Goal: Task Accomplishment & Management: Use online tool/utility

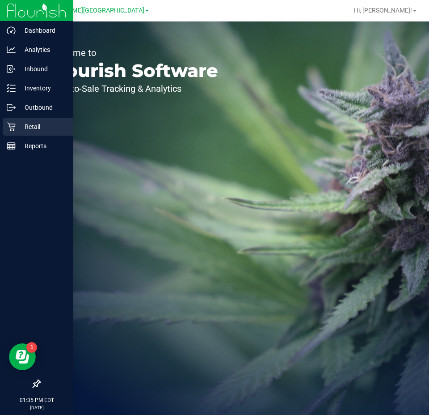
click at [18, 120] on div "Retail" at bounding box center [38, 127] width 71 height 18
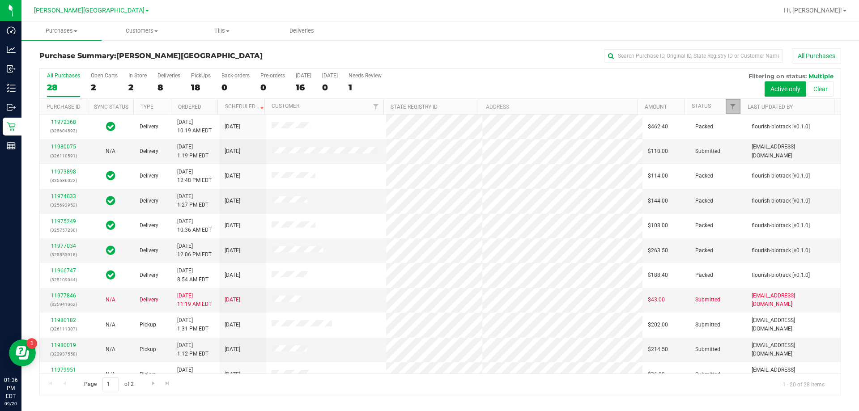
click at [429, 102] on link "Filter" at bounding box center [732, 106] width 15 height 15
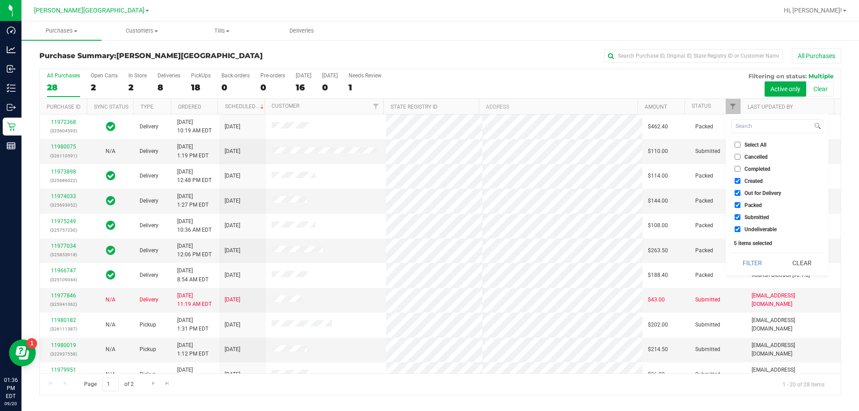
click at [429, 182] on input "Created" at bounding box center [737, 181] width 6 height 6
checkbox input "false"
click at [429, 192] on input "Out for Delivery" at bounding box center [737, 193] width 6 height 6
checkbox input "false"
click at [429, 203] on input "Packed" at bounding box center [737, 205] width 6 height 6
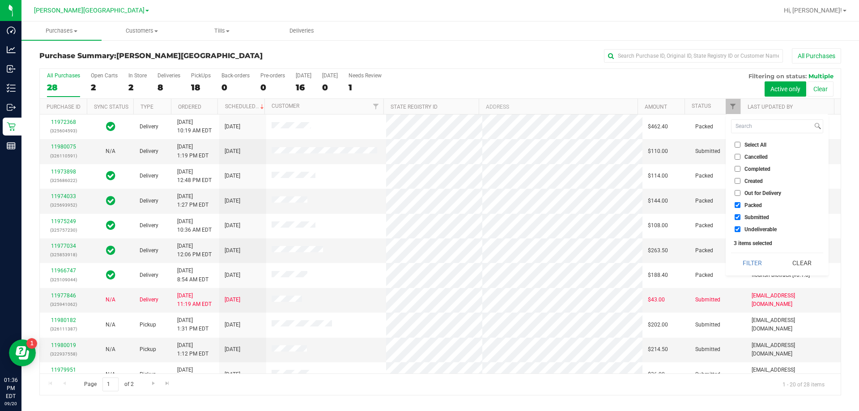
checkbox input "false"
click at [429, 227] on input "Undeliverable" at bounding box center [737, 229] width 6 height 6
checkbox input "false"
click at [429, 258] on button "Filter" at bounding box center [752, 263] width 43 height 20
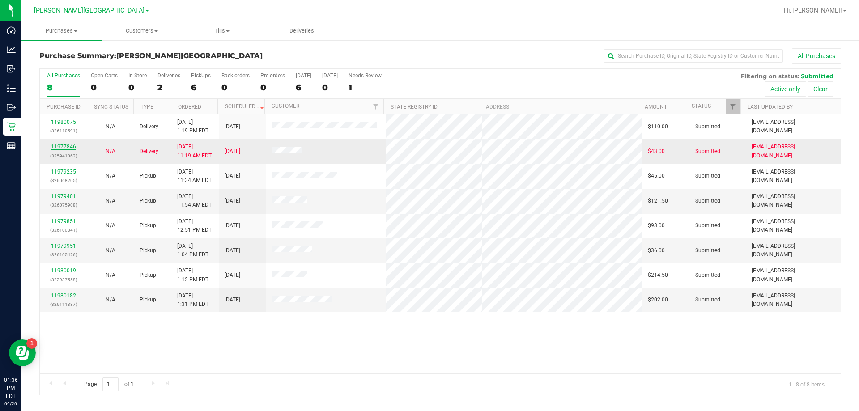
click at [62, 147] on link "11977846" at bounding box center [63, 147] width 25 height 6
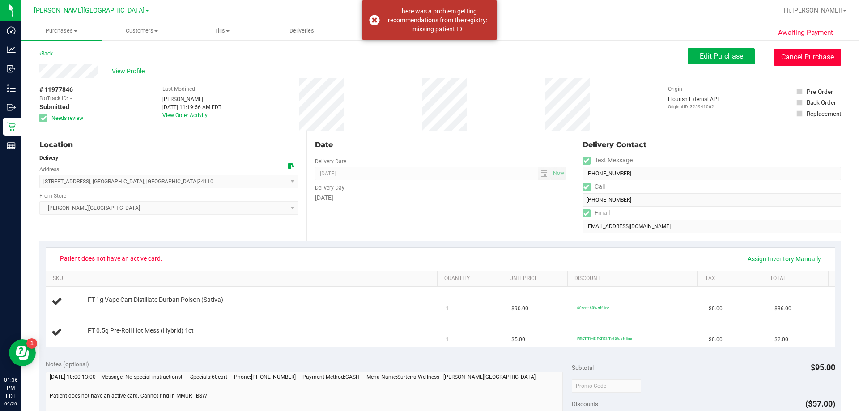
click at [429, 54] on button "Cancel Purchase" at bounding box center [807, 57] width 67 height 17
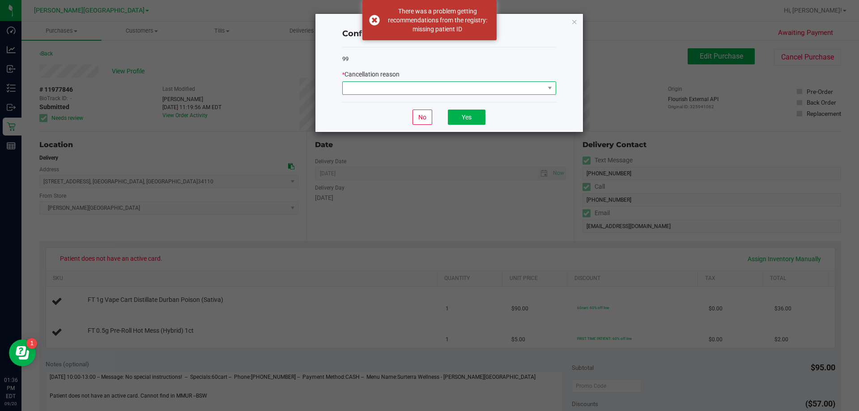
click at [429, 87] on span at bounding box center [444, 88] width 202 height 13
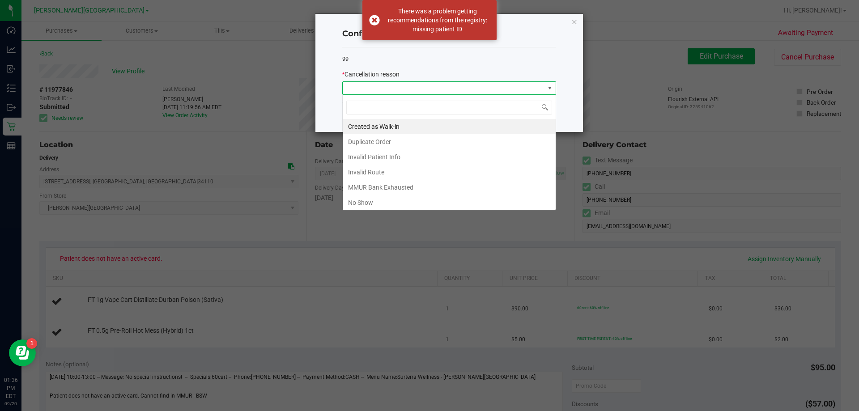
scroll to position [13, 214]
click at [429, 183] on li "MMUR Bank Exhausted" at bounding box center [449, 187] width 213 height 15
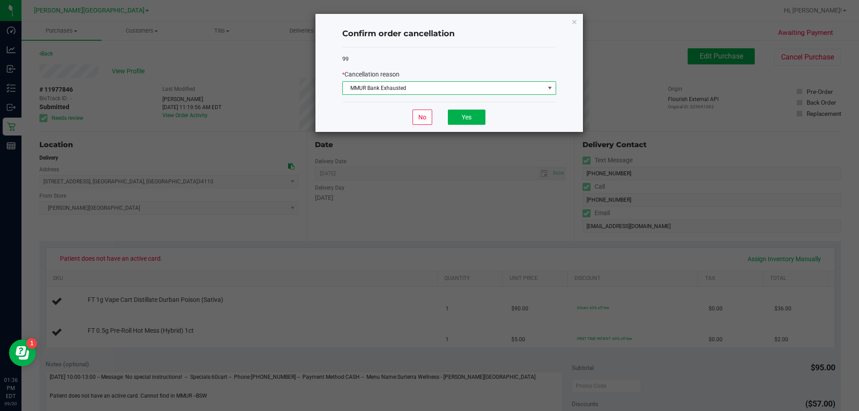
click at [429, 88] on span "MMUR Bank Exhausted" at bounding box center [444, 88] width 202 height 13
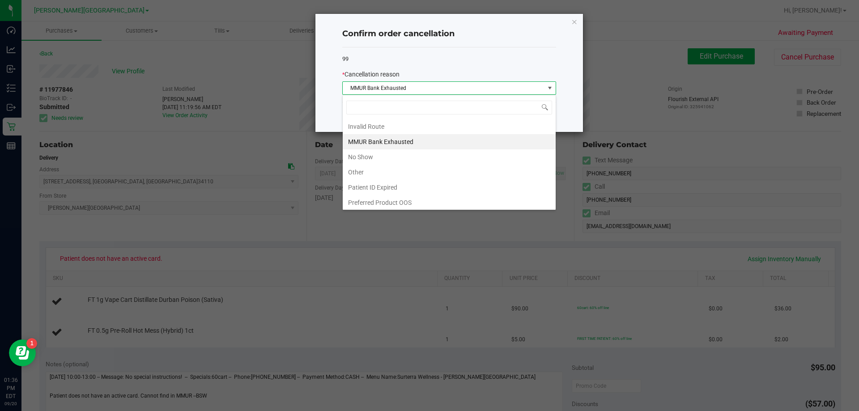
scroll to position [47, 0]
click at [424, 183] on li "Patient ID Expired" at bounding box center [449, 185] width 213 height 15
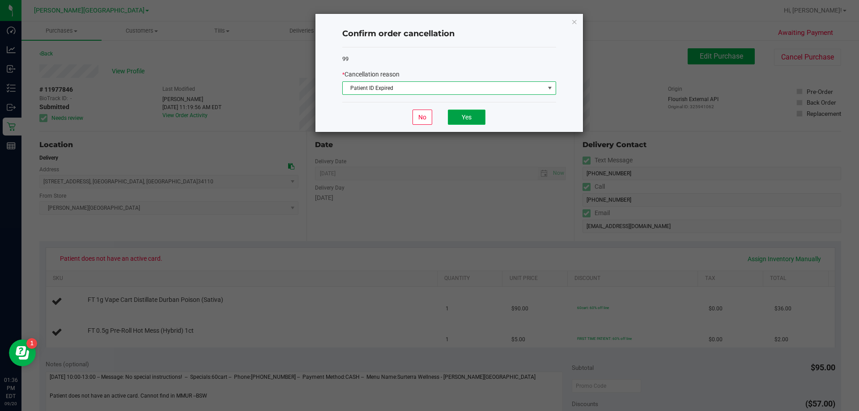
click at [429, 117] on button "Yes" at bounding box center [467, 117] width 38 height 15
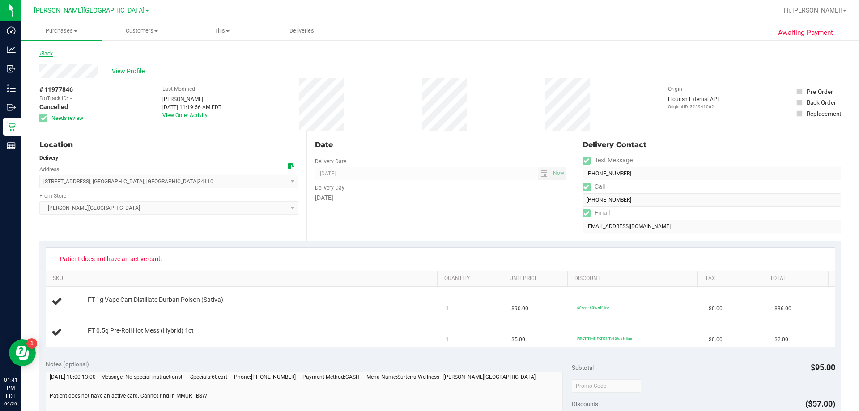
click at [50, 53] on link "Back" at bounding box center [45, 54] width 13 height 6
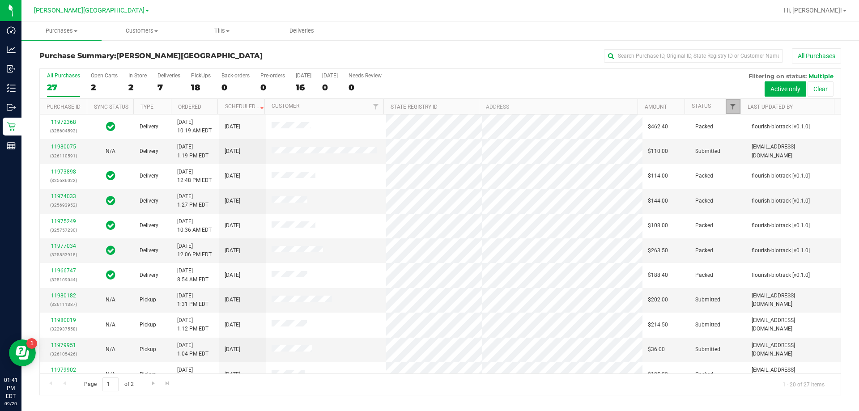
click at [429, 110] on span "Filter" at bounding box center [732, 106] width 7 height 7
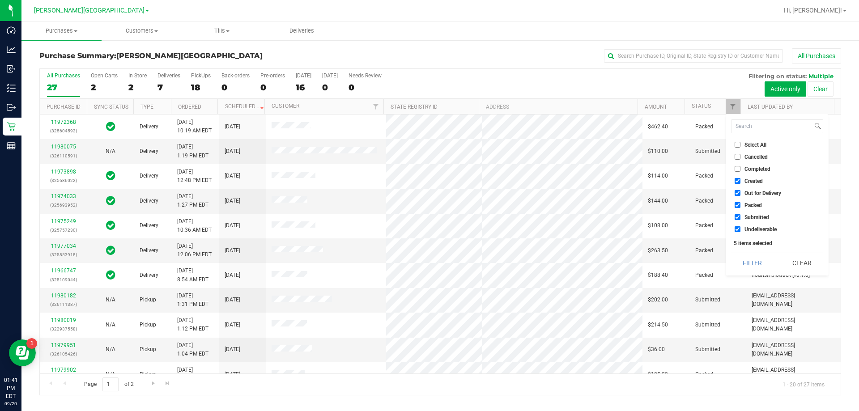
click at [429, 182] on input "Created" at bounding box center [737, 181] width 6 height 6
checkbox input "false"
click at [429, 197] on li "Out for Delivery" at bounding box center [777, 192] width 92 height 9
click at [429, 195] on input "Out for Delivery" at bounding box center [737, 193] width 6 height 6
checkbox input "false"
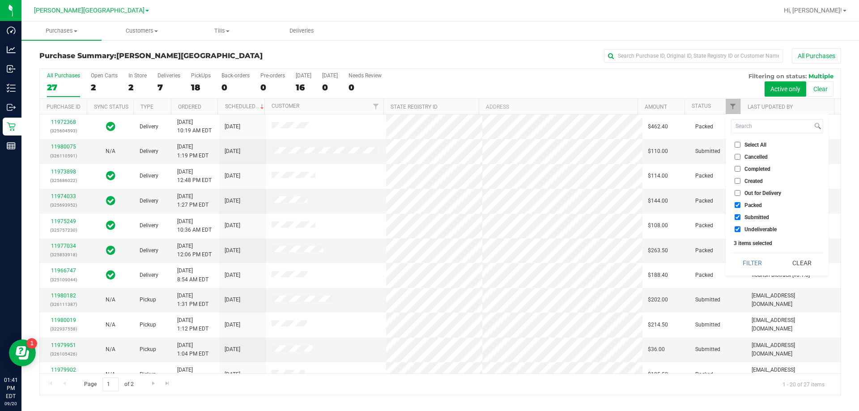
click at [429, 205] on input "Packed" at bounding box center [737, 205] width 6 height 6
checkbox input "false"
click at [429, 231] on input "Undeliverable" at bounding box center [737, 229] width 6 height 6
checkbox input "false"
click at [429, 264] on button "Filter" at bounding box center [752, 263] width 43 height 20
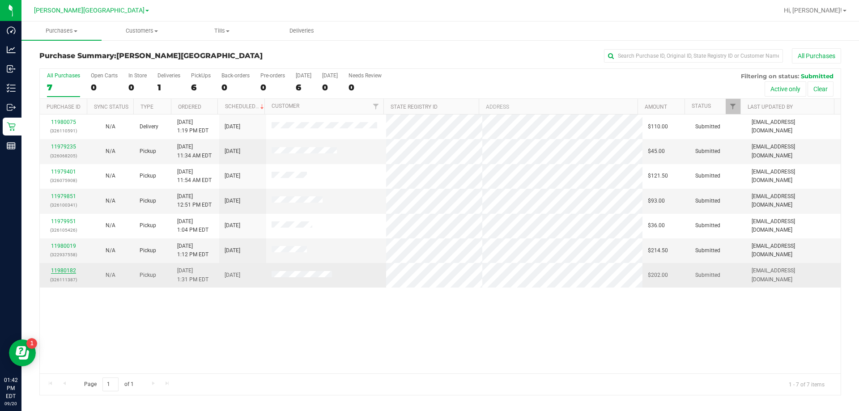
click at [66, 270] on link "11980182" at bounding box center [63, 270] width 25 height 6
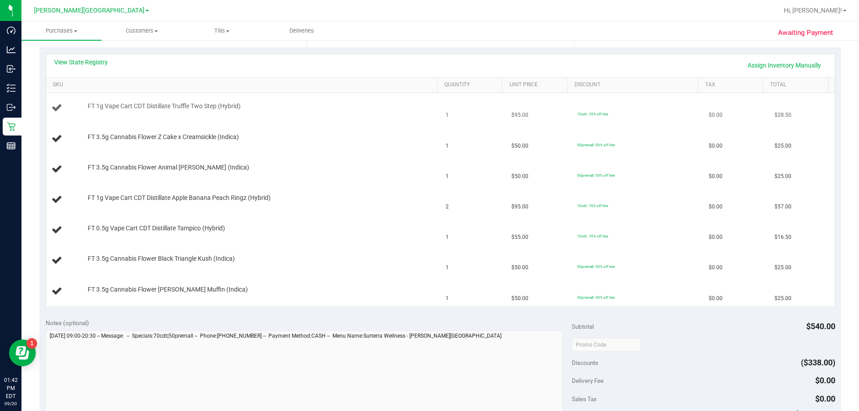
scroll to position [179, 0]
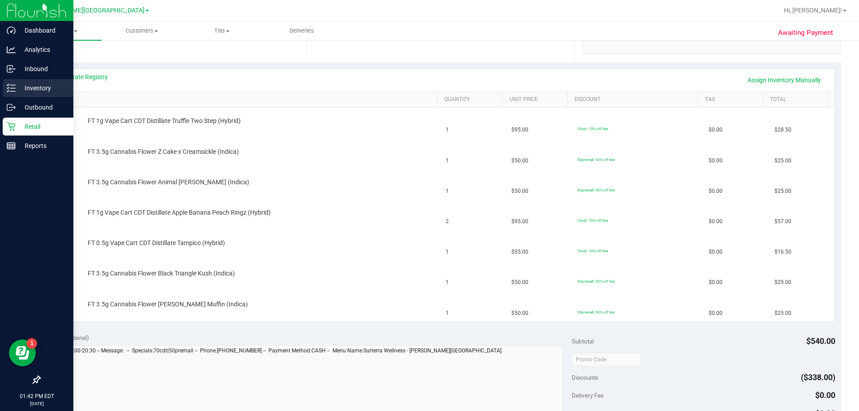
click at [22, 89] on p "Inventory" at bounding box center [43, 88] width 54 height 11
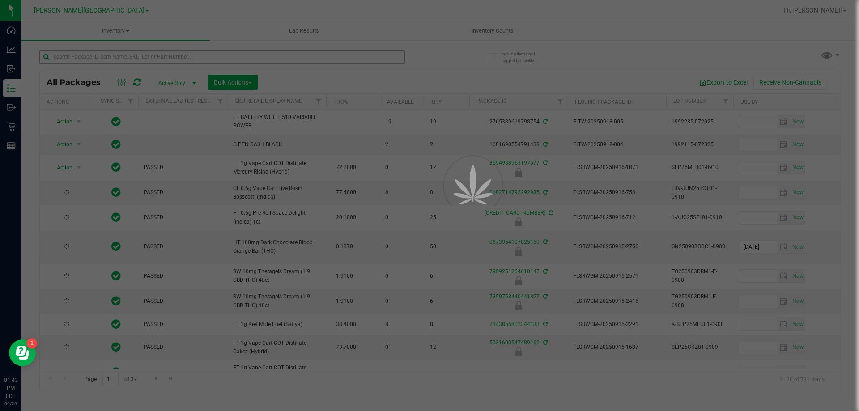
click at [166, 57] on div at bounding box center [429, 205] width 859 height 411
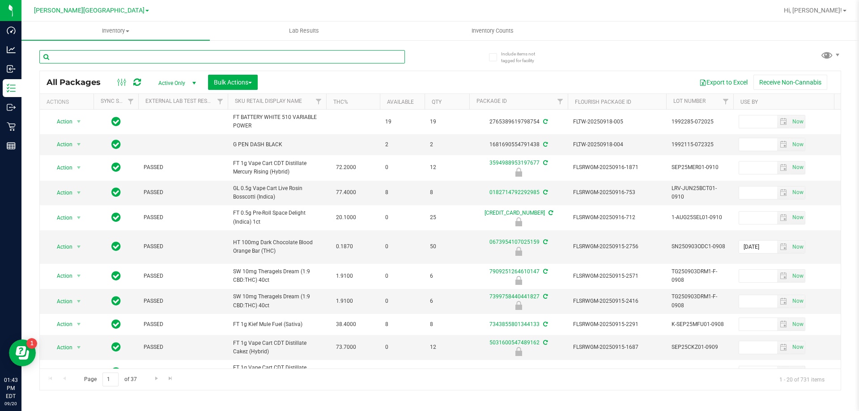
click at [166, 57] on input "text" at bounding box center [221, 56] width 365 height 13
type input "zkr"
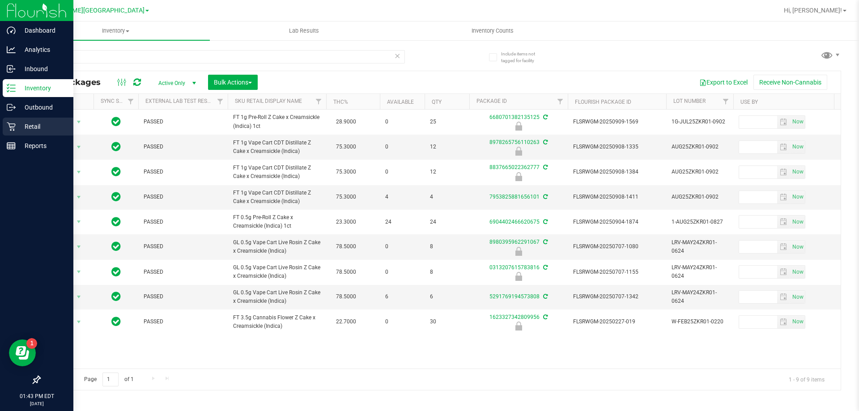
click at [39, 123] on p "Retail" at bounding box center [43, 126] width 54 height 11
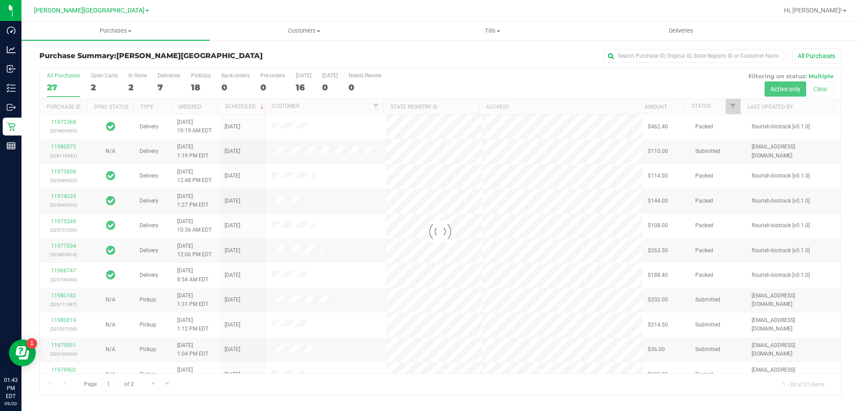
click at [429, 106] on div at bounding box center [440, 232] width 801 height 326
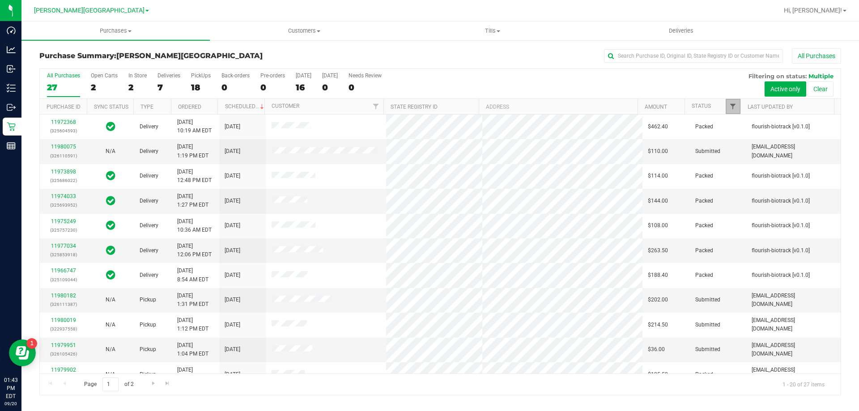
click at [429, 106] on span "Filter" at bounding box center [732, 106] width 7 height 7
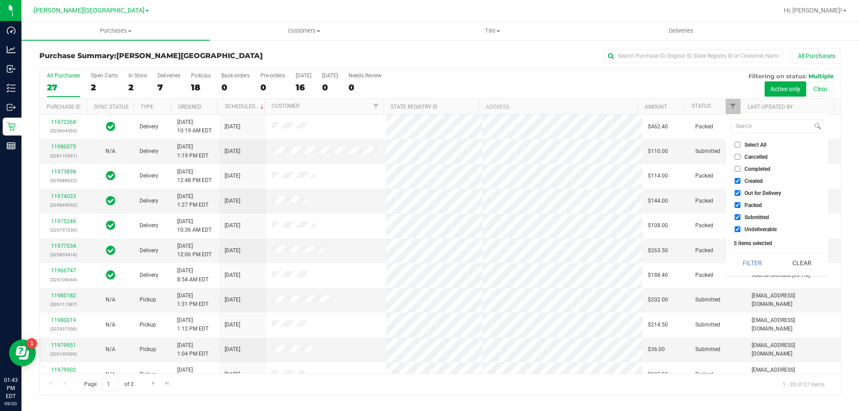
click at [429, 178] on li "Created" at bounding box center [777, 180] width 92 height 9
click at [429, 192] on input "Out for Delivery" at bounding box center [737, 193] width 6 height 6
checkbox input "false"
click at [429, 179] on input "Created" at bounding box center [737, 181] width 6 height 6
checkbox input "false"
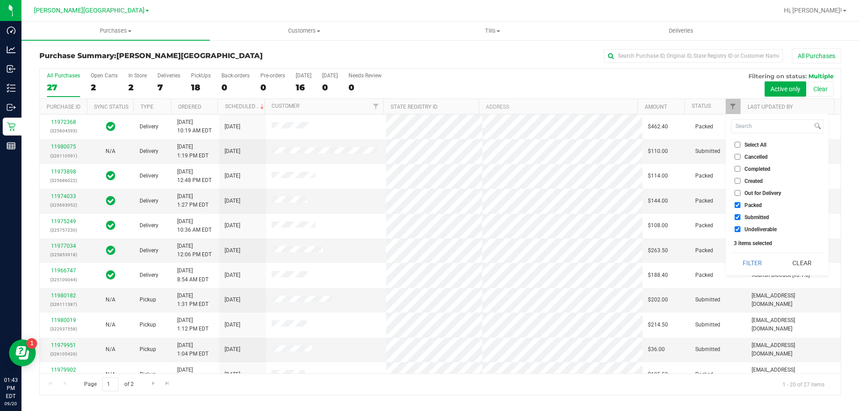
click at [429, 204] on input "Packed" at bounding box center [737, 205] width 6 height 6
checkbox input "false"
click at [429, 231] on input "Undeliverable" at bounding box center [737, 229] width 6 height 6
checkbox input "false"
click at [429, 258] on button "Filter" at bounding box center [752, 263] width 43 height 20
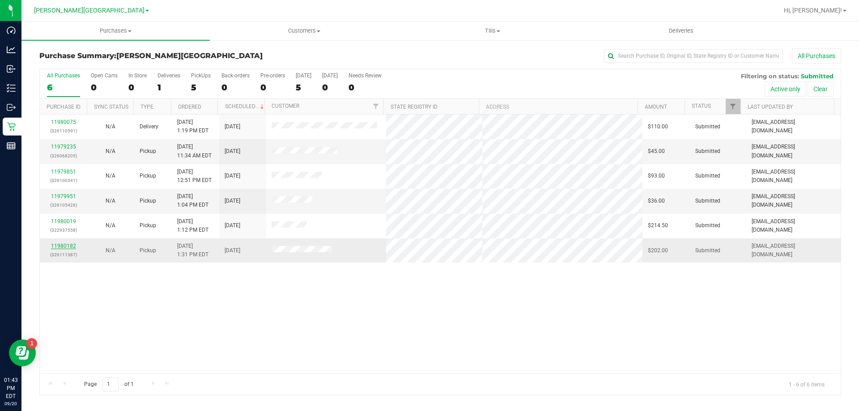
click at [72, 246] on link "11980182" at bounding box center [63, 246] width 25 height 6
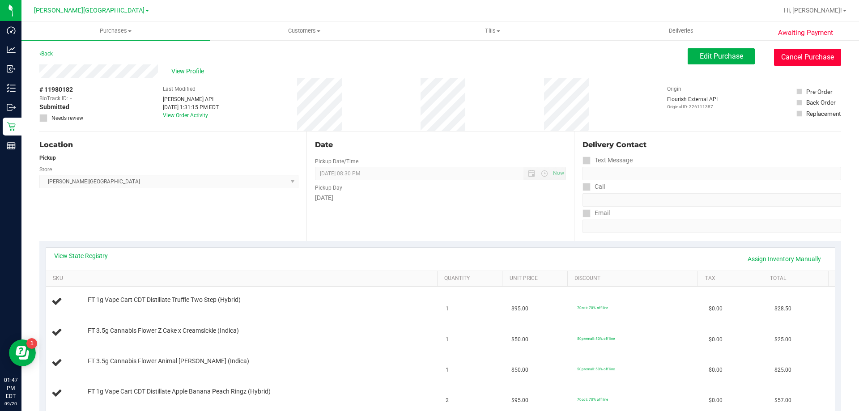
click at [429, 59] on button "Cancel Purchase" at bounding box center [807, 57] width 67 height 17
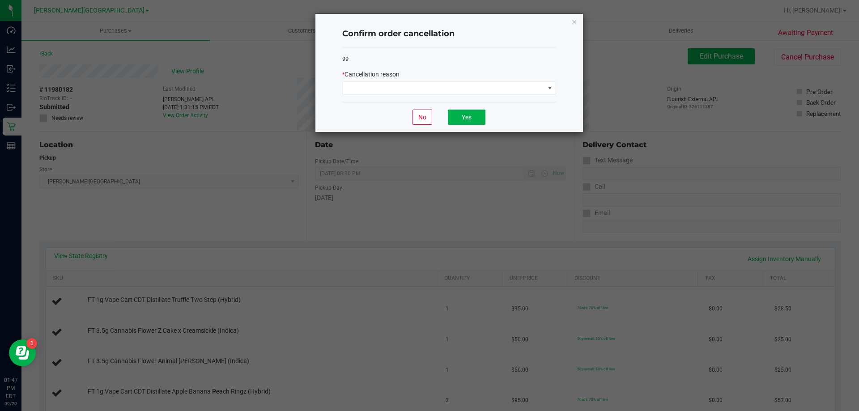
click at [412, 73] on div "* Cancellation reason" at bounding box center [449, 74] width 214 height 9
click at [408, 84] on span at bounding box center [444, 88] width 202 height 13
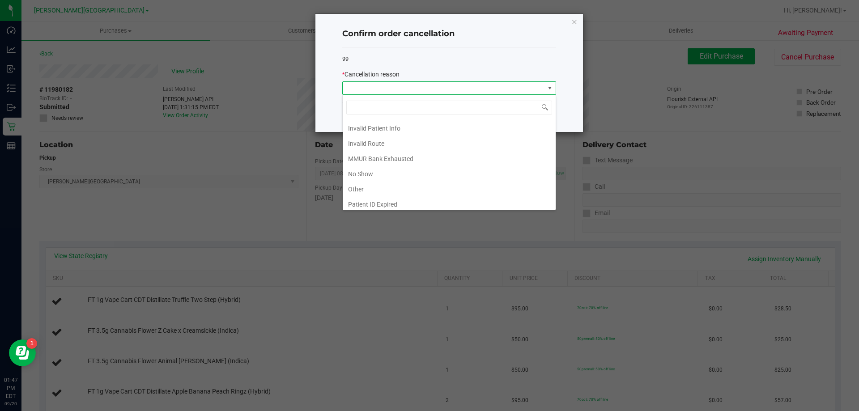
scroll to position [45, 0]
click at [377, 176] on li "Other" at bounding box center [449, 172] width 213 height 15
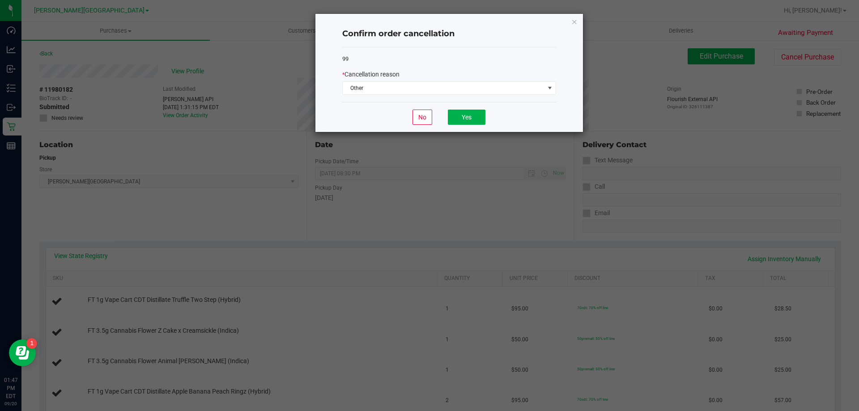
click at [429, 115] on div "No Yes" at bounding box center [449, 117] width 214 height 30
click at [429, 112] on button "Yes" at bounding box center [467, 117] width 38 height 15
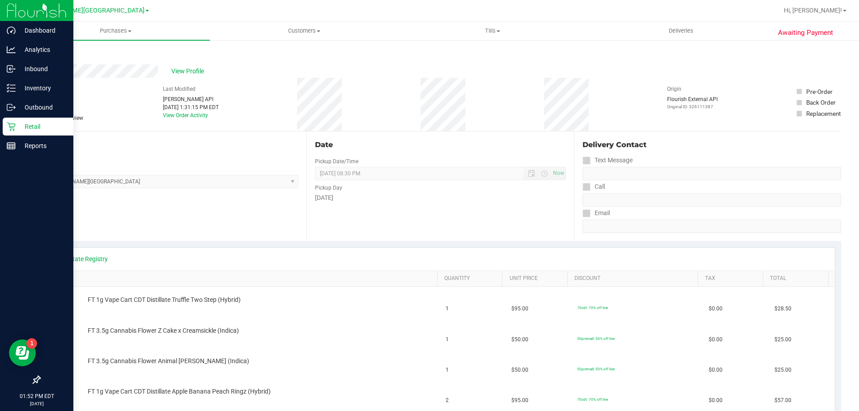
click at [33, 126] on p "Retail" at bounding box center [43, 126] width 54 height 11
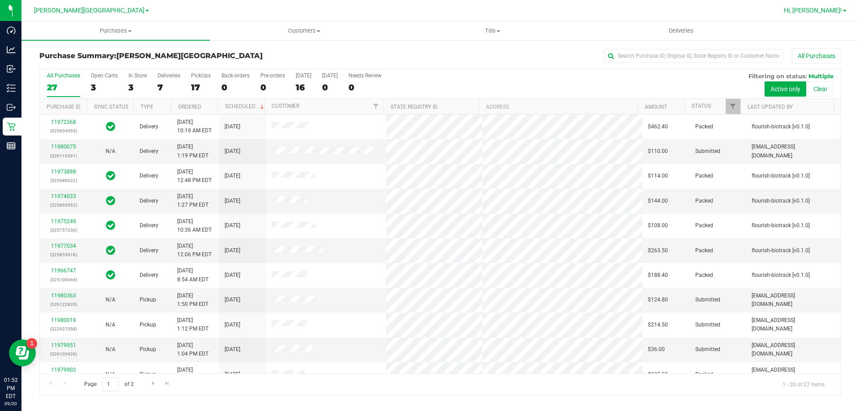
click at [429, 8] on span "Hi, [PERSON_NAME]!" at bounding box center [813, 10] width 58 height 7
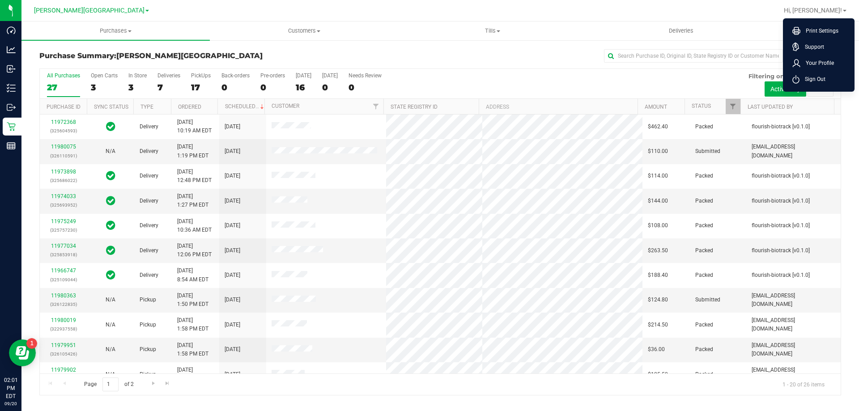
click at [429, 53] on div "All Purchases" at bounding box center [573, 55] width 534 height 15
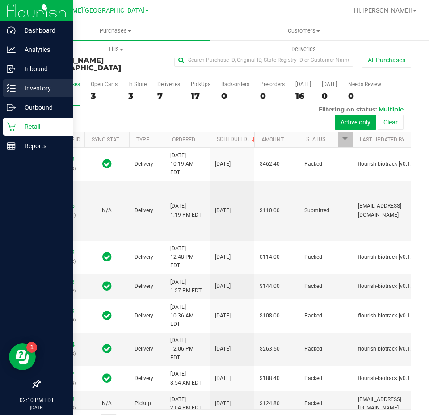
click at [24, 81] on div "Inventory" at bounding box center [38, 88] width 71 height 18
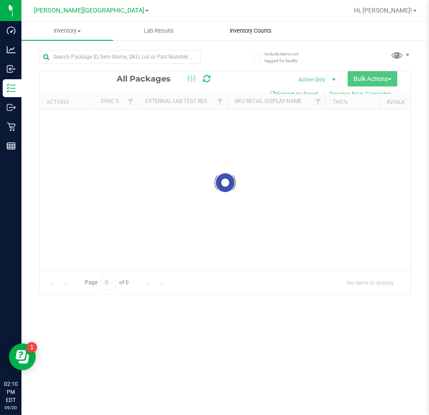
click at [237, 34] on span "Inventory Counts" at bounding box center [251, 31] width 66 height 8
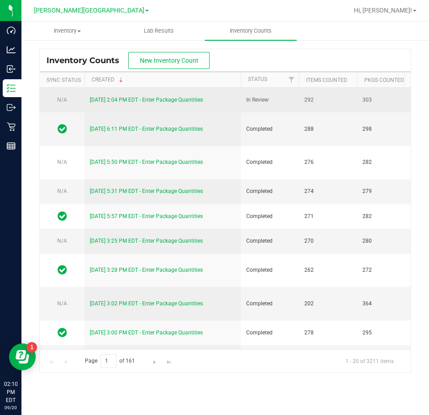
click at [123, 95] on td "[DATE] 2:04 PM EDT - Enter Package Quantities" at bounding box center [163, 100] width 157 height 25
click at [145, 100] on link "[DATE] 2:04 PM EDT - Enter Package Quantities" at bounding box center [146, 100] width 113 height 6
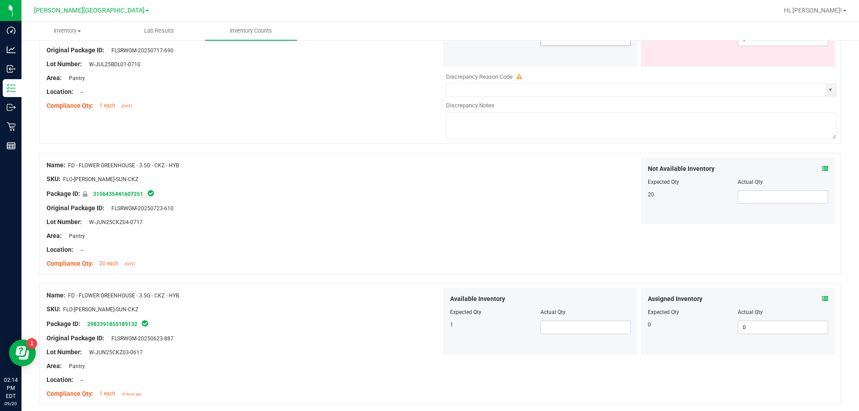
scroll to position [760, 0]
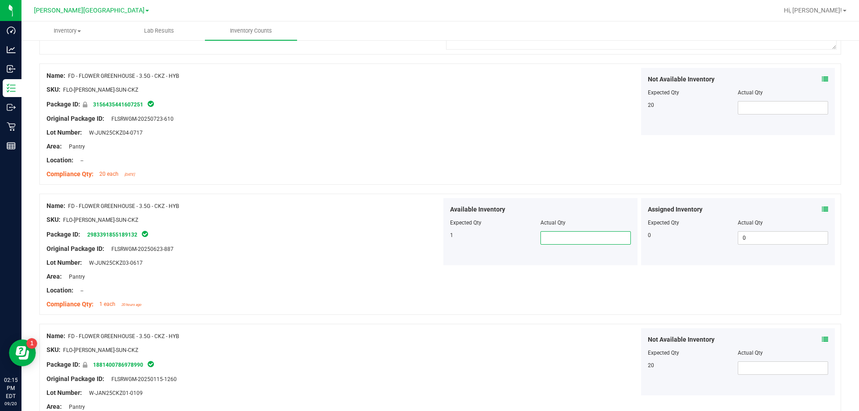
click at [429, 233] on span at bounding box center [585, 237] width 90 height 13
type input "1"
click at [335, 250] on div "Original Package ID: FLSRWGM-20250623-887" at bounding box center [244, 248] width 395 height 9
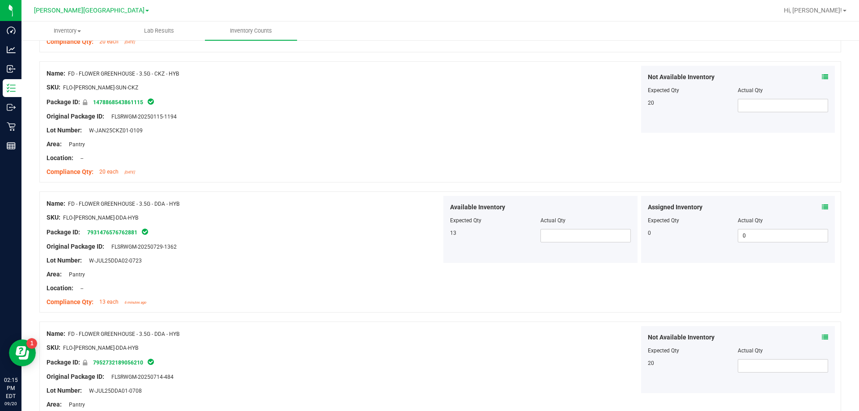
scroll to position [1208, 0]
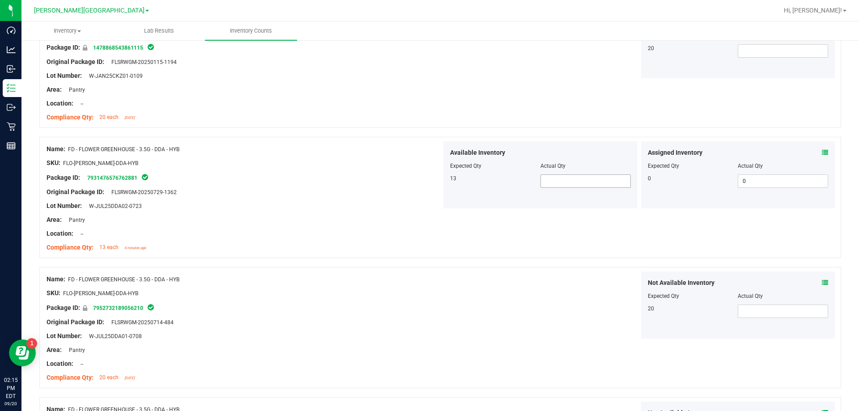
click at [429, 177] on span at bounding box center [585, 180] width 90 height 13
type input "13"
click at [429, 331] on div "Not Available Inventory Expected Qty Actual Qty 20" at bounding box center [638, 304] width 395 height 67
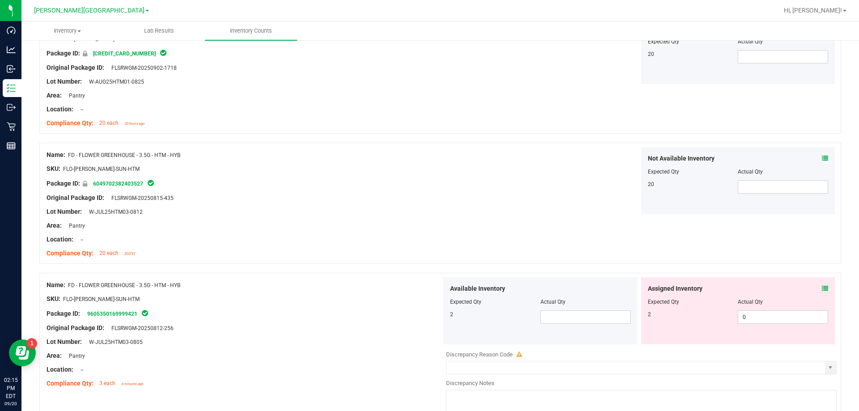
scroll to position [1744, 0]
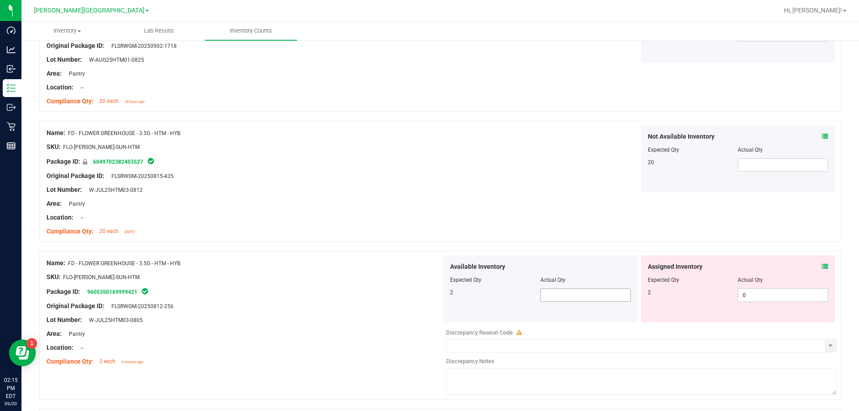
click at [429, 294] on span at bounding box center [585, 294] width 90 height 13
type input "0"
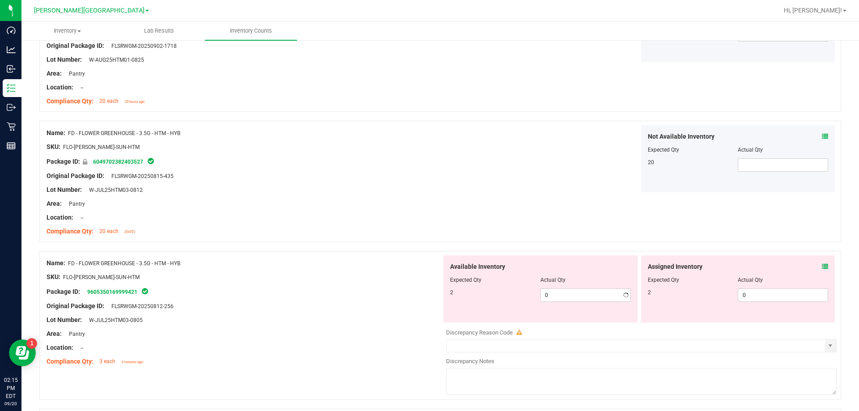
click at [297, 288] on div "Package ID: 9605350169999421" at bounding box center [244, 291] width 395 height 11
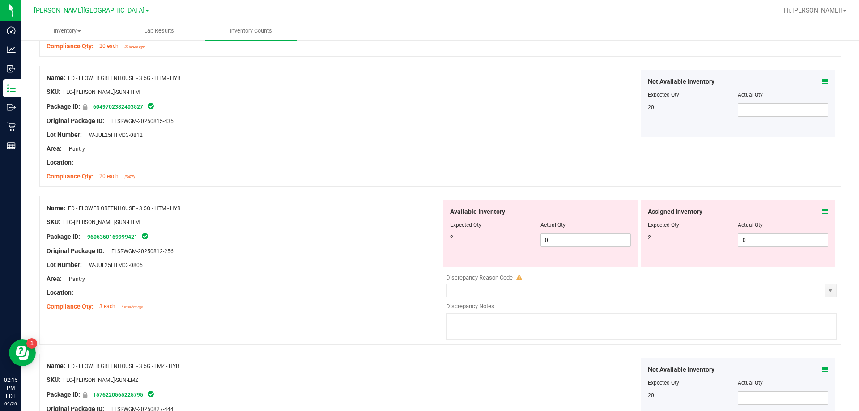
scroll to position [1878, 0]
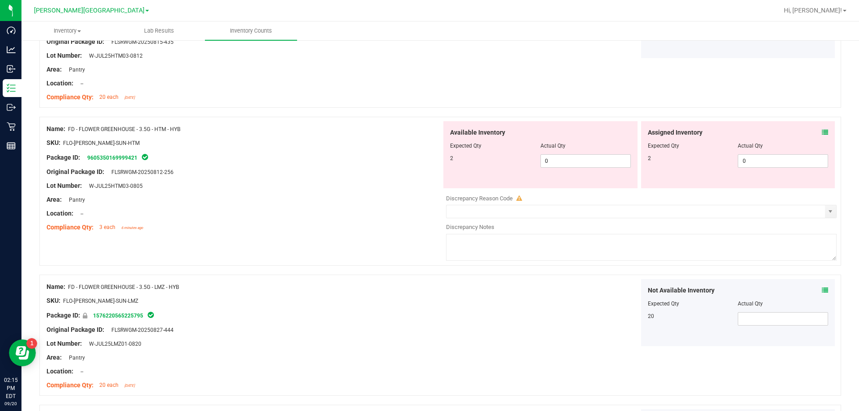
click at [429, 133] on icon at bounding box center [825, 132] width 6 height 6
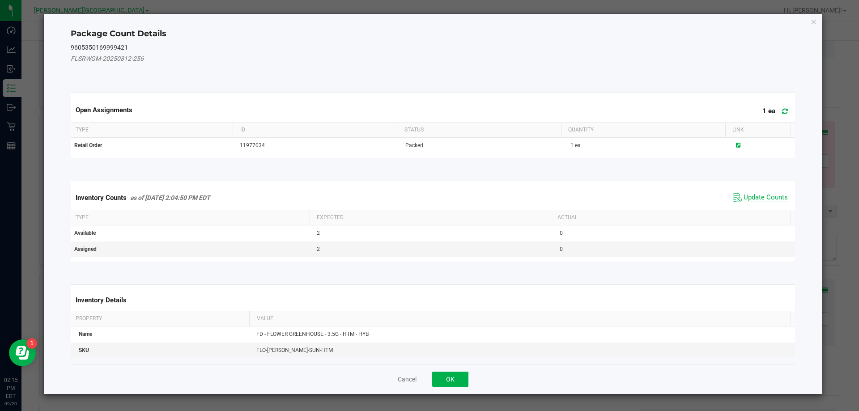
click at [429, 195] on span "Update Counts" at bounding box center [765, 197] width 44 height 9
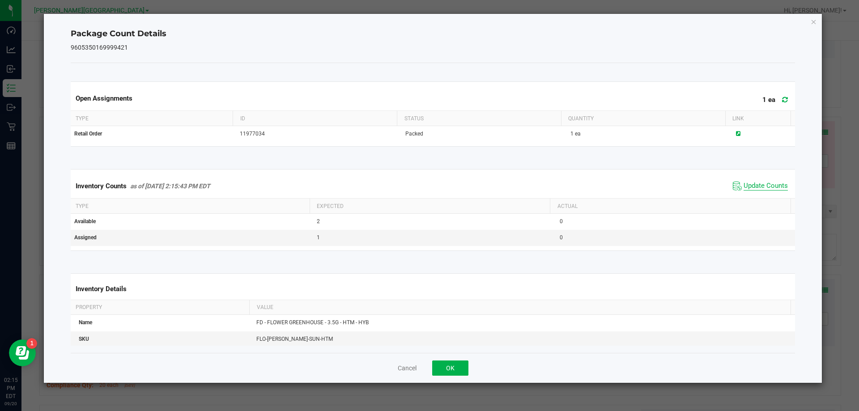
click at [429, 187] on span "Update Counts" at bounding box center [765, 186] width 44 height 9
click at [429, 187] on span "Update Counts" at bounding box center [765, 186] width 44 height 8
click at [429, 373] on button "OK" at bounding box center [450, 367] width 36 height 15
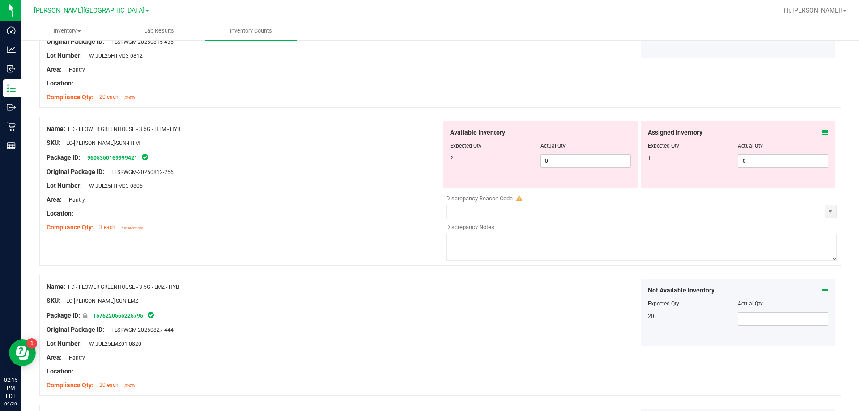
click at [367, 199] on div "Area: Pantry" at bounding box center [244, 199] width 395 height 9
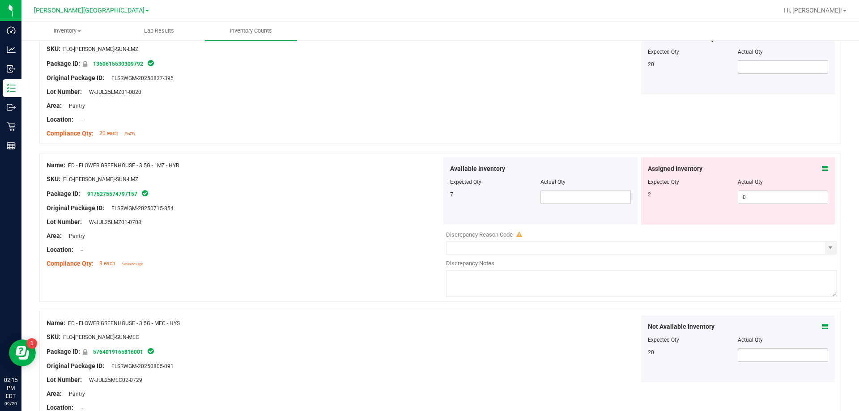
scroll to position [2281, 0]
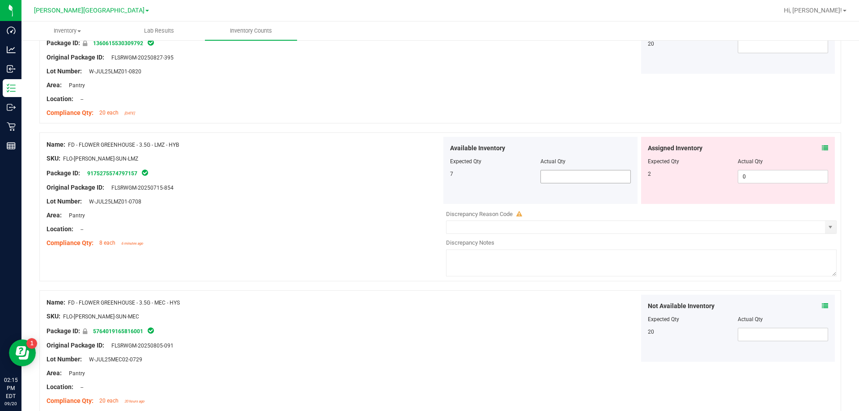
click at [429, 172] on span at bounding box center [585, 176] width 90 height 13
type input "6"
click at [429, 146] on icon at bounding box center [825, 148] width 6 height 6
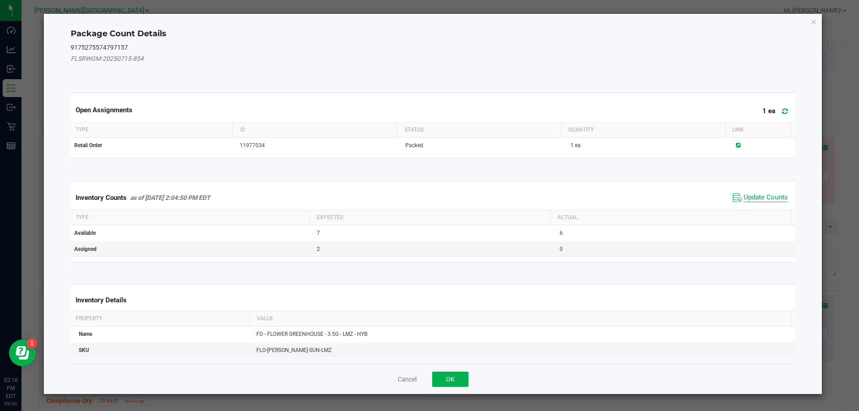
click at [429, 199] on span "Update Counts" at bounding box center [765, 197] width 44 height 9
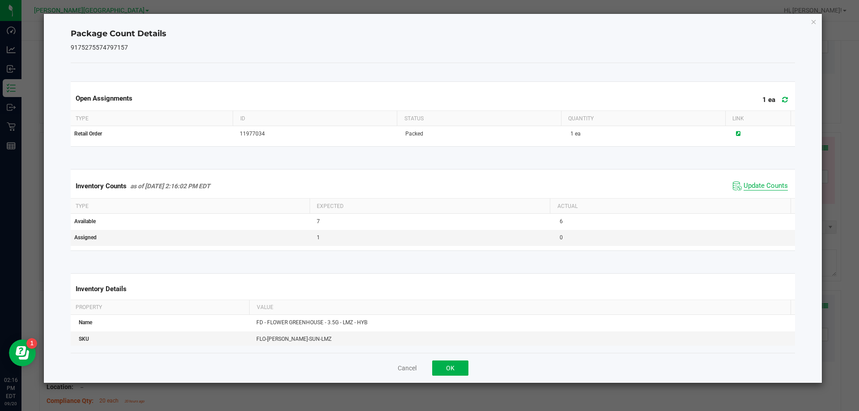
click at [429, 188] on span "Update Counts" at bounding box center [765, 186] width 44 height 9
click at [429, 188] on span "Update Counts" at bounding box center [765, 186] width 44 height 8
click at [429, 361] on button "OK" at bounding box center [450, 367] width 36 height 15
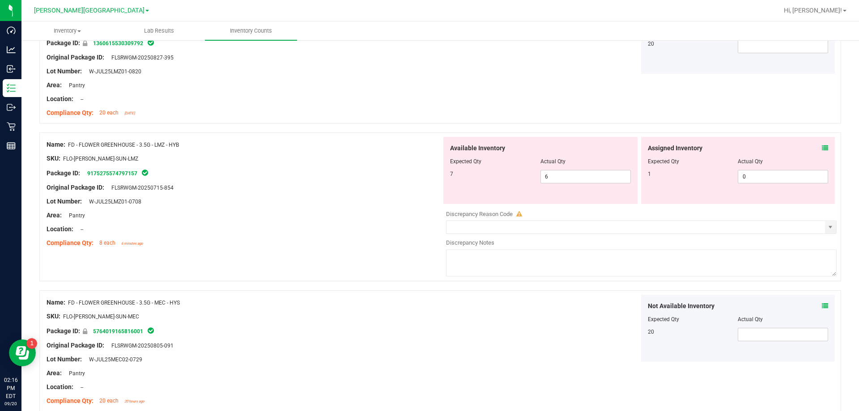
click at [400, 212] on div "Area: Pantry" at bounding box center [244, 215] width 395 height 9
click at [353, 176] on div "Package ID: 9175275574797157" at bounding box center [244, 173] width 395 height 11
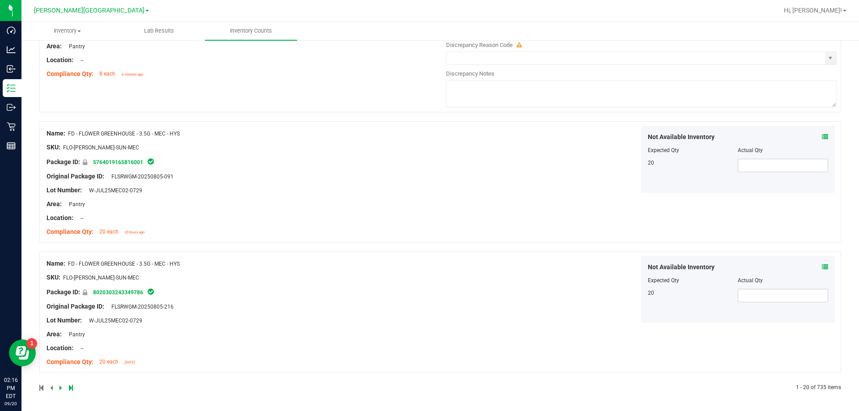
scroll to position [2451, 0]
click at [60, 390] on icon at bounding box center [60, 386] width 3 height 5
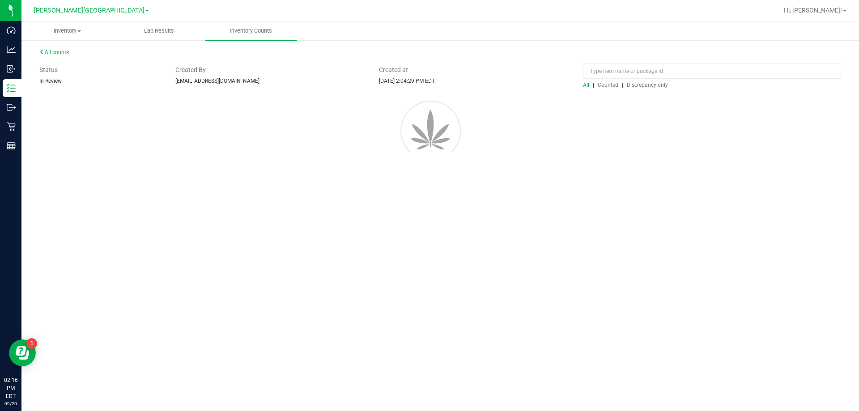
scroll to position [0, 0]
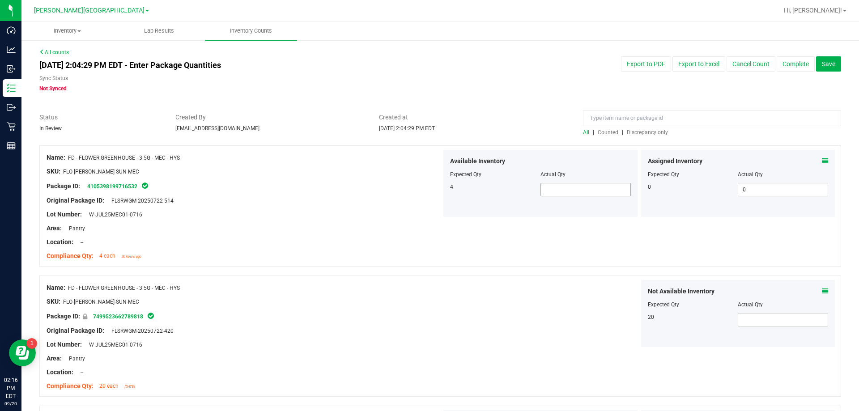
click at [429, 188] on span at bounding box center [585, 189] width 90 height 13
type input "4"
click at [429, 329] on div "Not Available Inventory Expected Qty Actual Qty 20" at bounding box center [638, 313] width 395 height 67
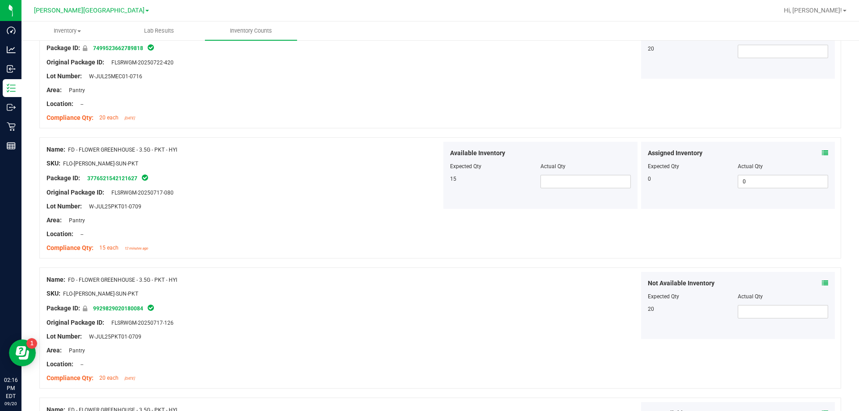
click at [429, 154] on div "Assigned Inventory" at bounding box center [738, 152] width 181 height 9
click at [429, 154] on icon at bounding box center [825, 153] width 6 height 6
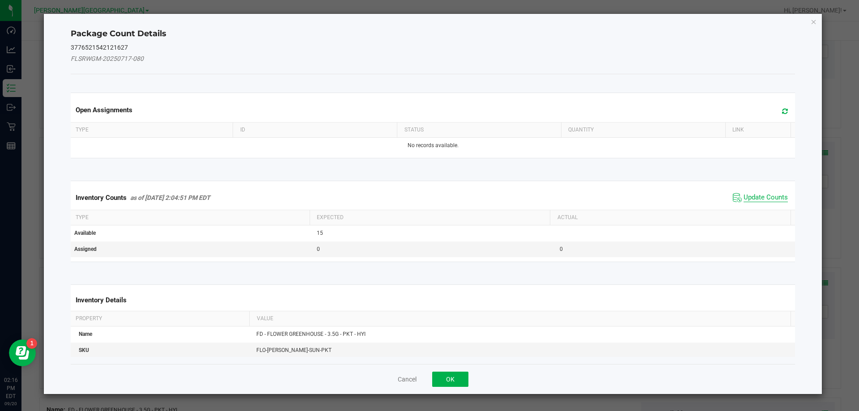
click at [429, 200] on span "Update Counts" at bounding box center [765, 197] width 44 height 9
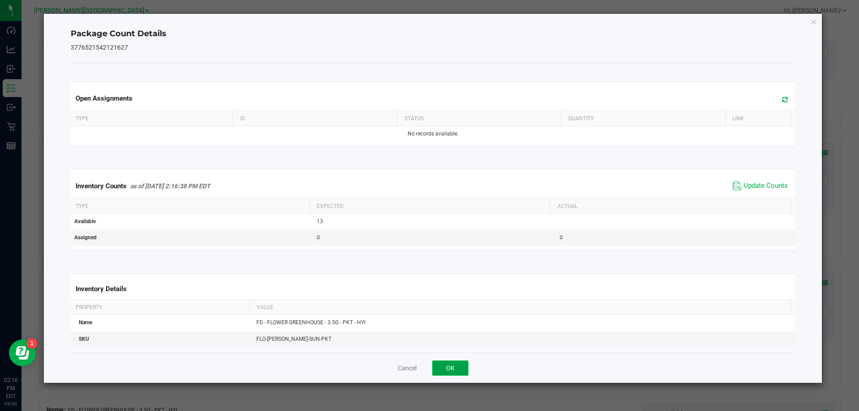
click at [429, 367] on button "OK" at bounding box center [450, 367] width 36 height 15
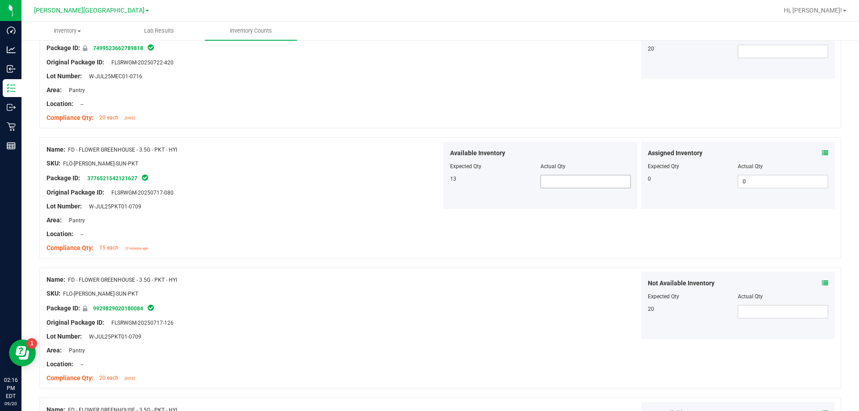
click at [429, 176] on span at bounding box center [585, 181] width 90 height 13
type input "12"
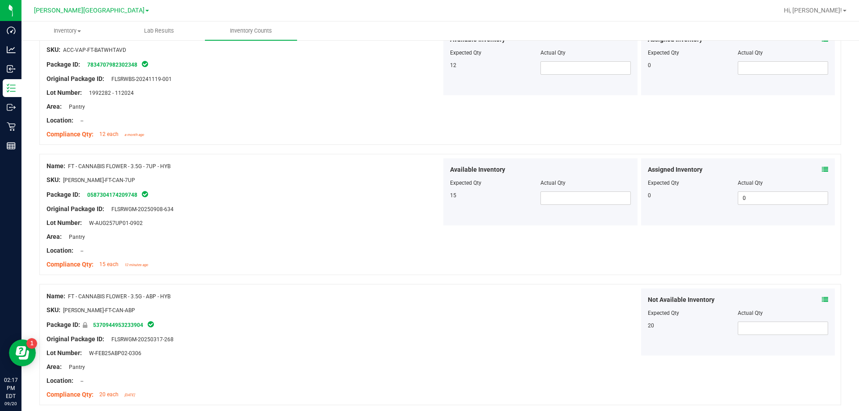
scroll to position [805, 0]
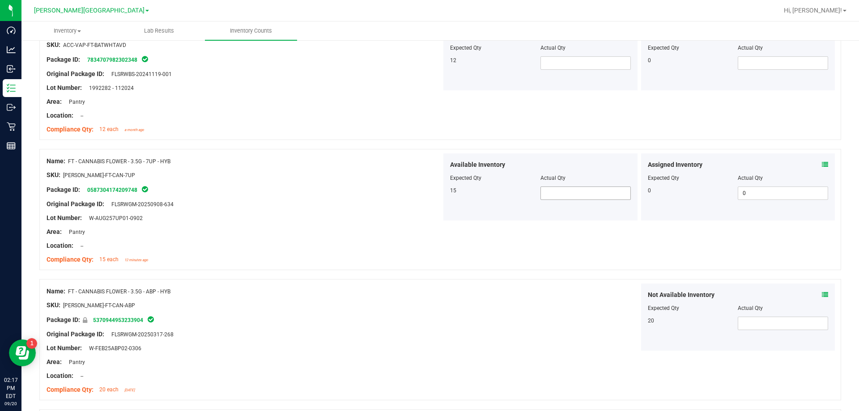
click at [429, 190] on span at bounding box center [585, 192] width 90 height 13
type input "15"
click at [429, 249] on div "Name: FT - CANNABIS FLOWER - 3.5G - 7UP - HYB SKU: [PERSON_NAME]-FT-CAN-7UP Pac…" at bounding box center [439, 209] width 801 height 121
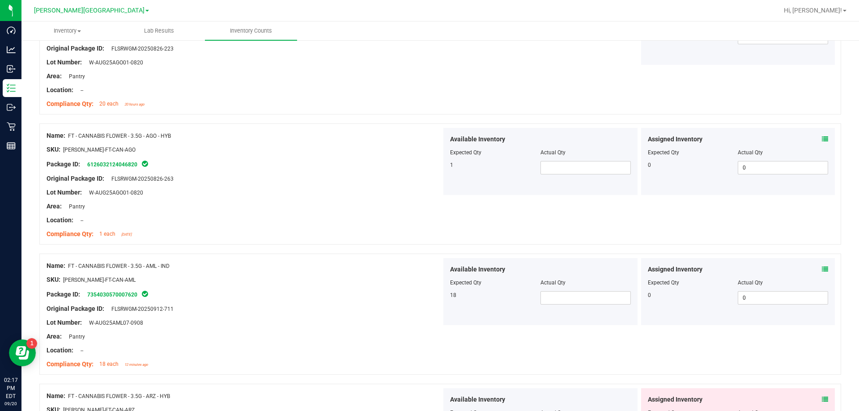
scroll to position [1744, 0]
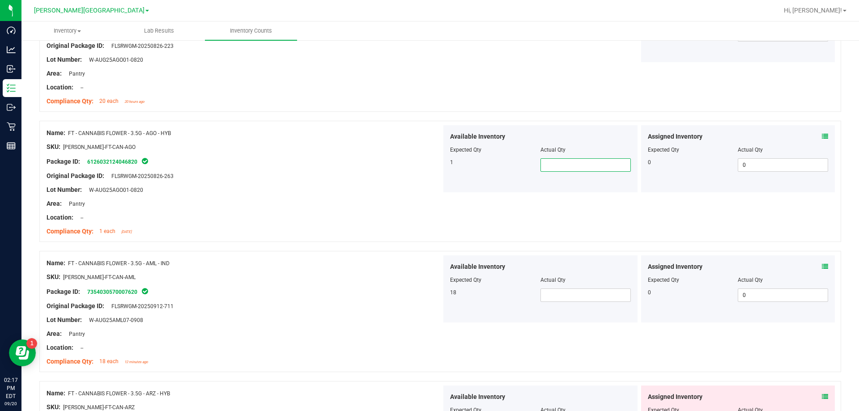
click at [429, 162] on span at bounding box center [585, 164] width 90 height 13
type input "1"
click at [318, 288] on div "Package ID: 7354030570007620" at bounding box center [244, 291] width 395 height 11
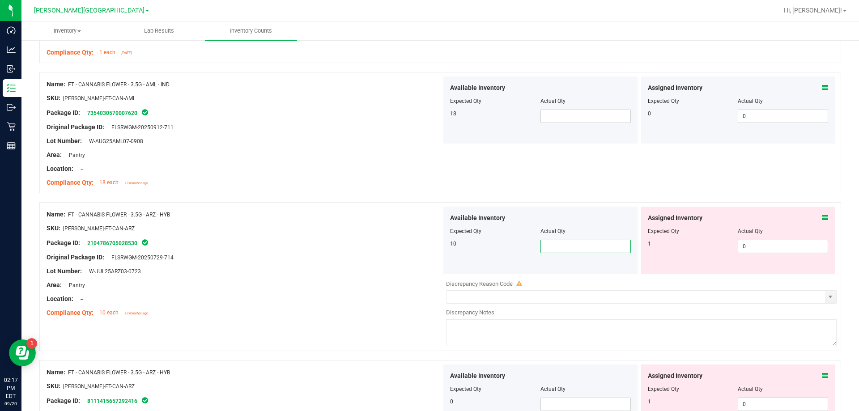
click at [429, 246] on span at bounding box center [585, 246] width 90 height 13
type input "3"
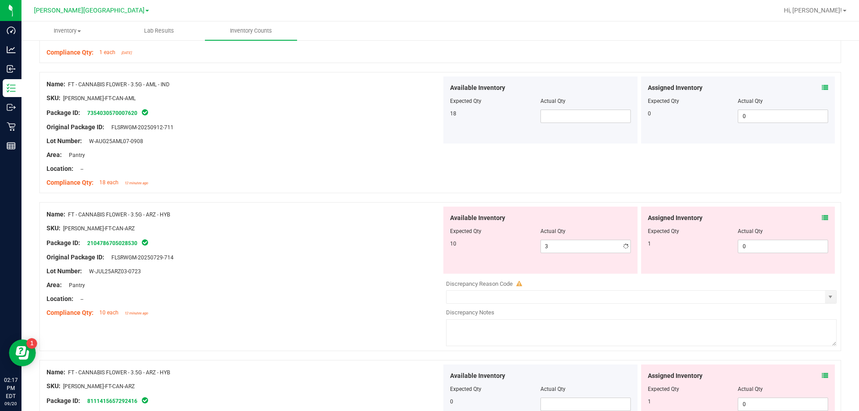
click at [223, 284] on div "Area: Pantry" at bounding box center [244, 284] width 395 height 9
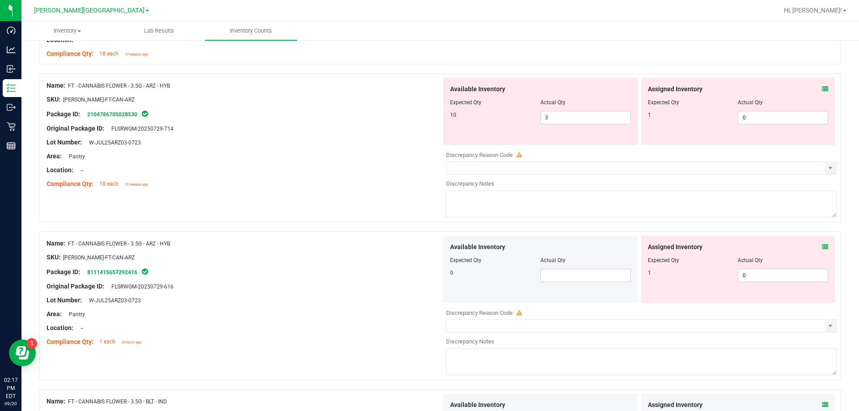
scroll to position [2236, 0]
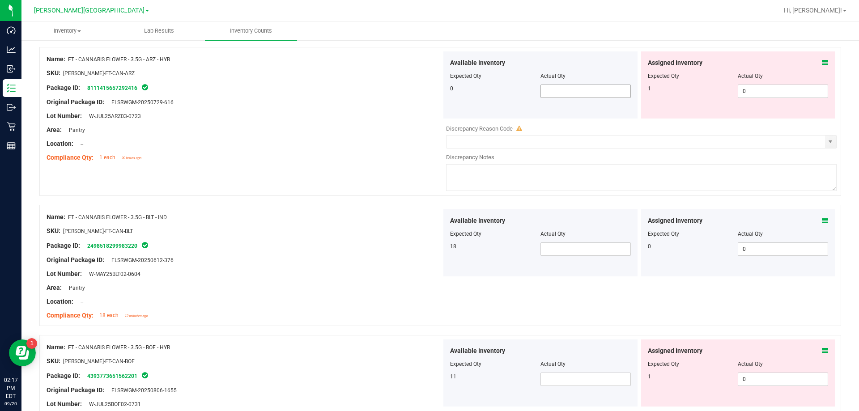
click at [429, 89] on span at bounding box center [585, 91] width 90 height 13
type input "0"
click at [330, 145] on div "Location: --" at bounding box center [244, 143] width 395 height 9
click at [429, 251] on span at bounding box center [585, 248] width 90 height 13
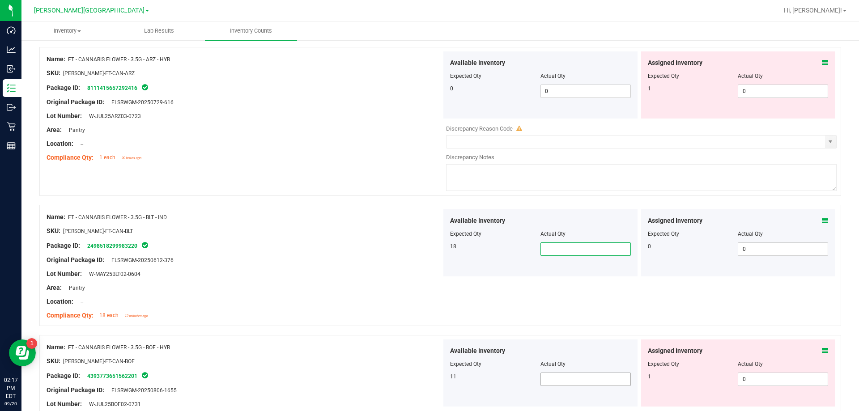
click at [429, 379] on span at bounding box center [585, 379] width 90 height 13
type input "11"
click at [260, 369] on div at bounding box center [244, 368] width 395 height 4
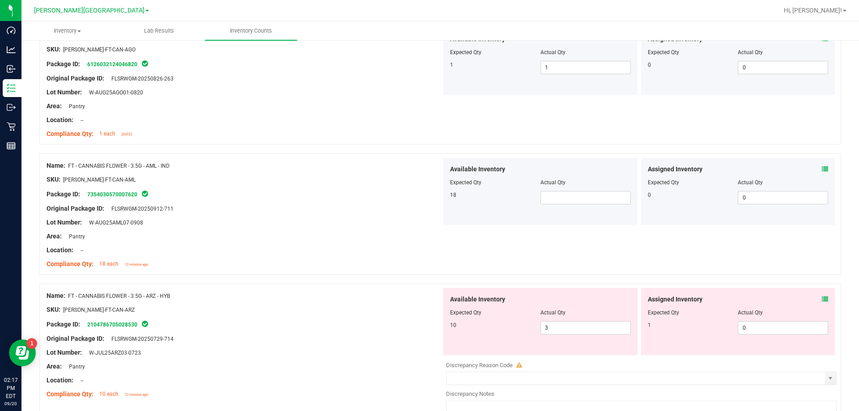
scroll to position [1789, 0]
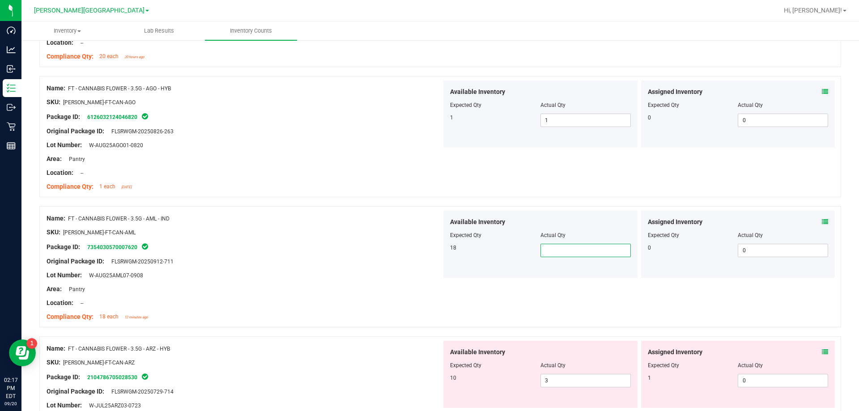
click at [429, 255] on span at bounding box center [585, 250] width 90 height 13
type input "18"
click at [271, 353] on div at bounding box center [244, 355] width 395 height 4
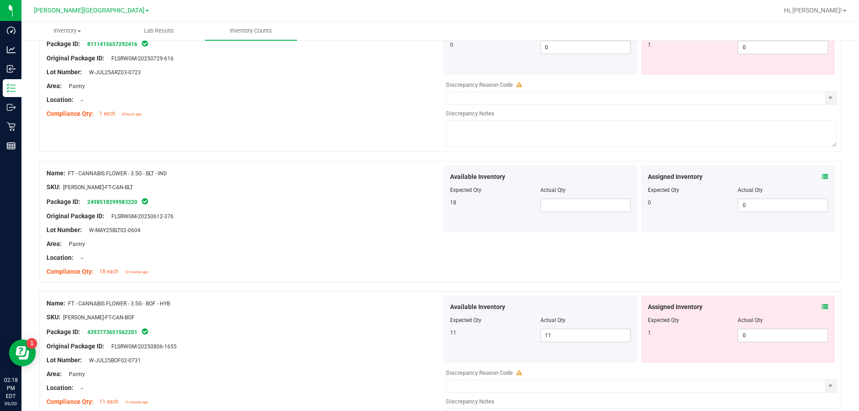
scroll to position [2281, 0]
click at [429, 203] on span at bounding box center [585, 204] width 90 height 13
type input "18"
click at [404, 295] on div "Name: FT - CANNABIS FLOWER - 3.5G - BOF - HYB SKU: [PERSON_NAME]-FT-CAN-BOF Pac…" at bounding box center [244, 352] width 395 height 114
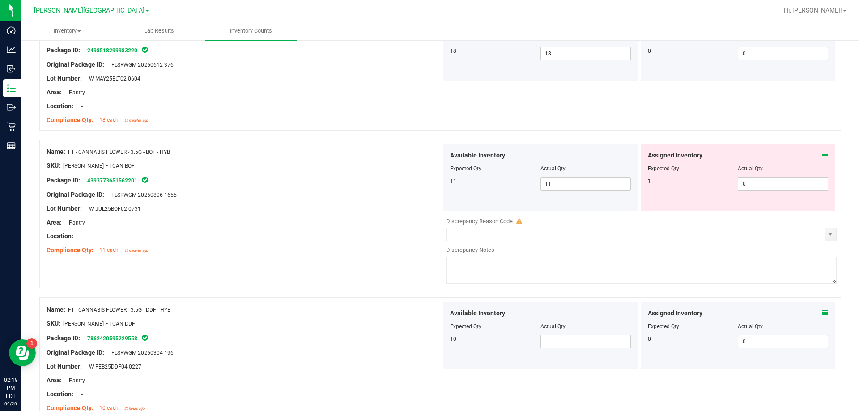
scroll to position [2479, 0]
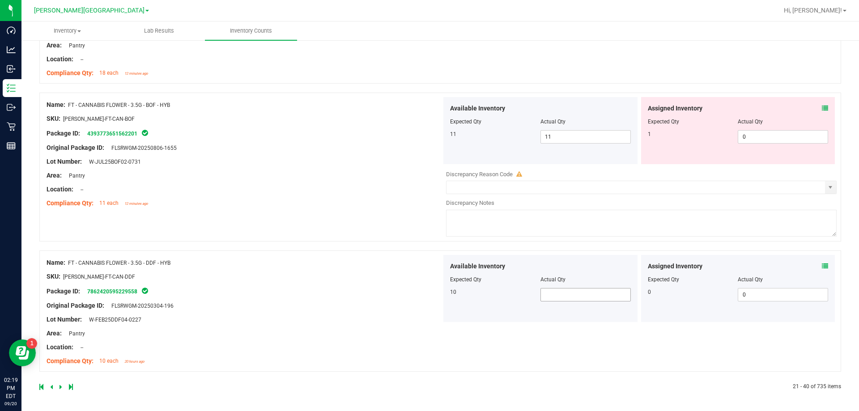
click at [429, 294] on span at bounding box center [585, 294] width 90 height 13
type input "10"
click at [323, 303] on div "Original Package ID: FLSRWGM-20250304-196" at bounding box center [244, 305] width 395 height 9
click at [60, 386] on icon at bounding box center [60, 386] width 3 height 5
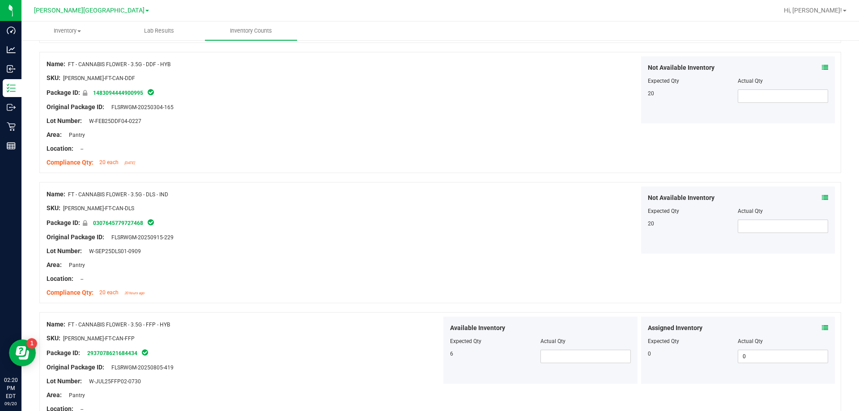
scroll to position [358, 0]
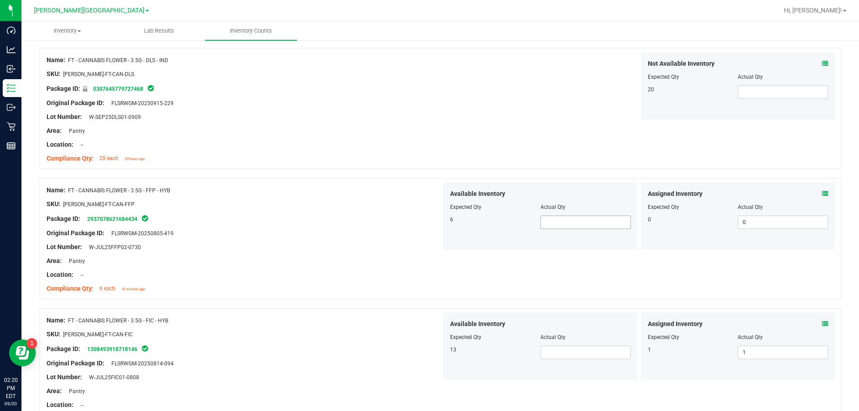
click at [429, 228] on span at bounding box center [585, 222] width 90 height 13
type input "6"
click at [429, 353] on span at bounding box center [585, 352] width 90 height 13
type input "13"
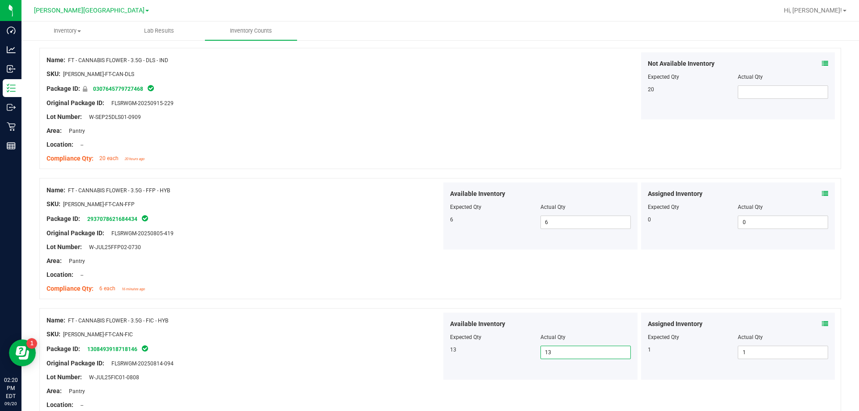
type input "13"
click at [354, 343] on div at bounding box center [244, 341] width 395 height 4
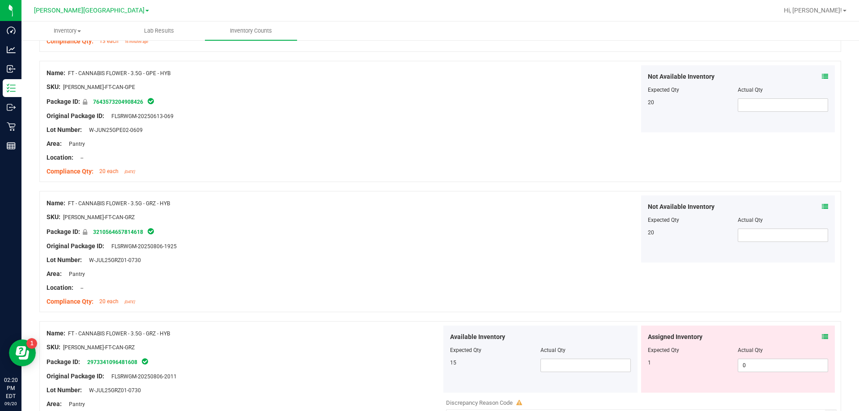
scroll to position [760, 0]
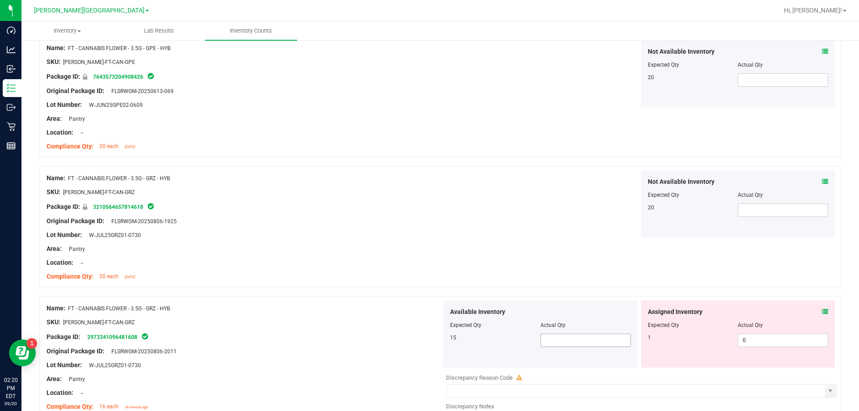
click at [429, 341] on span at bounding box center [585, 340] width 90 height 13
click at [316, 248] on div "Area: Pantry" at bounding box center [244, 248] width 395 height 9
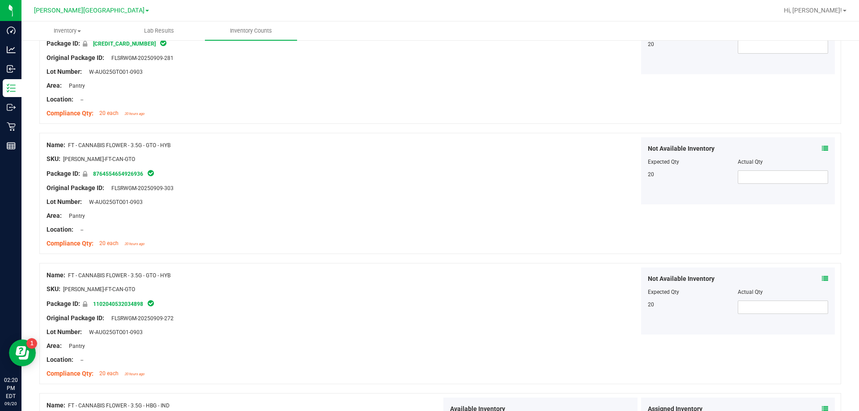
scroll to position [1834, 0]
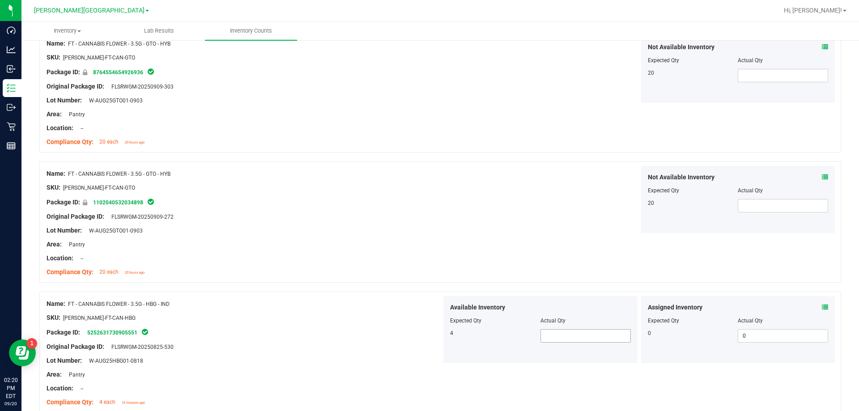
click at [429, 335] on span at bounding box center [585, 335] width 90 height 13
type input "4"
click at [429, 193] on div "Not Available Inventory Expected Qty Actual Qty 20" at bounding box center [638, 199] width 395 height 67
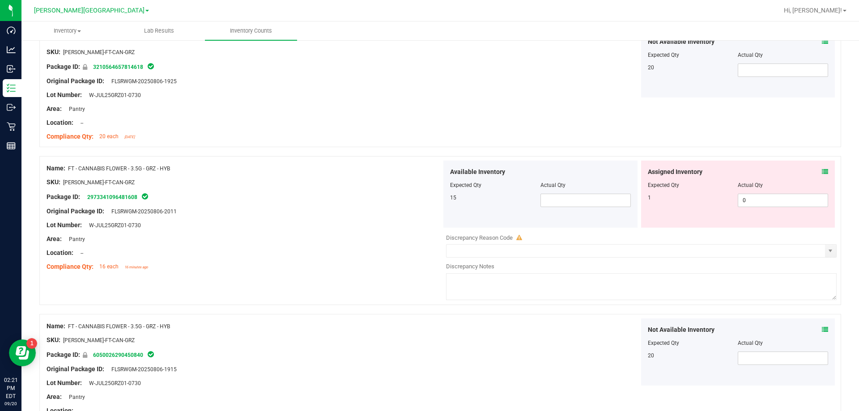
scroll to position [805, 0]
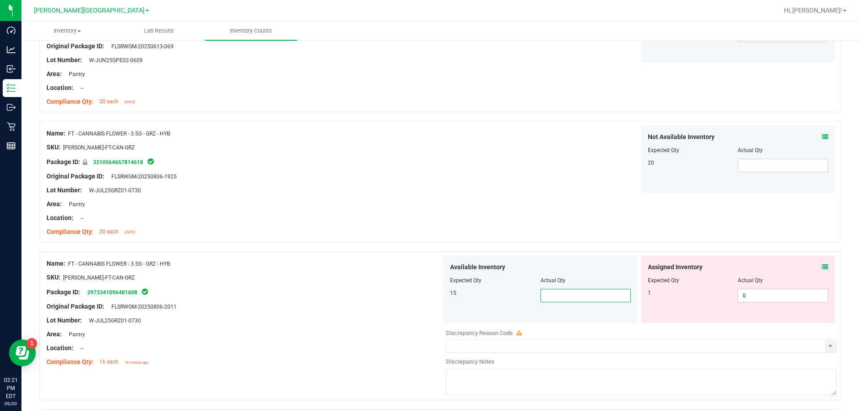
click at [429, 289] on span at bounding box center [585, 295] width 90 height 13
type input "15"
click at [429, 191] on div "Not Available Inventory Expected Qty Actual Qty 20" at bounding box center [638, 159] width 395 height 67
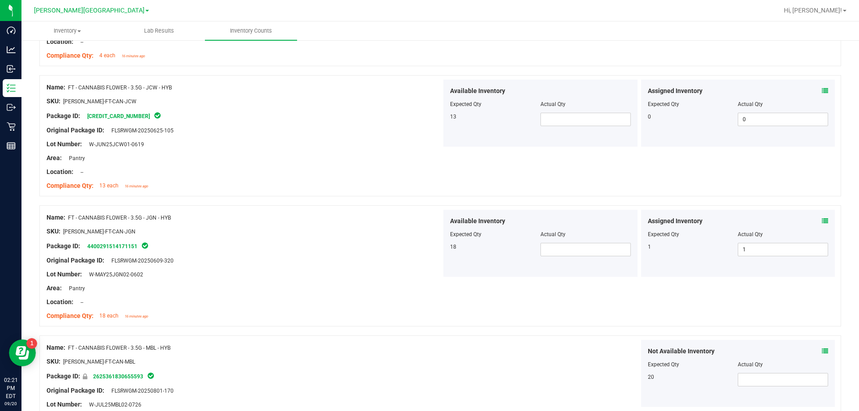
scroll to position [2102, 0]
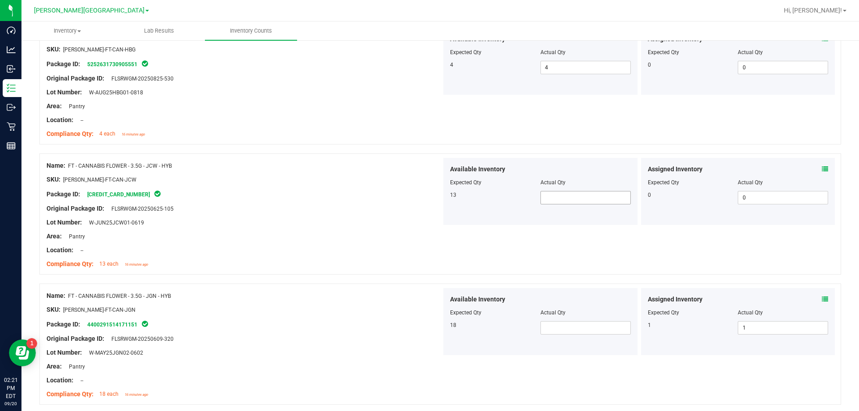
click at [429, 195] on span at bounding box center [585, 197] width 90 height 13
type input "13"
click at [429, 327] on span at bounding box center [585, 327] width 90 height 13
type input "18"
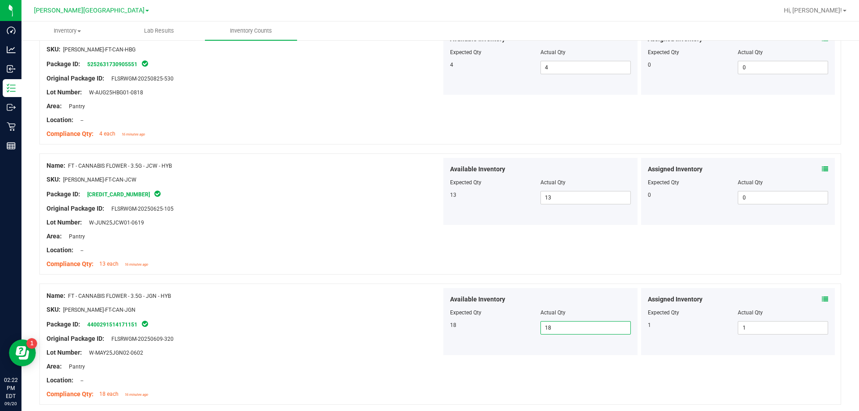
type input "18"
click at [288, 297] on div "Name: FT - CANNABIS FLOWER - 3.5G - JGN - HYB" at bounding box center [244, 295] width 395 height 9
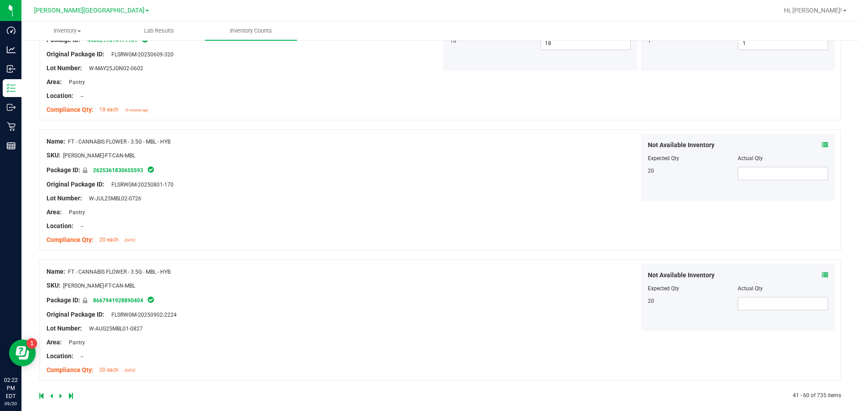
scroll to position [2395, 0]
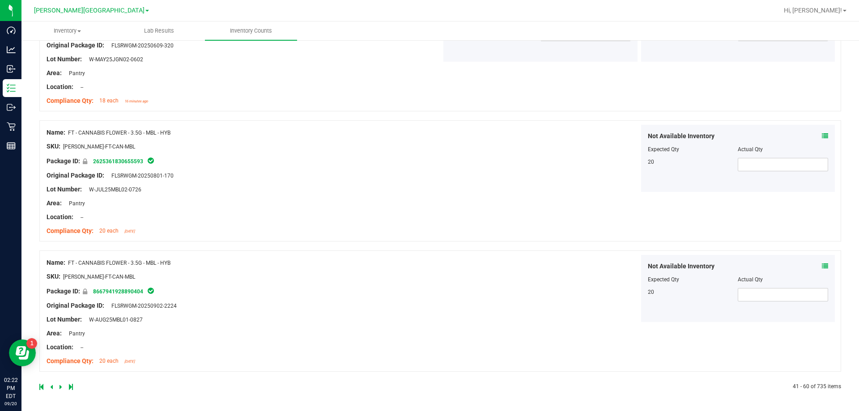
click at [61, 385] on icon at bounding box center [60, 386] width 3 height 5
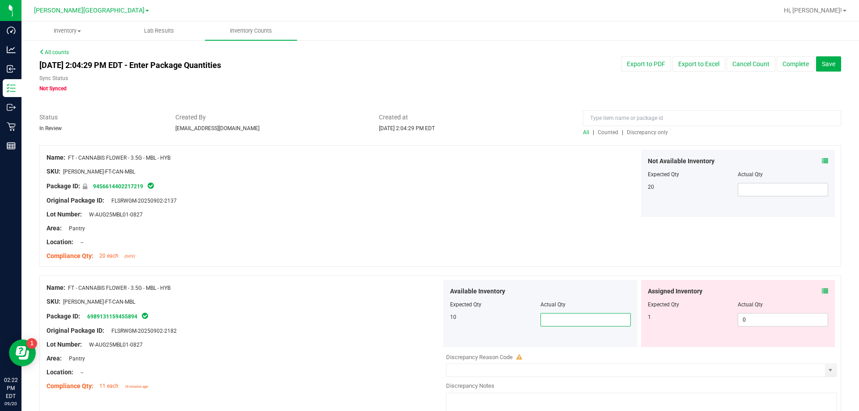
click at [429, 322] on span at bounding box center [585, 319] width 90 height 13
type input "10"
click at [351, 309] on div at bounding box center [244, 308] width 395 height 4
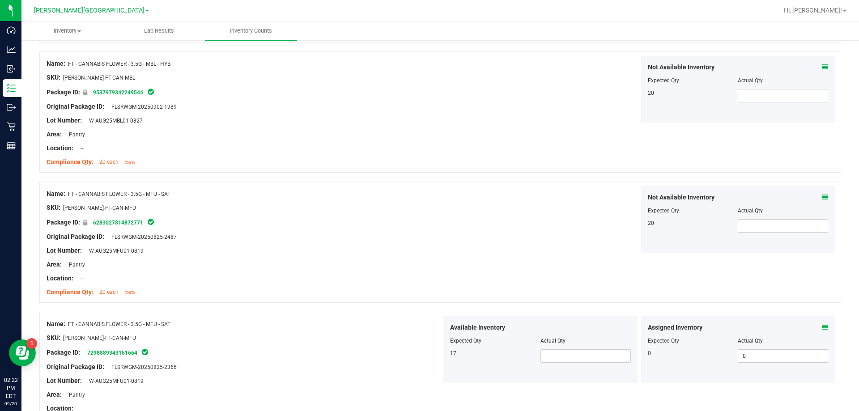
scroll to position [671, 0]
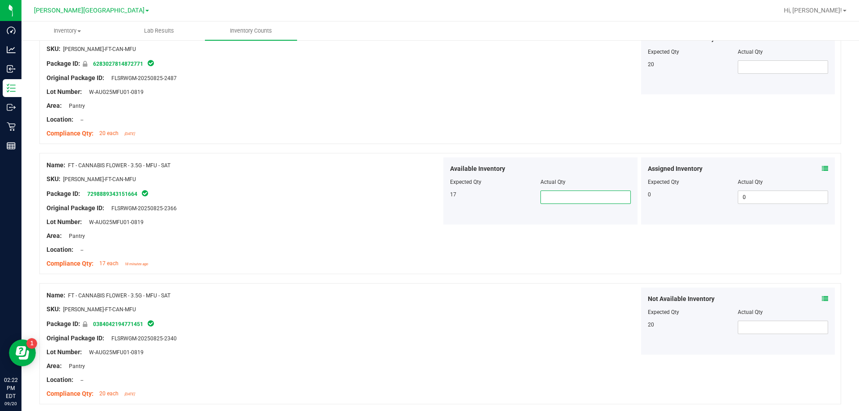
click at [429, 201] on span at bounding box center [585, 197] width 90 height 13
type input "17"
click at [429, 333] on div "Not Available Inventory Expected Qty Actual Qty 20" at bounding box center [638, 321] width 395 height 67
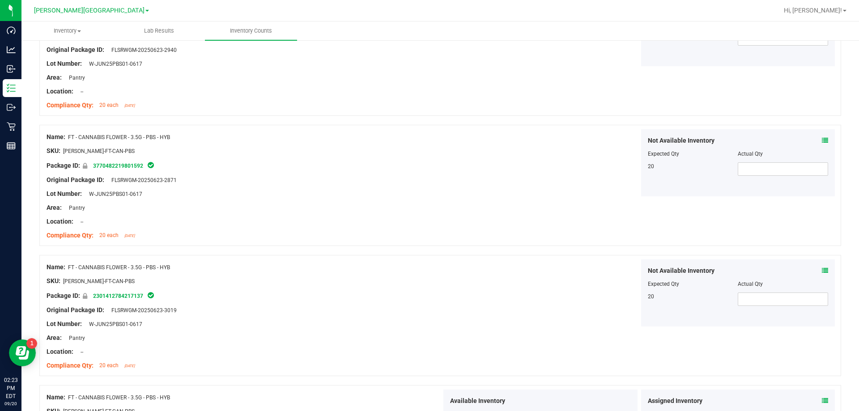
scroll to position [1878, 0]
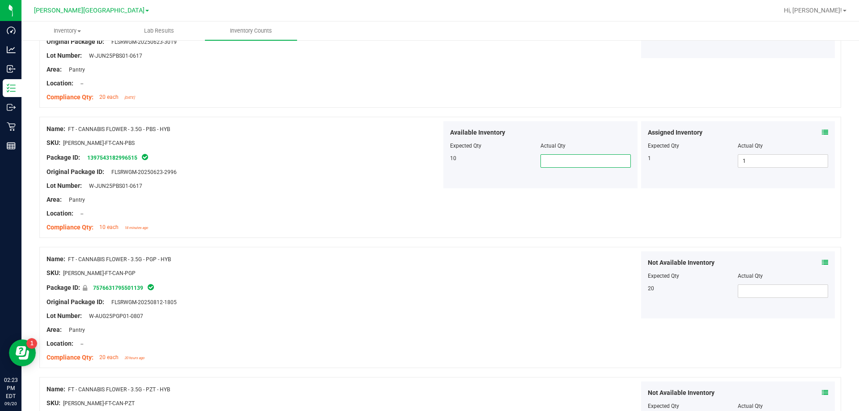
click at [429, 163] on span at bounding box center [585, 160] width 90 height 13
type input "10"
click at [429, 307] on div "Not Available Inventory Expected Qty Actual Qty 20" at bounding box center [638, 284] width 395 height 67
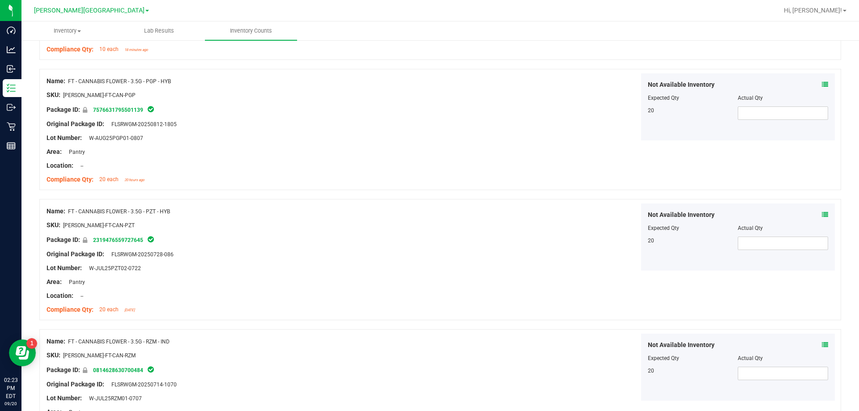
scroll to position [2057, 0]
click at [429, 295] on div "Name: FT - CANNABIS FLOWER - 3.5G - PZT - HYB SKU: [PERSON_NAME]-FT-CAN-PZT Pac…" at bounding box center [439, 258] width 801 height 121
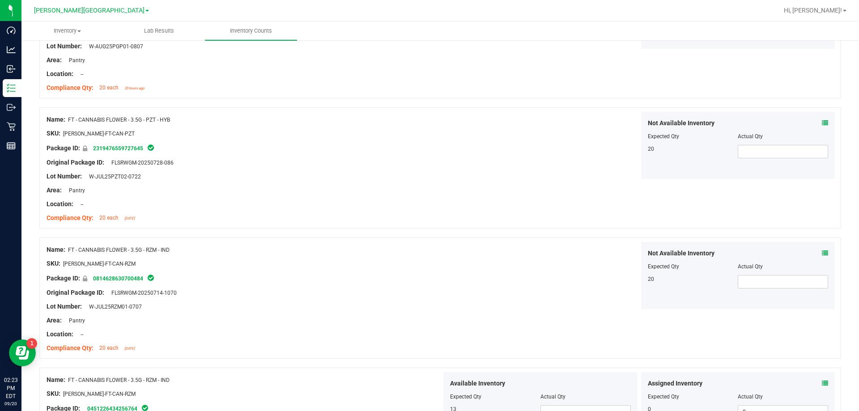
scroll to position [2326, 0]
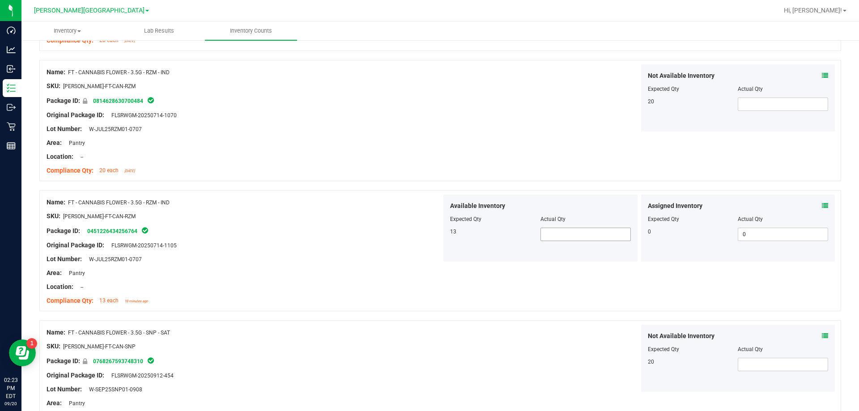
click at [429, 237] on span at bounding box center [585, 234] width 90 height 13
type input "9"
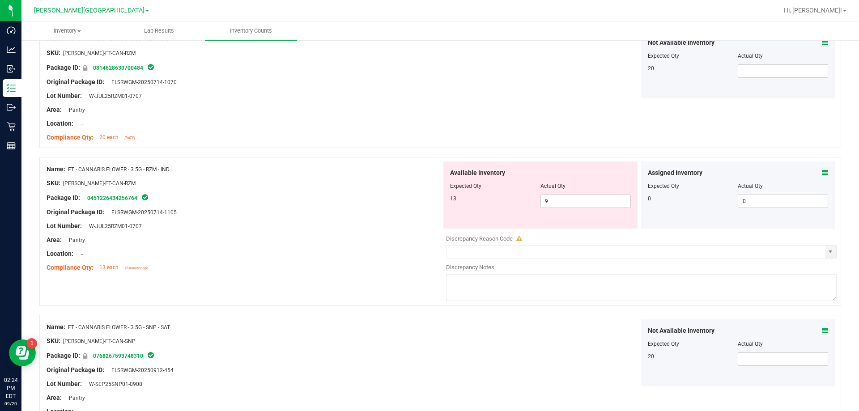
scroll to position [2423, 0]
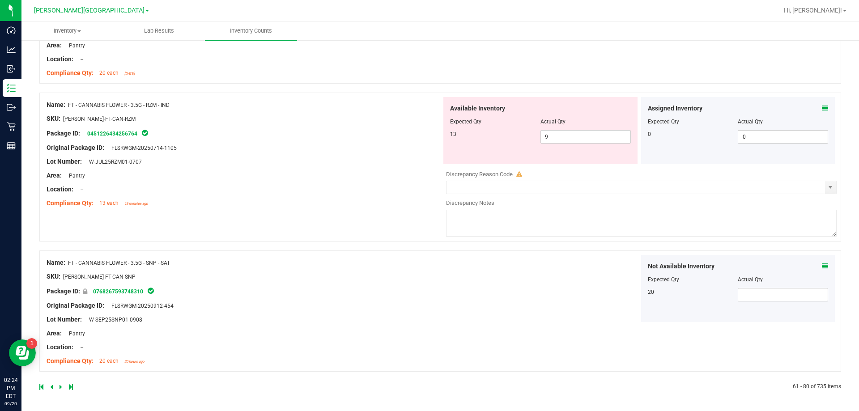
click at [60, 386] on icon at bounding box center [60, 386] width 3 height 5
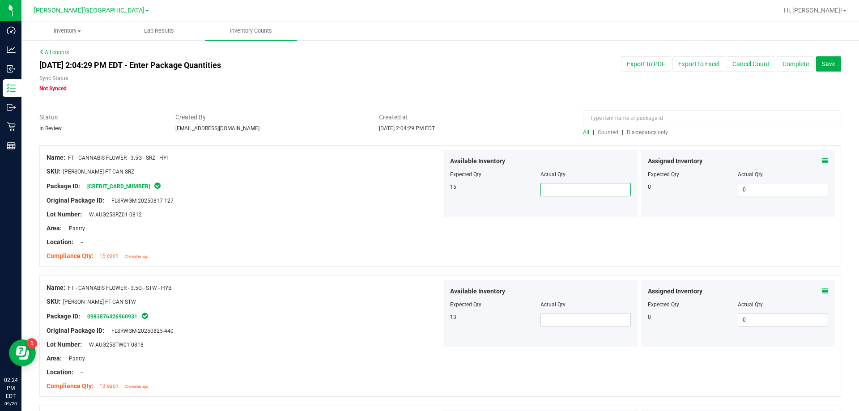
click at [429, 190] on span at bounding box center [585, 189] width 90 height 13
type input "15"
click at [429, 325] on span at bounding box center [585, 319] width 90 height 13
type input "13"
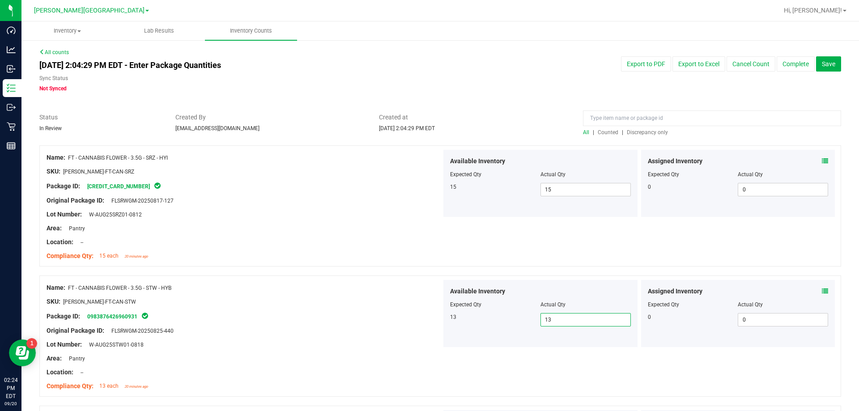
type input "13"
click at [314, 300] on div "SKU: [PERSON_NAME]-FT-CAN-STW" at bounding box center [244, 301] width 395 height 9
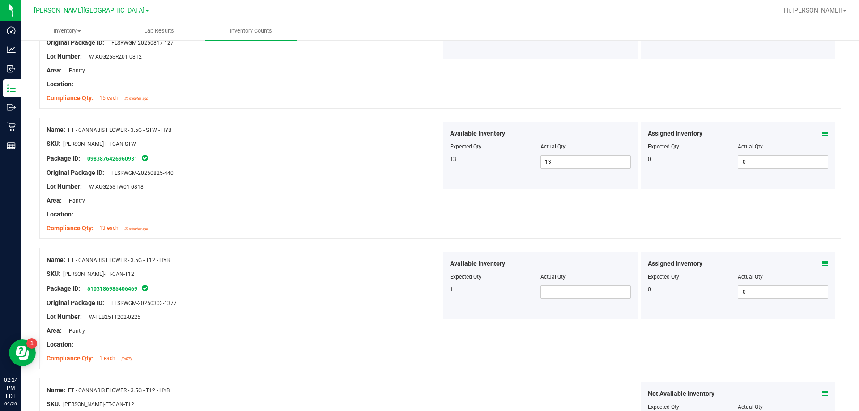
scroll to position [268, 0]
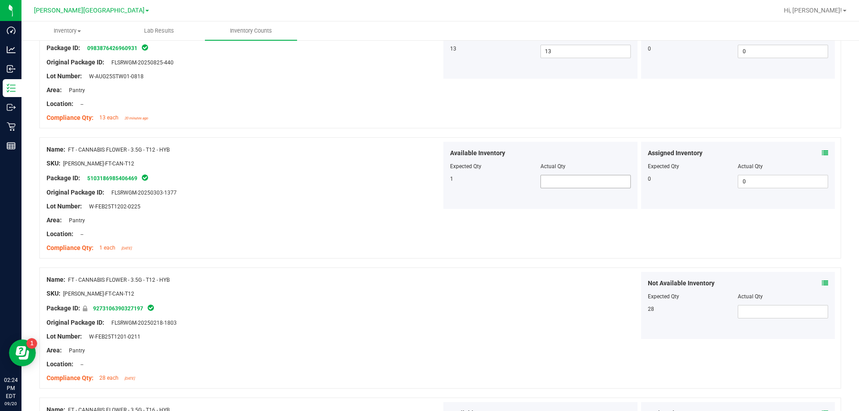
click at [429, 178] on span at bounding box center [585, 181] width 90 height 13
type input "1"
click at [429, 283] on div "Not Available Inventory Expected Qty Actual Qty 28" at bounding box center [638, 305] width 395 height 67
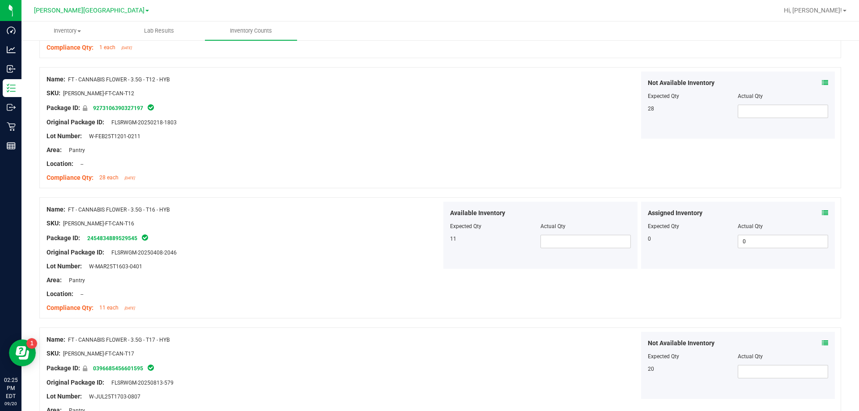
scroll to position [537, 0]
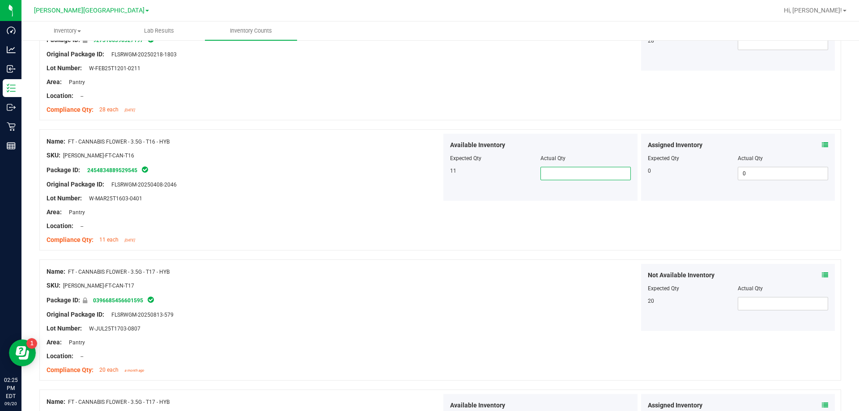
click at [429, 172] on span at bounding box center [585, 173] width 90 height 13
type input "11"
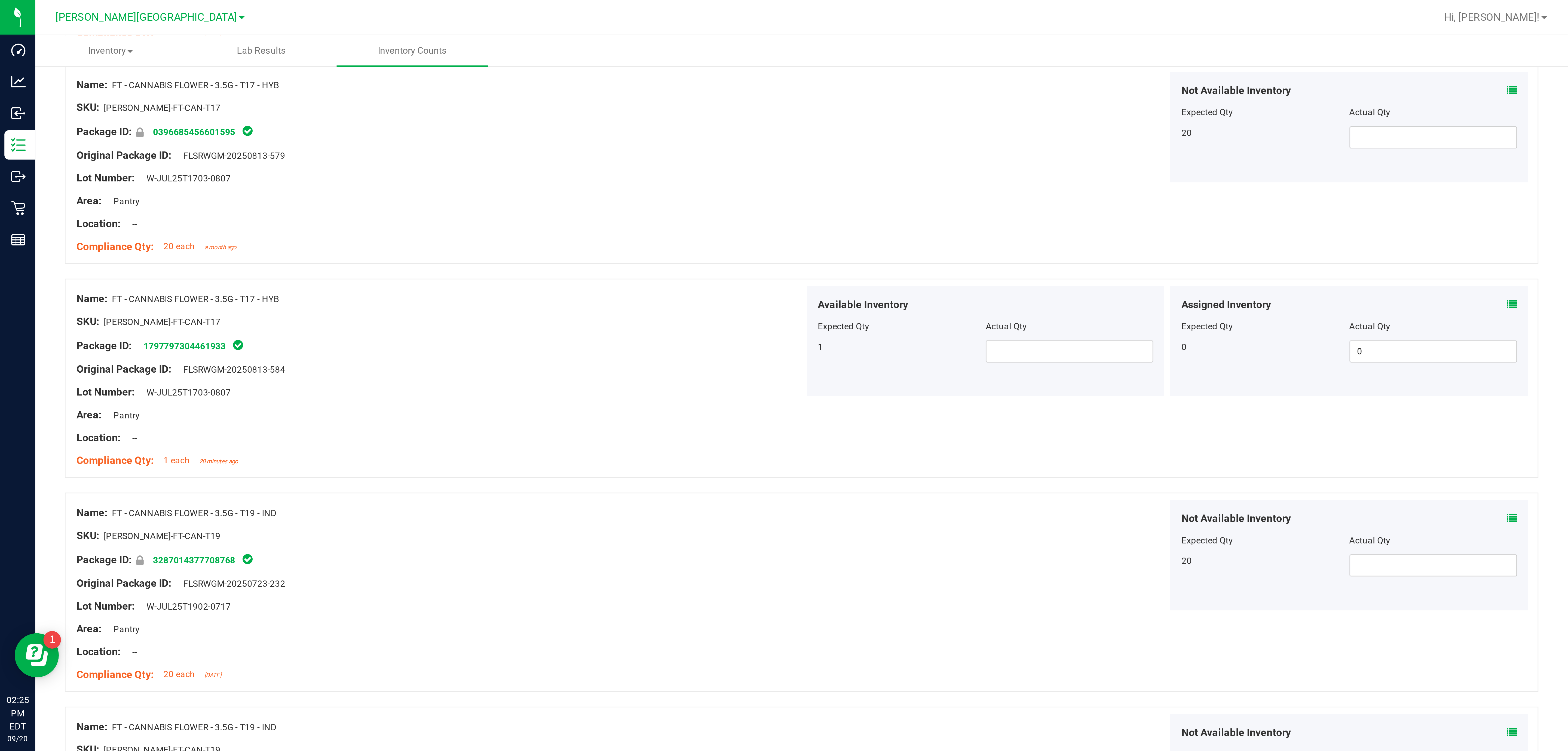
scroll to position [514, 0]
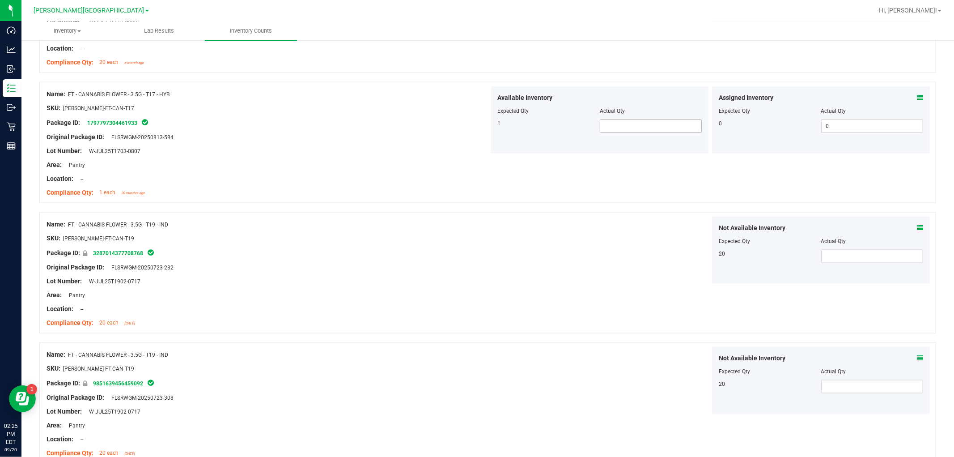
type input "11"
click at [429, 136] on div "Available Inventory Expected Qty Actual Qty 1" at bounding box center [600, 119] width 218 height 67
click at [429, 121] on span at bounding box center [651, 125] width 102 height 13
type input "1"
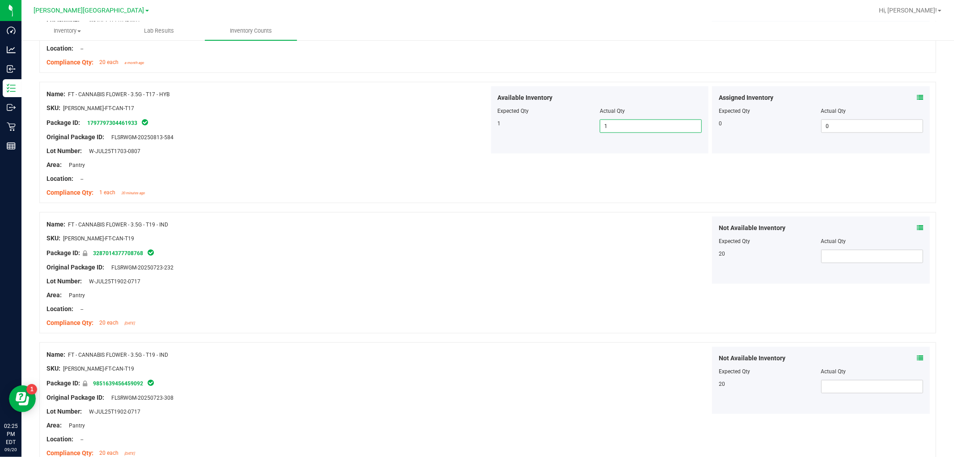
click at [429, 247] on div "Not Available Inventory Expected Qty Actual Qty 20" at bounding box center [710, 249] width 443 height 67
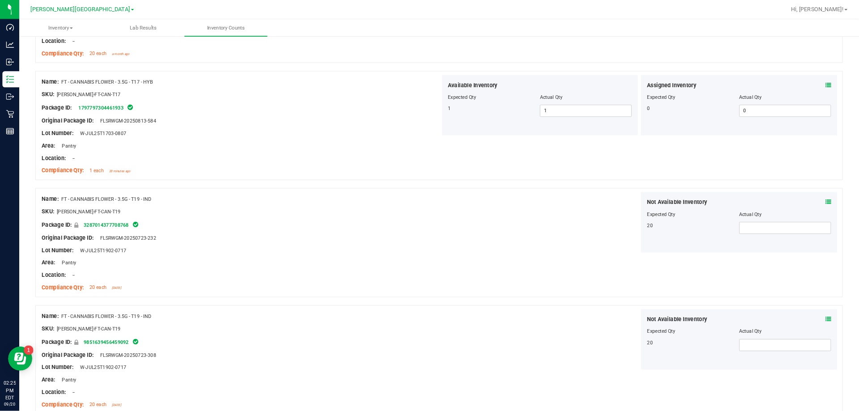
scroll to position [848, 0]
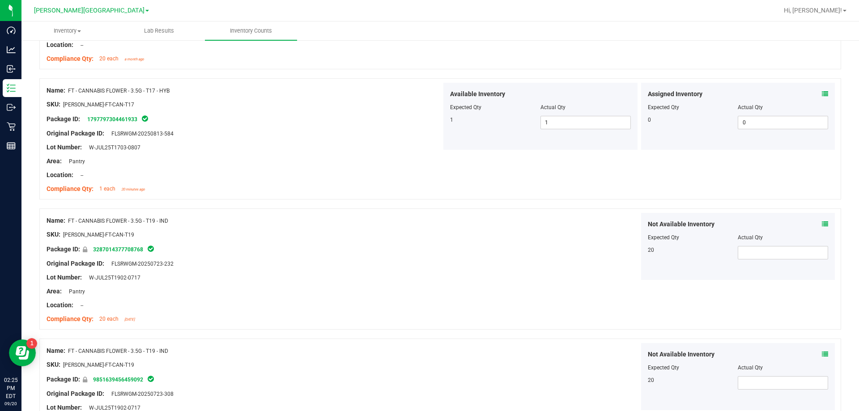
click at [429, 301] on div "Name: FT - CANNABIS FLOWER - 3.5G - T19 - IND SKU: [PERSON_NAME]-FT-CAN-T19 Pac…" at bounding box center [439, 268] width 801 height 121
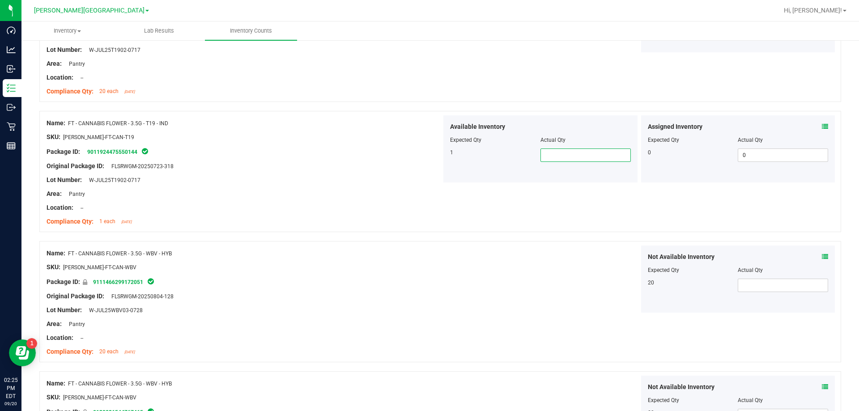
click at [429, 158] on span at bounding box center [585, 154] width 90 height 13
type input "1"
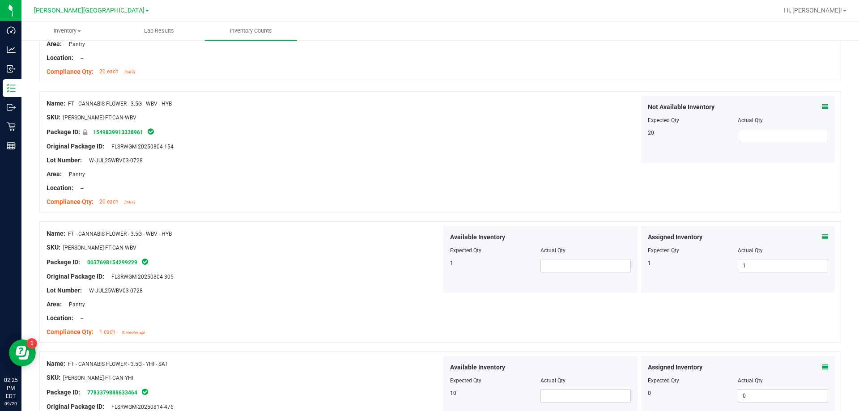
scroll to position [1877, 0]
click at [429, 260] on span at bounding box center [585, 264] width 90 height 13
type input "1"
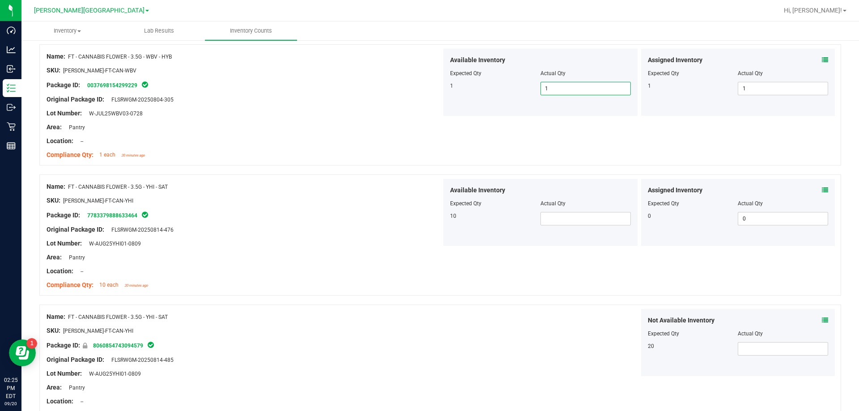
scroll to position [2055, 0]
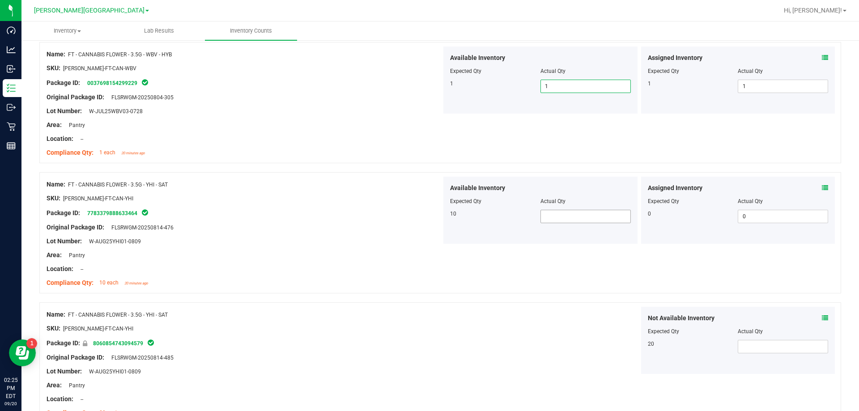
click at [429, 217] on span at bounding box center [585, 216] width 90 height 13
type input "10"
click at [138, 134] on div "Location: --" at bounding box center [244, 138] width 395 height 9
click at [239, 134] on div "Location: --" at bounding box center [244, 138] width 395 height 9
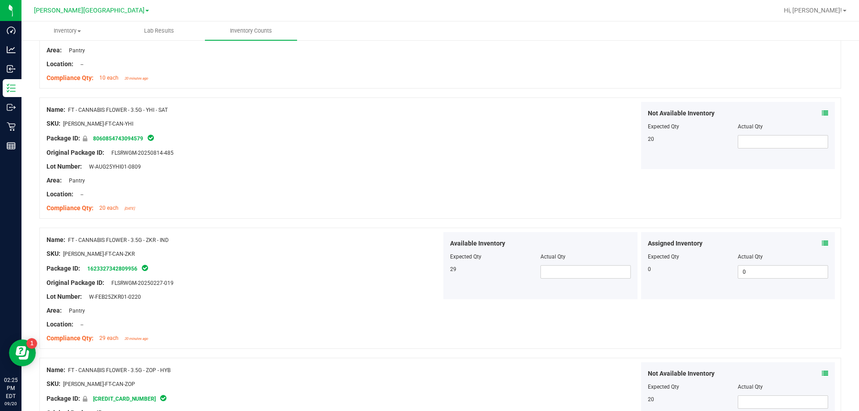
scroll to position [2368, 0]
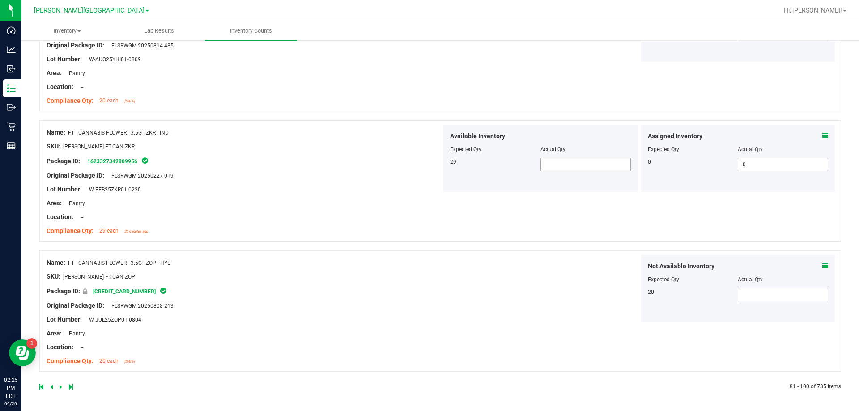
click at [429, 163] on span at bounding box center [585, 164] width 90 height 13
type input "29"
click at [429, 318] on div "Not Available Inventory Expected Qty Actual Qty 20" at bounding box center [638, 288] width 395 height 67
click at [60, 388] on icon at bounding box center [60, 386] width 3 height 5
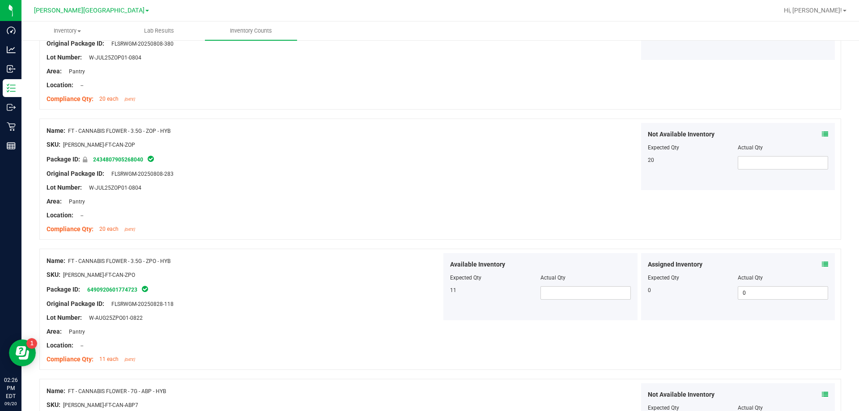
scroll to position [313, 0]
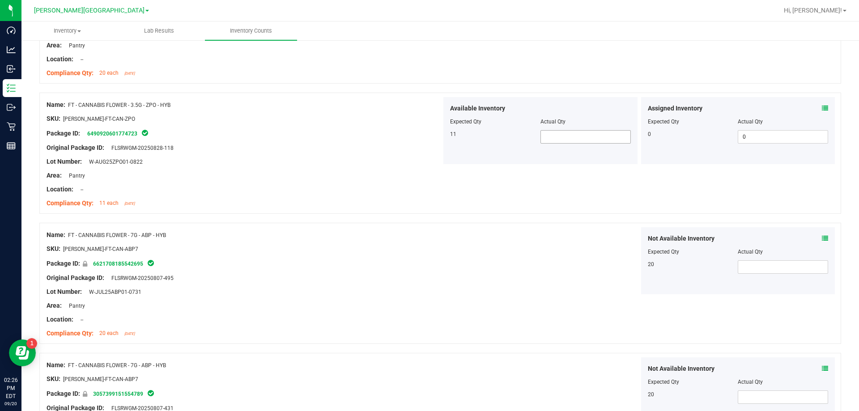
click at [429, 140] on span at bounding box center [585, 136] width 90 height 13
type input "0"
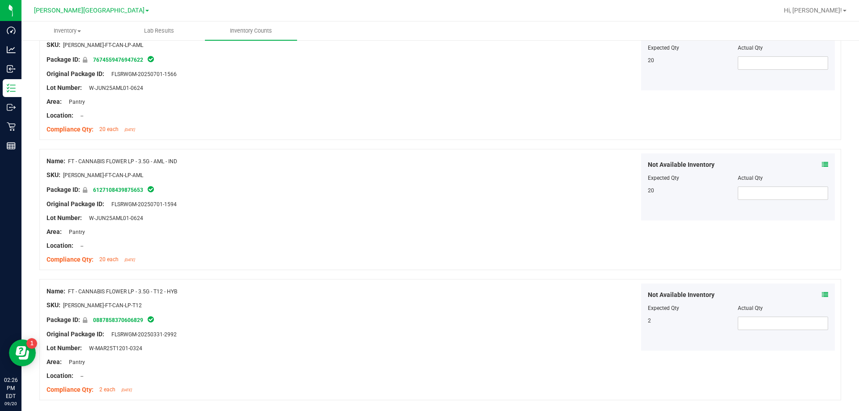
scroll to position [2395, 0]
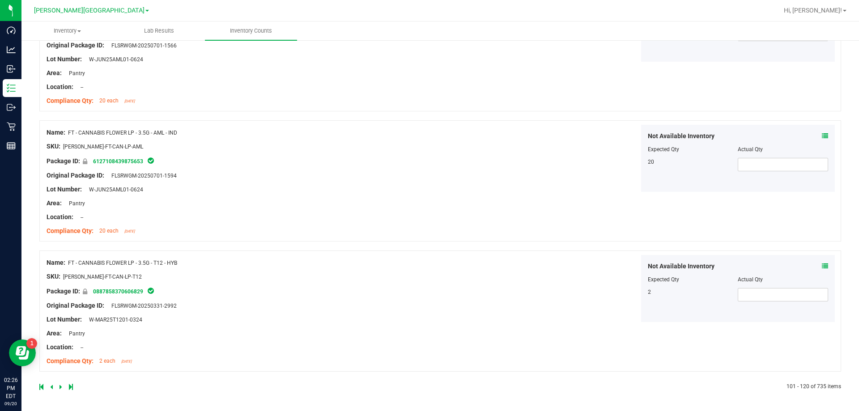
click at [51, 388] on icon at bounding box center [51, 386] width 3 height 5
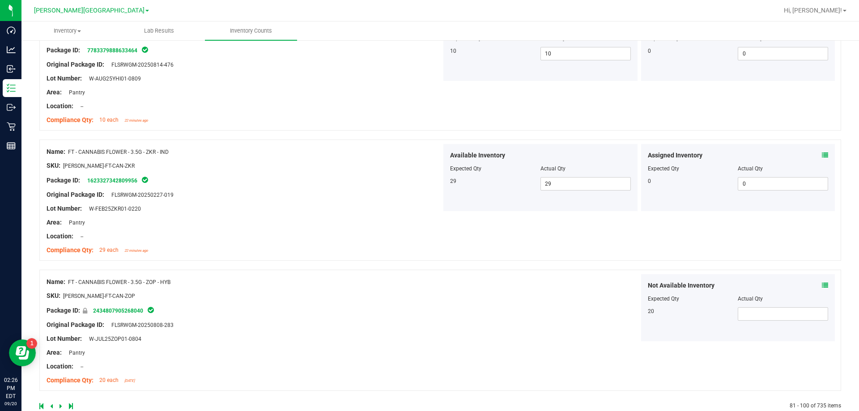
scroll to position [2368, 0]
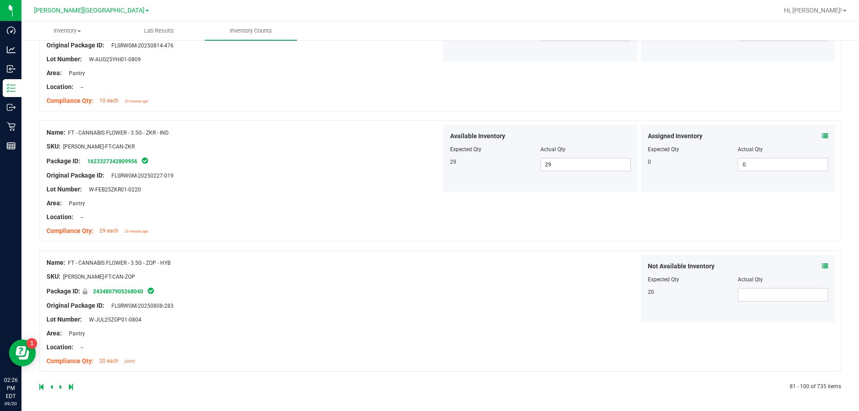
click at [61, 389] on icon at bounding box center [60, 386] width 3 height 5
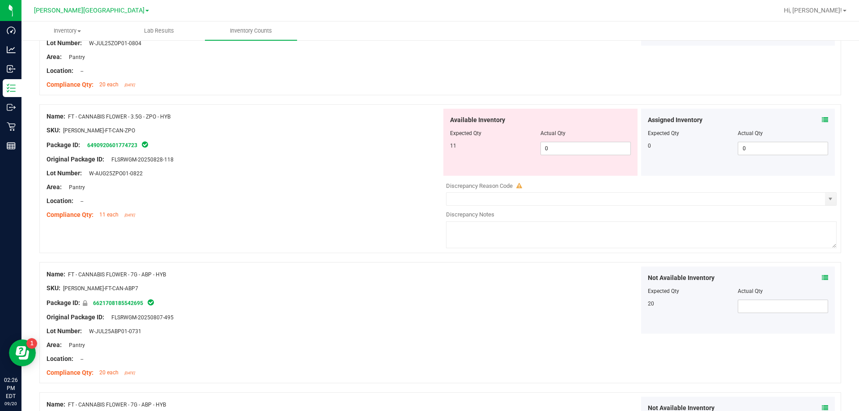
scroll to position [313, 0]
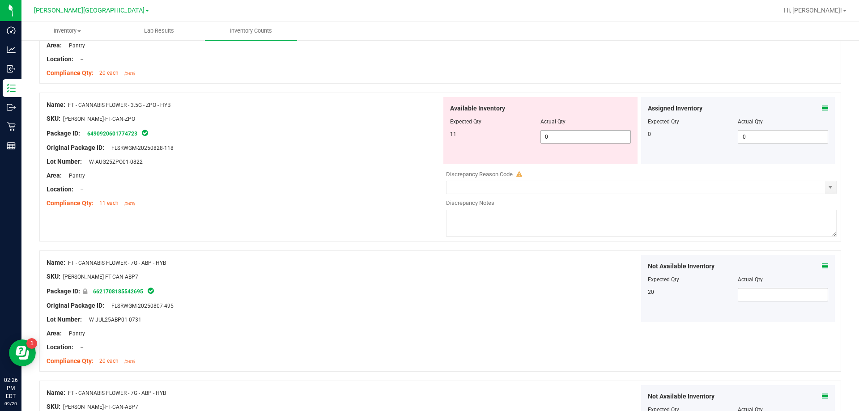
click at [429, 136] on span "0 0" at bounding box center [585, 136] width 90 height 13
click at [429, 136] on input "0" at bounding box center [585, 137] width 89 height 13
type input "11"
click at [429, 274] on div "Not Available Inventory Expected Qty Actual Qty 20" at bounding box center [638, 288] width 395 height 67
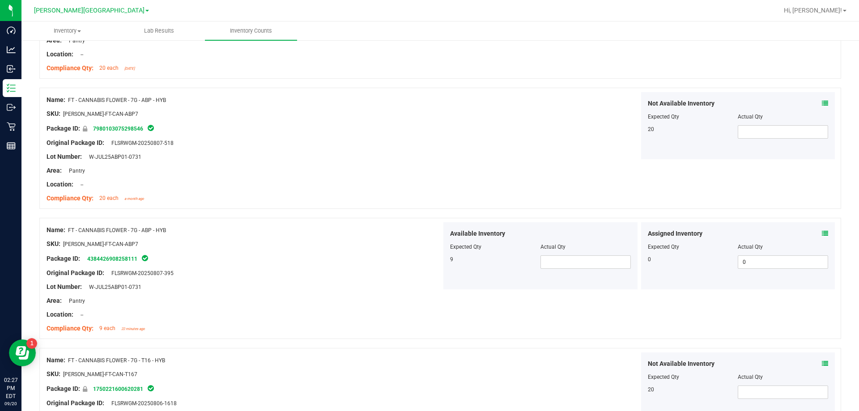
scroll to position [805, 0]
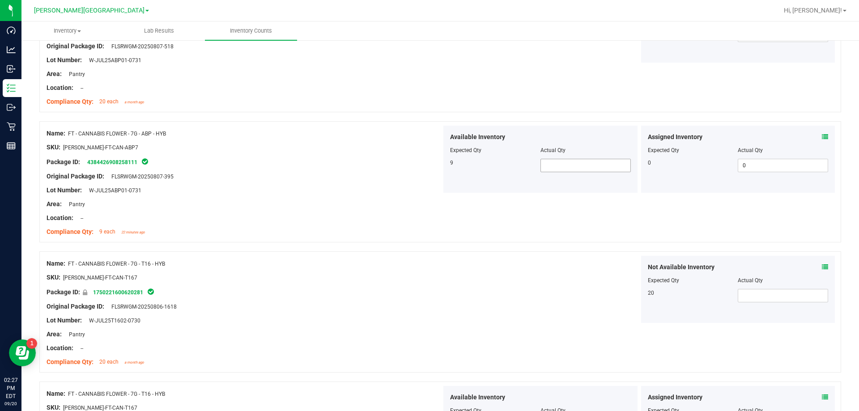
click at [429, 166] on span at bounding box center [585, 165] width 90 height 13
type input "9"
click at [429, 267] on div "Not Available Inventory Expected Qty Actual Qty 20" at bounding box center [638, 289] width 395 height 67
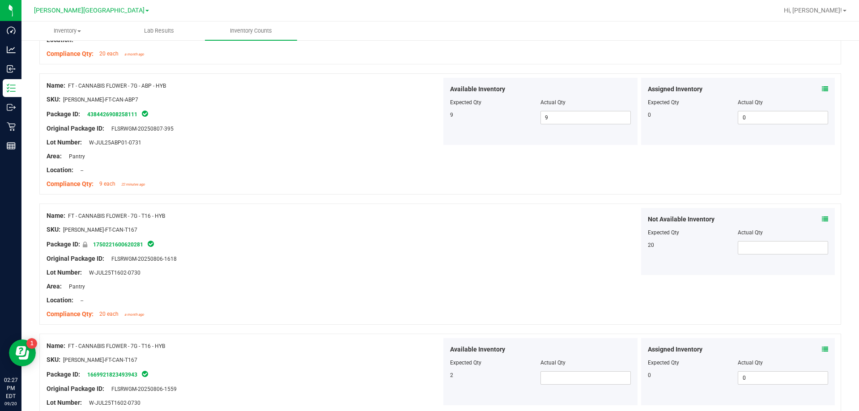
scroll to position [939, 0]
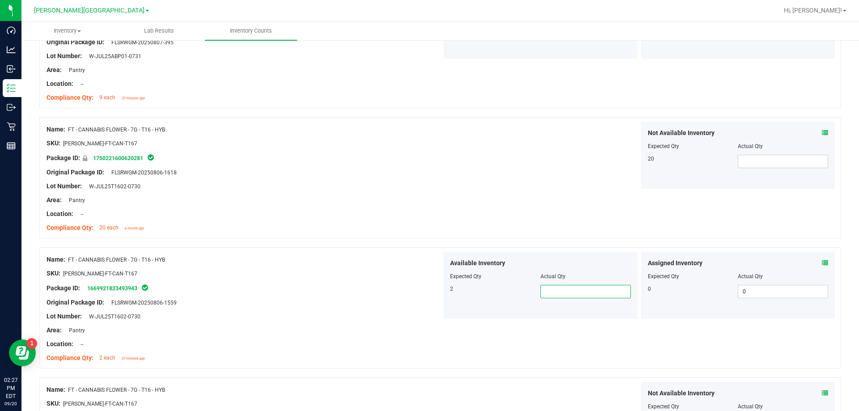
click at [429, 293] on span at bounding box center [585, 291] width 90 height 13
type input "2"
click at [429, 348] on div "Name: FT - CANNABIS FLOWER - 7G - T16 - HYB SKU: [PERSON_NAME]-FT-CAN-T167 Pack…" at bounding box center [439, 307] width 801 height 121
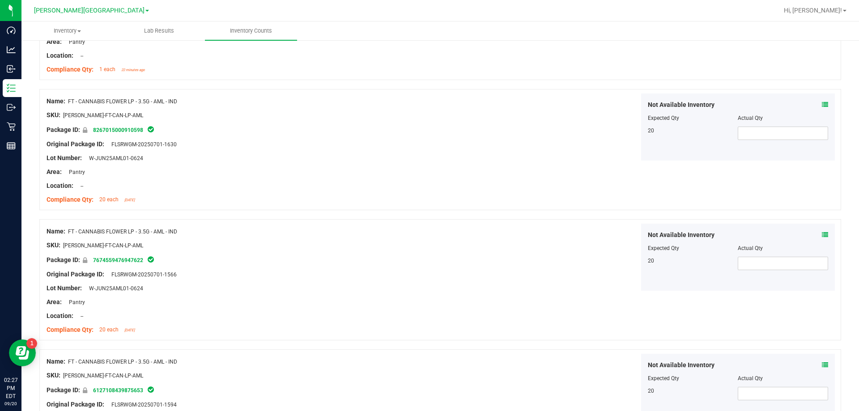
scroll to position [2012, 0]
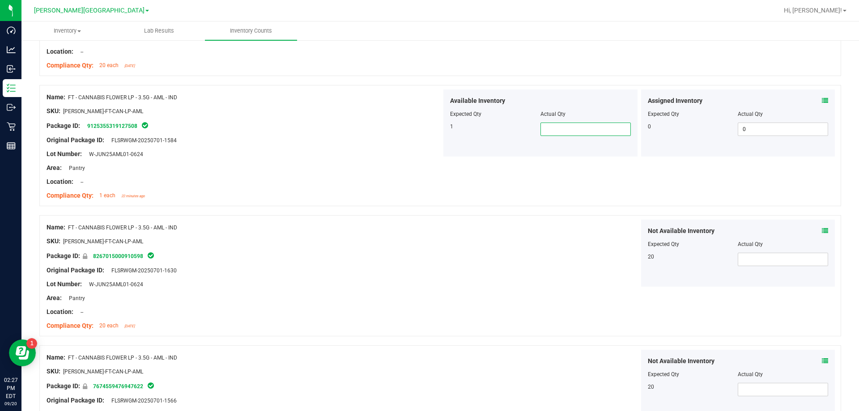
click at [429, 128] on span at bounding box center [585, 129] width 90 height 13
type input "1"
click at [429, 313] on div "Name: FT - CANNABIS FLOWER LP - 3.5G - AML - IND SKU: [PERSON_NAME]-FT-CAN-LP-A…" at bounding box center [439, 275] width 801 height 121
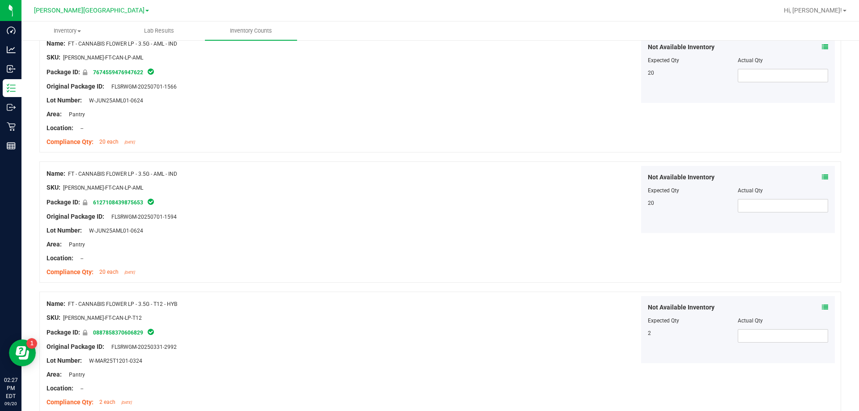
scroll to position [2368, 0]
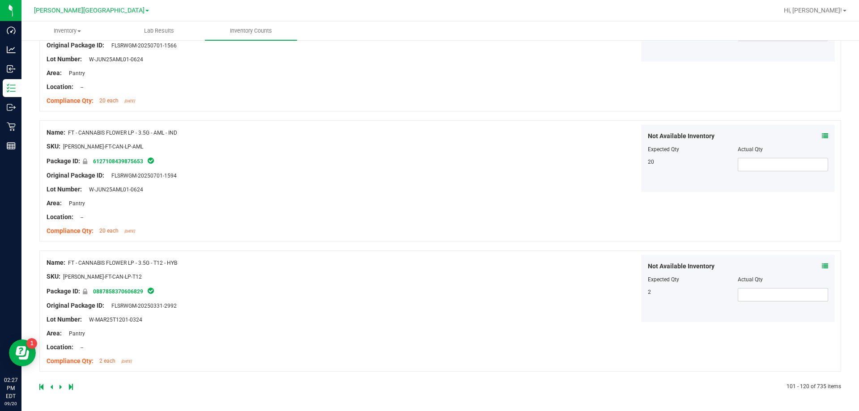
click at [61, 385] on icon at bounding box center [60, 386] width 3 height 5
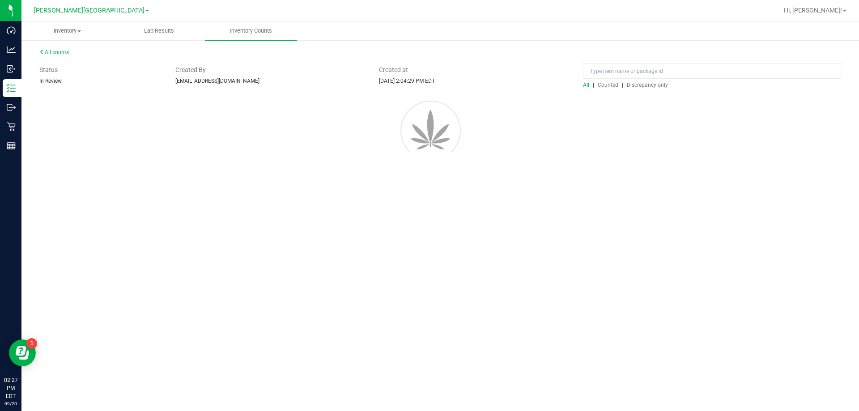
scroll to position [0, 0]
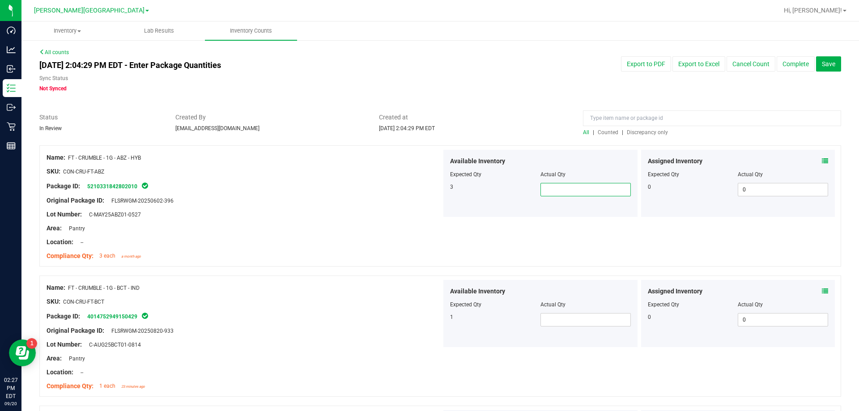
click at [429, 191] on span at bounding box center [585, 189] width 90 height 13
type input "3"
click at [429, 329] on div "Available Inventory Expected Qty Actual Qty 1" at bounding box center [540, 313] width 194 height 67
click at [429, 320] on span at bounding box center [585, 319] width 90 height 13
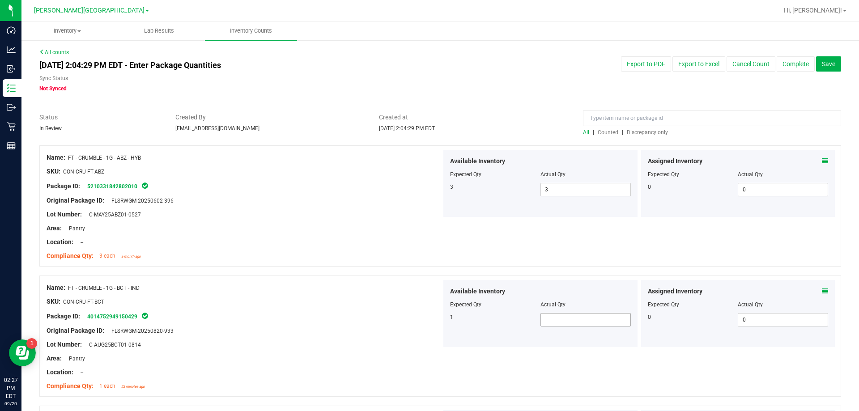
type input "1"
click at [429, 314] on div "1" at bounding box center [495, 317] width 90 height 8
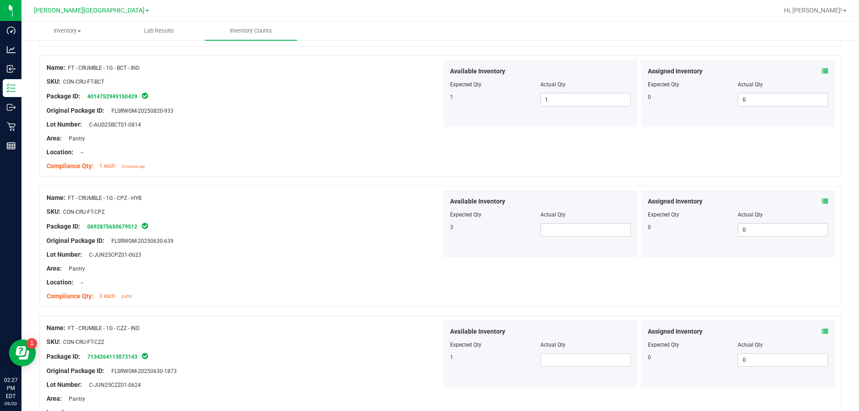
scroll to position [224, 0]
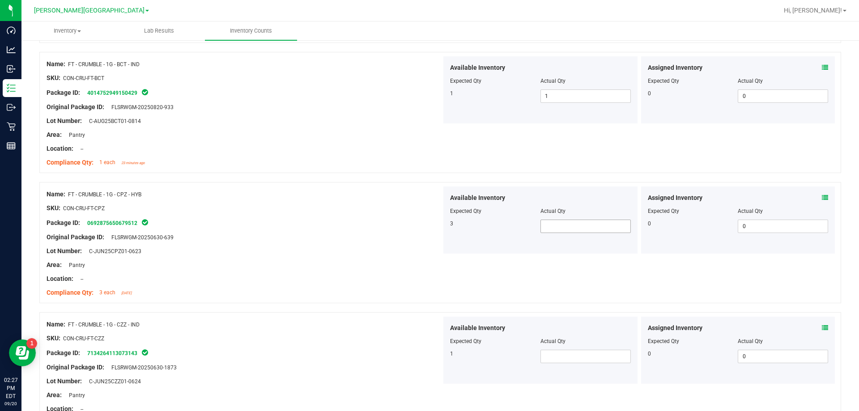
click at [429, 225] on span at bounding box center [585, 226] width 90 height 13
type input "3"
click at [429, 358] on span at bounding box center [585, 356] width 90 height 13
click at [429, 358] on input "41" at bounding box center [585, 356] width 89 height 13
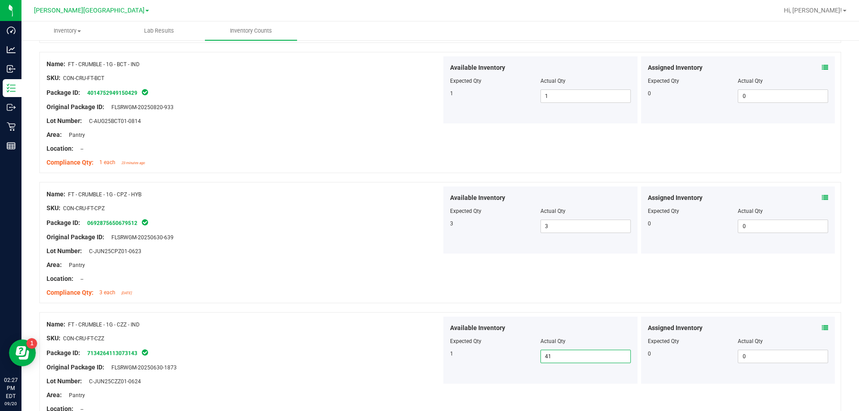
click at [429, 358] on input "41" at bounding box center [585, 356] width 89 height 13
type input "1"
click at [369, 344] on div at bounding box center [244, 345] width 395 height 4
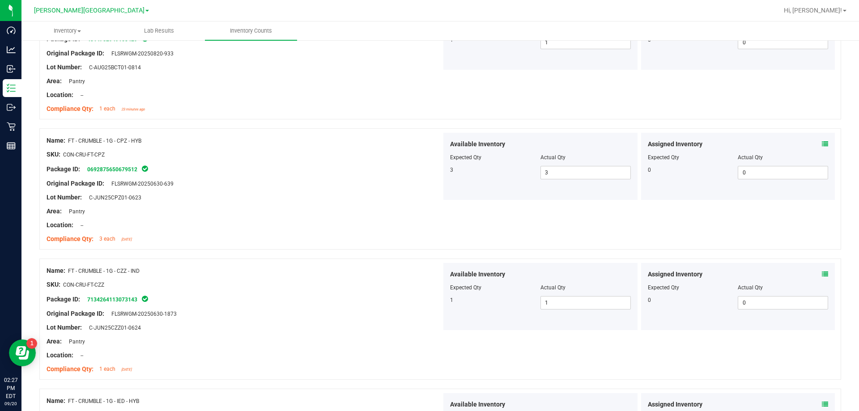
scroll to position [402, 0]
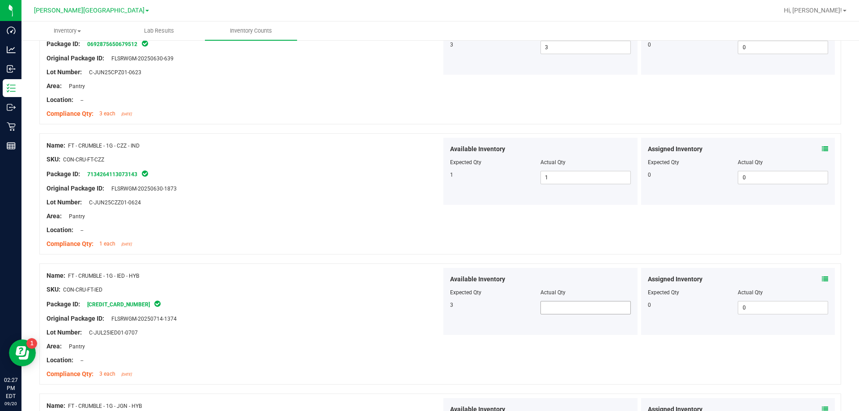
click at [429, 302] on span at bounding box center [585, 307] width 90 height 13
type input "3"
click at [305, 281] on div at bounding box center [244, 282] width 395 height 4
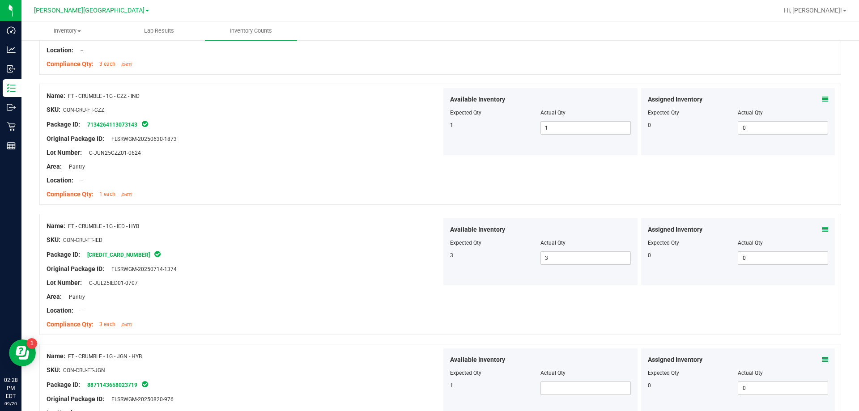
scroll to position [581, 0]
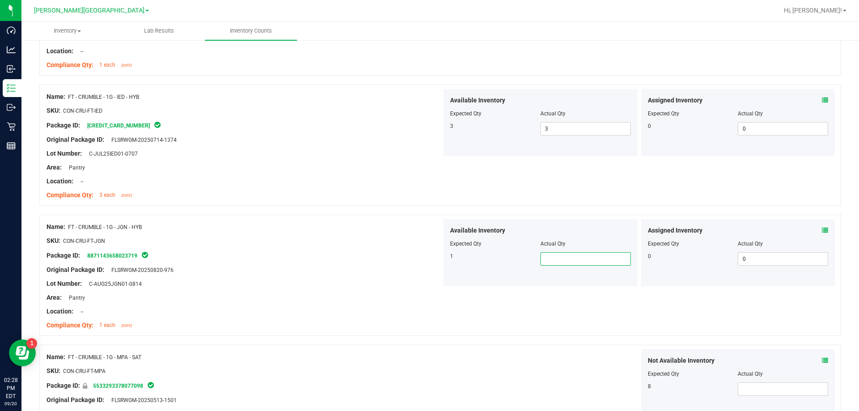
click at [429, 262] on span at bounding box center [585, 258] width 90 height 13
type input "1"
click at [386, 284] on div "Lot Number: C-AUG25JGN01-0814" at bounding box center [244, 283] width 395 height 9
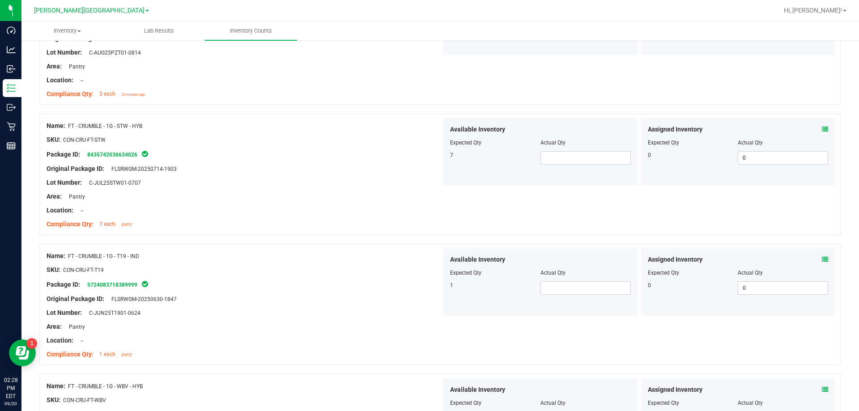
scroll to position [1252, 0]
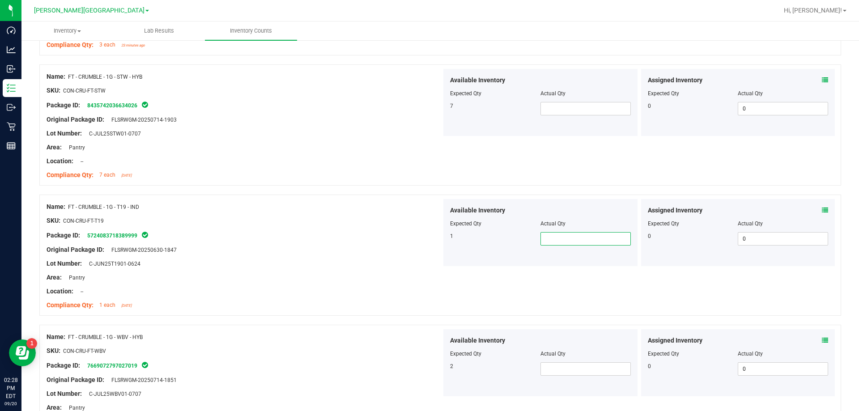
click at [429, 236] on span at bounding box center [585, 238] width 90 height 13
type input "1"
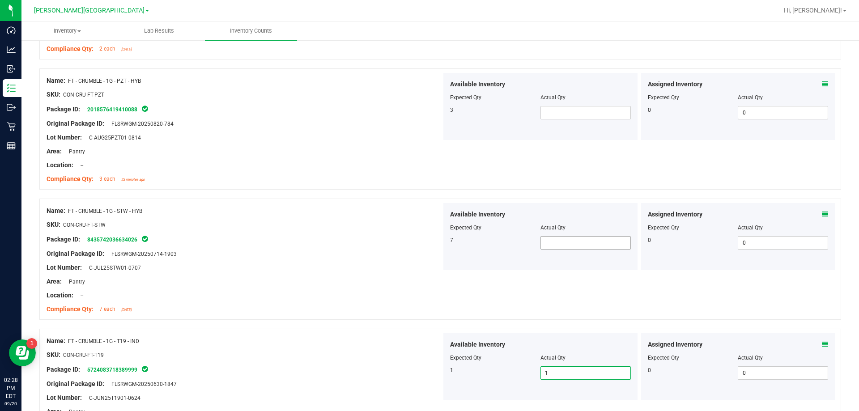
type input "1"
click at [429, 247] on span at bounding box center [585, 242] width 90 height 13
type input "7"
click at [429, 109] on span at bounding box center [585, 112] width 90 height 13
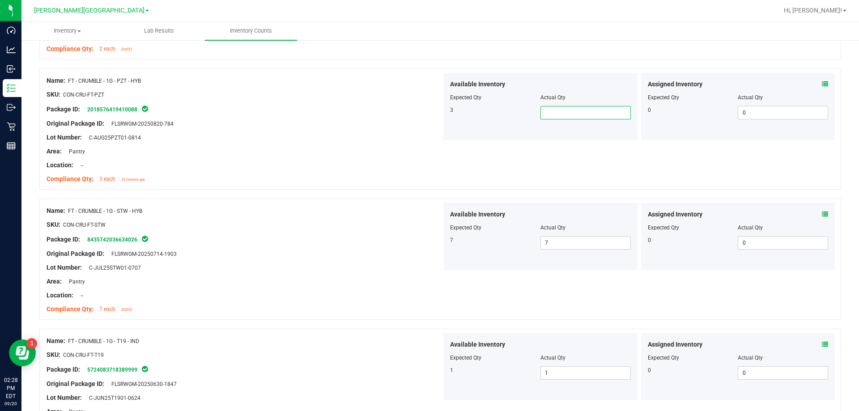
type input "3"
click at [241, 170] on div at bounding box center [244, 172] width 395 height 4
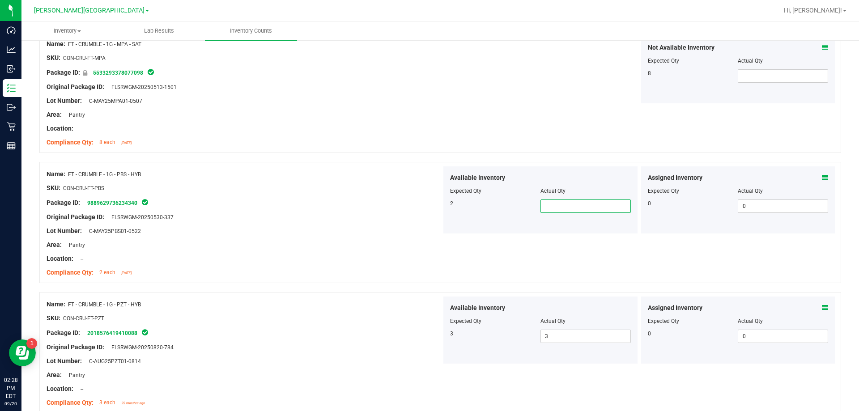
click at [429, 203] on span at bounding box center [585, 205] width 90 height 13
click at [429, 203] on input "4" at bounding box center [585, 206] width 89 height 13
type input "2"
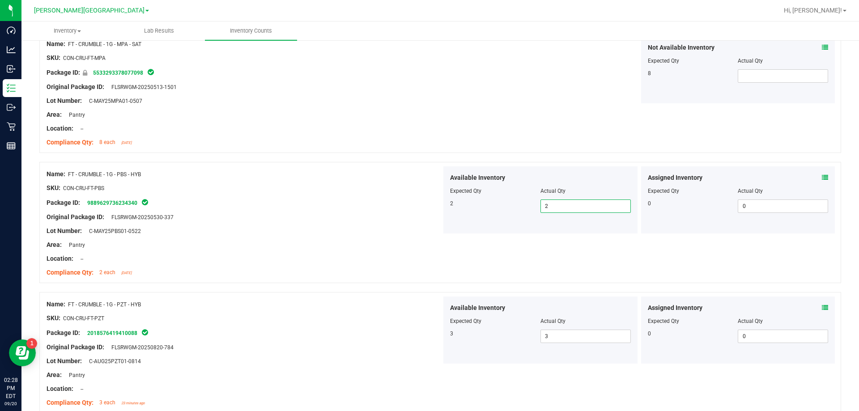
click at [329, 204] on div "Package ID: 9889629736234340" at bounding box center [244, 202] width 395 height 11
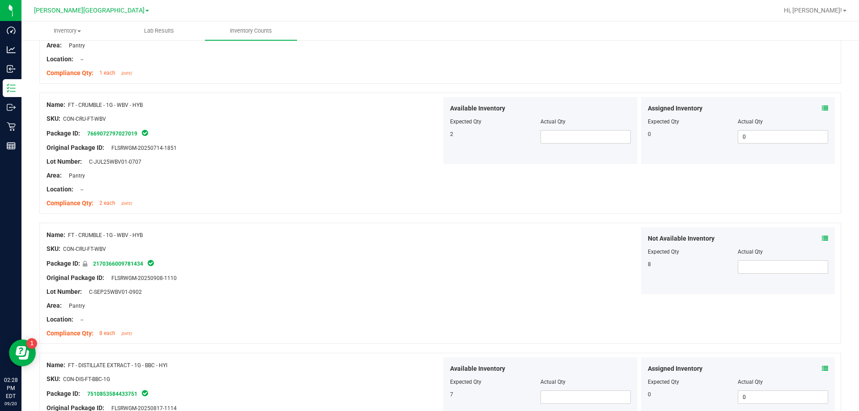
scroll to position [1521, 0]
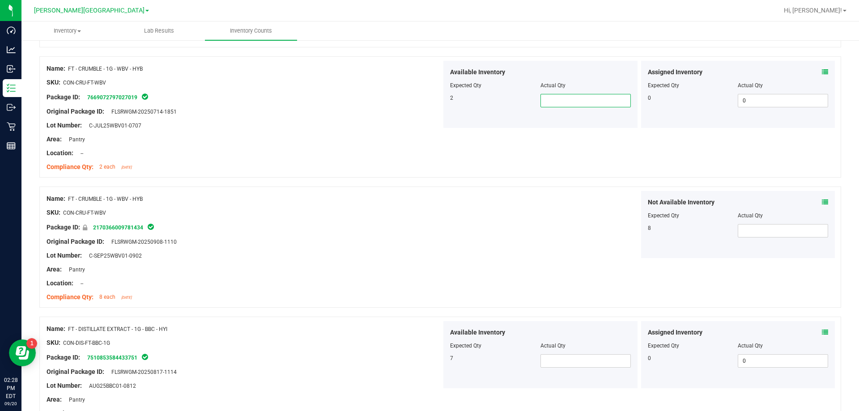
click at [429, 102] on span at bounding box center [585, 100] width 90 height 13
type input "2"
click at [429, 227] on div "Not Available Inventory Expected Qty Actual Qty 8" at bounding box center [638, 224] width 395 height 67
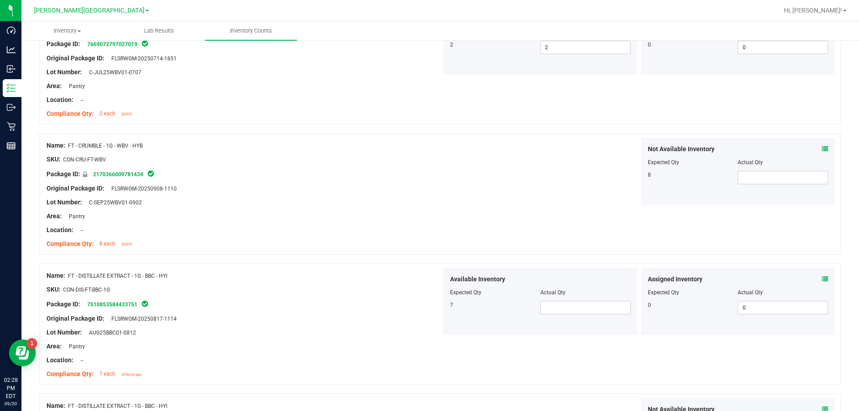
scroll to position [1655, 0]
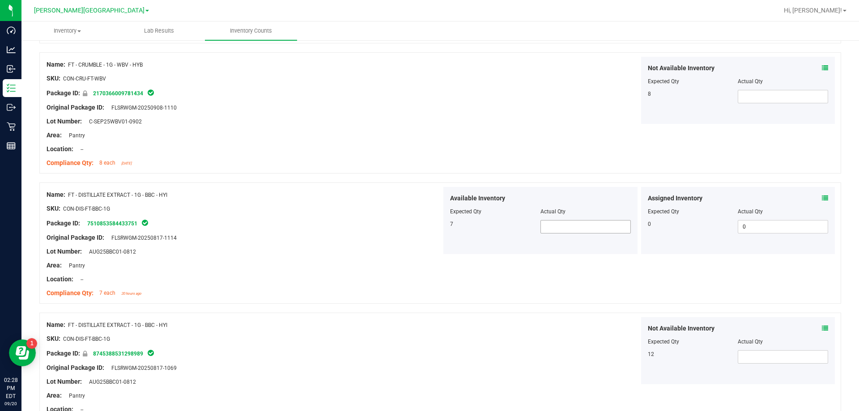
click at [429, 230] on span at bounding box center [585, 226] width 90 height 13
type input "7"
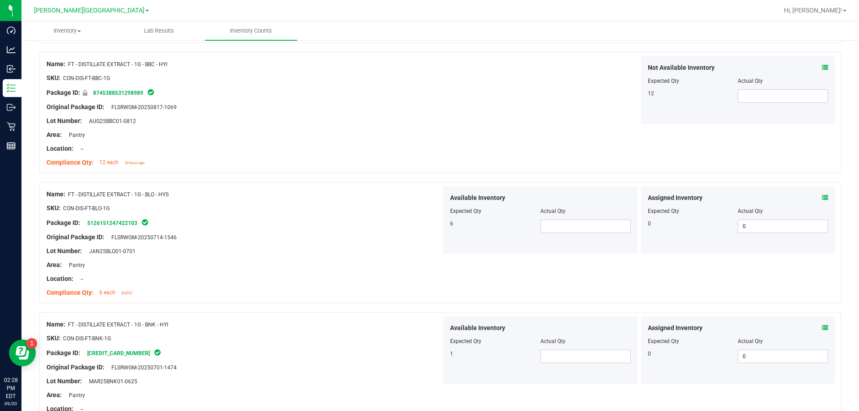
scroll to position [1923, 0]
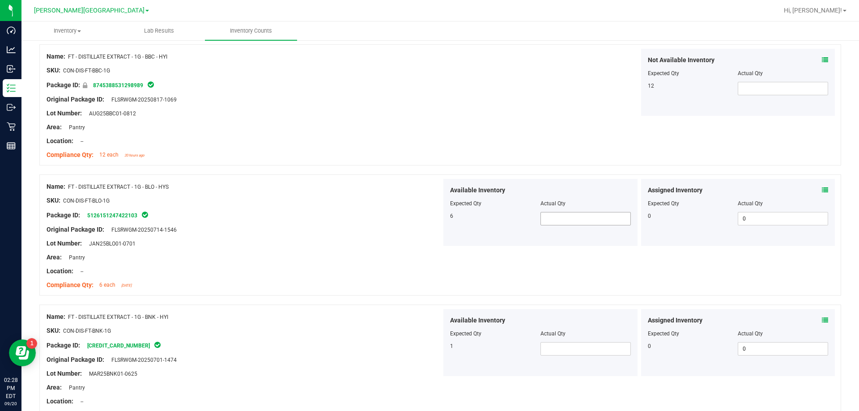
type input "7"
click at [429, 216] on span at bounding box center [585, 218] width 90 height 13
type input "6"
click at [429, 335] on div "Actual Qty" at bounding box center [585, 334] width 90 height 8
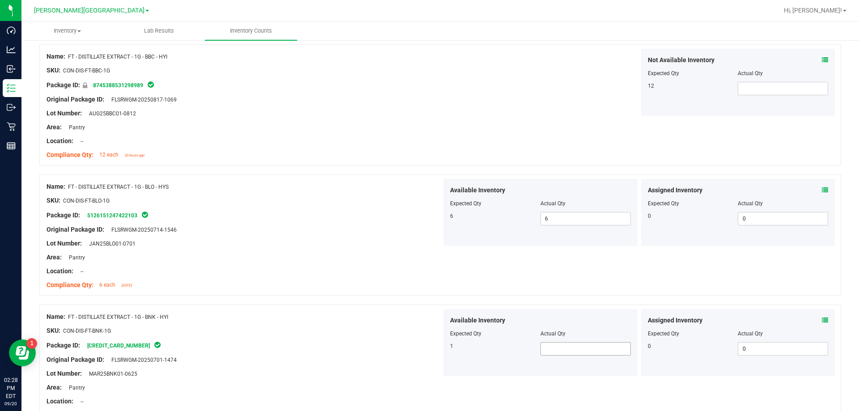
click at [429, 351] on span at bounding box center [585, 348] width 90 height 13
type input "1"
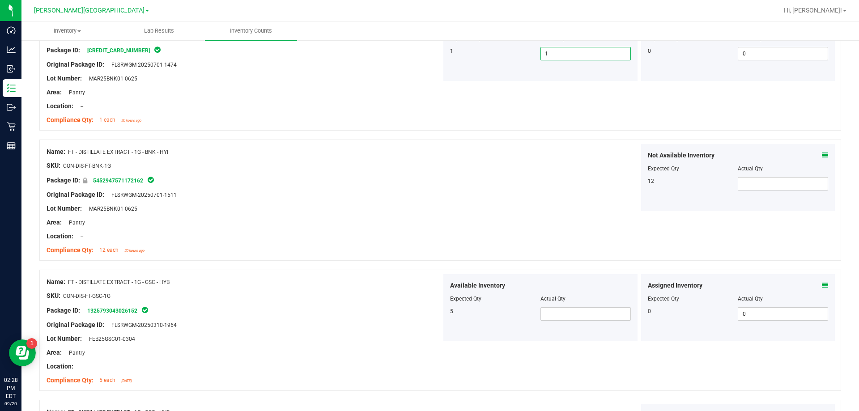
scroll to position [2236, 0]
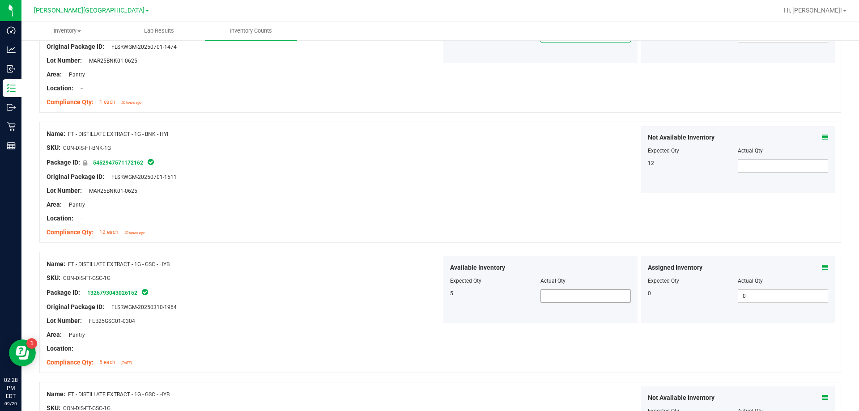
type input "1"
click at [429, 296] on span at bounding box center [585, 295] width 90 height 13
type input "5"
click at [429, 360] on div "Compliance Qty: 5 each [DATE]" at bounding box center [244, 362] width 395 height 9
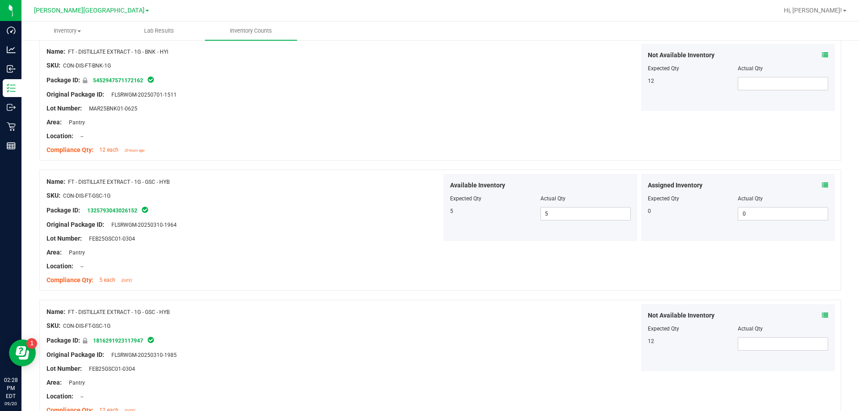
scroll to position [2368, 0]
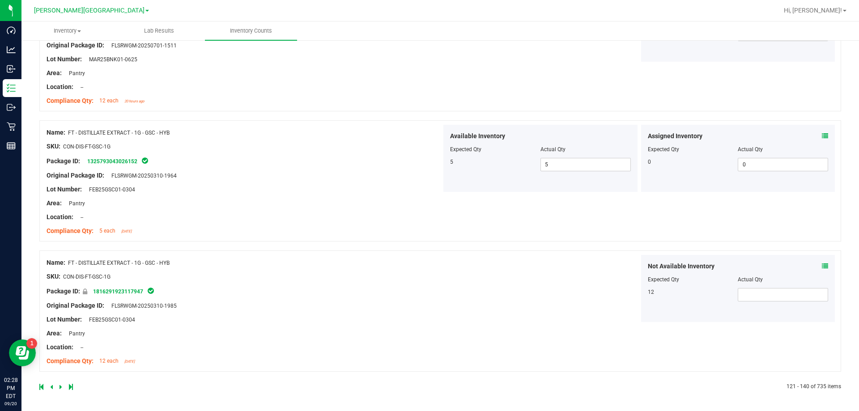
click at [61, 387] on icon at bounding box center [60, 386] width 3 height 5
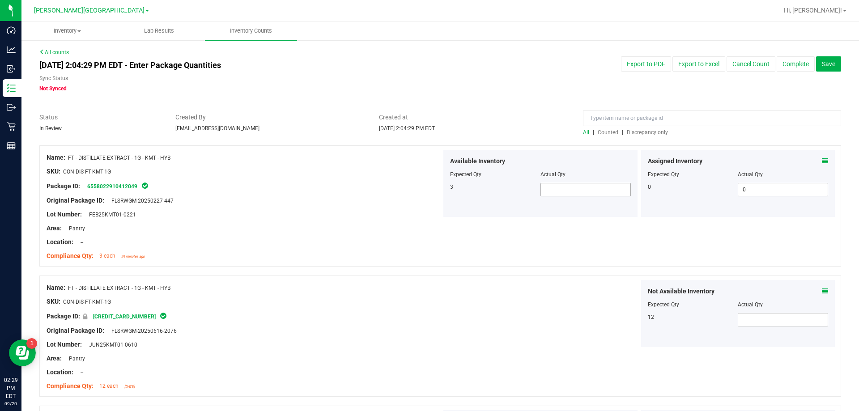
click at [429, 184] on span at bounding box center [585, 189] width 90 height 13
type input "3"
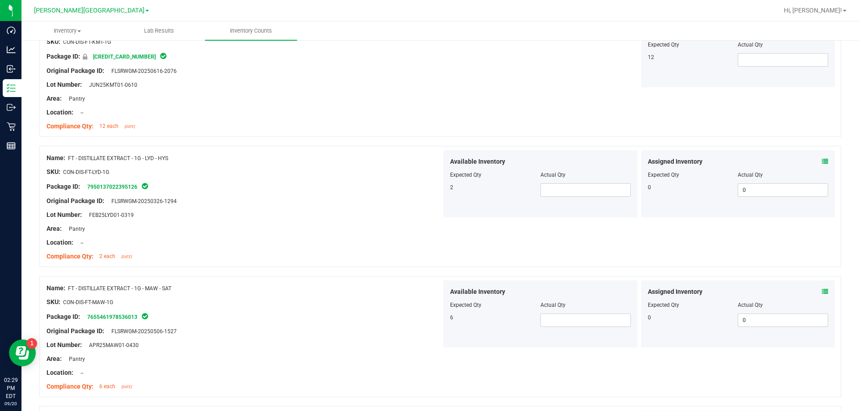
scroll to position [268, 0]
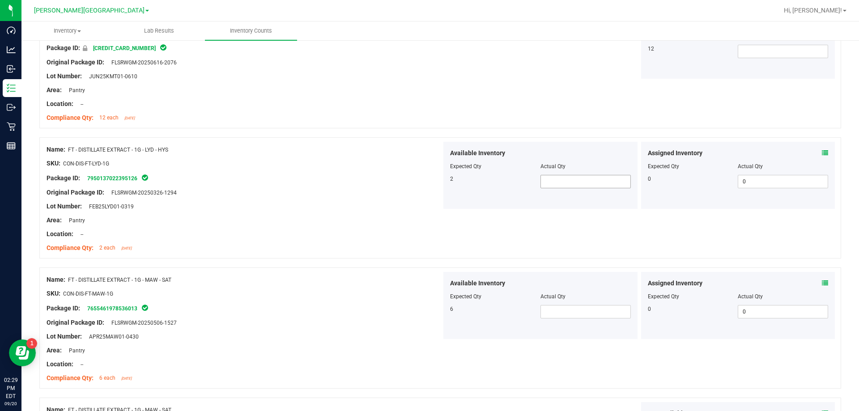
type input "3"
click at [429, 176] on span at bounding box center [585, 181] width 90 height 13
click at [429, 176] on input "text" at bounding box center [585, 181] width 89 height 13
type input "2"
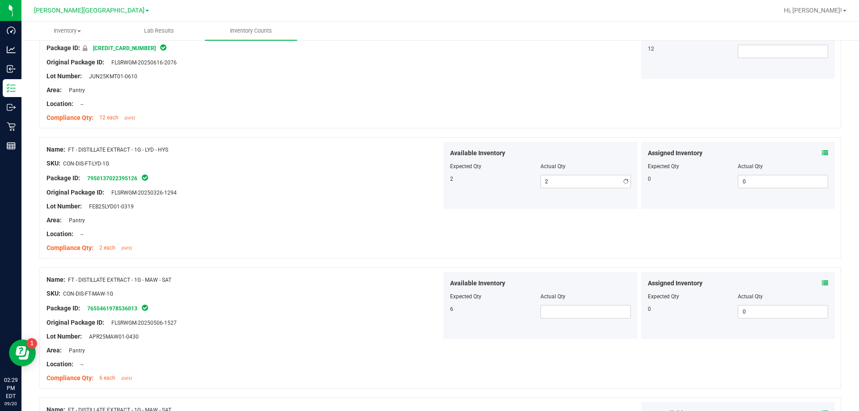
click at [429, 327] on div "Available Inventory Expected Qty Actual Qty 6" at bounding box center [540, 305] width 194 height 67
click at [429, 307] on span at bounding box center [585, 311] width 90 height 13
type input "6"
drag, startPoint x: 230, startPoint y: 358, endPoint x: 265, endPoint y: 326, distance: 47.8
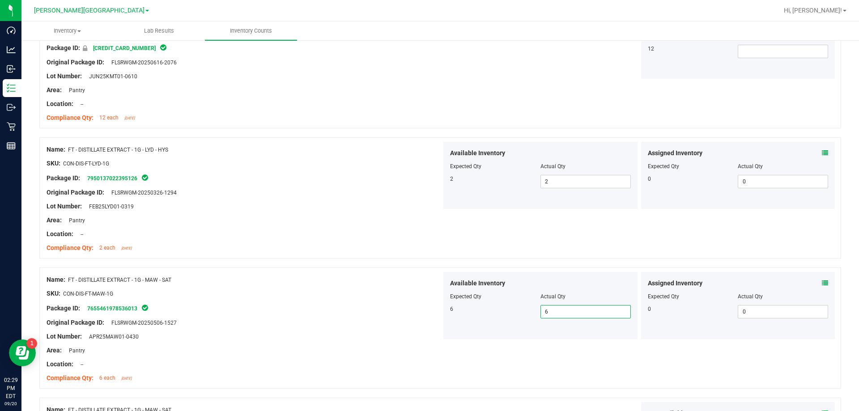
click at [231, 357] on div "Name: FT - DISTILLATE EXTRACT - 1G - MAW - SAT SKU: CON-DIS-FT-MAW-1G Package I…" at bounding box center [244, 329] width 395 height 114
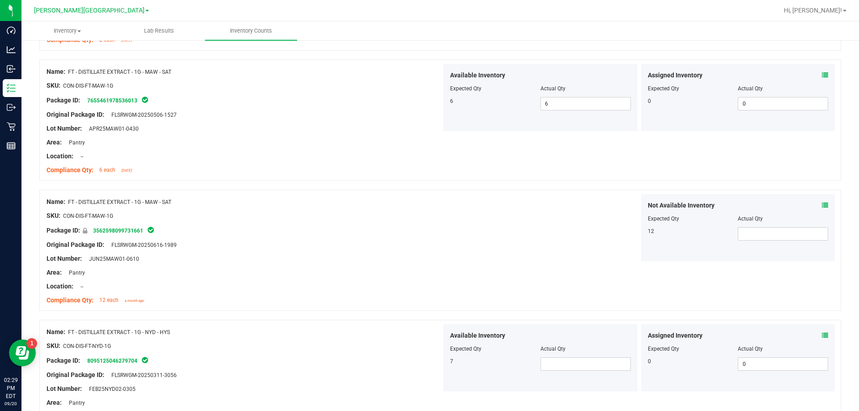
scroll to position [537, 0]
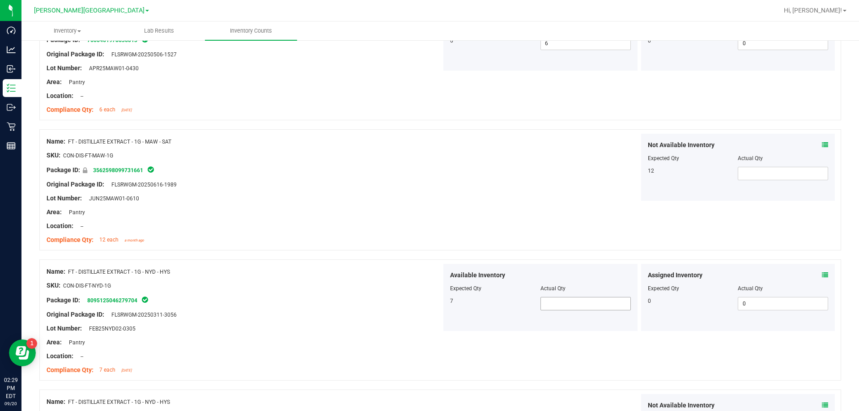
click at [429, 302] on span at bounding box center [585, 303] width 90 height 13
type input "7"
click at [287, 337] on div at bounding box center [244, 335] width 395 height 4
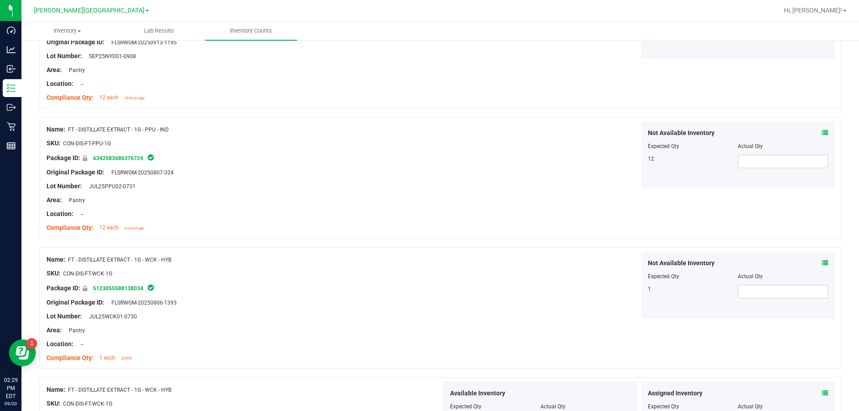
scroll to position [1208, 0]
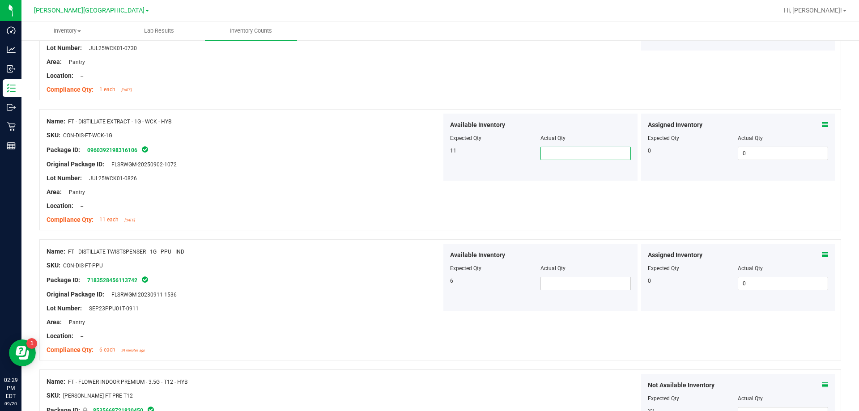
click at [429, 156] on span at bounding box center [585, 153] width 90 height 13
type input "11"
click at [415, 197] on div at bounding box center [244, 199] width 395 height 4
click at [429, 283] on span at bounding box center [585, 283] width 90 height 13
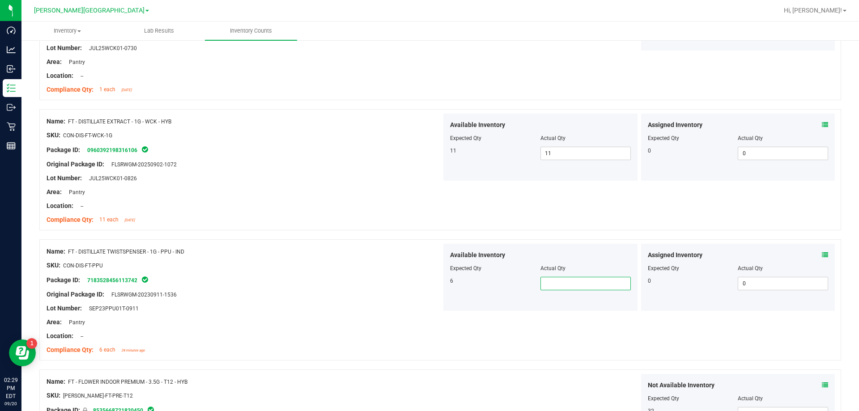
type input "6"
click at [429, 338] on div "Location: --" at bounding box center [244, 335] width 395 height 9
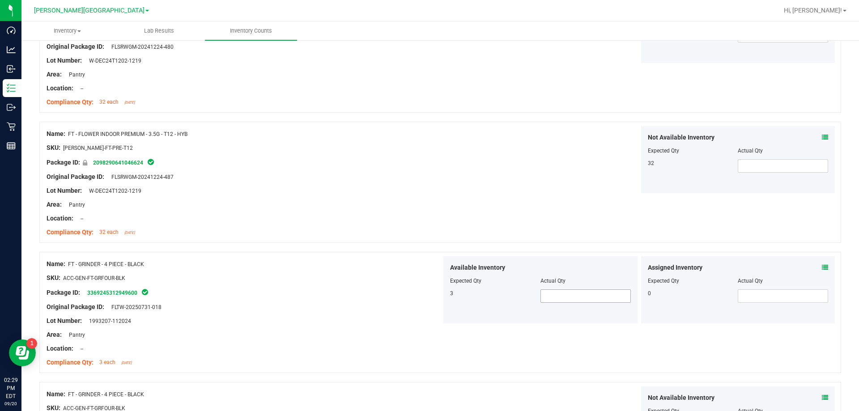
scroll to position [2368, 0]
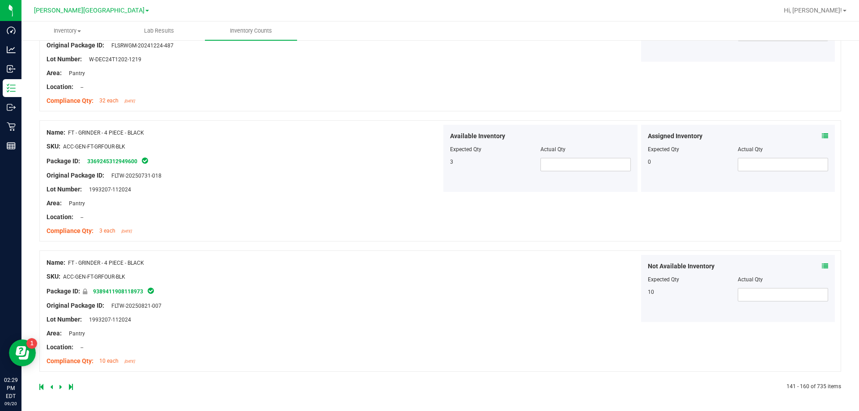
click at [60, 387] on icon at bounding box center [60, 386] width 3 height 5
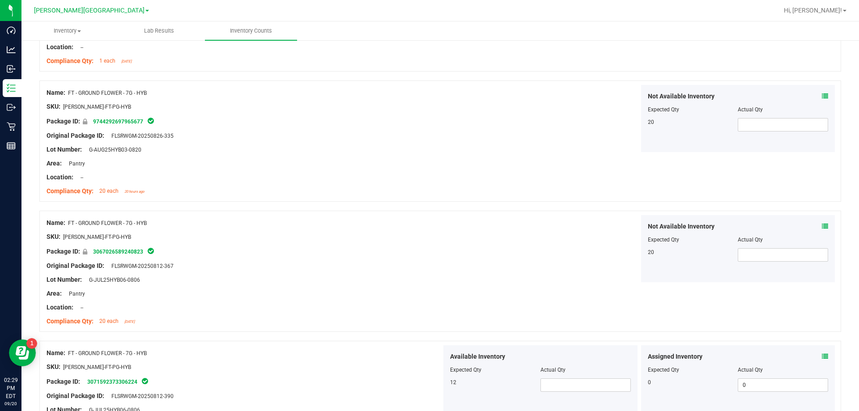
scroll to position [626, 0]
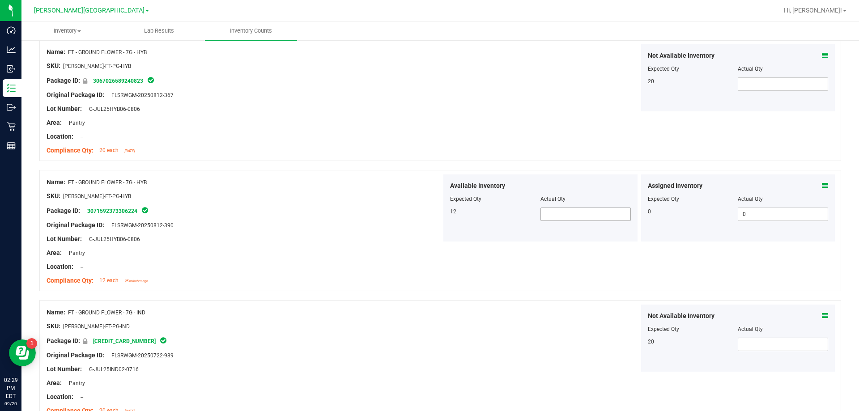
click at [429, 213] on span at bounding box center [585, 214] width 90 height 13
type input "1"
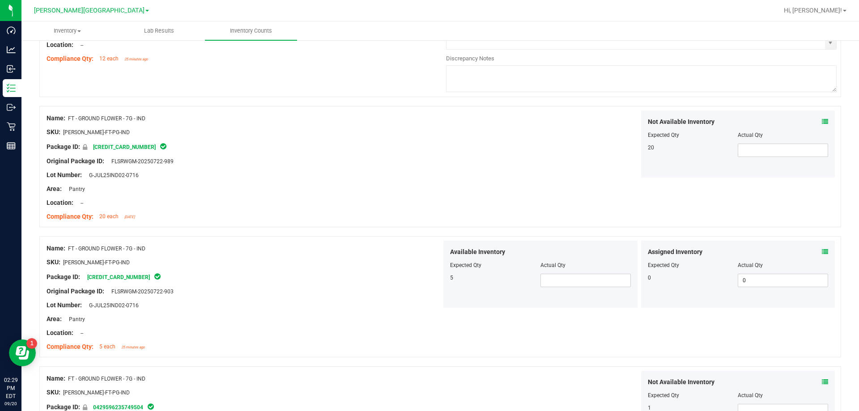
scroll to position [850, 0]
click at [429, 261] on span "Actual Qty" at bounding box center [552, 263] width 25 height 6
click at [429, 282] on span at bounding box center [585, 278] width 90 height 13
type input "4"
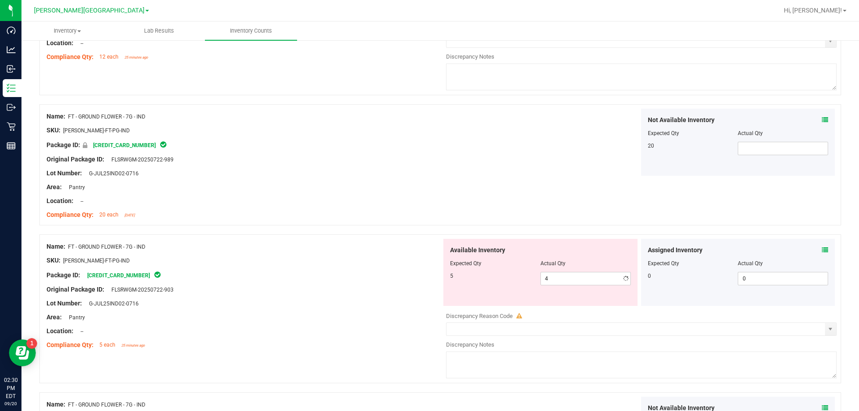
click at [429, 249] on icon at bounding box center [825, 250] width 6 height 6
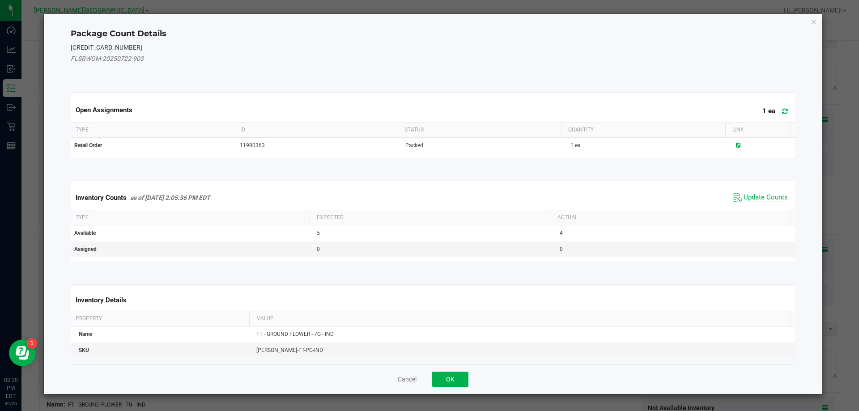
click at [429, 194] on span "Update Counts" at bounding box center [759, 197] width 59 height 13
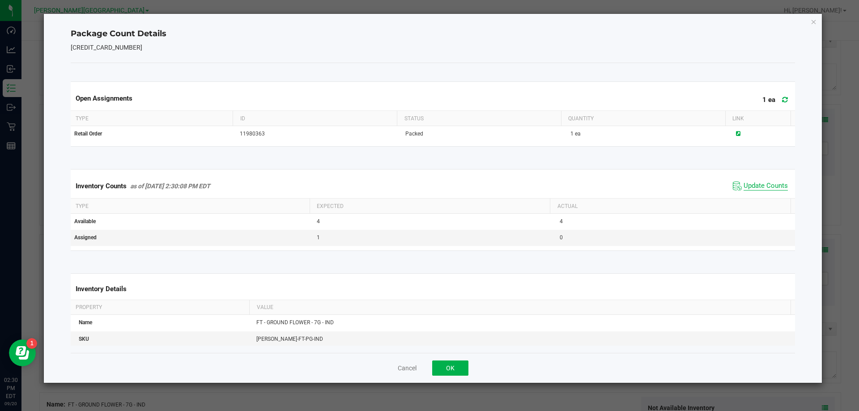
click at [429, 194] on div "Inventory Counts as of [DATE] 2:30:08 PM EDT Update Counts" at bounding box center [433, 186] width 728 height 24
click at [429, 373] on button "OK" at bounding box center [450, 367] width 36 height 15
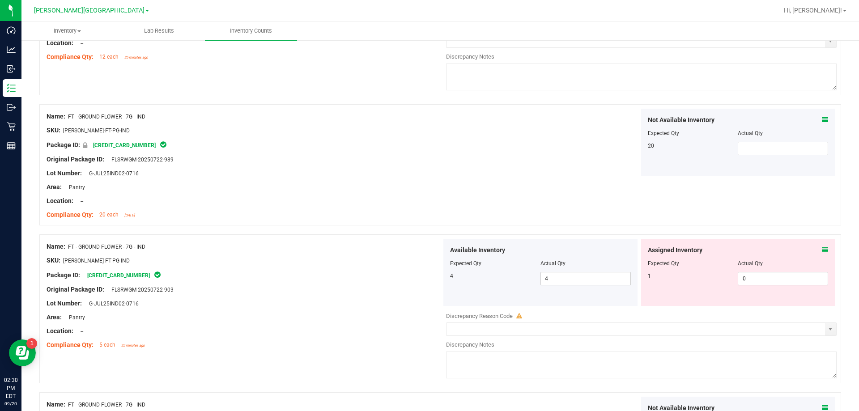
click at [429, 340] on div "Available Inventory Expected Qty Actual Qty 4 4 4" at bounding box center [638, 310] width 395 height 142
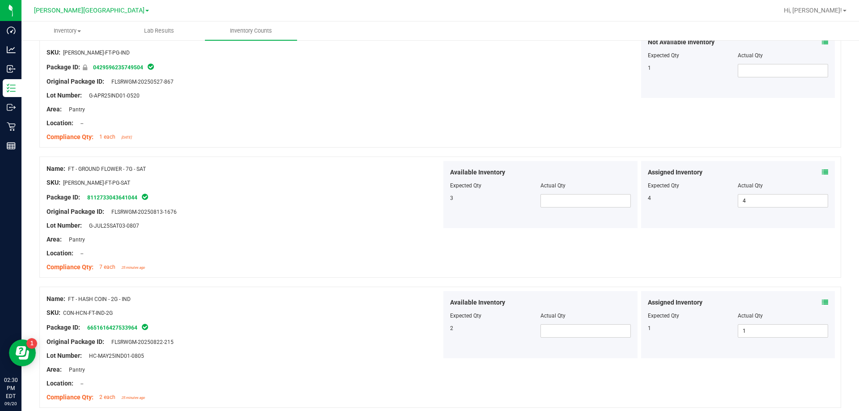
scroll to position [1252, 0]
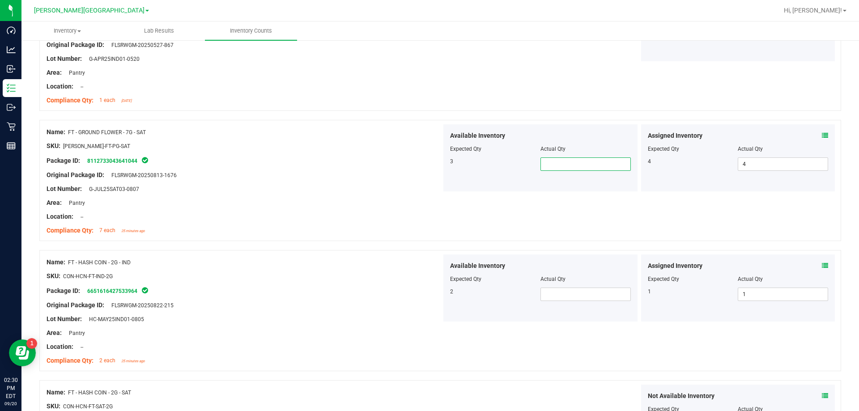
click at [429, 165] on span at bounding box center [585, 163] width 90 height 13
type input "3"
click at [290, 151] on div at bounding box center [244, 153] width 395 height 4
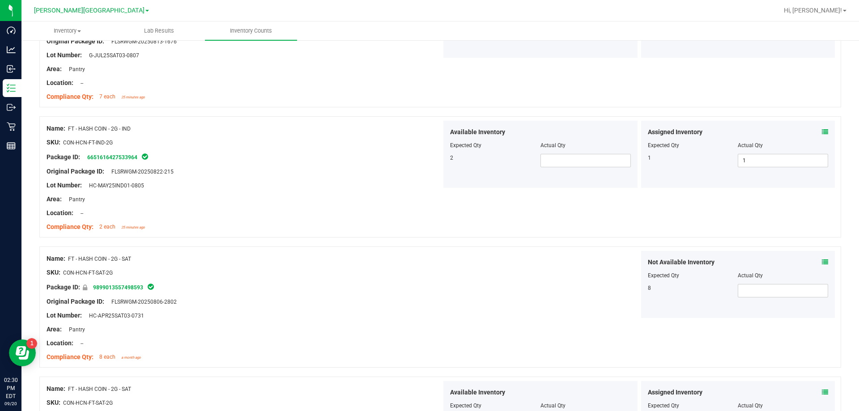
scroll to position [1386, 0]
click at [429, 157] on span at bounding box center [585, 159] width 90 height 13
type input "2"
click at [429, 266] on div "Not Available Inventory Expected Qty Actual Qty 8" at bounding box center [638, 283] width 395 height 67
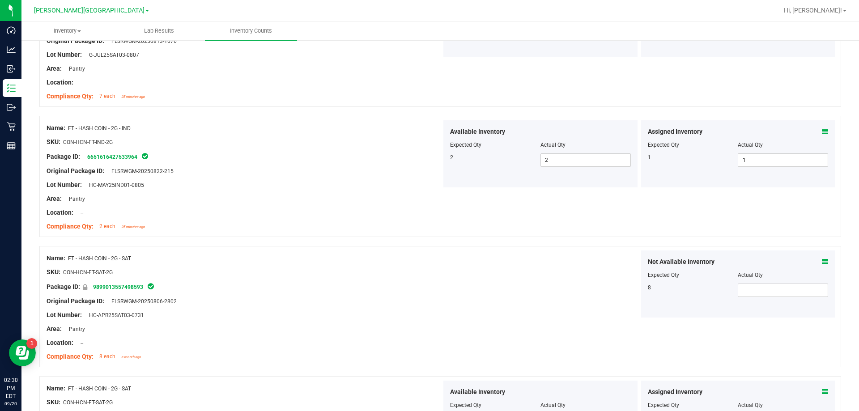
scroll to position [1565, 0]
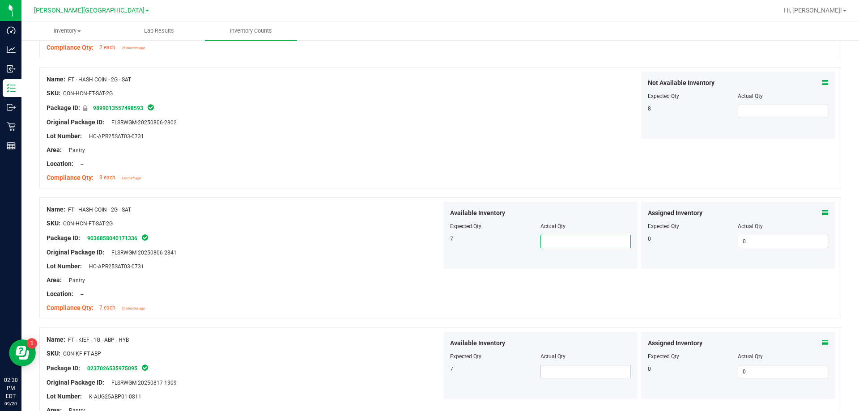
click at [429, 237] on span at bounding box center [585, 241] width 90 height 13
type input "7"
click at [429, 282] on div "Name: FT - HASH COIN - 2G - SAT SKU: CON-HCN-FT-SAT-2G Package ID: 903685804017…" at bounding box center [439, 257] width 801 height 121
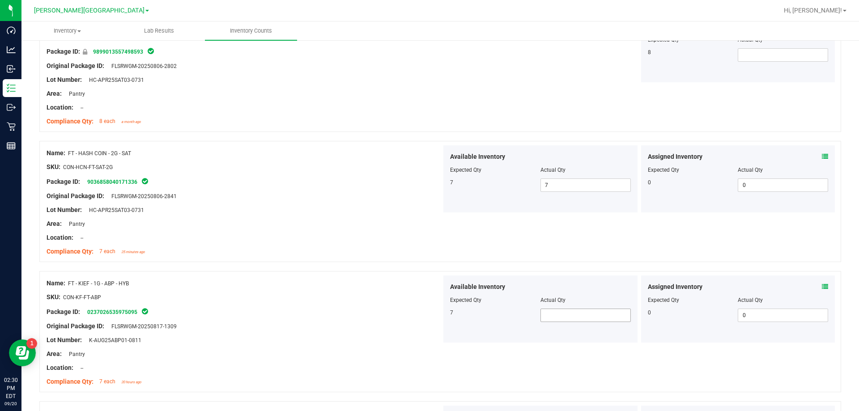
scroll to position [1655, 0]
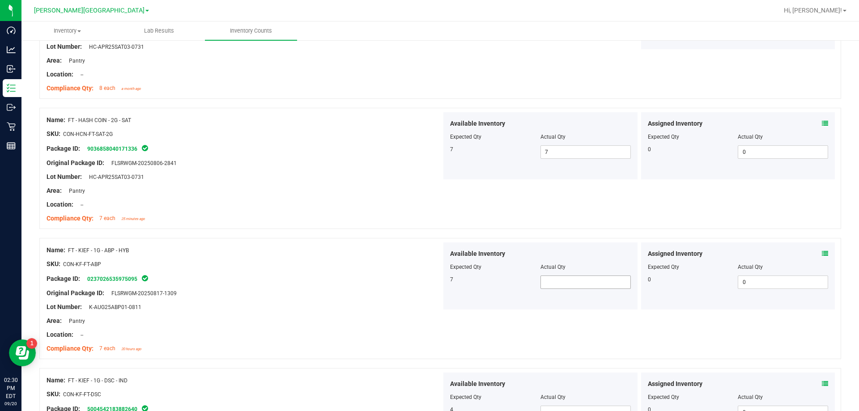
click at [429, 275] on span at bounding box center [585, 281] width 90 height 13
type input "7"
click at [362, 333] on div "Location: --" at bounding box center [244, 334] width 395 height 9
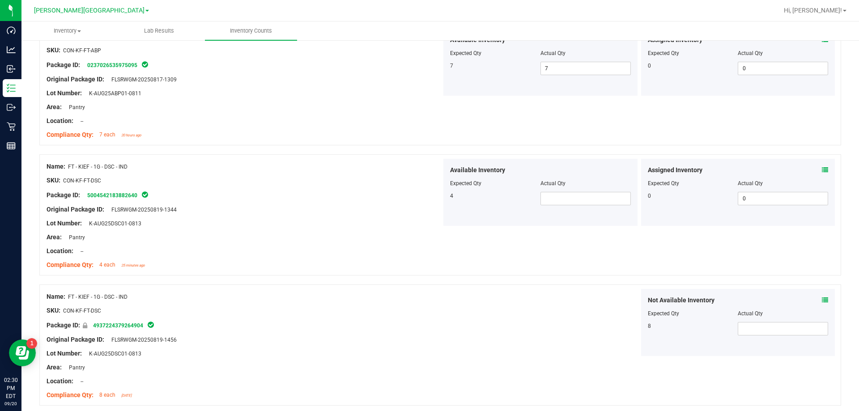
scroll to position [1923, 0]
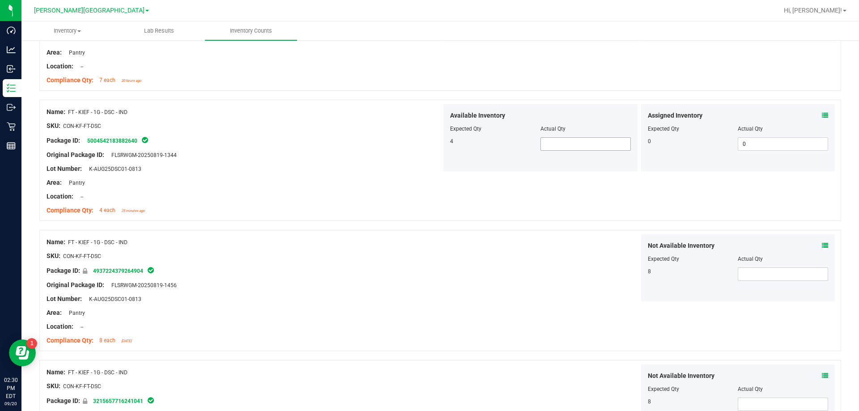
click at [429, 147] on span at bounding box center [585, 143] width 90 height 13
type input "4"
click at [429, 306] on div "Name: FT - KIEF - 1G - DSC - IND SKU: CON-KF-FT-DSC Package ID: 493722437926490…" at bounding box center [439, 290] width 801 height 121
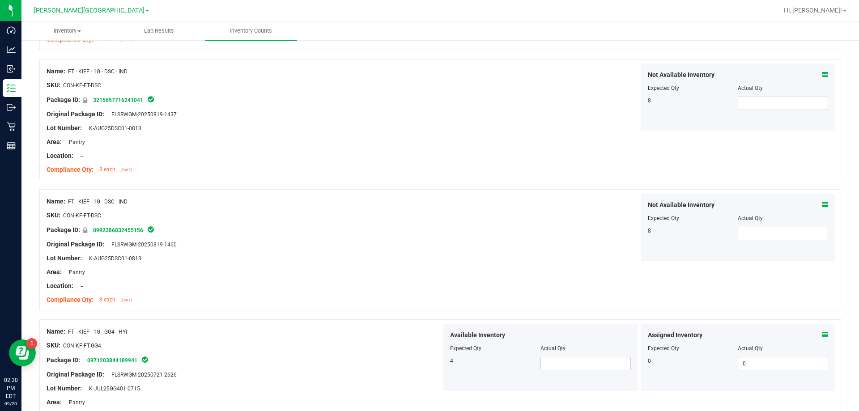
scroll to position [2370, 0]
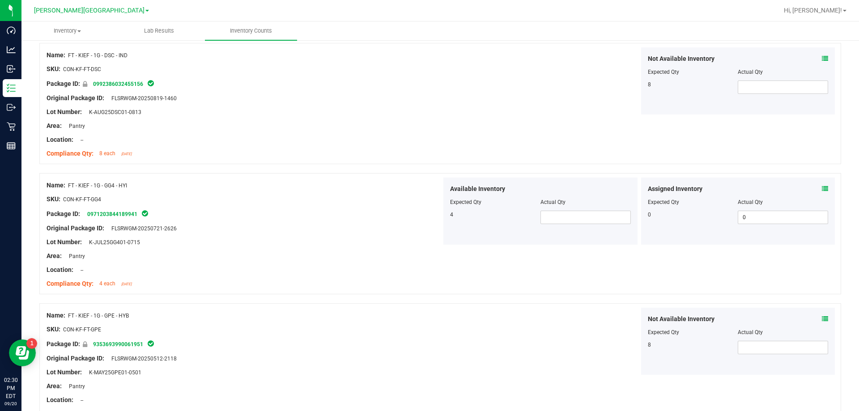
click at [429, 208] on div at bounding box center [540, 208] width 181 height 4
click at [429, 222] on span at bounding box center [585, 217] width 90 height 13
type input "4"
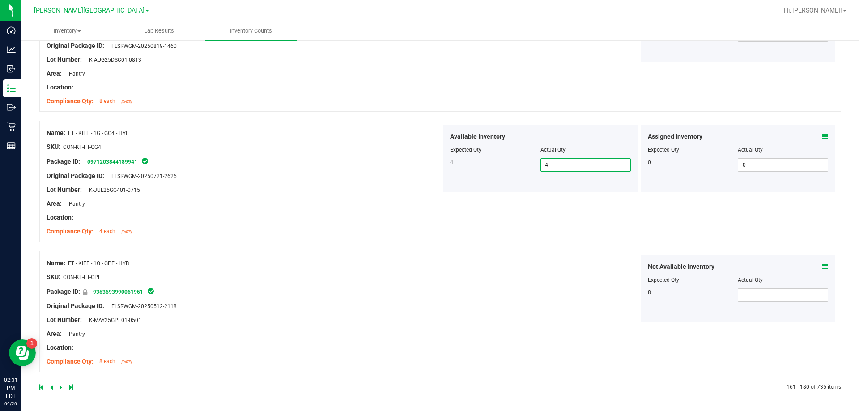
scroll to position [2423, 0]
type input "4"
click at [60, 386] on icon at bounding box center [60, 386] width 3 height 5
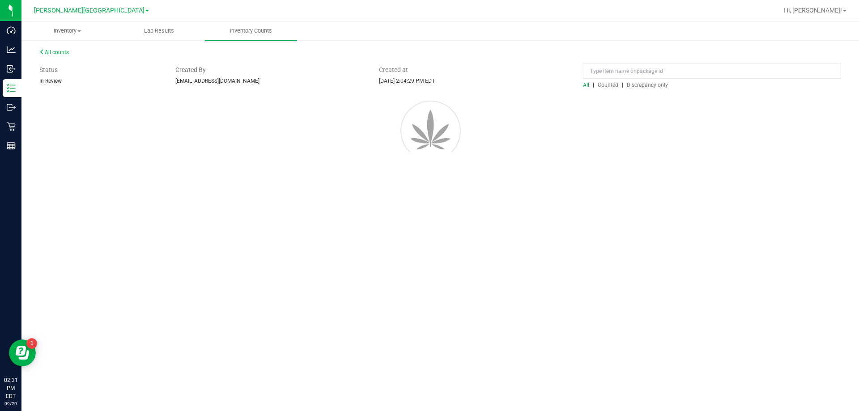
scroll to position [0, 0]
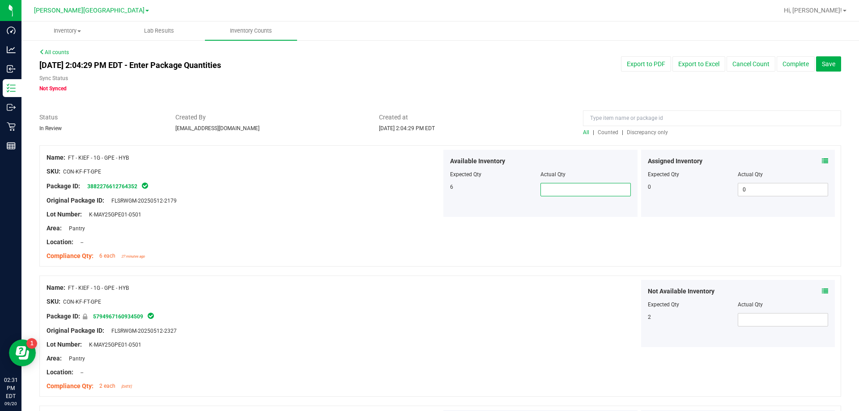
click at [429, 186] on span at bounding box center [585, 189] width 90 height 13
type input "6"
click at [429, 326] on div "Not Available Inventory Expected Qty Actual Qty 2" at bounding box center [638, 313] width 395 height 67
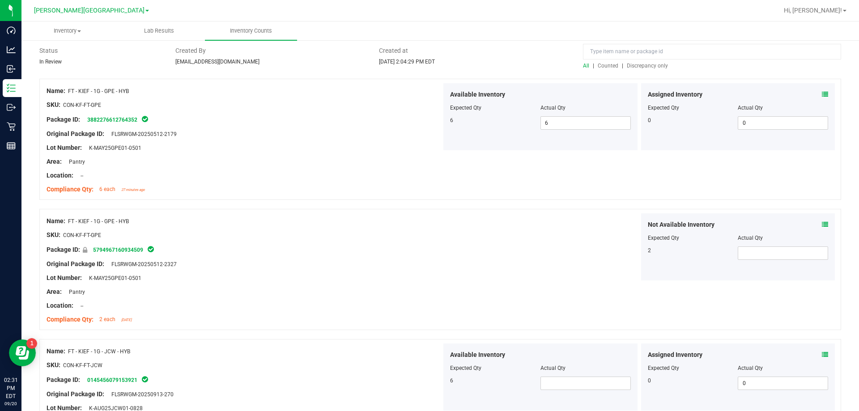
scroll to position [179, 0]
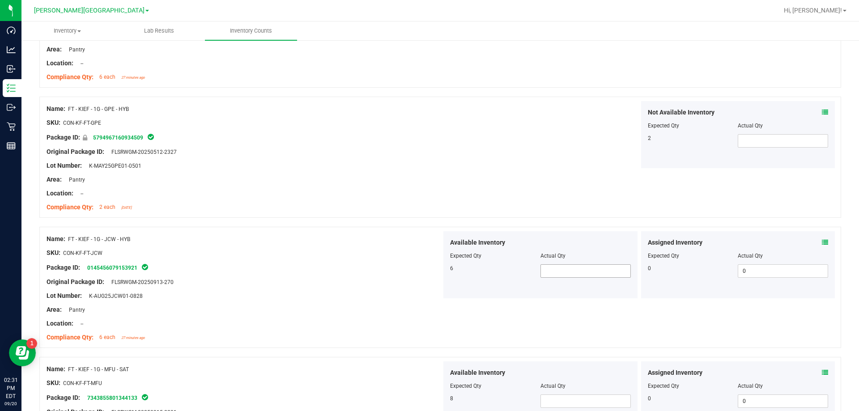
click at [429, 277] on span at bounding box center [585, 270] width 90 height 13
type input "6"
click at [429, 329] on div "Name: FT - KIEF - 1G - JCW - HYB SKU: CON-KF-FT-JCW Package ID: 014545607915392…" at bounding box center [439, 287] width 801 height 121
click at [429, 396] on span at bounding box center [585, 400] width 90 height 13
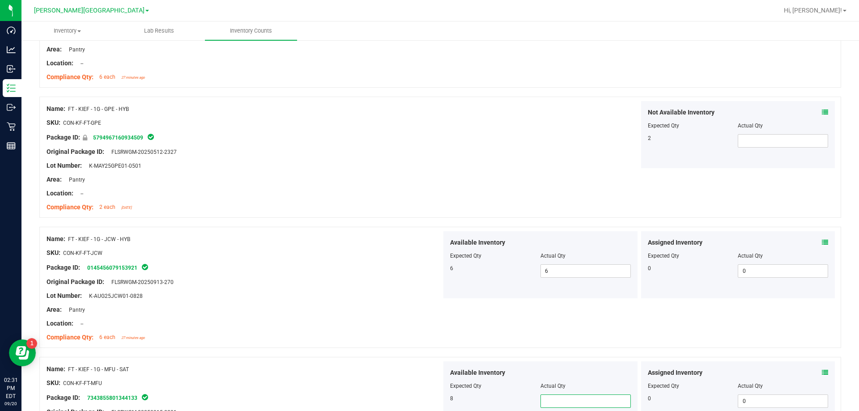
type input "7"
type input "8"
click at [163, 316] on div at bounding box center [244, 316] width 395 height 4
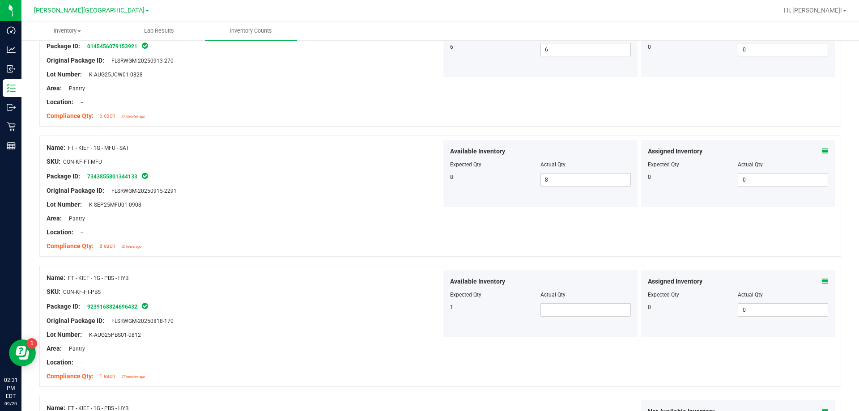
scroll to position [492, 0]
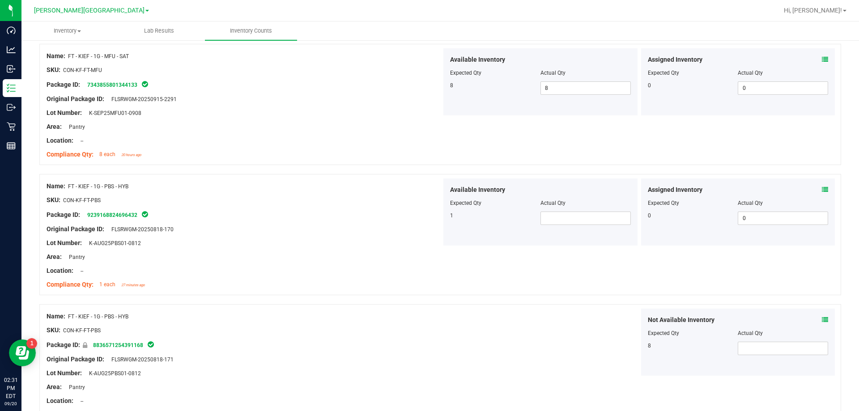
click at [429, 208] on div at bounding box center [540, 209] width 181 height 4
click at [429, 214] on span at bounding box center [585, 218] width 90 height 13
type input "1"
click at [429, 316] on div "Not Available Inventory Expected Qty Actual Qty 8" at bounding box center [638, 342] width 395 height 67
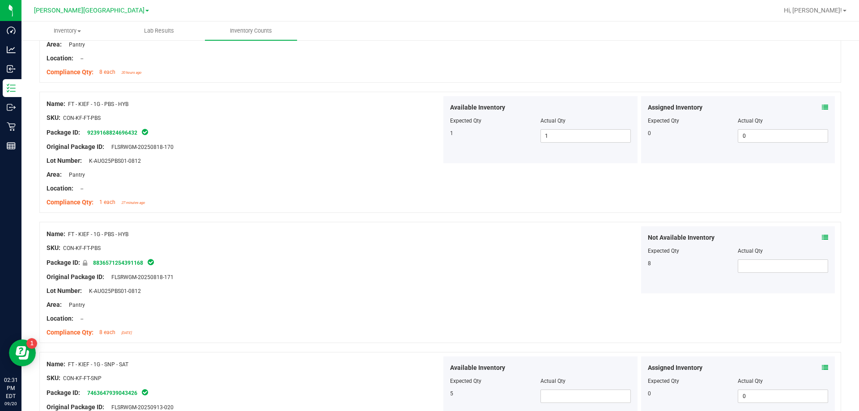
scroll to position [671, 0]
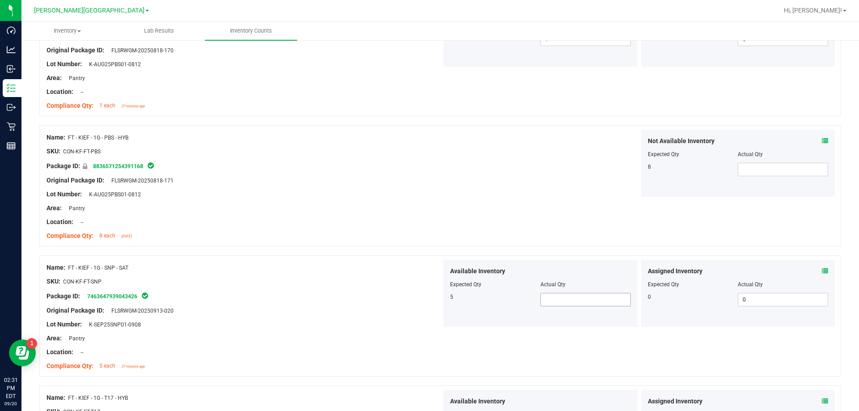
click at [429, 306] on span at bounding box center [585, 299] width 90 height 13
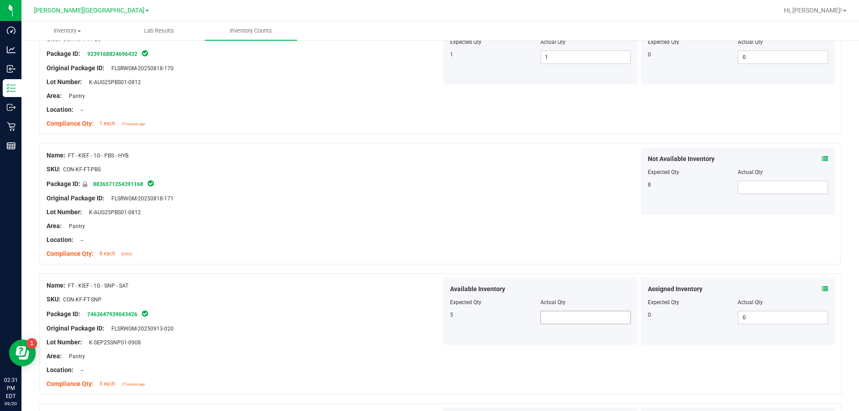
scroll to position [635, 0]
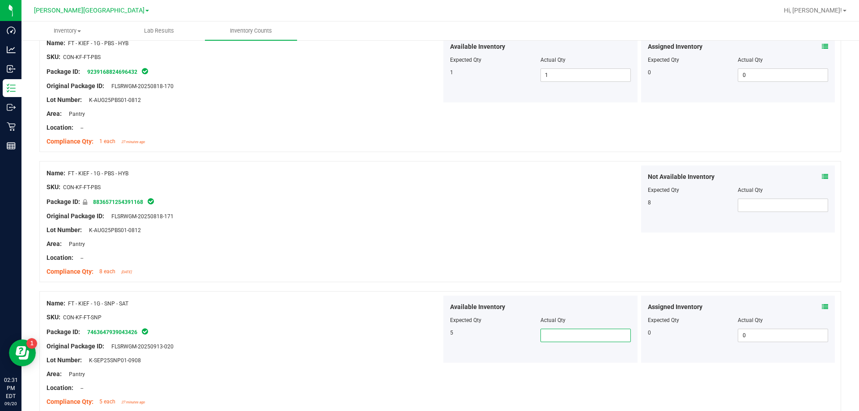
click at [429, 334] on span at bounding box center [585, 335] width 90 height 13
type input "5"
click at [429, 398] on div "Name: FT - KIEF - 1G - SNP - SAT SKU: CON-KF-FT-SNP Package ID: 746364793904342…" at bounding box center [439, 351] width 801 height 121
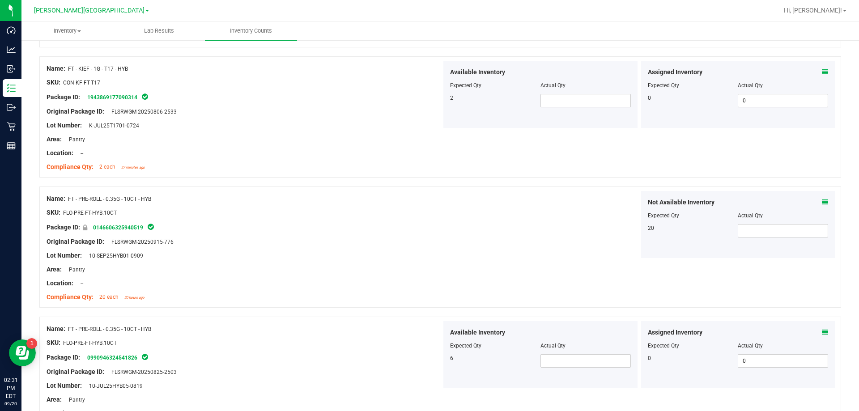
scroll to position [948, 0]
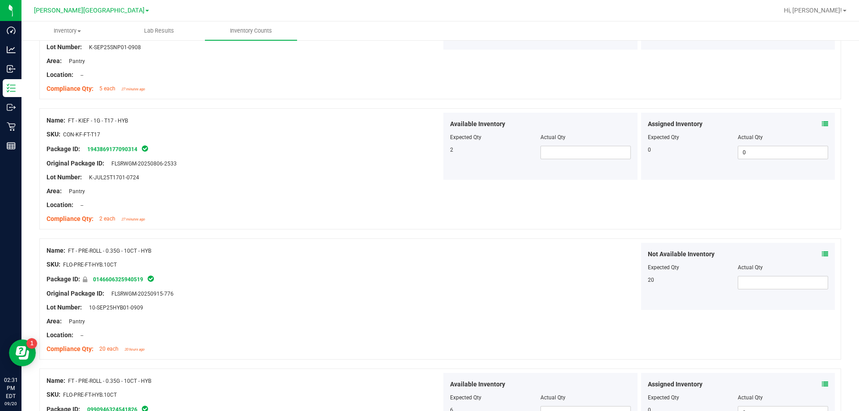
click at [429, 140] on div "Actual Qty" at bounding box center [585, 137] width 90 height 8
click at [429, 152] on span at bounding box center [585, 152] width 90 height 13
type input "1"
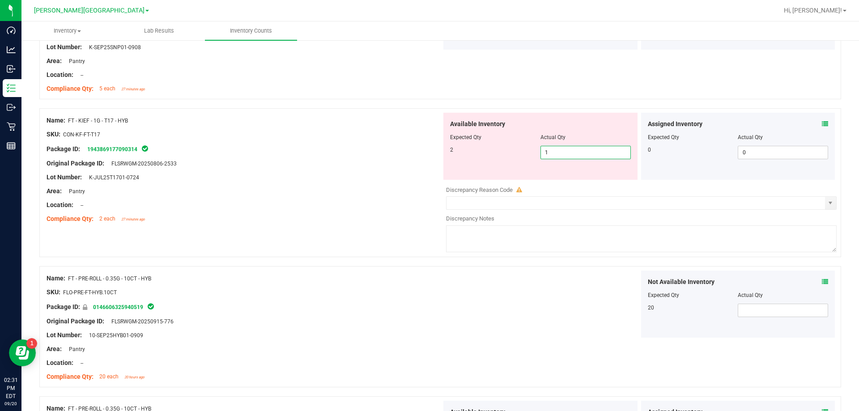
type input "2"
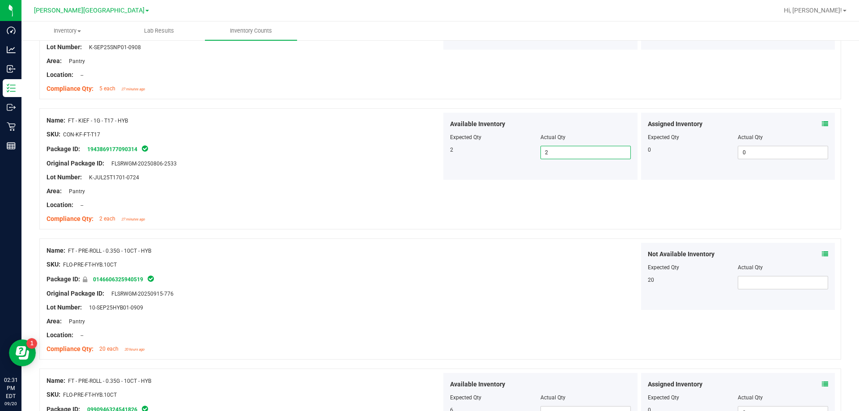
click at [429, 329] on div "Name: FT - PRE-ROLL - 0.35G - 10CT - HYB SKU: FLO-PRE-FT-HYB.10CT Package ID: 0…" at bounding box center [439, 298] width 801 height 121
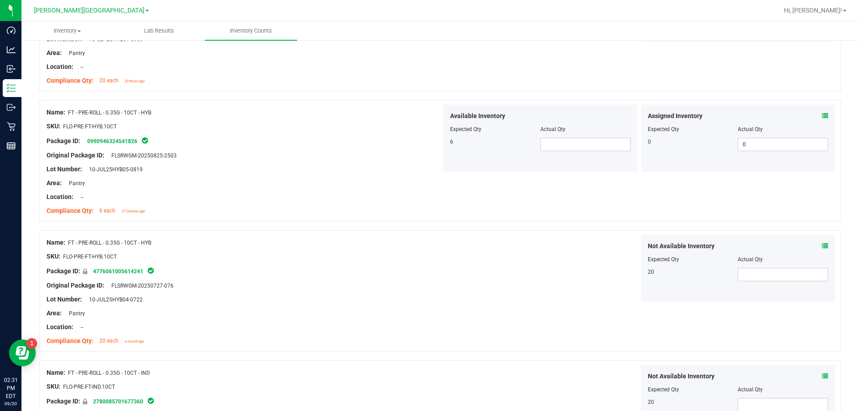
scroll to position [1172, 0]
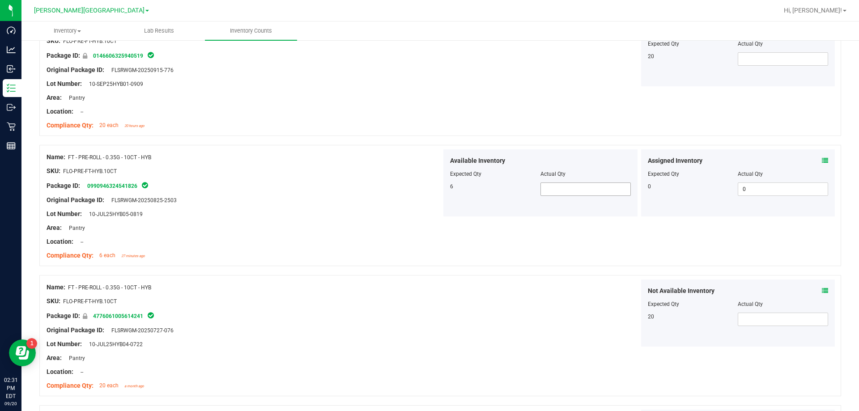
click at [429, 185] on span at bounding box center [585, 188] width 90 height 13
type input "6"
click at [429, 275] on div "Name: FT - PRE-ROLL - 0.35G - 10CT - HYB SKU: FLO-PRE-FT-HYB.10CT Package ID: 4…" at bounding box center [439, 335] width 801 height 121
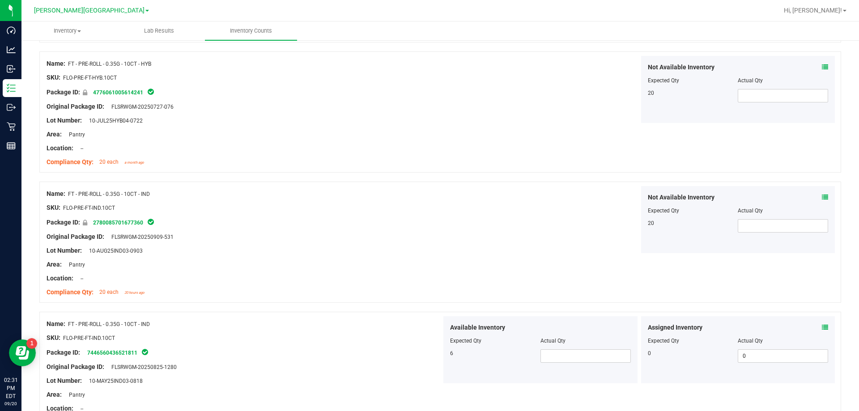
scroll to position [1530, 0]
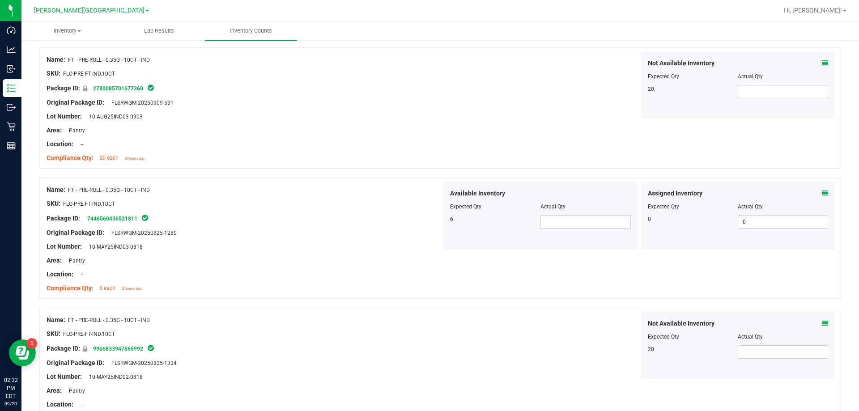
click at [429, 209] on div "Actual Qty" at bounding box center [585, 207] width 90 height 8
click at [429, 222] on span at bounding box center [585, 221] width 90 height 13
type input "6"
click at [429, 288] on div "Name: FT - PRE-ROLL - 0.35G - 10CT - IND SKU: FLO-PRE-FT-IND.10CT Package ID: 7…" at bounding box center [439, 238] width 801 height 121
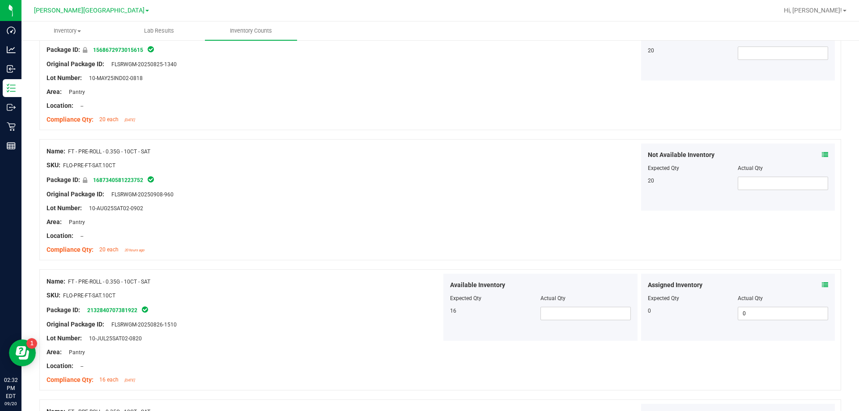
scroll to position [2021, 0]
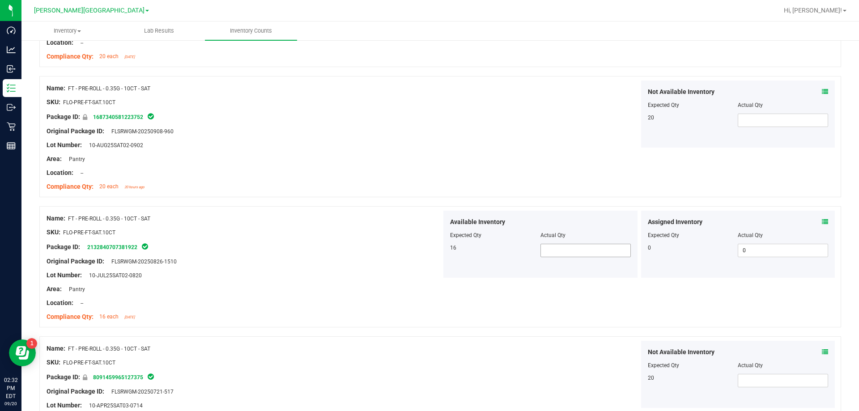
click at [429, 247] on span at bounding box center [585, 250] width 90 height 13
type input "10"
click at [429, 308] on div "Name: FT - PRE-ROLL - 0.35G - 10CT - SAT SKU: FLO-PRE-FT-SAT.10CT Package ID: 2…" at bounding box center [439, 266] width 801 height 121
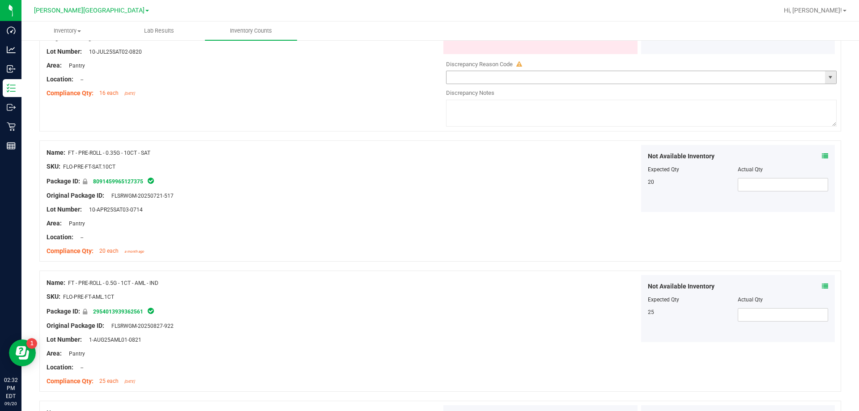
scroll to position [2395, 0]
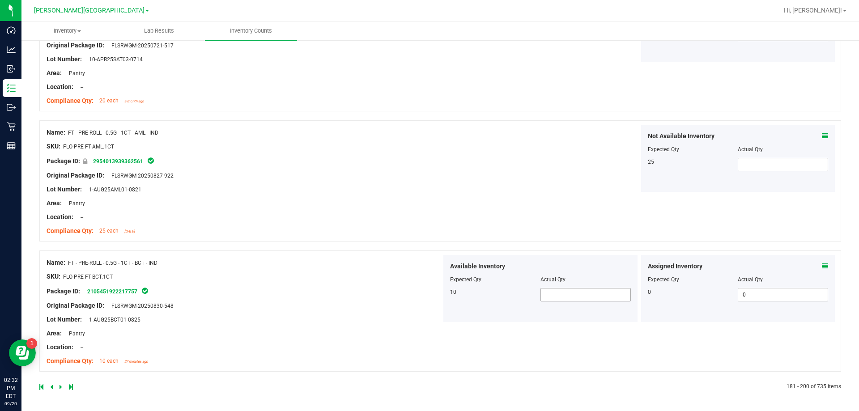
click at [429, 297] on span at bounding box center [585, 294] width 90 height 13
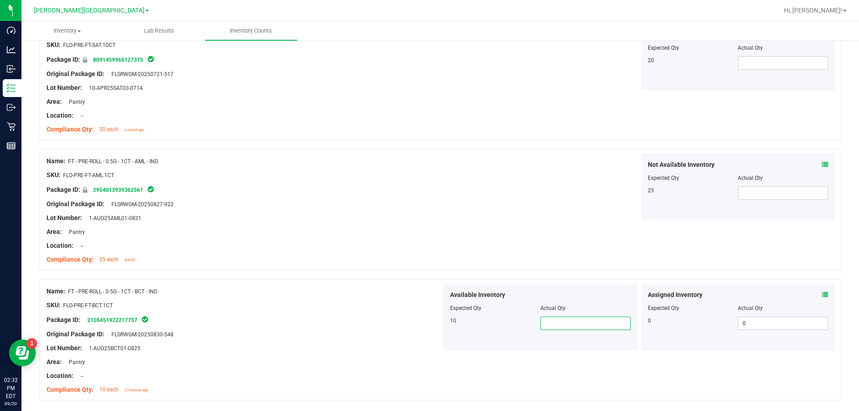
scroll to position [2351, 0]
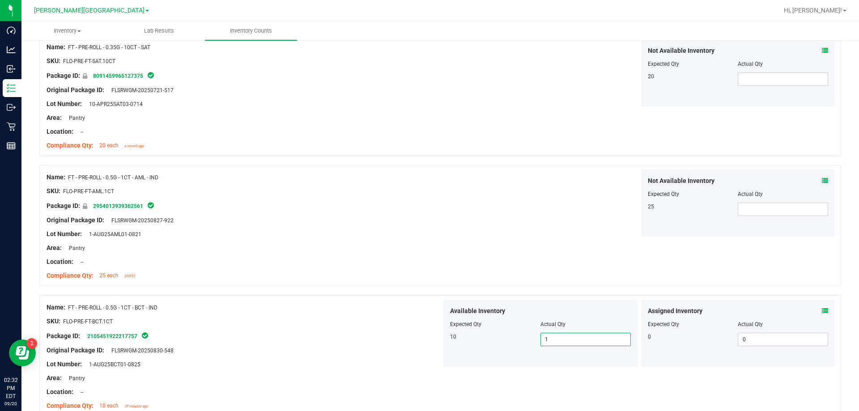
type input "10"
click at [328, 352] on div "Original Package ID: FLSRWGM-20250830-548" at bounding box center [244, 350] width 395 height 9
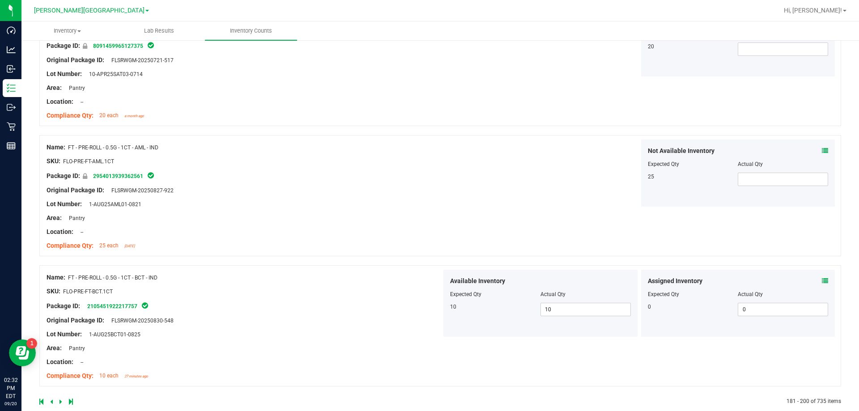
scroll to position [2395, 0]
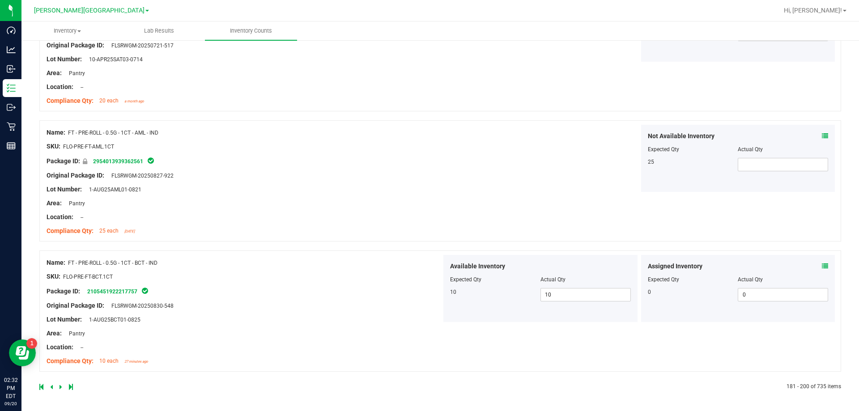
click at [60, 385] on icon at bounding box center [60, 386] width 3 height 5
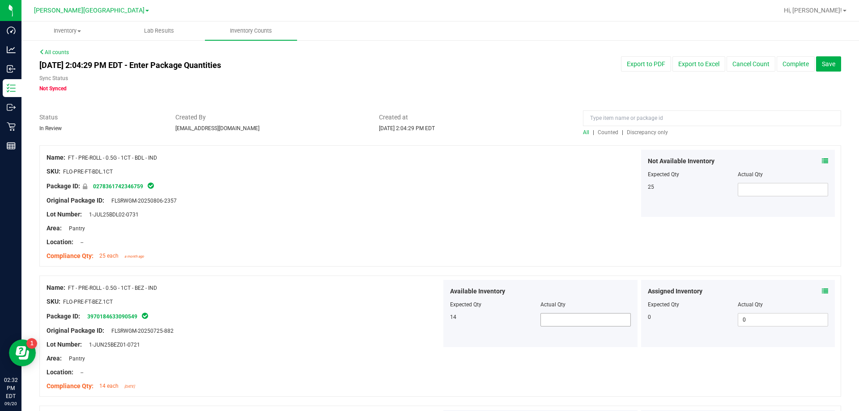
click at [429, 317] on span at bounding box center [585, 319] width 90 height 13
type input "14"
click at [416, 314] on div "Package ID: 3970184633090549" at bounding box center [244, 316] width 395 height 11
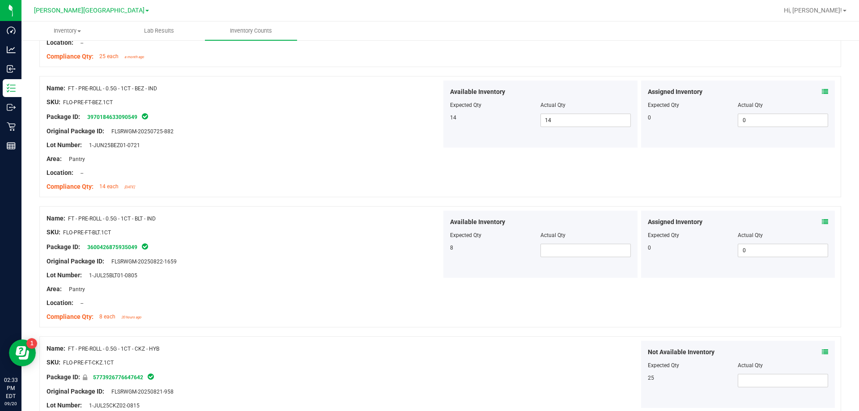
scroll to position [224, 0]
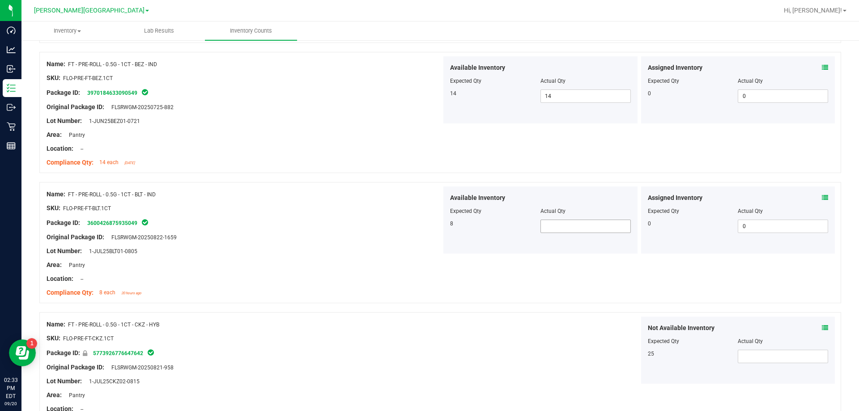
click at [429, 227] on span at bounding box center [585, 226] width 90 height 13
type input "8"
click at [429, 270] on div "Name: FT - PRE-ROLL - 0.5G - 1CT - BLT - IND SKU: FLO-PRE-FT-BLT.1CT Package ID…" at bounding box center [439, 242] width 801 height 121
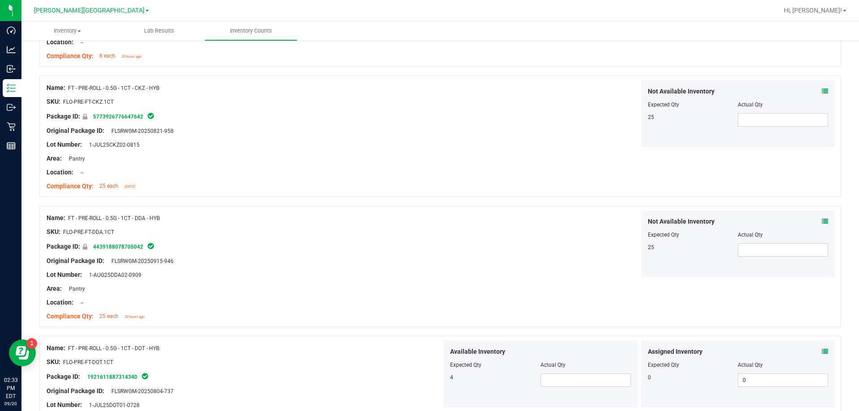
scroll to position [492, 0]
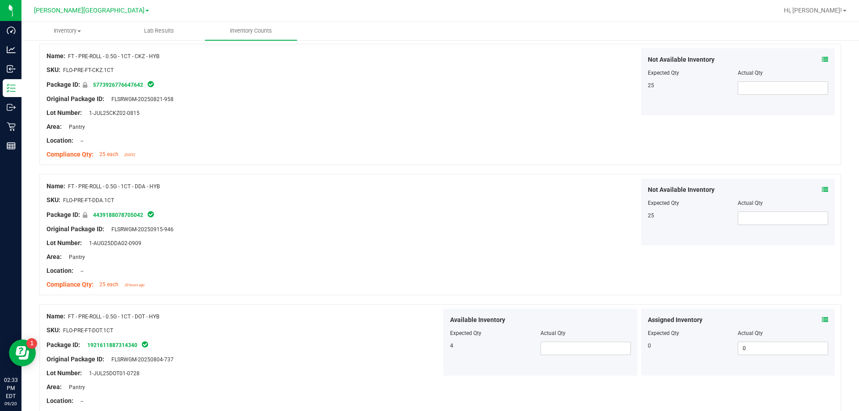
click at [429, 331] on span "Actual Qty" at bounding box center [552, 333] width 25 height 6
click at [429, 342] on span at bounding box center [585, 348] width 90 height 13
click at [429, 343] on span at bounding box center [585, 348] width 90 height 13
type input "4"
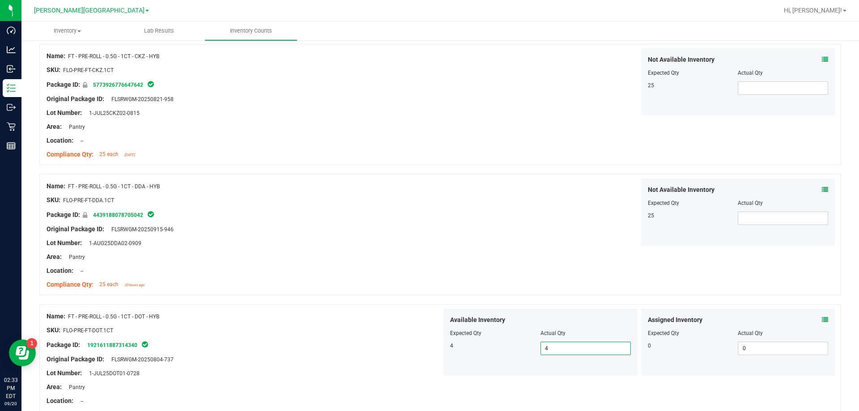
click at [429, 390] on div "Area: Pantry" at bounding box center [244, 386] width 395 height 9
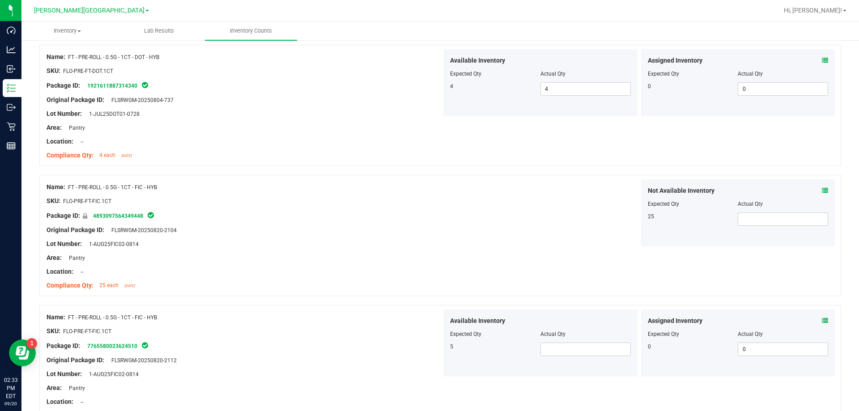
scroll to position [760, 0]
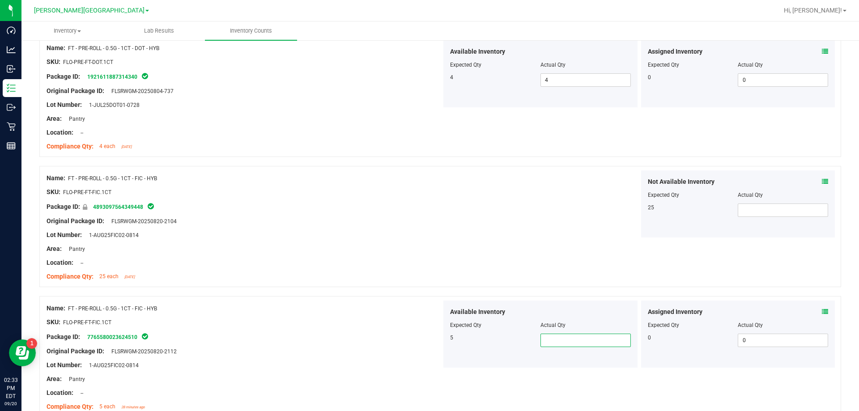
click at [429, 344] on span at bounding box center [585, 340] width 90 height 13
type input "5"
click at [420, 334] on div "Package ID: 7765580023624510" at bounding box center [244, 336] width 395 height 11
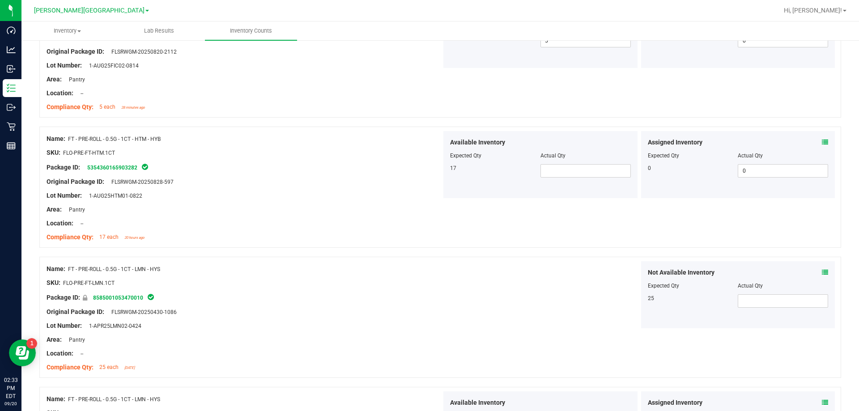
scroll to position [1073, 0]
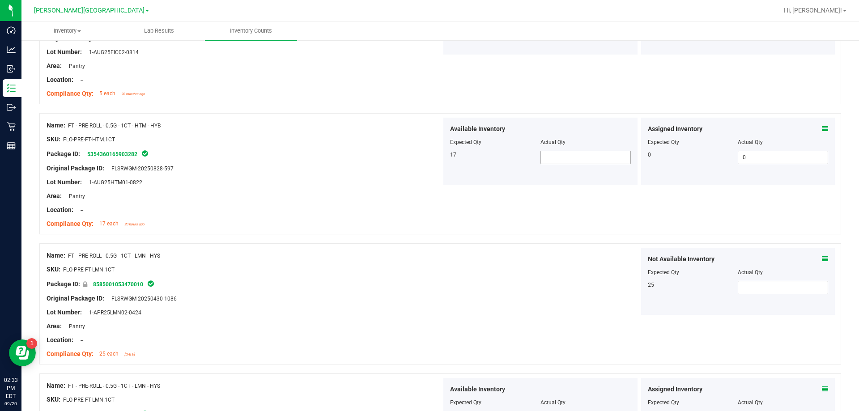
click at [429, 155] on span at bounding box center [585, 157] width 90 height 13
type input "17"
click at [429, 283] on div "Not Available Inventory Expected Qty Actual Qty 25" at bounding box center [638, 281] width 395 height 67
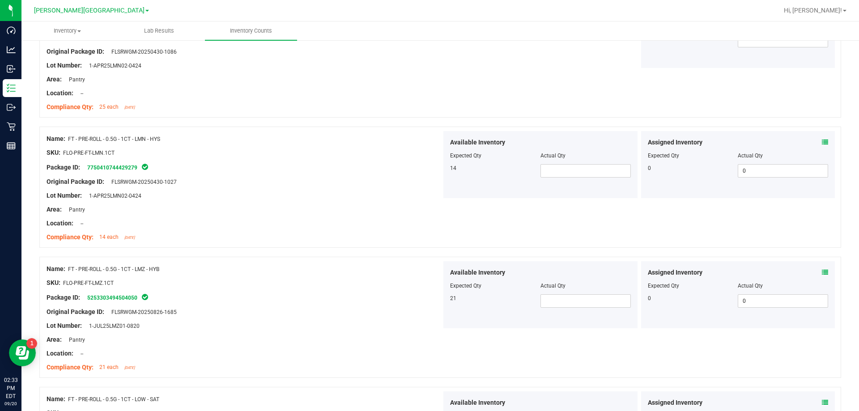
scroll to position [1342, 0]
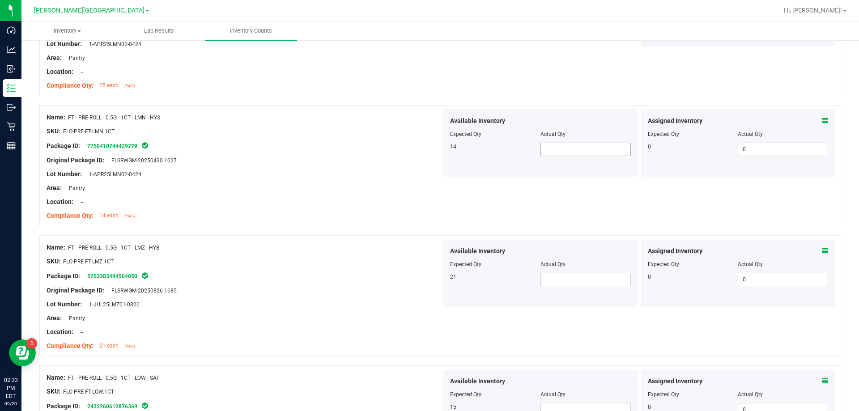
click at [429, 148] on span at bounding box center [585, 149] width 90 height 13
type input "14"
click at [429, 280] on span at bounding box center [585, 279] width 90 height 13
type input "21"
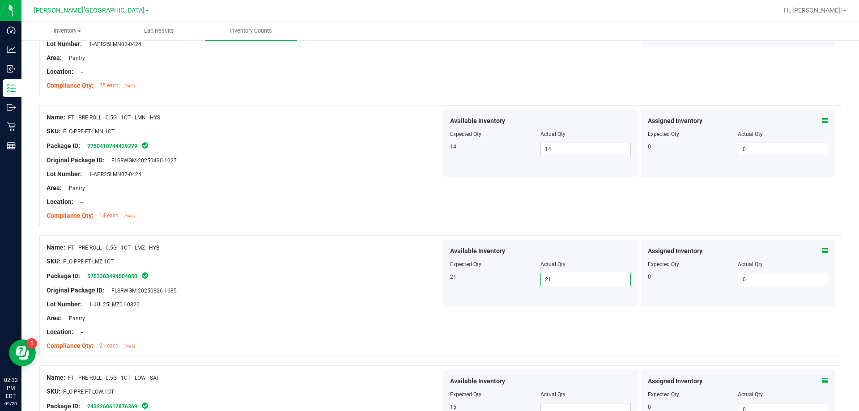
type input "21"
click at [346, 301] on div "Lot Number: 1-JUL25LMZ01-0820" at bounding box center [244, 304] width 395 height 9
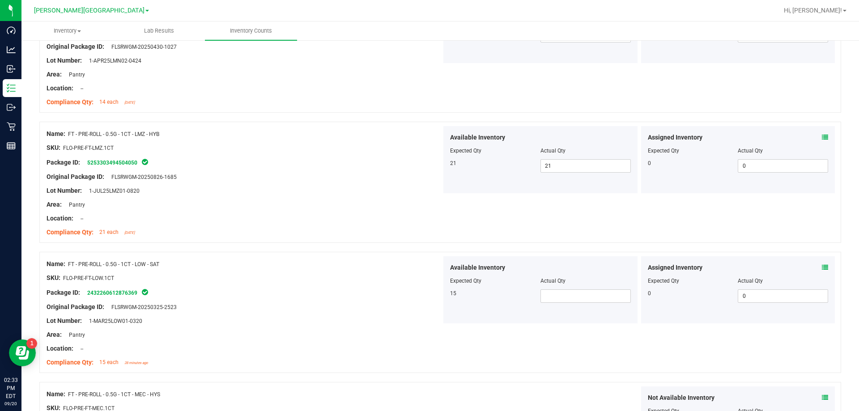
scroll to position [1476, 0]
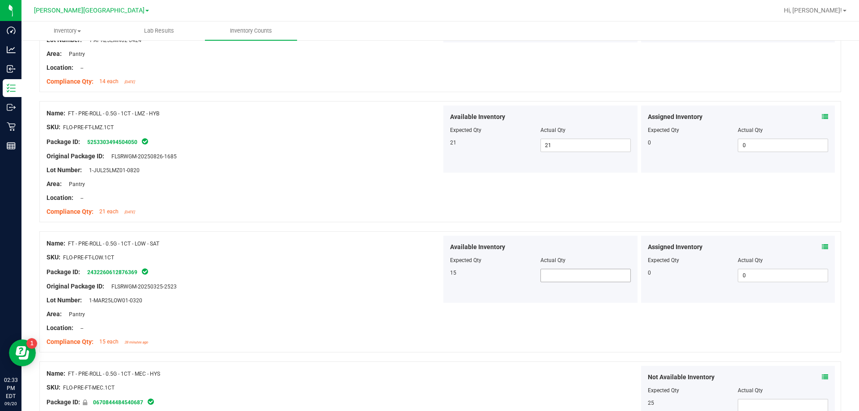
click at [429, 271] on span at bounding box center [585, 275] width 90 height 13
type input "15"
click at [401, 247] on div "Name: FT - PRE-ROLL - 0.5G - 1CT - LOW - SAT" at bounding box center [244, 243] width 395 height 9
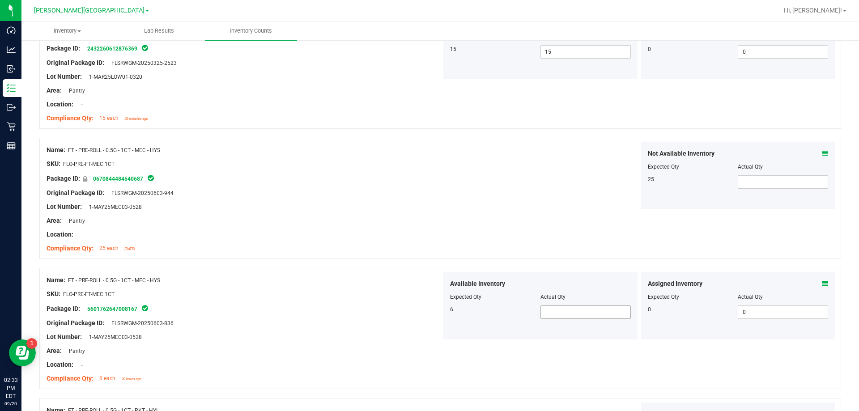
click at [429, 305] on span at bounding box center [585, 311] width 90 height 13
click at [429, 308] on span at bounding box center [585, 311] width 90 height 13
type input "6"
click at [339, 277] on div "Name: FT - PRE-ROLL - 0.5G - 1CT - MEC - HYS" at bounding box center [244, 279] width 395 height 9
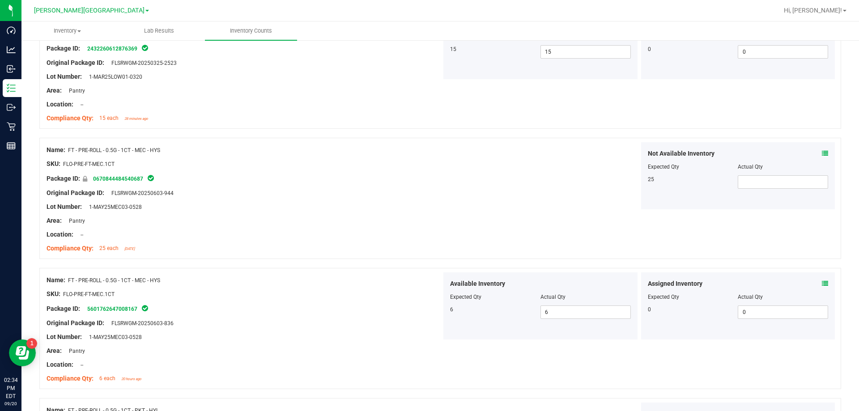
click at [403, 294] on div "SKU: FLO-PRE-FT-MEC.1CT" at bounding box center [244, 293] width 395 height 9
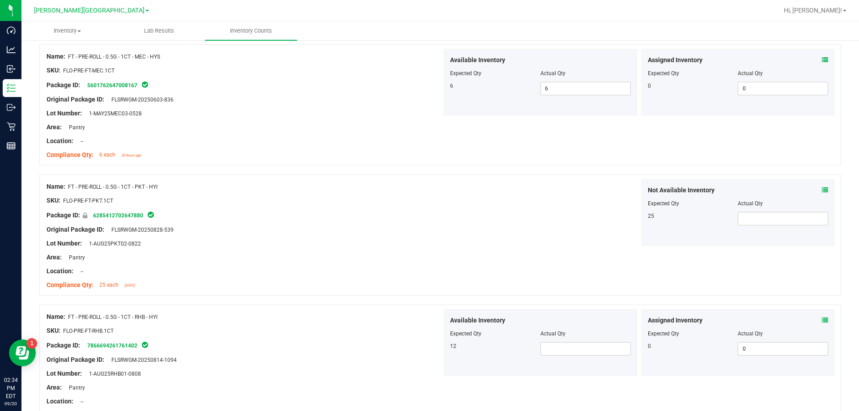
scroll to position [2057, 0]
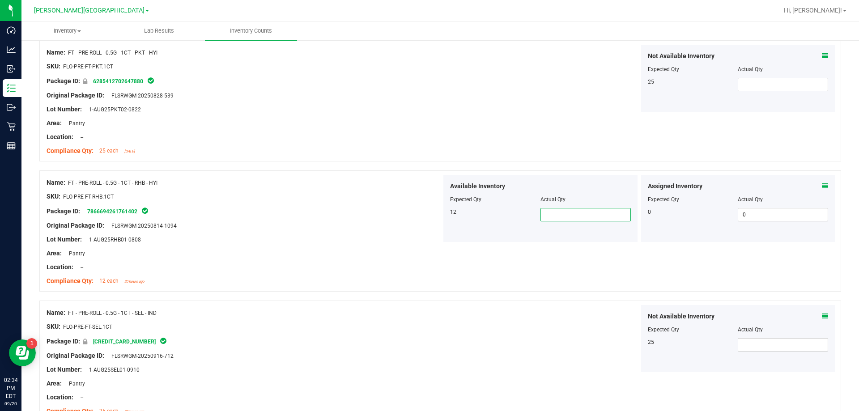
click at [429, 216] on span at bounding box center [585, 214] width 90 height 13
type input "12"
click at [429, 330] on div "Not Available Inventory Expected Qty Actual Qty 25" at bounding box center [638, 338] width 395 height 67
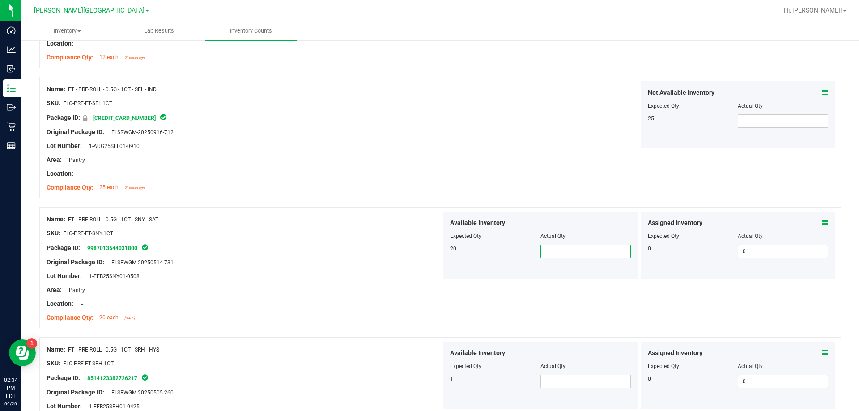
click at [429, 251] on span at bounding box center [585, 251] width 90 height 13
type input "20"
click at [429, 384] on span at bounding box center [585, 381] width 90 height 13
type input "1"
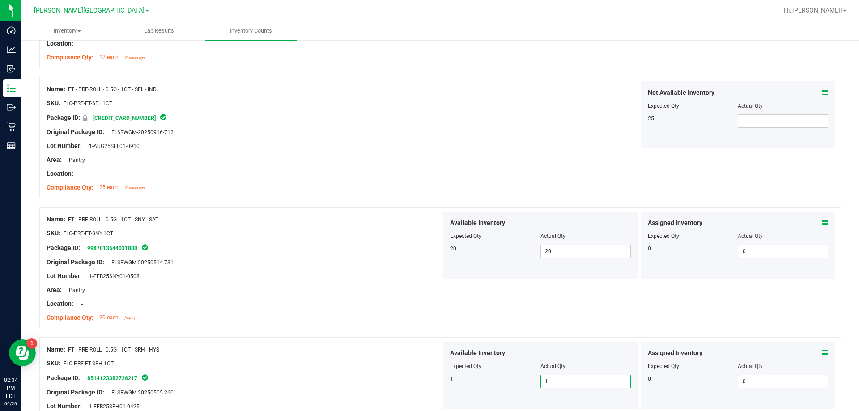
type input "1"
click at [350, 316] on div "Compliance Qty: 20 each [DATE]" at bounding box center [244, 317] width 395 height 9
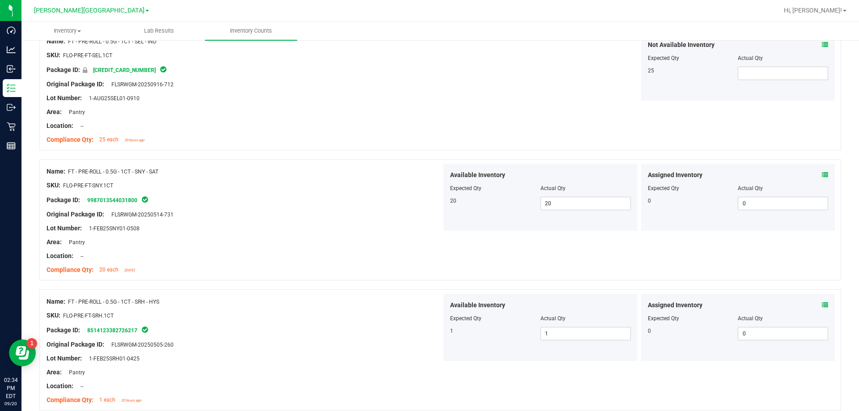
scroll to position [2368, 0]
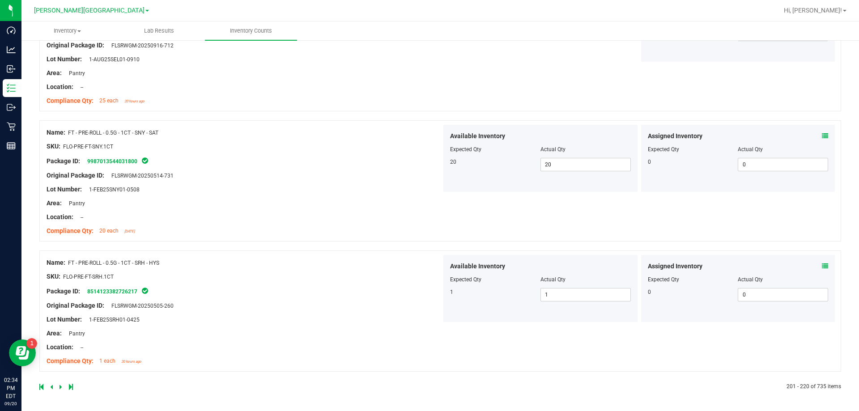
click at [61, 384] on icon at bounding box center [60, 386] width 3 height 5
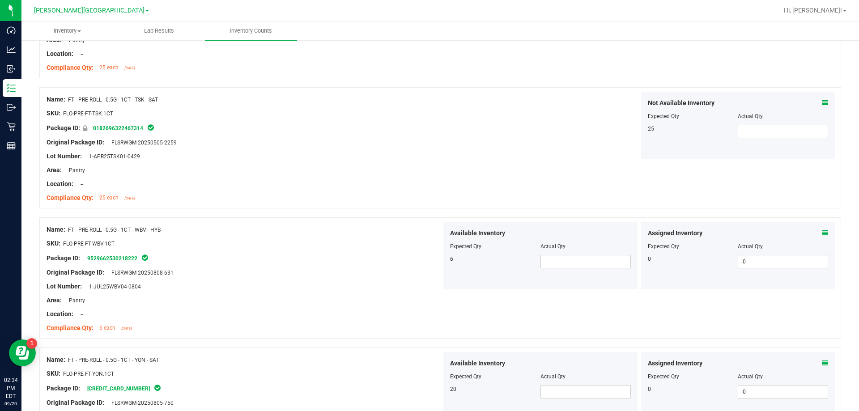
scroll to position [537, 0]
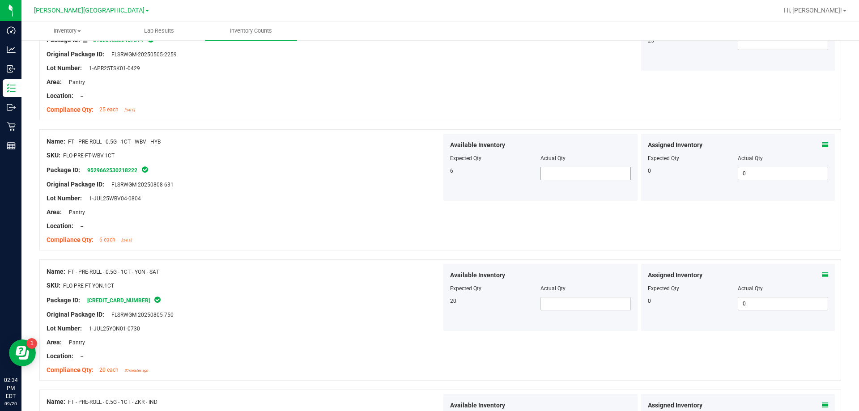
click at [429, 169] on span at bounding box center [585, 173] width 90 height 13
type input "6"
click at [429, 303] on span at bounding box center [585, 303] width 90 height 13
type input "20"
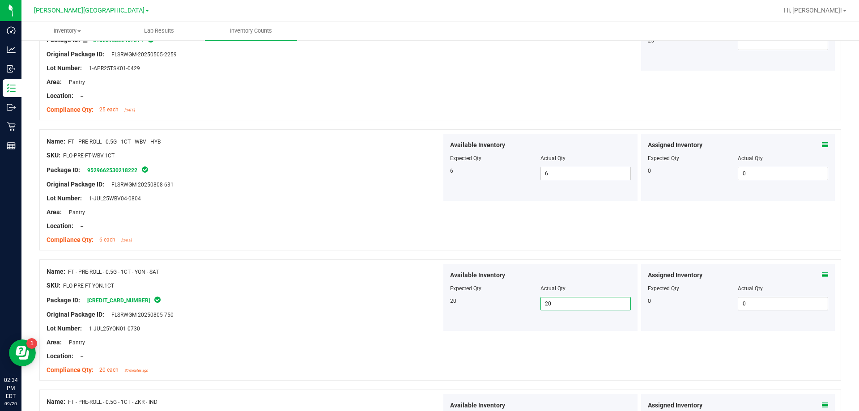
type input "20"
click at [386, 282] on div "SKU: FLO-PRE-FT-YON.1CT" at bounding box center [244, 285] width 395 height 9
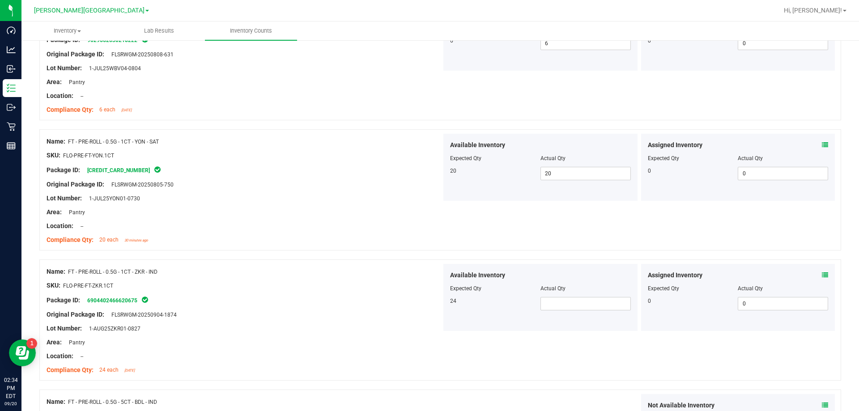
scroll to position [671, 0]
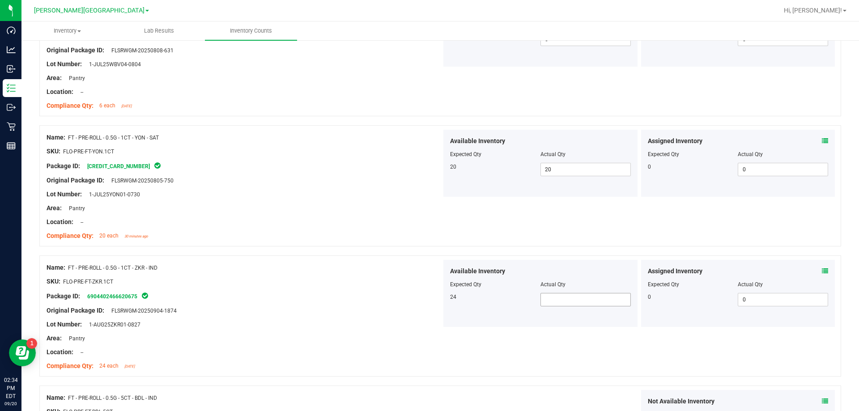
click at [429, 305] on span at bounding box center [585, 299] width 90 height 13
type input "24"
click at [375, 325] on div "Lot Number: 1-AUG25ZKR01-0827" at bounding box center [244, 324] width 395 height 9
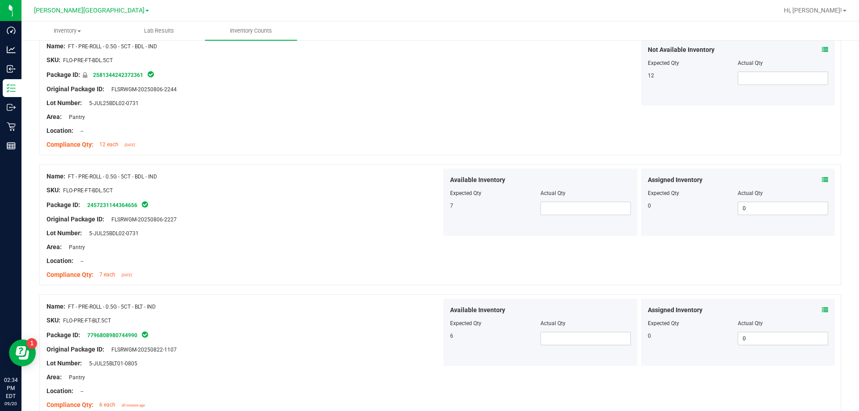
scroll to position [1029, 0]
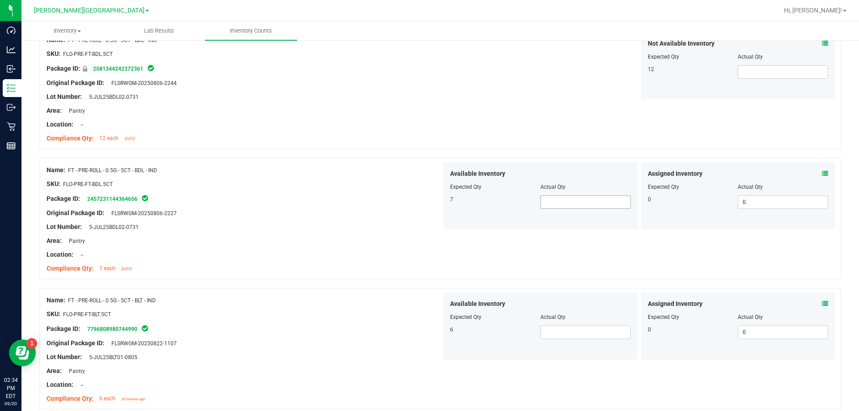
click at [429, 205] on span at bounding box center [585, 201] width 90 height 13
click at [429, 205] on input "text" at bounding box center [585, 202] width 89 height 13
type input "7"
click at [429, 329] on span at bounding box center [585, 332] width 90 height 13
click at [245, 326] on div "Package ID: 7796808980744990" at bounding box center [244, 328] width 395 height 11
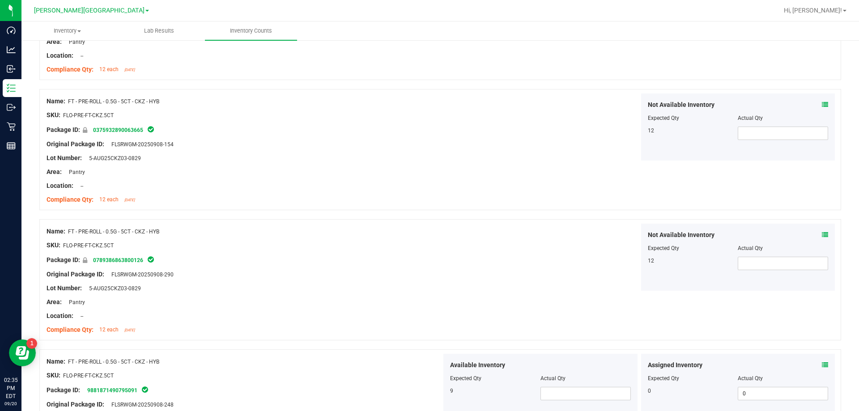
scroll to position [2057, 0]
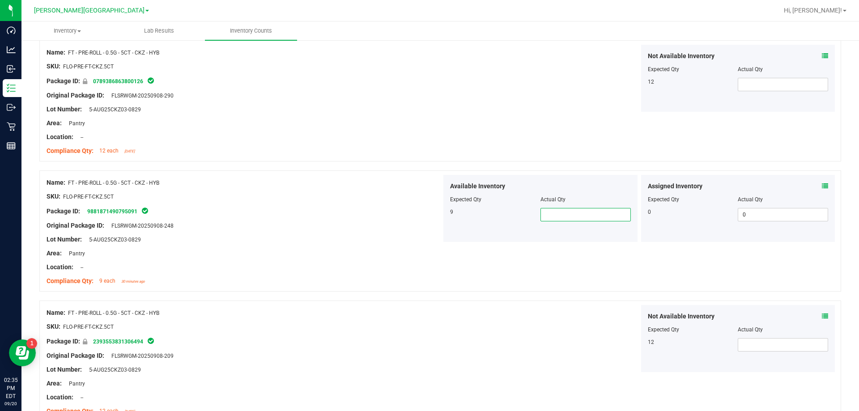
click at [429, 215] on span at bounding box center [585, 214] width 90 height 13
click at [429, 302] on div "Name: FT - PRE-ROLL - 0.5G - 5CT - CKZ - HYB SKU: FLO-PRE-FT-CKZ.5CT Package ID…" at bounding box center [439, 361] width 801 height 121
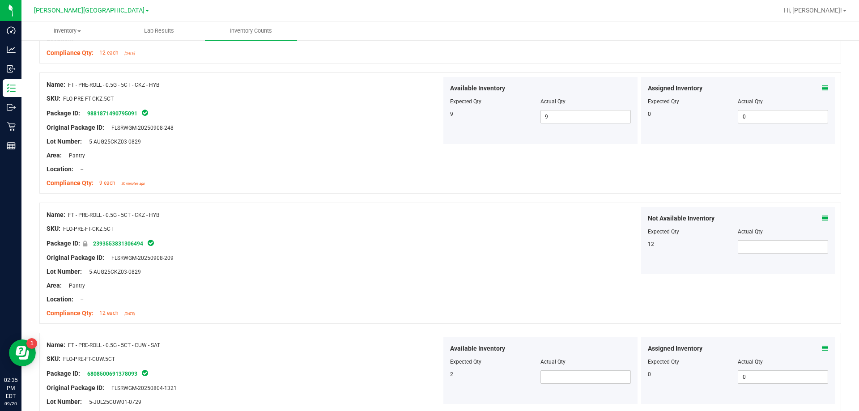
scroll to position [2281, 0]
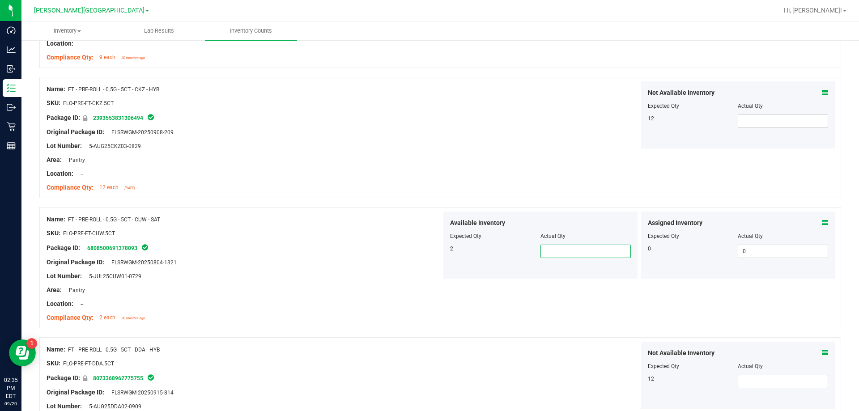
click at [429, 248] on span at bounding box center [585, 251] width 90 height 13
click at [429, 295] on div "Name: FT - PRE-ROLL - 0.5G - 5CT - CUW - SAT SKU: FLO-PRE-FT-CUW.5CT Package ID…" at bounding box center [439, 267] width 801 height 121
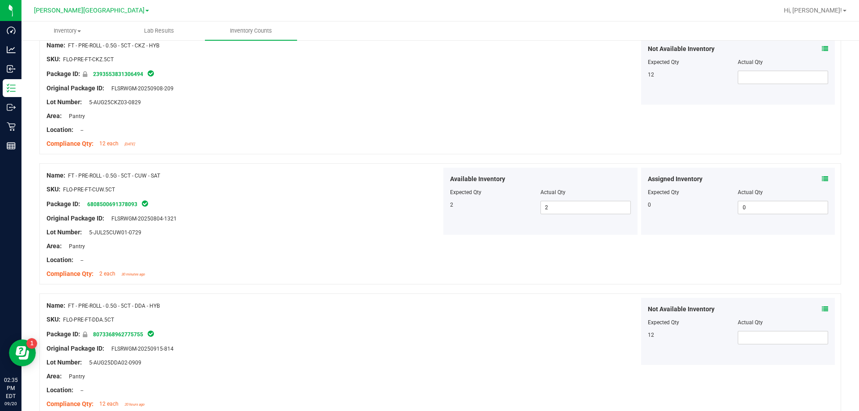
scroll to position [2368, 0]
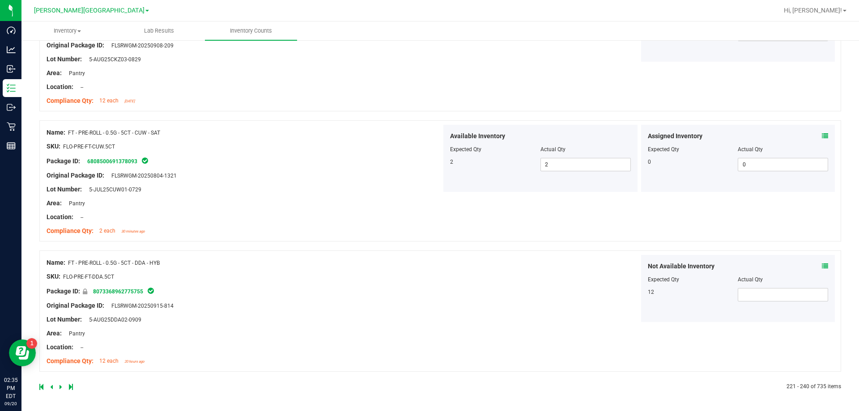
click at [429, 281] on div "Not Available Inventory Expected Qty Actual Qty 12" at bounding box center [638, 288] width 395 height 67
click at [61, 385] on icon at bounding box center [60, 386] width 3 height 5
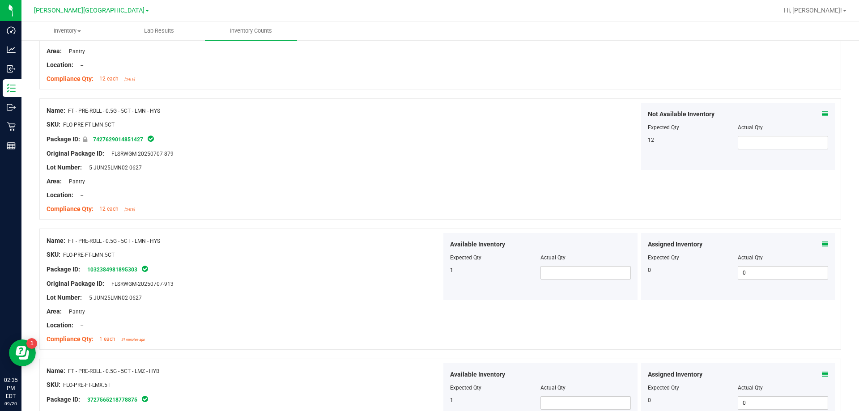
scroll to position [313, 0]
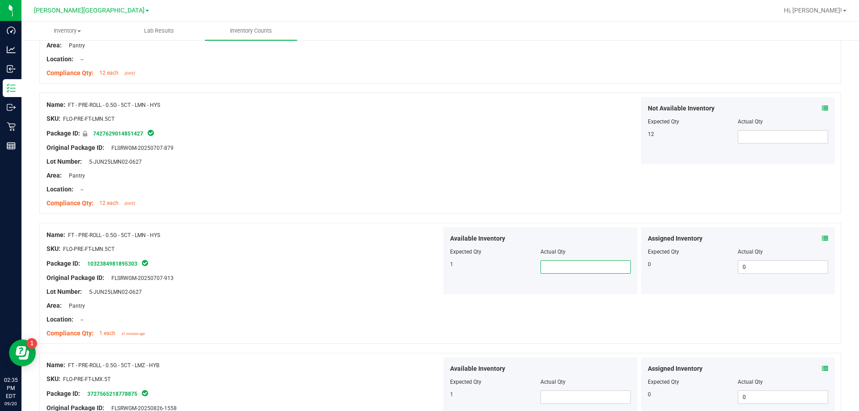
click at [429, 272] on span at bounding box center [585, 266] width 90 height 13
click at [429, 395] on span at bounding box center [585, 396] width 90 height 13
click at [339, 334] on div "Compliance Qty: 1 each 31 minutes ago" at bounding box center [244, 333] width 395 height 9
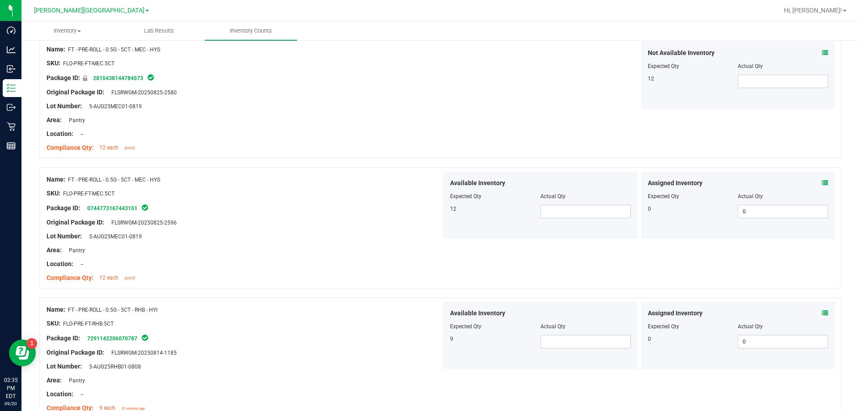
scroll to position [760, 0]
click at [429, 211] on span at bounding box center [585, 209] width 90 height 13
click at [429, 338] on span at bounding box center [585, 340] width 90 height 13
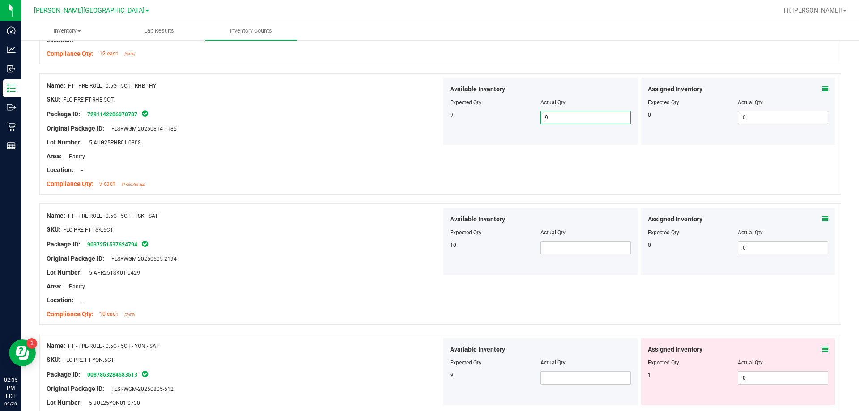
scroll to position [984, 0]
click at [429, 236] on div at bounding box center [540, 238] width 181 height 4
click at [429, 242] on span at bounding box center [585, 246] width 90 height 13
click at [429, 383] on span at bounding box center [585, 376] width 90 height 13
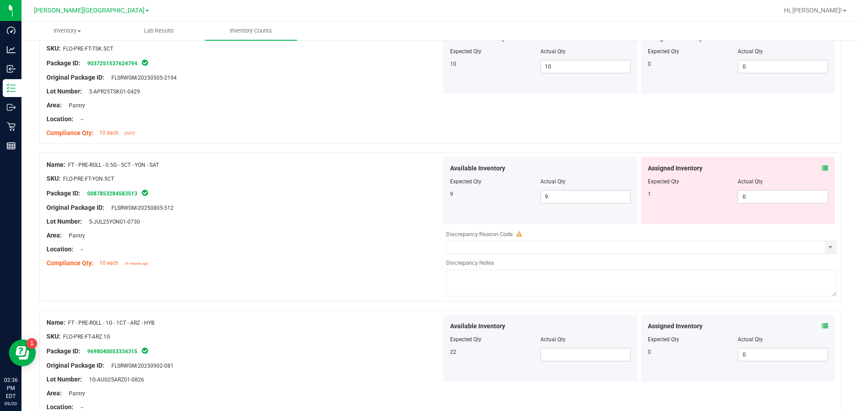
scroll to position [1252, 0]
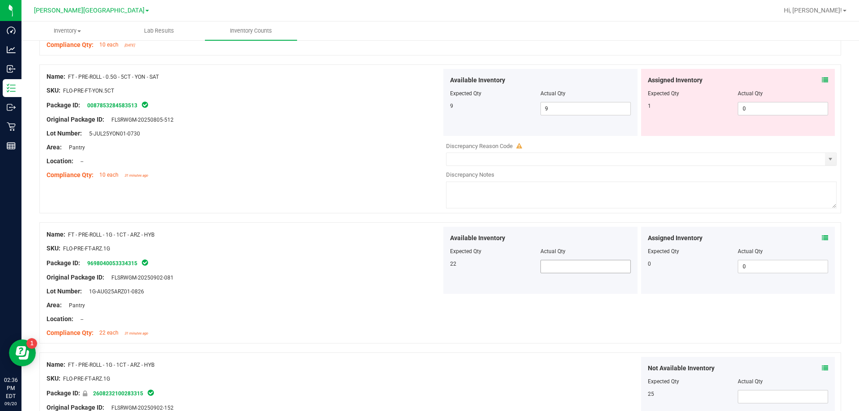
click at [429, 273] on span at bounding box center [585, 266] width 90 height 13
click at [429, 268] on span at bounding box center [585, 266] width 90 height 13
click at [429, 267] on input "text" at bounding box center [585, 266] width 89 height 13
click at [299, 299] on div at bounding box center [244, 298] width 395 height 4
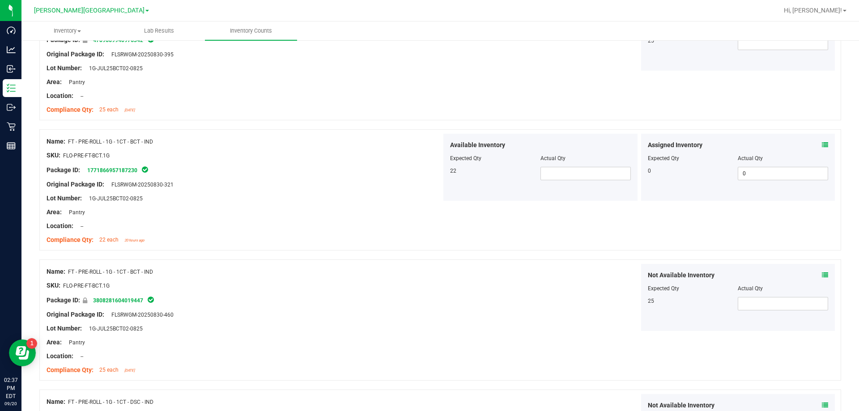
scroll to position [1878, 0]
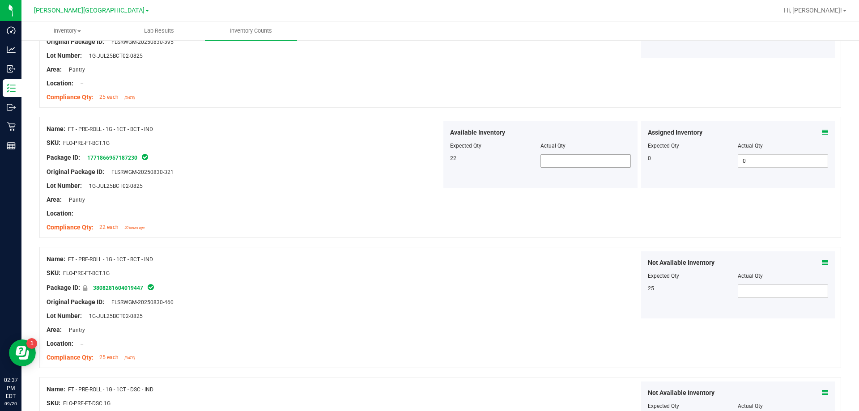
click at [429, 162] on span at bounding box center [585, 160] width 90 height 13
click at [429, 249] on div "Name: FT - PRE-ROLL - 1G - 1CT - BCT - IND SKU: FLO-PRE-FT-BCT.1G Package ID: 3…" at bounding box center [439, 307] width 801 height 121
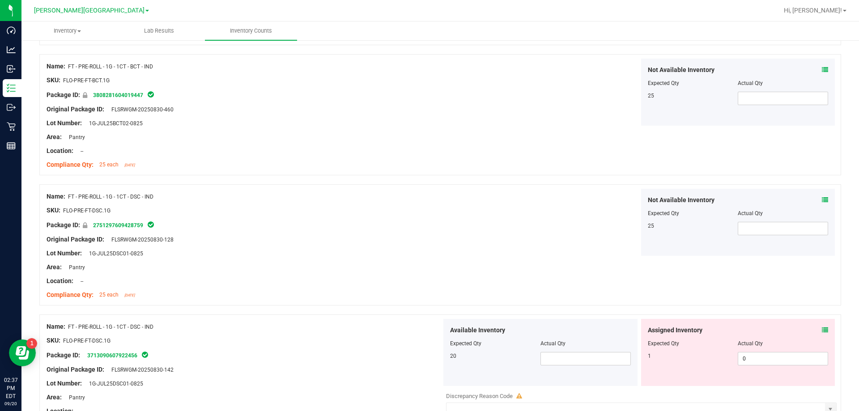
scroll to position [2102, 0]
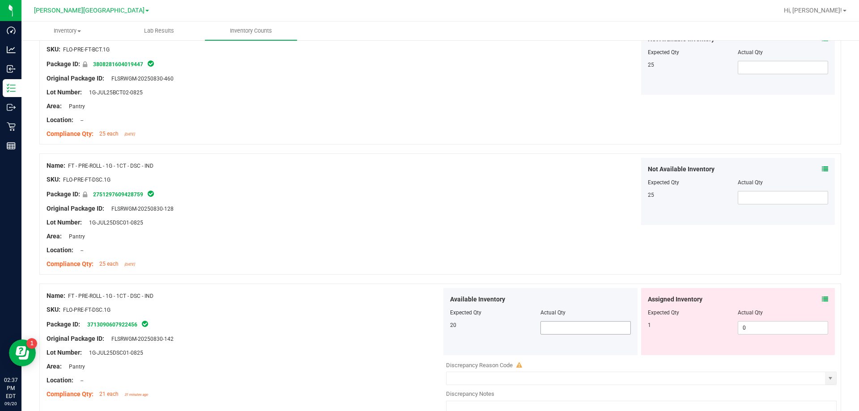
click at [429, 330] on span at bounding box center [585, 327] width 90 height 13
drag, startPoint x: 261, startPoint y: 265, endPoint x: 254, endPoint y: 275, distance: 13.2
click at [260, 267] on div "Compliance Qty: 25 each [DATE]" at bounding box center [244, 263] width 395 height 9
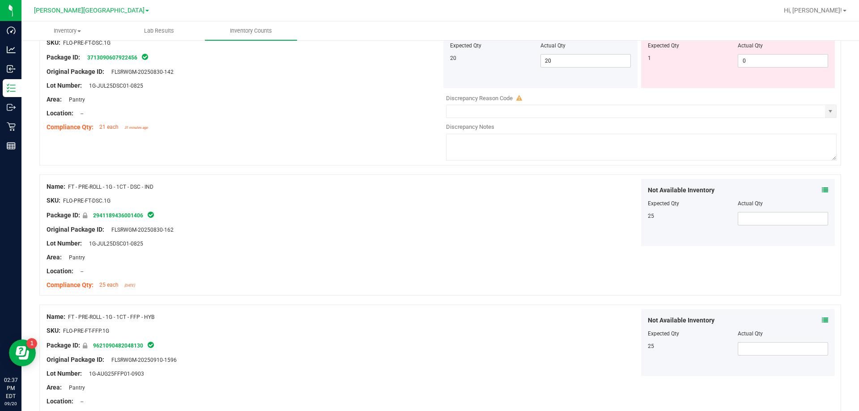
scroll to position [2423, 0]
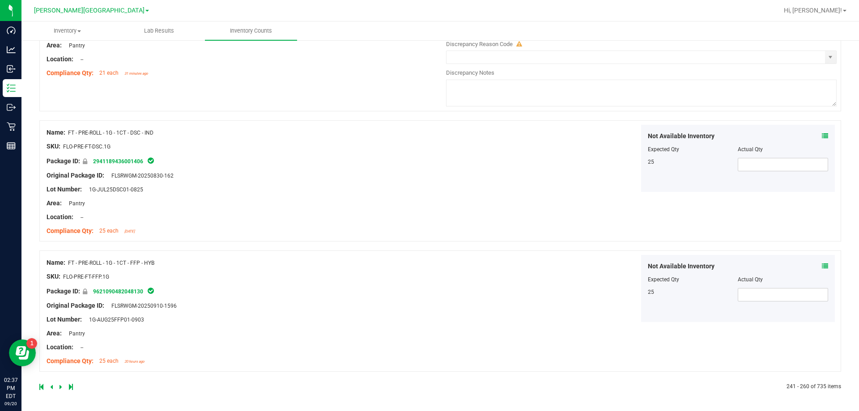
click at [60, 388] on icon at bounding box center [60, 386] width 3 height 5
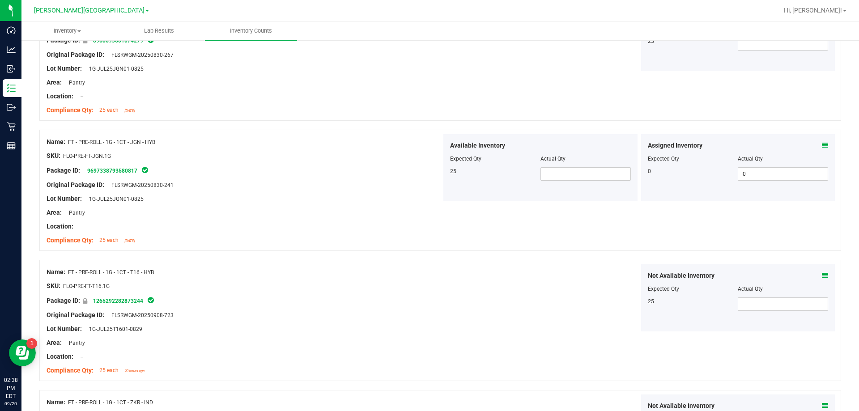
scroll to position [537, 0]
drag, startPoint x: 551, startPoint y: 167, endPoint x: 556, endPoint y: 169, distance: 5.6
click at [429, 167] on span at bounding box center [585, 173] width 90 height 13
click at [429, 109] on div "Name: FT - PRE-ROLL - 1G - 1CT - JGN - HYB SKU: FLO-PRE-FT-JGN.1G Package ID: 8…" at bounding box center [439, 59] width 801 height 121
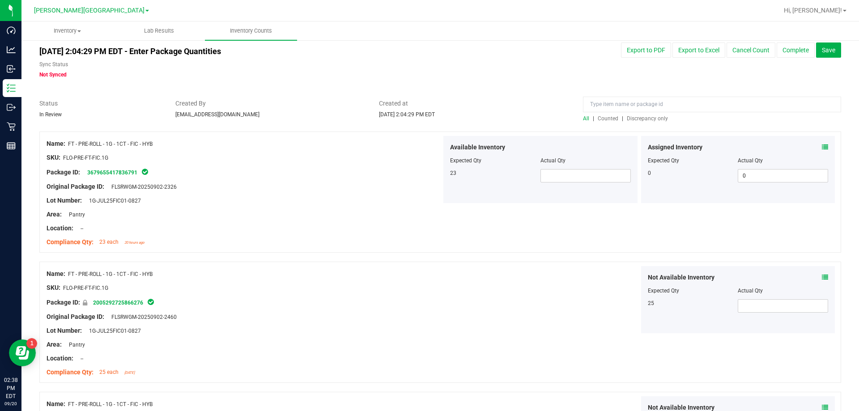
scroll to position [0, 0]
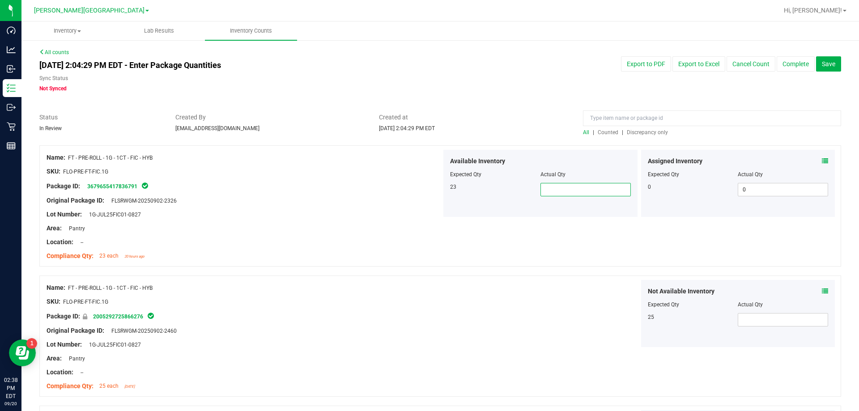
click at [429, 190] on span at bounding box center [585, 189] width 90 height 13
click at [429, 319] on div "Not Available Inventory Expected Qty Actual Qty 25" at bounding box center [638, 313] width 395 height 67
click at [429, 236] on div "Name: FT - PRE-ROLL - 1G - 1CT - FIC - HYB SKU: FLO-PRE-FT-FIC.1G Package ID: 3…" at bounding box center [439, 205] width 801 height 121
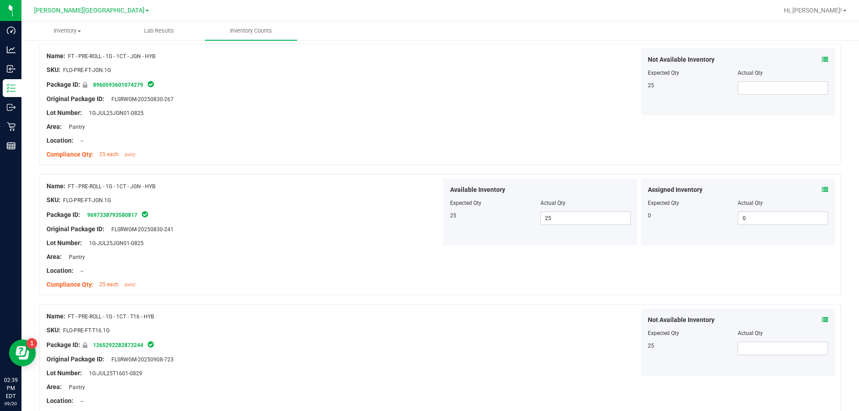
click at [390, 278] on div at bounding box center [244, 277] width 395 height 4
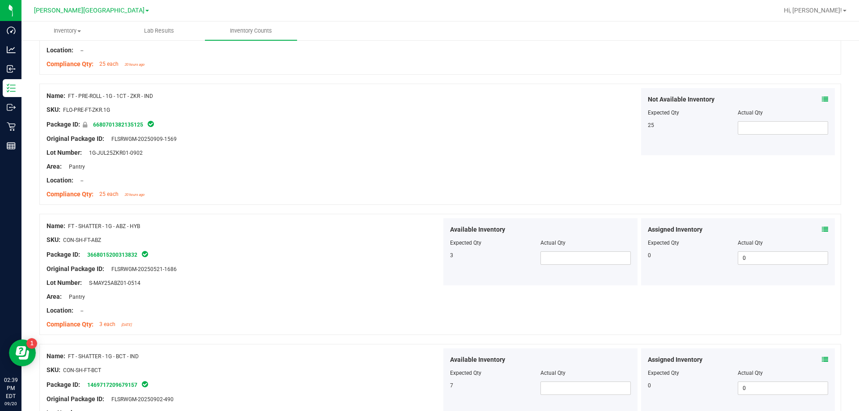
scroll to position [850, 0]
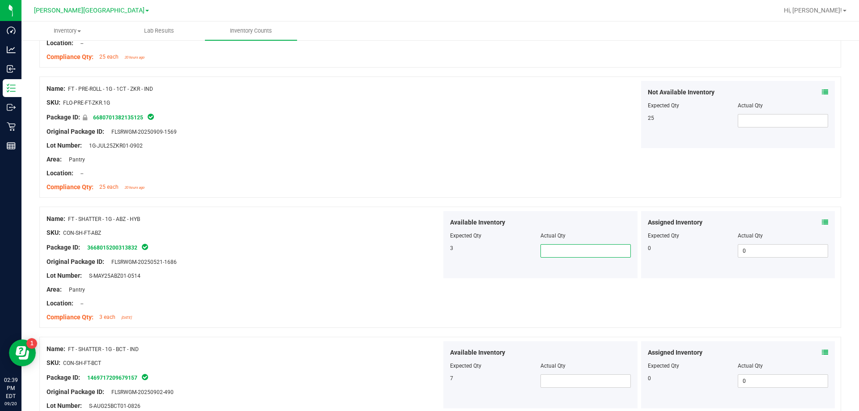
click at [429, 248] on span at bounding box center [585, 250] width 90 height 13
click at [429, 248] on input "text" at bounding box center [585, 251] width 89 height 13
click at [416, 110] on div at bounding box center [244, 109] width 395 height 4
click at [427, 71] on div at bounding box center [439, 72] width 801 height 9
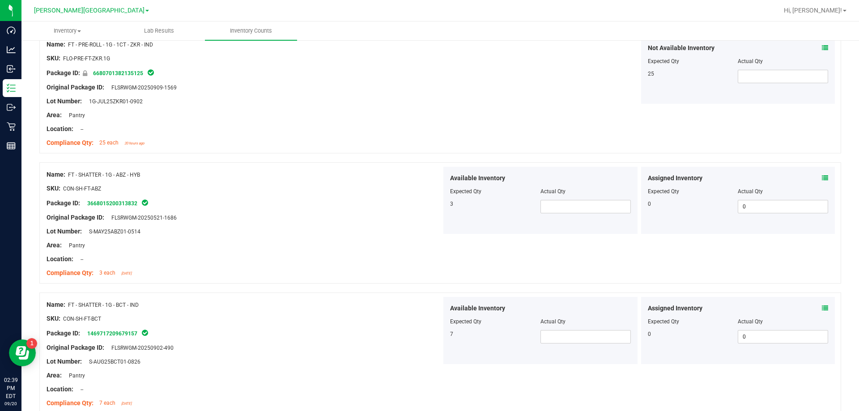
scroll to position [894, 0]
click at [429, 206] on span at bounding box center [585, 205] width 90 height 13
click at [429, 331] on span at bounding box center [585, 336] width 90 height 13
click at [345, 379] on div "Area: Pantry" at bounding box center [244, 374] width 395 height 9
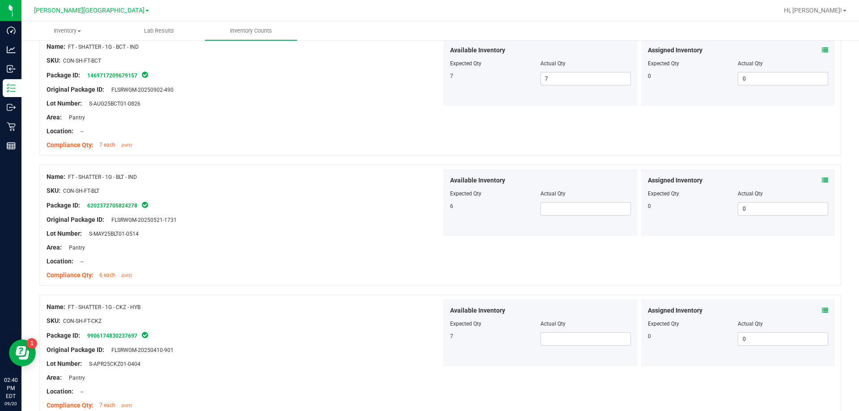
scroll to position [1208, 0]
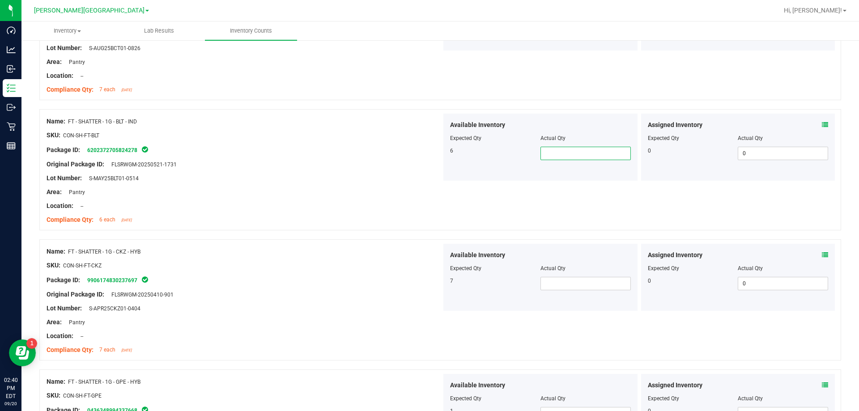
click at [429, 155] on span at bounding box center [585, 153] width 90 height 13
click at [429, 287] on span at bounding box center [585, 283] width 90 height 13
click at [212, 281] on div "Package ID: 9906174830237697" at bounding box center [244, 280] width 395 height 11
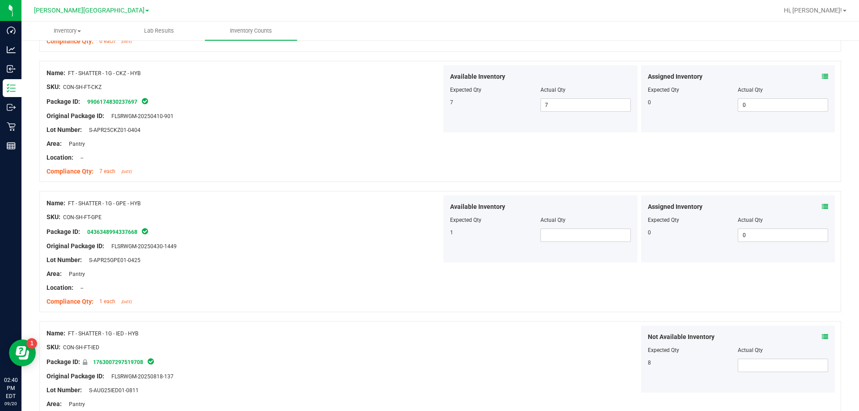
scroll to position [1386, 0]
click at [429, 233] on span at bounding box center [585, 234] width 90 height 13
click at [377, 270] on div "Area: Pantry" at bounding box center [244, 273] width 395 height 9
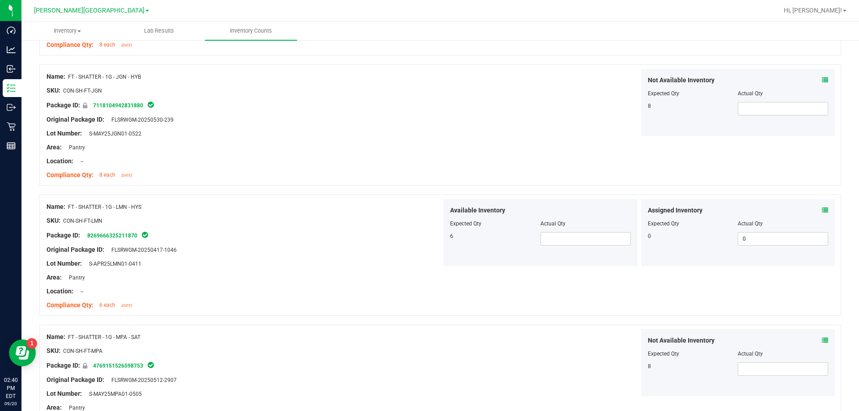
scroll to position [1789, 0]
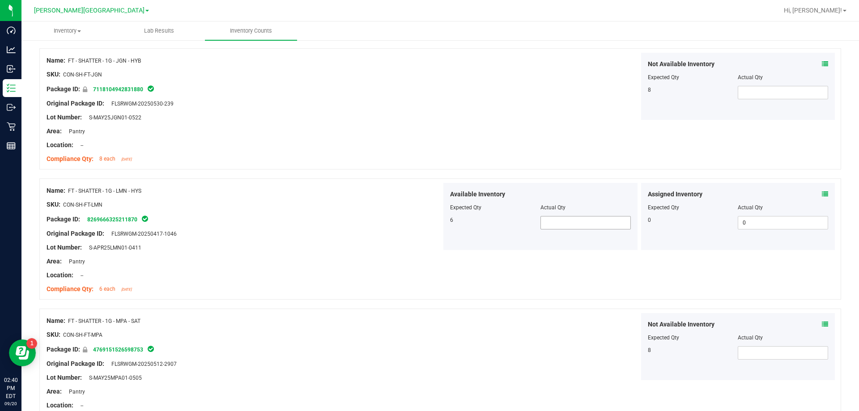
click at [429, 227] on span at bounding box center [585, 222] width 90 height 13
click at [429, 364] on div "Not Available Inventory Expected Qty Actual Qty 8" at bounding box center [638, 346] width 395 height 67
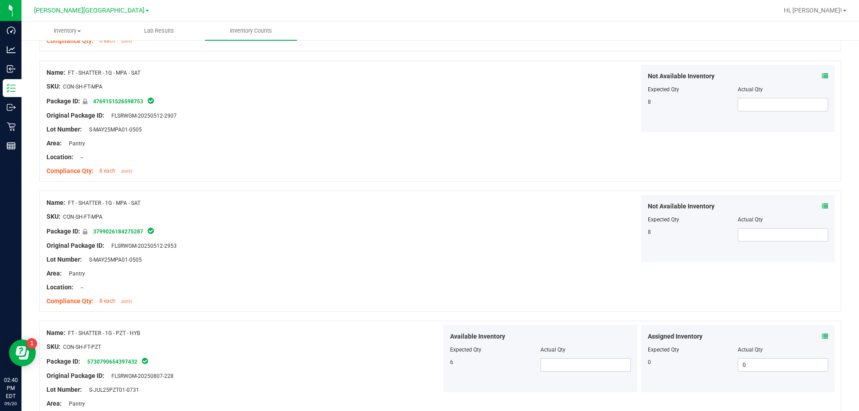
scroll to position [2102, 0]
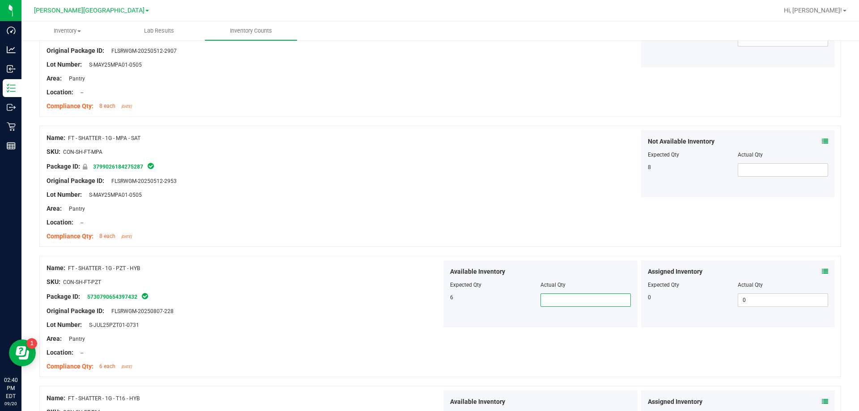
click at [429, 306] on span at bounding box center [585, 299] width 90 height 13
click at [429, 349] on div "Name: FT - SHATTER - 1G - PZT - HYB SKU: CON-SH-FT-PZT Package ID: 573079065439…" at bounding box center [439, 316] width 801 height 121
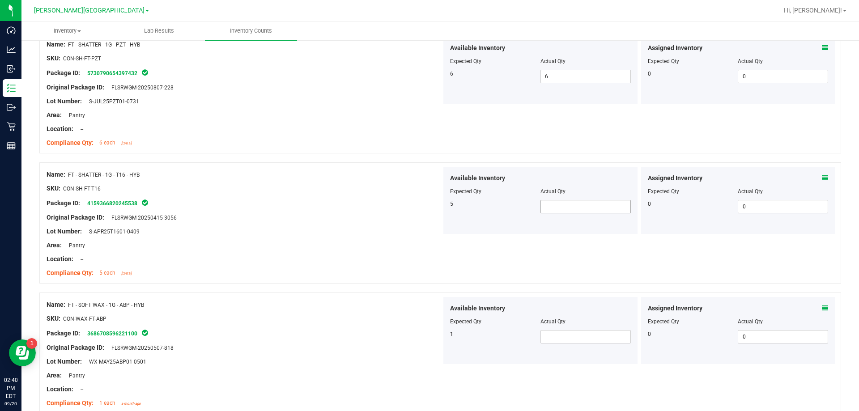
click at [429, 204] on span at bounding box center [585, 206] width 90 height 13
click at [429, 331] on span at bounding box center [585, 336] width 90 height 13
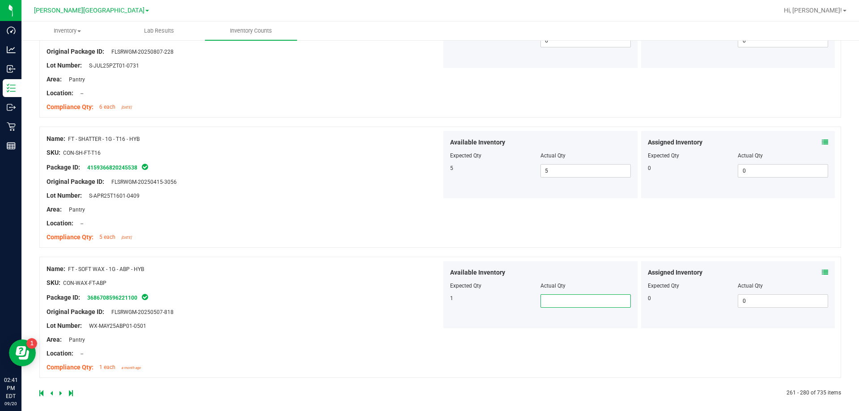
scroll to position [2368, 0]
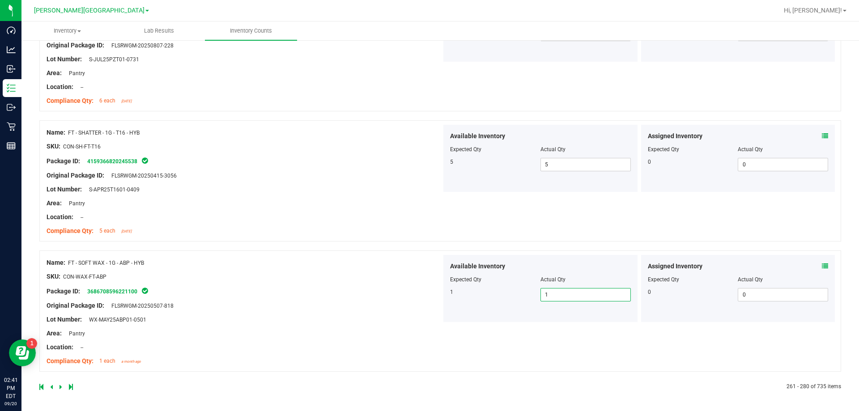
click at [62, 388] on link at bounding box center [61, 387] width 4 height 6
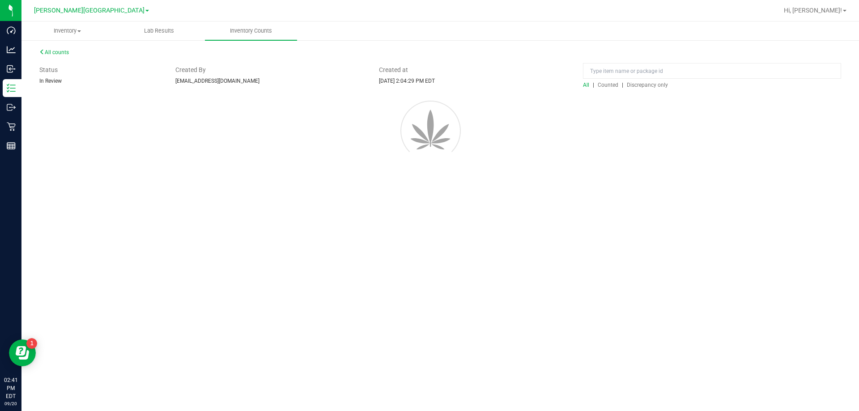
scroll to position [0, 0]
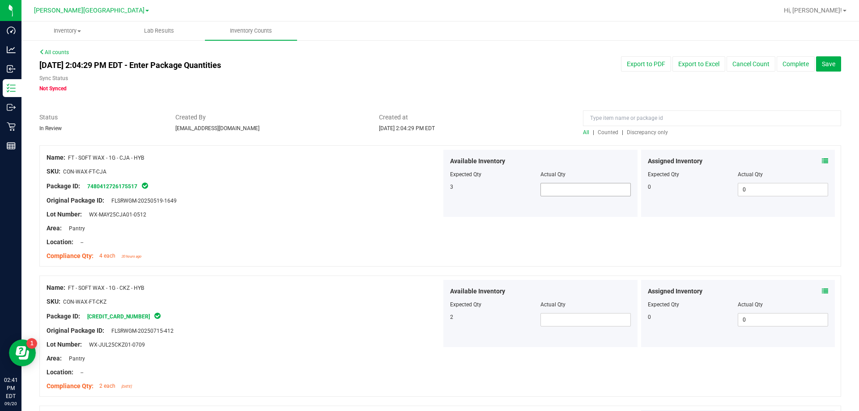
click at [429, 184] on span at bounding box center [585, 189] width 90 height 13
click at [429, 160] on icon at bounding box center [825, 161] width 6 height 6
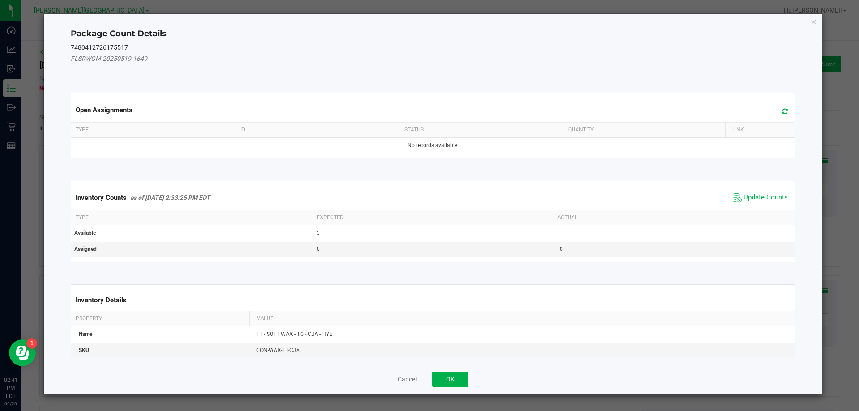
click at [429, 193] on span "Update Counts" at bounding box center [765, 197] width 44 height 9
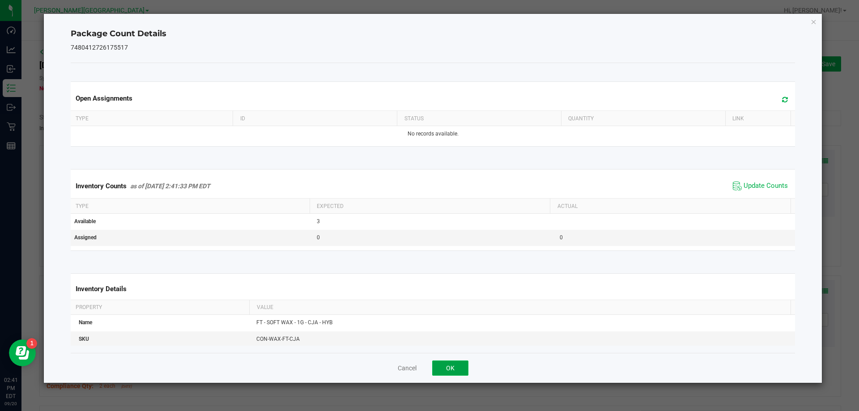
click at [429, 370] on button "OK" at bounding box center [450, 367] width 36 height 15
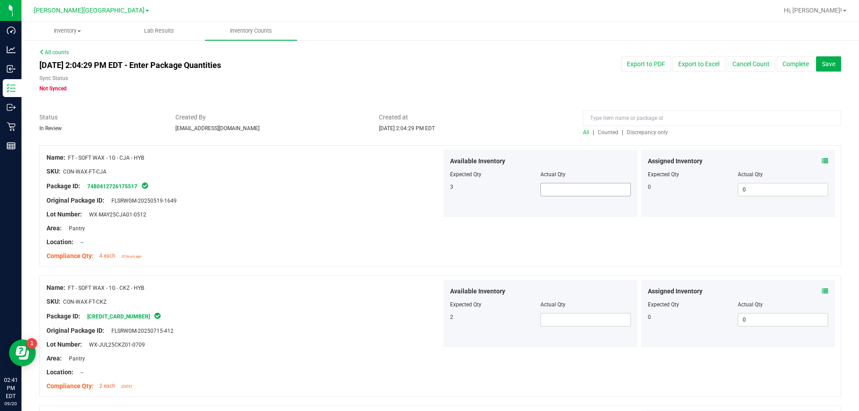
click at [429, 189] on span at bounding box center [585, 189] width 90 height 13
click at [429, 315] on span at bounding box center [585, 319] width 90 height 13
click at [371, 256] on div "Compliance Qty: 4 each 20 hours ago" at bounding box center [244, 255] width 395 height 9
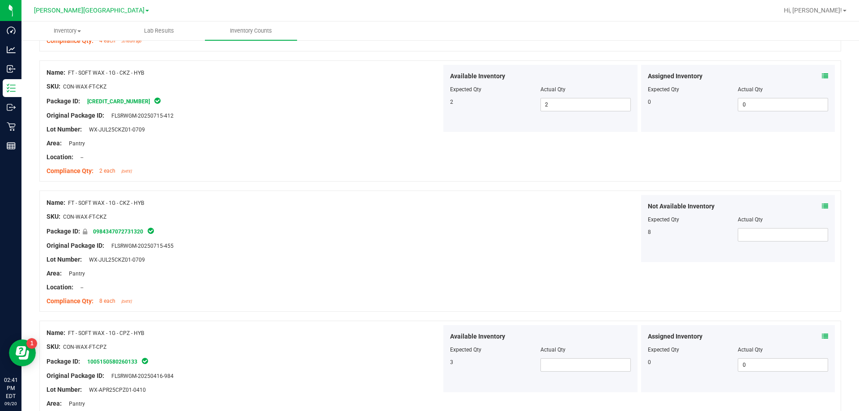
scroll to position [224, 0]
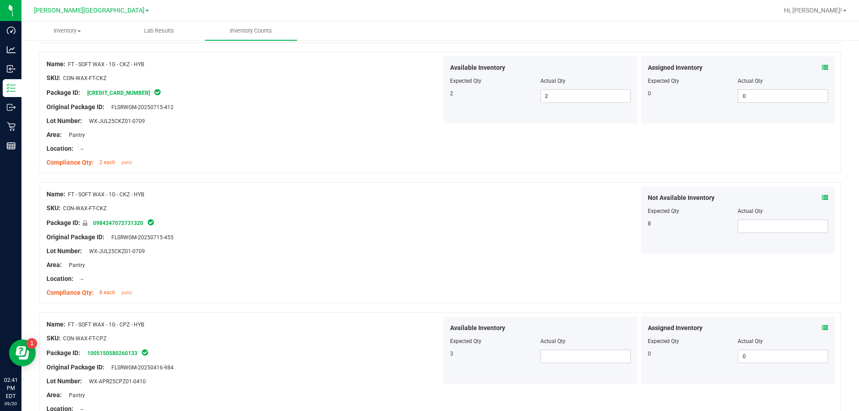
click at [429, 259] on div "Name: FT - SOFT WAX - 1G - CKZ - HYB SKU: CON-WAX-FT-CKZ Package ID: 0984347072…" at bounding box center [439, 242] width 801 height 121
click at [429, 351] on span at bounding box center [585, 356] width 90 height 13
click at [429, 273] on div "Name: FT - SOFT WAX - 1G - CKZ - HYB SKU: CON-WAX-FT-CKZ Package ID: 0984347072…" at bounding box center [439, 242] width 801 height 121
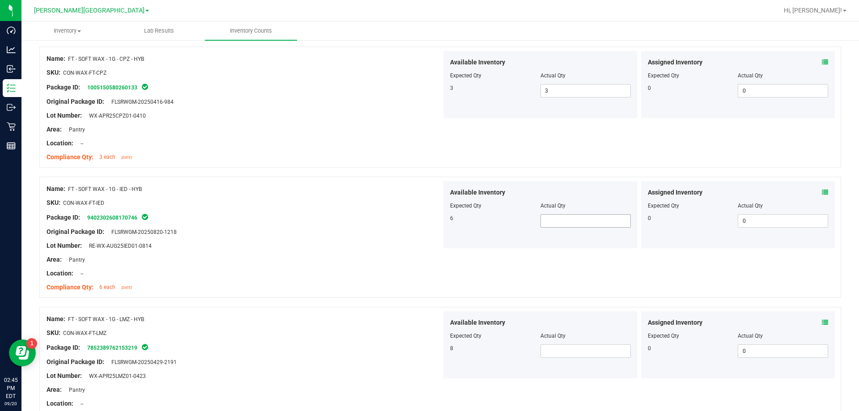
scroll to position [581, 0]
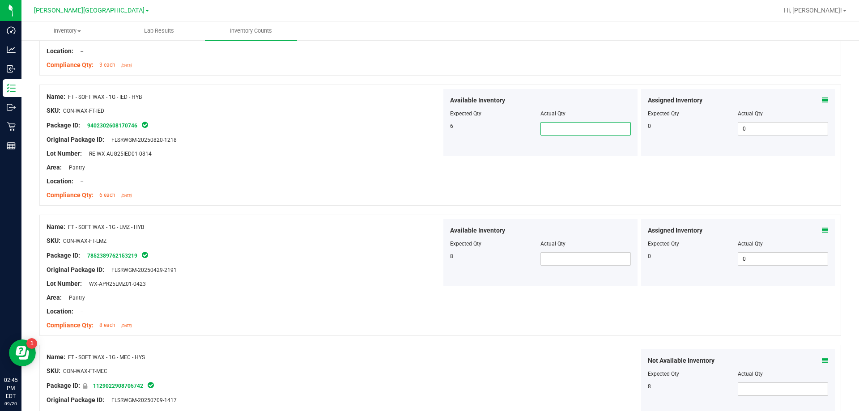
click at [429, 127] on span at bounding box center [585, 128] width 90 height 13
click at [429, 257] on span at bounding box center [585, 258] width 90 height 13
click at [429, 305] on div "Name: FT - SOFT WAX - 1G - LMZ - HYB SKU: CON-WAX-FT-LMZ Package ID: 7852389762…" at bounding box center [439, 275] width 801 height 121
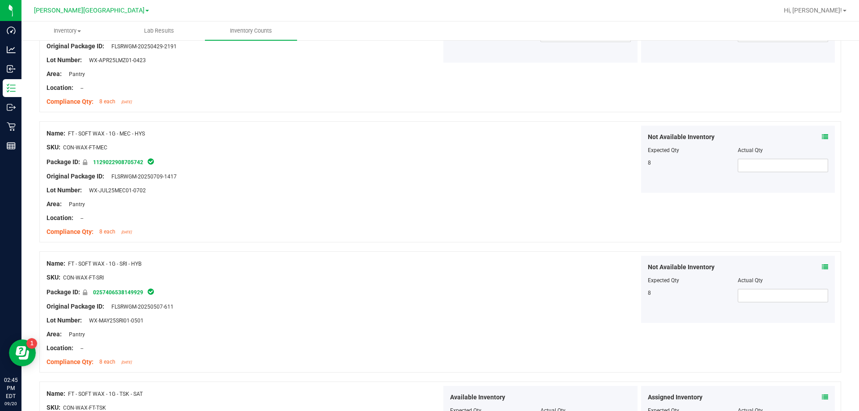
scroll to position [984, 0]
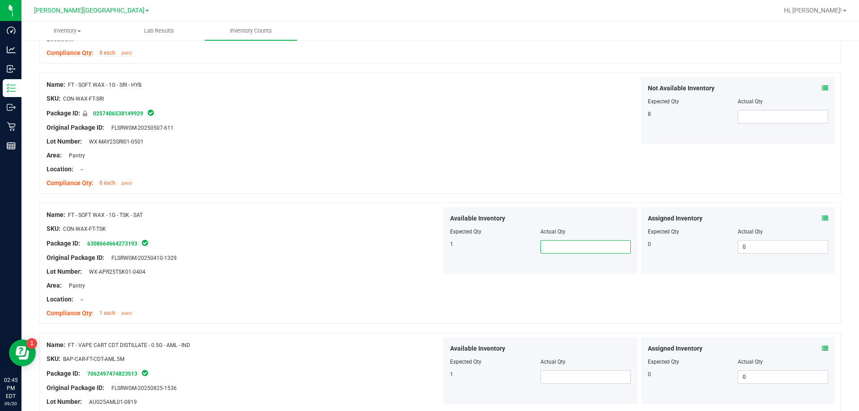
click at [429, 244] on span at bounding box center [585, 246] width 90 height 13
click at [429, 380] on span at bounding box center [585, 376] width 90 height 13
click at [352, 261] on div "Original Package ID: FLSRWGM-20250410-1329" at bounding box center [244, 257] width 395 height 9
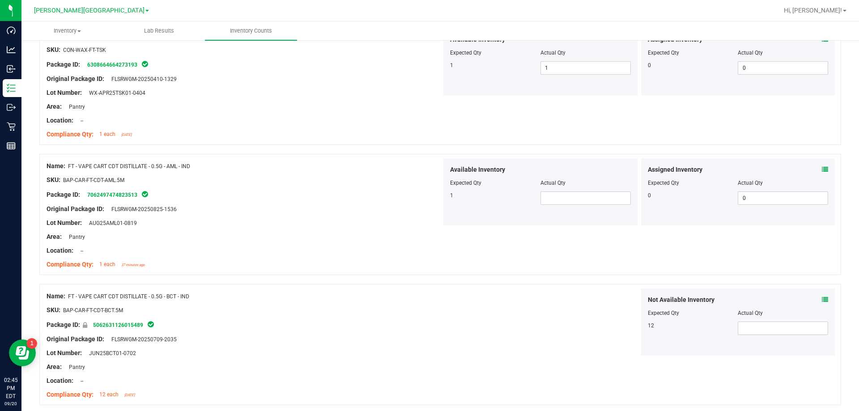
scroll to position [1208, 0]
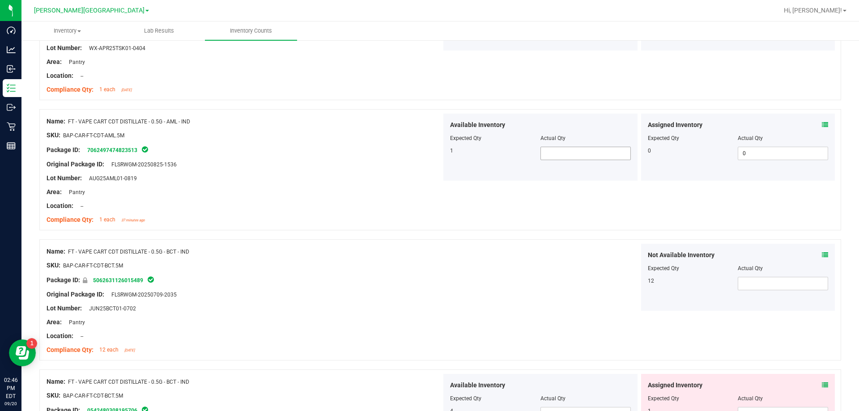
drag, startPoint x: 558, startPoint y: 144, endPoint x: 561, endPoint y: 148, distance: 5.7
click at [429, 147] on div "Available Inventory Expected Qty Actual Qty 1" at bounding box center [540, 147] width 194 height 67
click at [429, 148] on span at bounding box center [585, 153] width 90 height 13
click at [429, 304] on div "Not Available Inventory Expected Qty Actual Qty 12" at bounding box center [638, 277] width 395 height 67
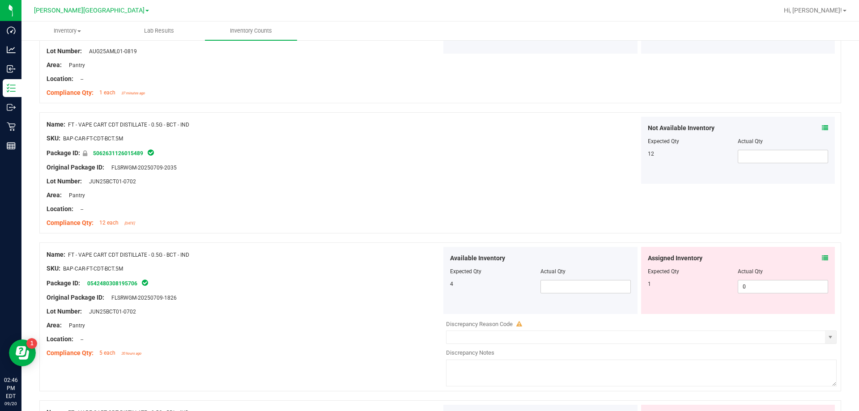
scroll to position [1431, 0]
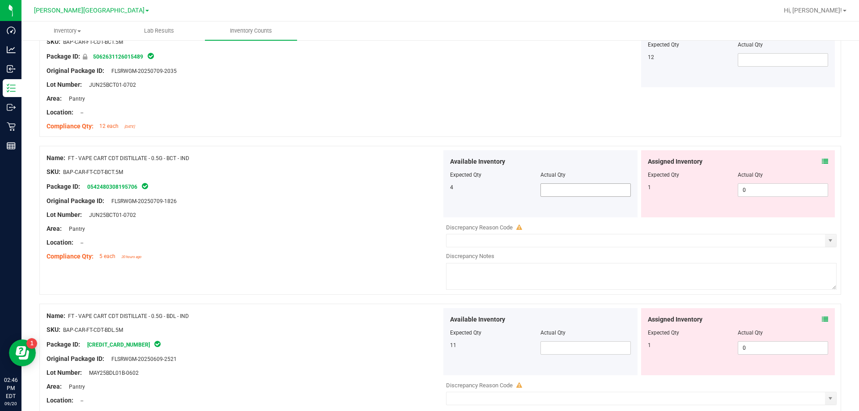
click at [429, 190] on span at bounding box center [585, 189] width 90 height 13
click at [429, 348] on span at bounding box center [585, 347] width 90 height 13
click at [425, 309] on div "Name: FT - VAPE CART CDT DISTILLATE - 0.5G - BDL - IND SKU: BAP-CAR-FT-CDT-BDL.…" at bounding box center [244, 365] width 395 height 114
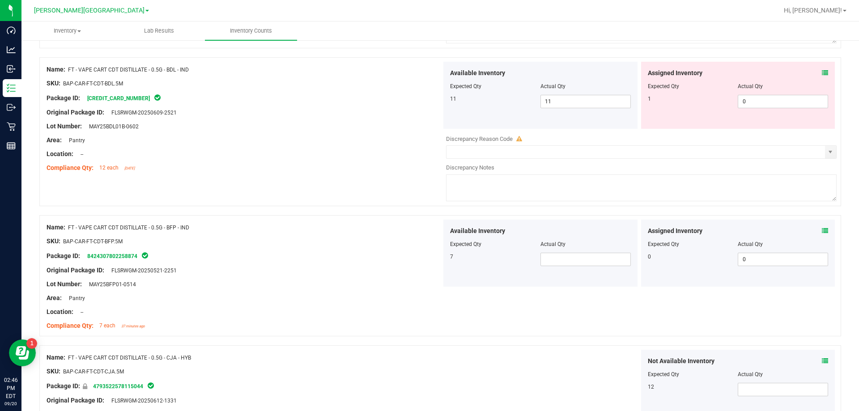
scroll to position [1744, 0]
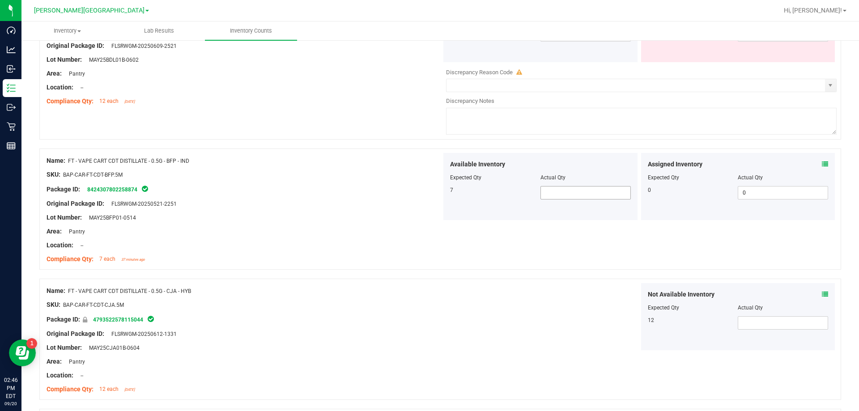
click at [429, 191] on span at bounding box center [585, 192] width 90 height 13
click at [429, 311] on div "Not Available Inventory Expected Qty Actual Qty 12" at bounding box center [638, 316] width 395 height 67
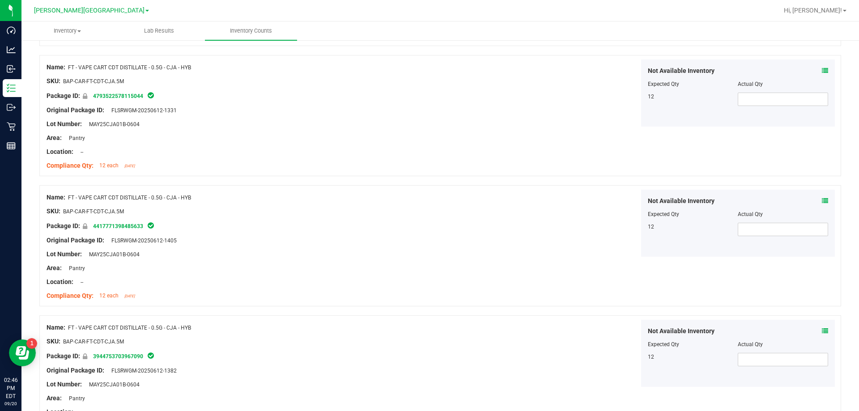
scroll to position [2191, 0]
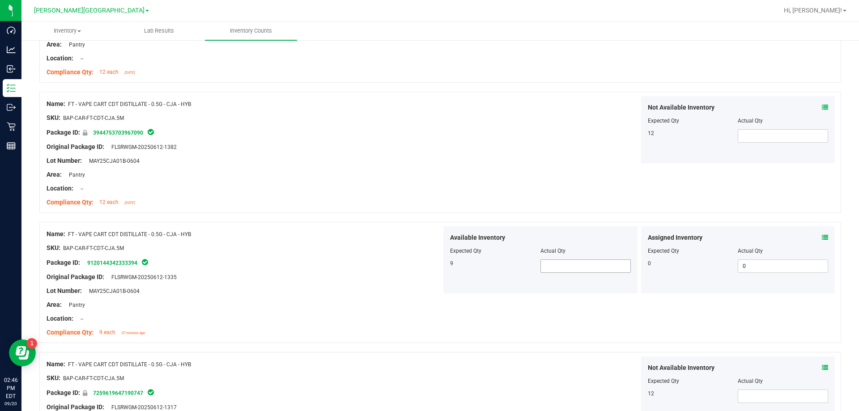
click at [429, 271] on span at bounding box center [585, 265] width 90 height 13
click at [429, 295] on div "Name: FT - VAPE CART CDT DISTILLATE - 0.5G - CJA - HYB SKU: BAP-CAR-FT-CDT-CJA.…" at bounding box center [439, 282] width 801 height 121
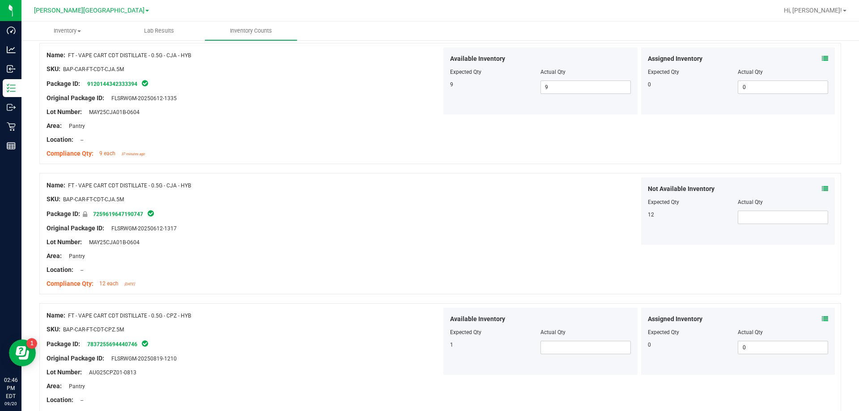
scroll to position [2423, 0]
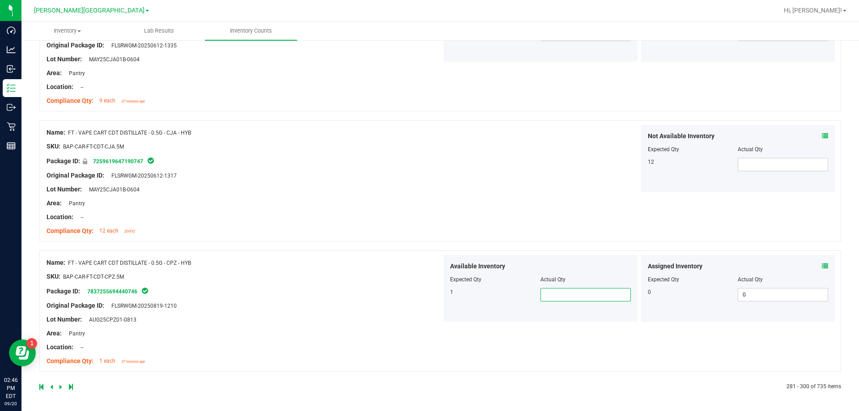
click at [429, 296] on span at bounding box center [585, 294] width 90 height 13
click at [429, 201] on div "Name: FT - VAPE CART CDT DISTILLATE - 0.5G - CJA - HYB SKU: BAP-CAR-FT-CDT-CJA.…" at bounding box center [439, 180] width 801 height 121
click at [61, 386] on icon at bounding box center [60, 386] width 3 height 5
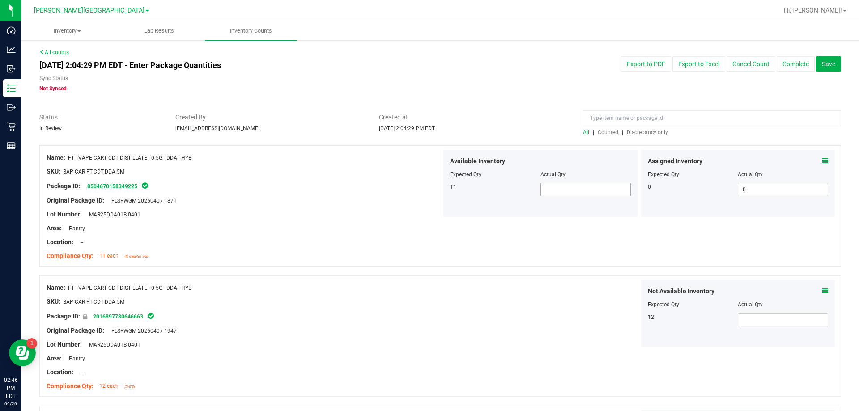
click at [429, 190] on span at bounding box center [585, 189] width 90 height 13
click at [429, 227] on div "Name: FT - VAPE CART CDT DISTILLATE - 0.5G - DDA - HYB SKU: BAP-CAR-FT-CDT-DDA.…" at bounding box center [439, 205] width 801 height 121
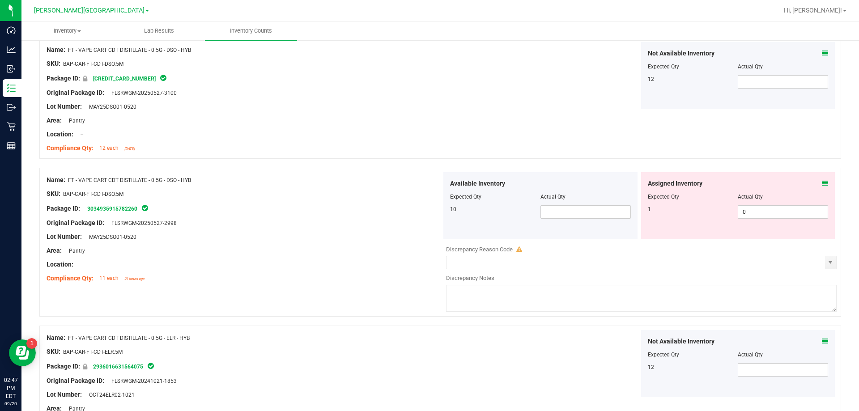
scroll to position [1699, 0]
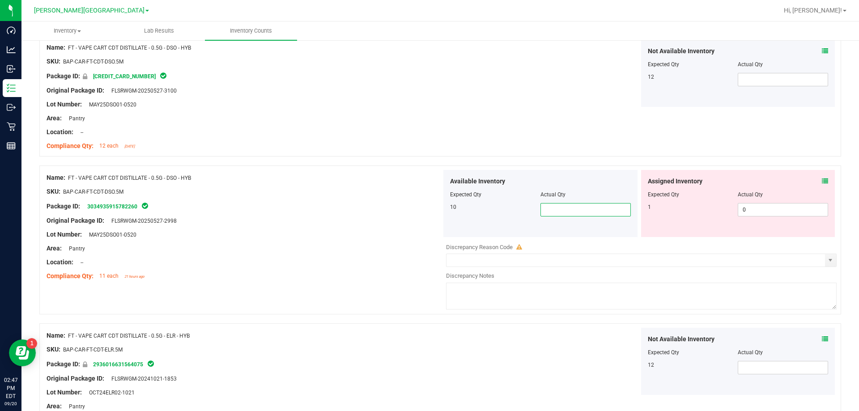
click at [429, 203] on span at bounding box center [585, 209] width 90 height 13
click at [428, 215] on div at bounding box center [244, 214] width 395 height 4
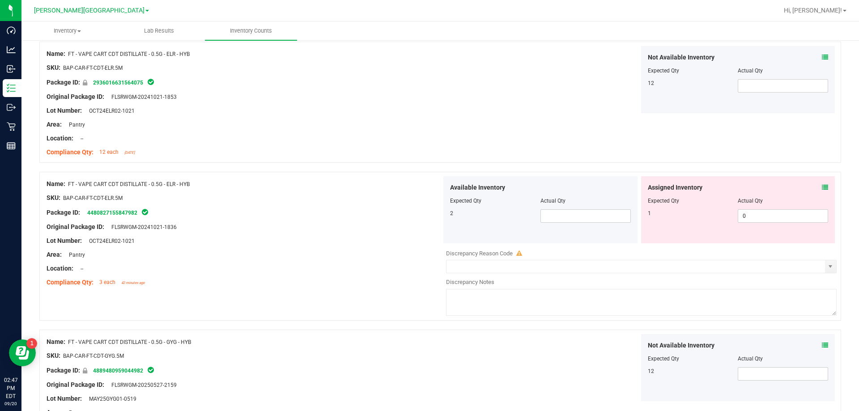
scroll to position [2012, 0]
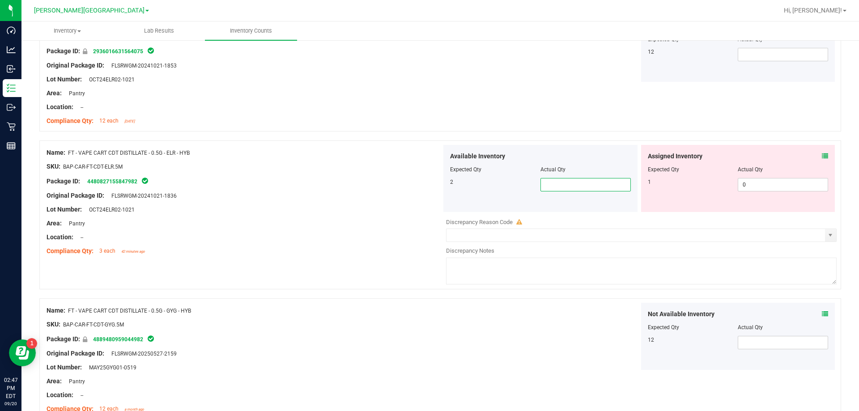
click at [429, 181] on span at bounding box center [585, 184] width 90 height 13
click at [429, 344] on div "Not Available Inventory Expected Qty Actual Qty 12" at bounding box center [638, 336] width 395 height 67
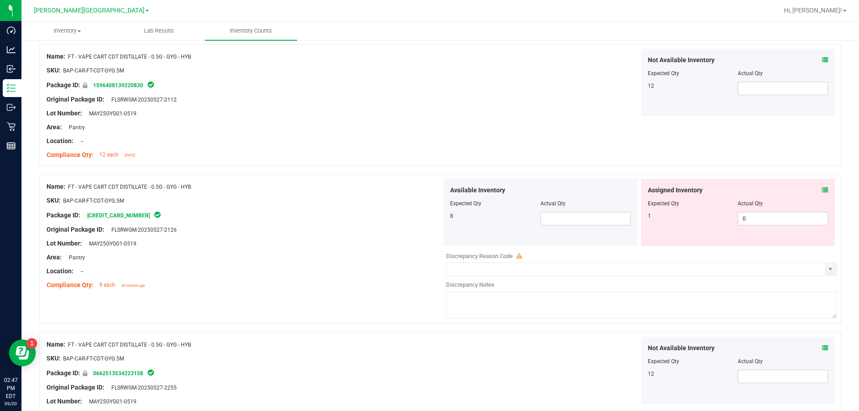
scroll to position [2415, 0]
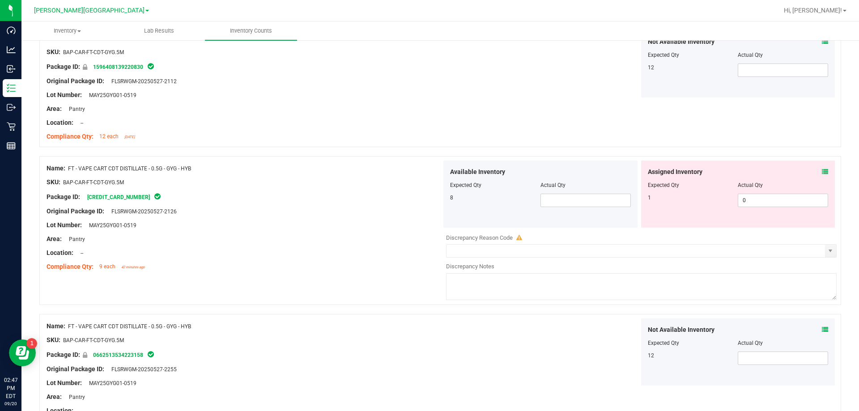
click at [429, 188] on div "Actual Qty" at bounding box center [585, 185] width 90 height 8
click at [429, 205] on span at bounding box center [585, 200] width 90 height 13
click at [429, 272] on div at bounding box center [641, 272] width 390 height 2
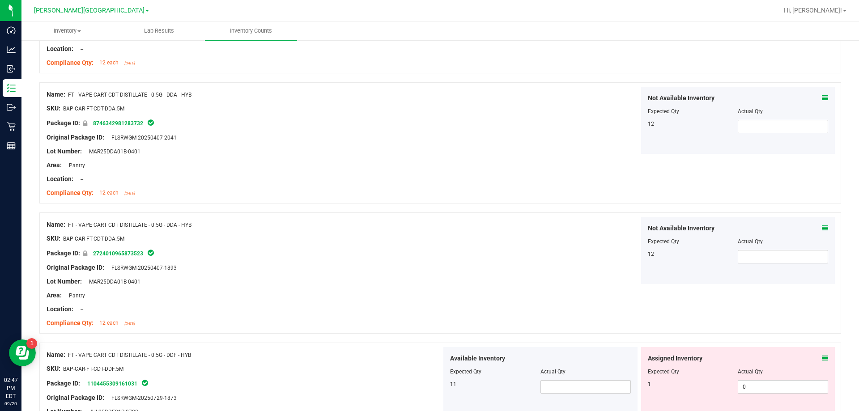
scroll to position [1360, 0]
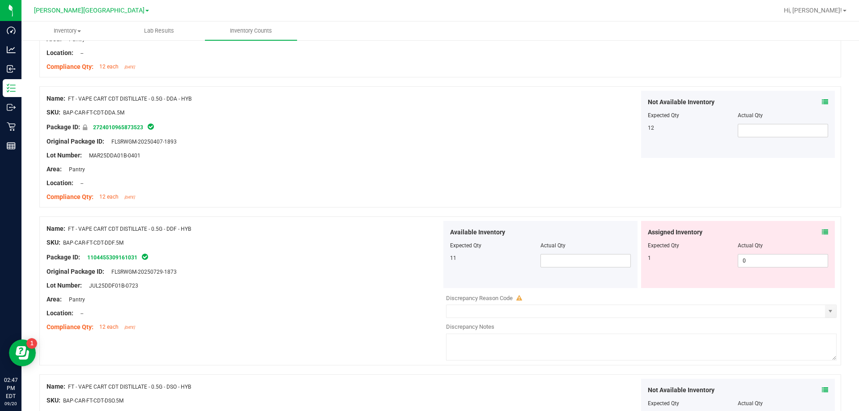
click at [429, 272] on div "Available Inventory Expected Qty Actual Qty 11" at bounding box center [540, 254] width 194 height 67
click at [429, 268] on div "Available Inventory Expected Qty Actual Qty 11" at bounding box center [540, 254] width 194 height 67
drag, startPoint x: 604, startPoint y: 268, endPoint x: 599, endPoint y: 262, distance: 8.1
click at [429, 263] on div "Available Inventory Expected Qty Actual Qty 11" at bounding box center [540, 254] width 194 height 67
click at [429, 262] on input "text" at bounding box center [585, 260] width 89 height 13
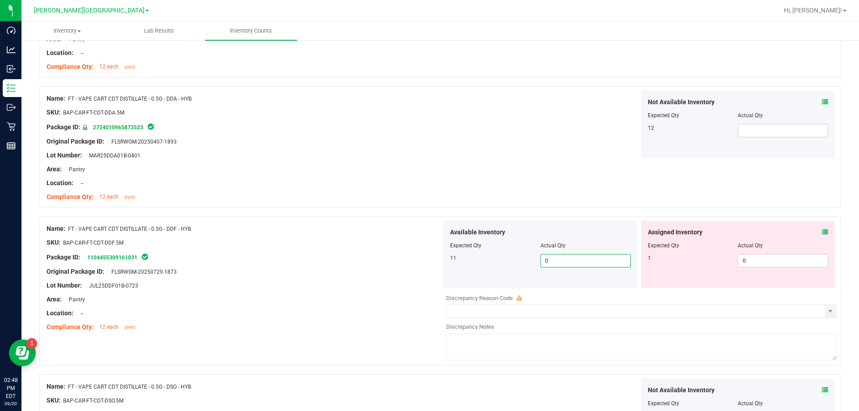
click at [429, 122] on div "Not Available Inventory Expected Qty Actual Qty 12" at bounding box center [638, 124] width 395 height 67
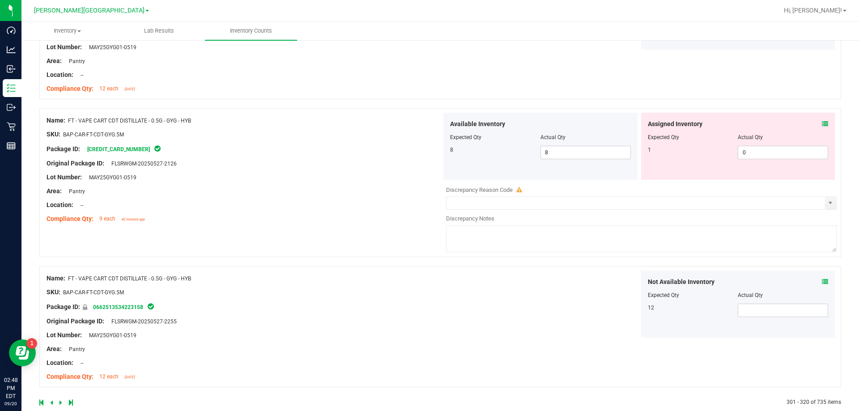
scroll to position [2479, 0]
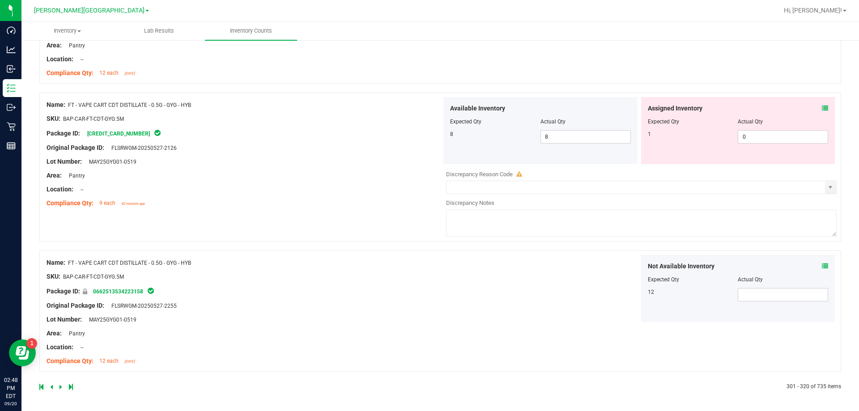
click at [61, 385] on icon at bounding box center [60, 386] width 3 height 5
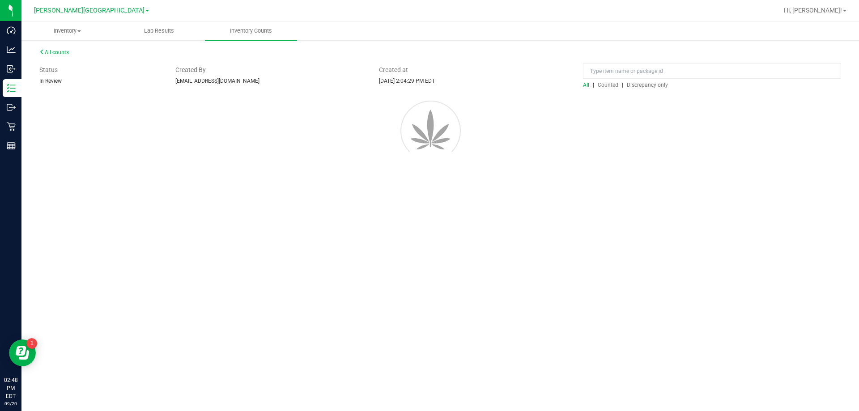
scroll to position [0, 0]
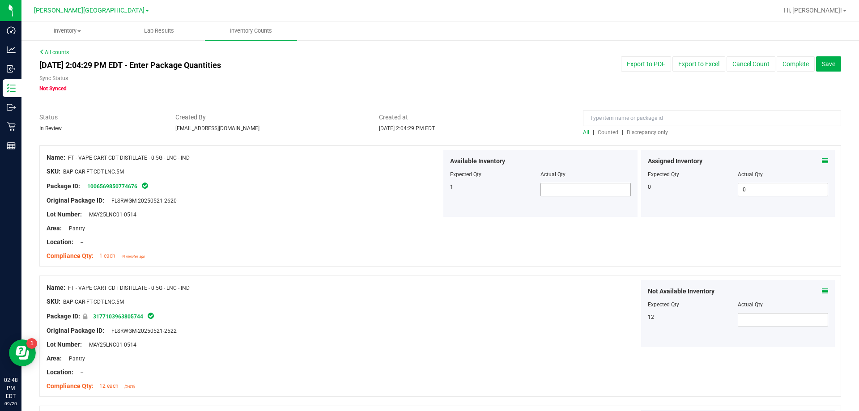
click at [429, 186] on span at bounding box center [585, 189] width 90 height 13
click at [429, 268] on div at bounding box center [439, 271] width 801 height 9
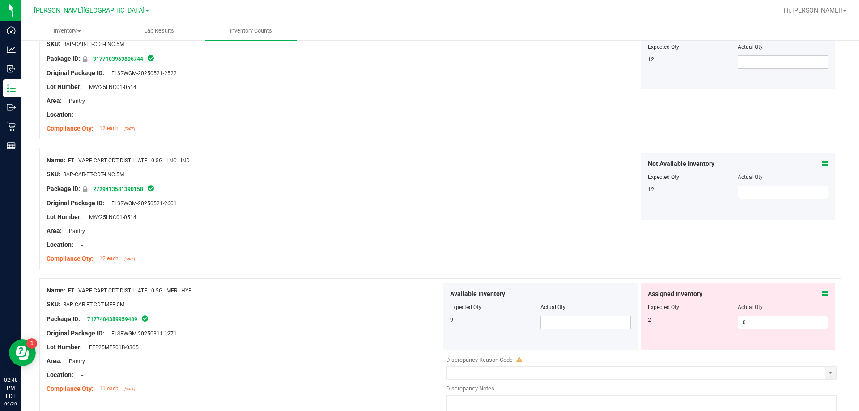
scroll to position [268, 0]
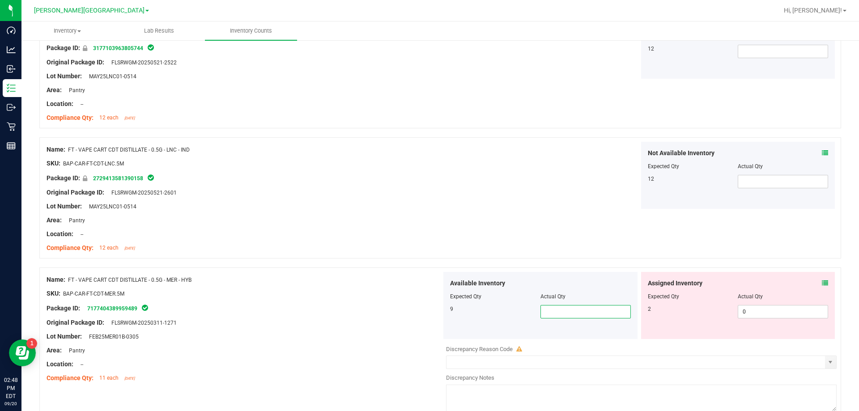
click at [429, 311] on span at bounding box center [585, 311] width 90 height 13
click at [429, 225] on div "Name: FT - VAPE CART CDT DISTILLATE - 0.5G - LNC - IND SKU: BAP-CAR-FT-CDT-LNC.…" at bounding box center [439, 197] width 801 height 121
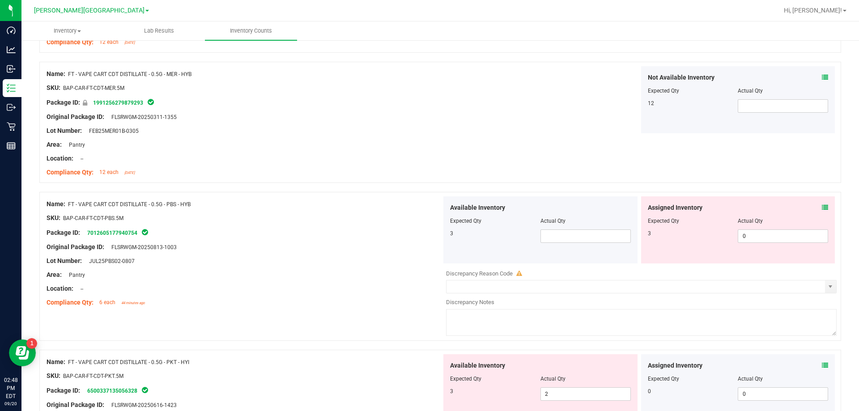
scroll to position [894, 0]
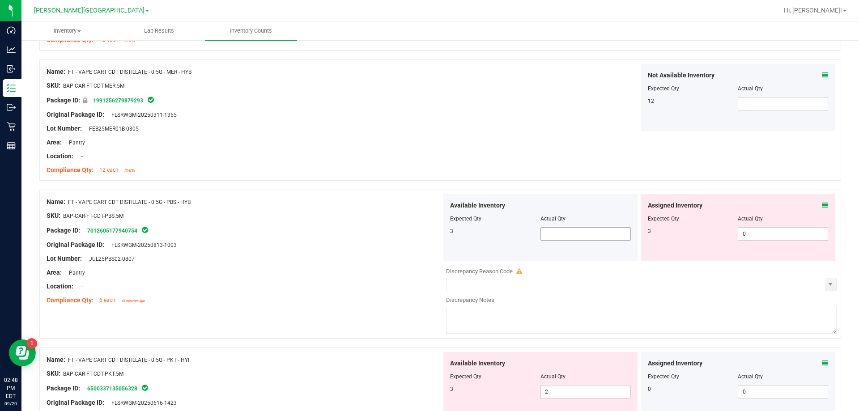
click at [429, 233] on span at bounding box center [585, 233] width 90 height 13
click at [279, 221] on div at bounding box center [244, 222] width 395 height 4
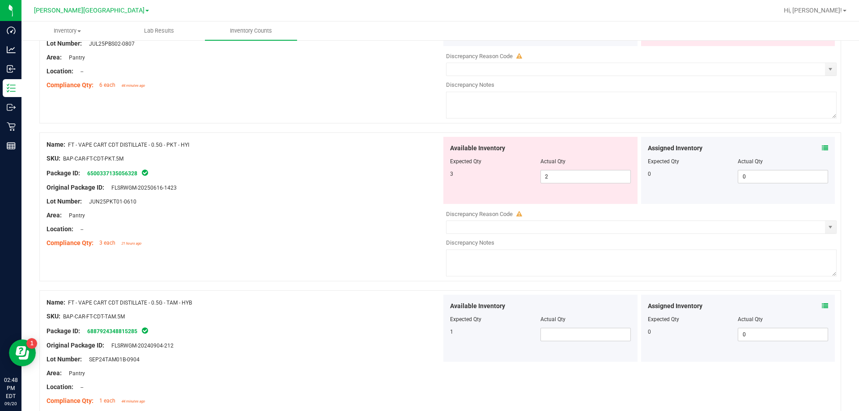
scroll to position [1118, 0]
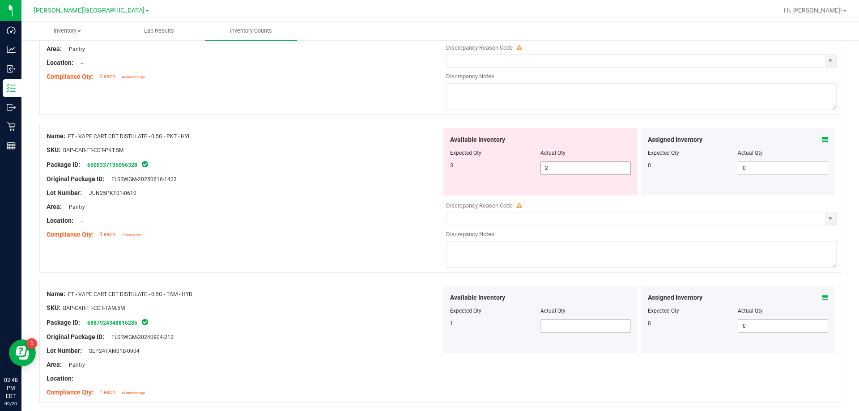
click at [429, 164] on span "2 2" at bounding box center [585, 167] width 90 height 13
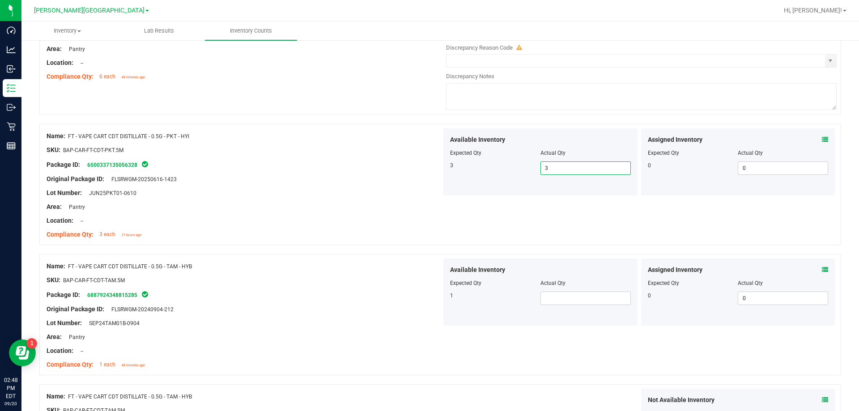
click at [325, 185] on div at bounding box center [244, 186] width 395 height 4
click at [429, 295] on span at bounding box center [585, 298] width 90 height 13
click at [292, 250] on div at bounding box center [439, 249] width 801 height 9
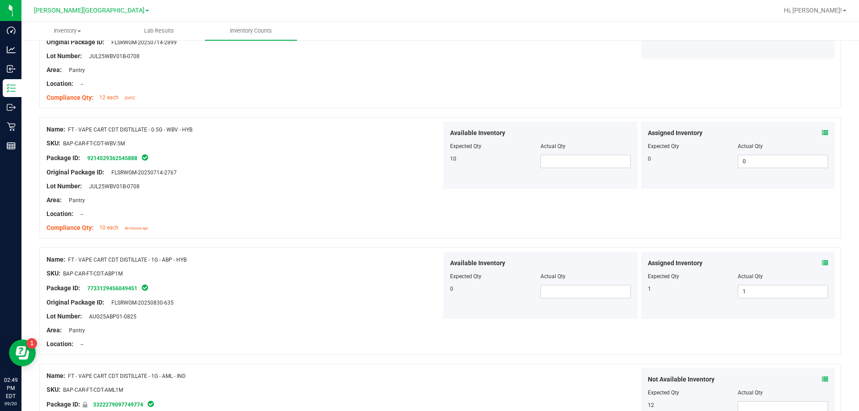
scroll to position [1655, 0]
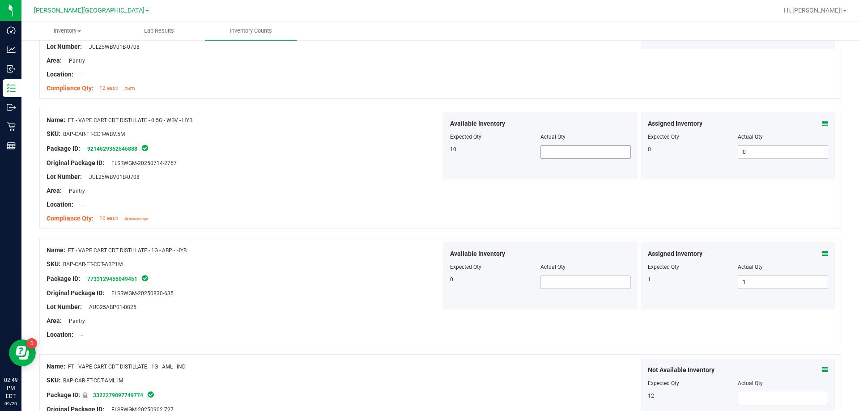
click at [429, 154] on span at bounding box center [585, 151] width 90 height 13
click at [429, 279] on span at bounding box center [585, 281] width 90 height 13
click at [290, 307] on div "Lot Number: AUG25ABP01-0825" at bounding box center [244, 306] width 395 height 9
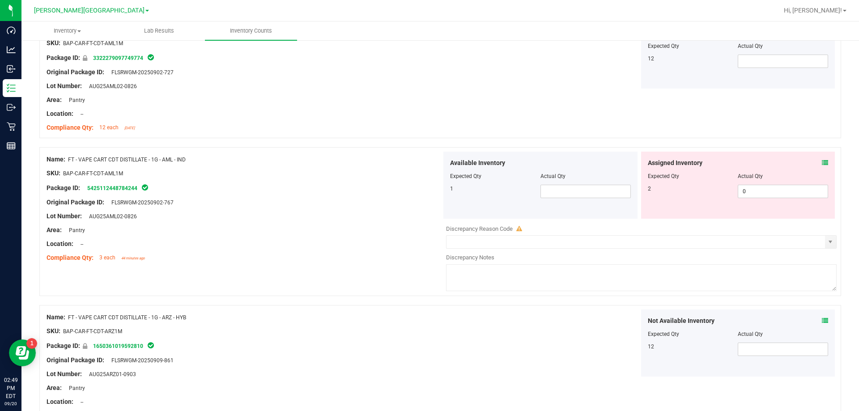
scroll to position [2012, 0]
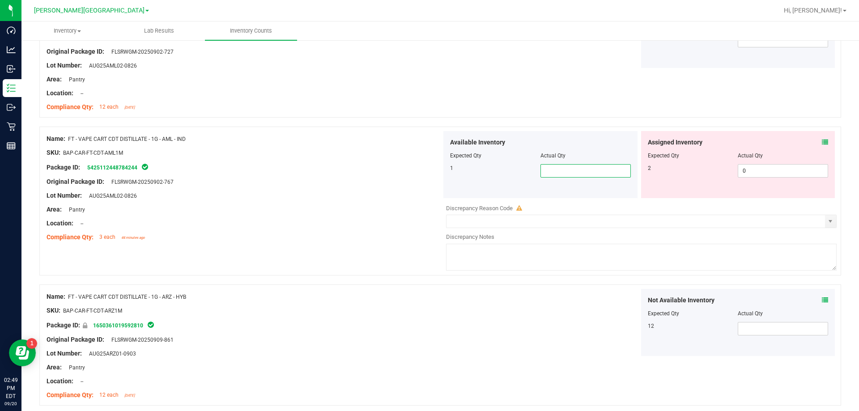
click at [429, 175] on span at bounding box center [585, 170] width 90 height 13
click at [429, 175] on input "text" at bounding box center [585, 171] width 89 height 13
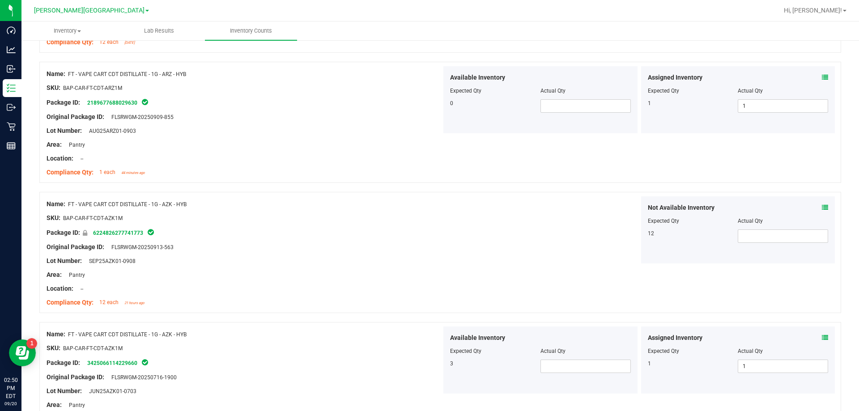
scroll to position [2370, 0]
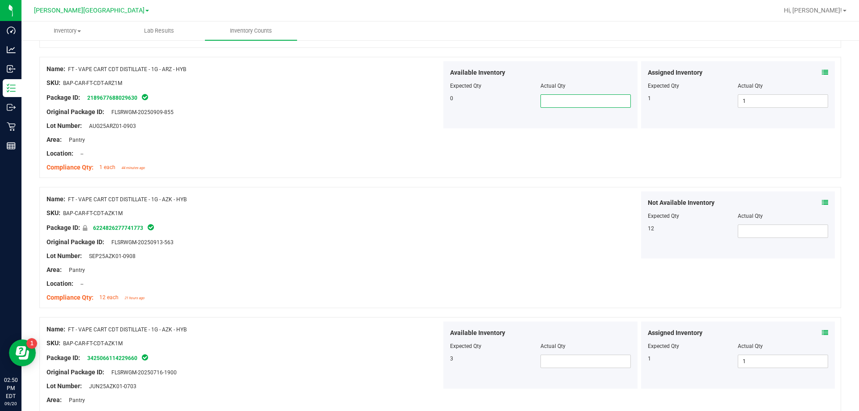
click at [429, 95] on span at bounding box center [585, 100] width 90 height 13
click at [429, 364] on span at bounding box center [585, 361] width 90 height 13
click at [429, 357] on div "Package ID: 3425066114229660" at bounding box center [244, 357] width 395 height 11
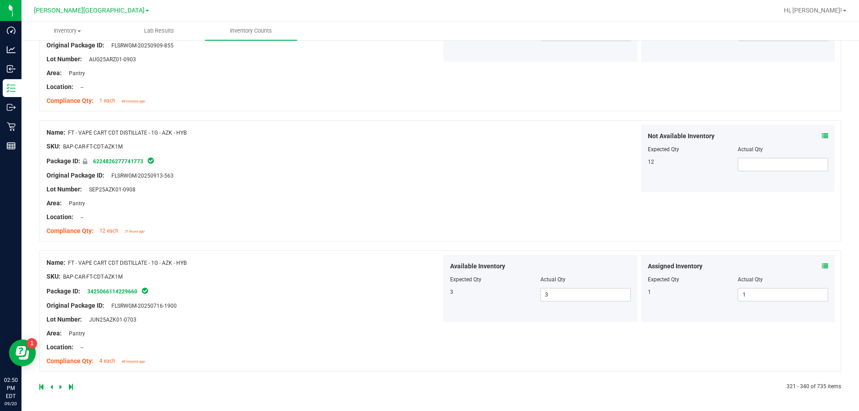
click at [63, 387] on link at bounding box center [61, 387] width 4 height 6
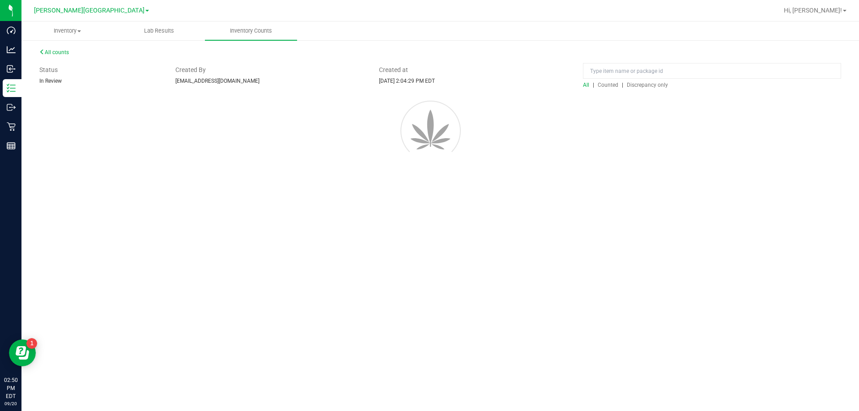
scroll to position [0, 0]
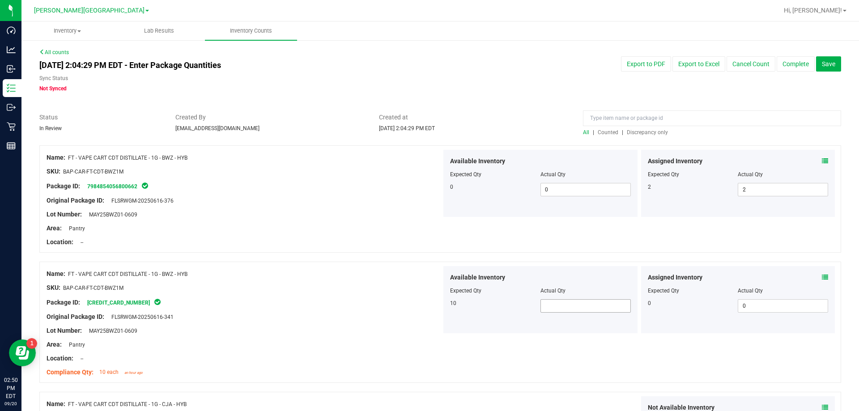
click at [429, 304] on span at bounding box center [585, 305] width 90 height 13
click at [287, 258] on div at bounding box center [439, 257] width 801 height 9
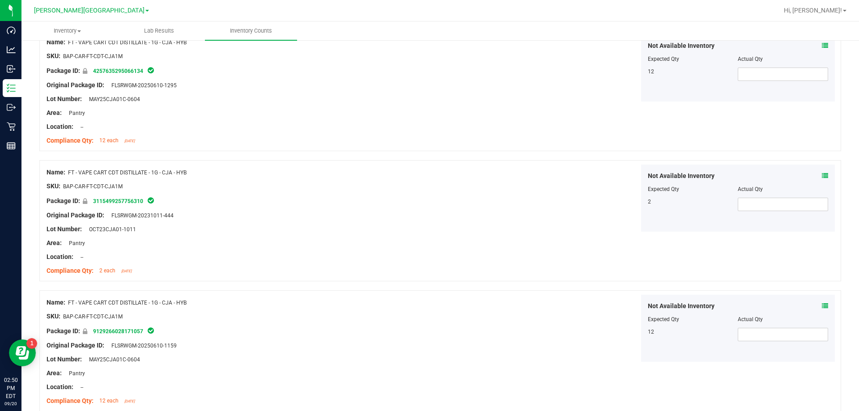
scroll to position [805, 0]
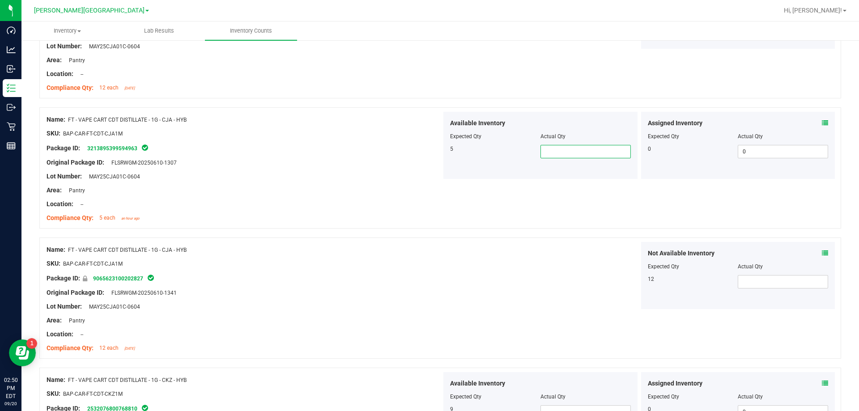
click at [429, 145] on span at bounding box center [585, 151] width 90 height 13
click at [326, 334] on div "Location: --" at bounding box center [244, 334] width 395 height 9
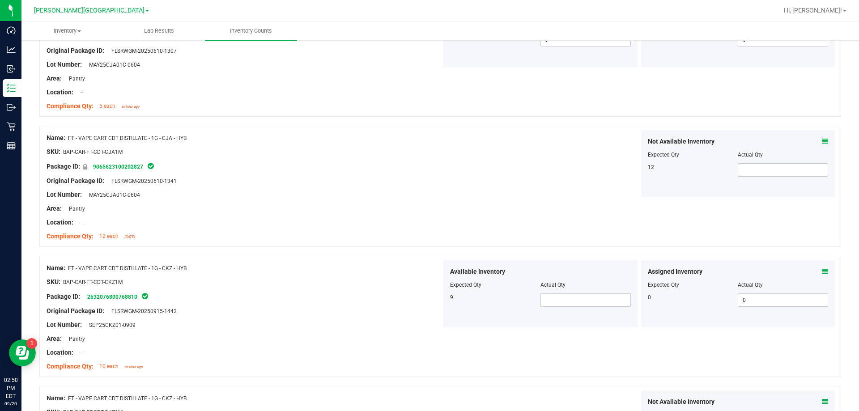
scroll to position [984, 0]
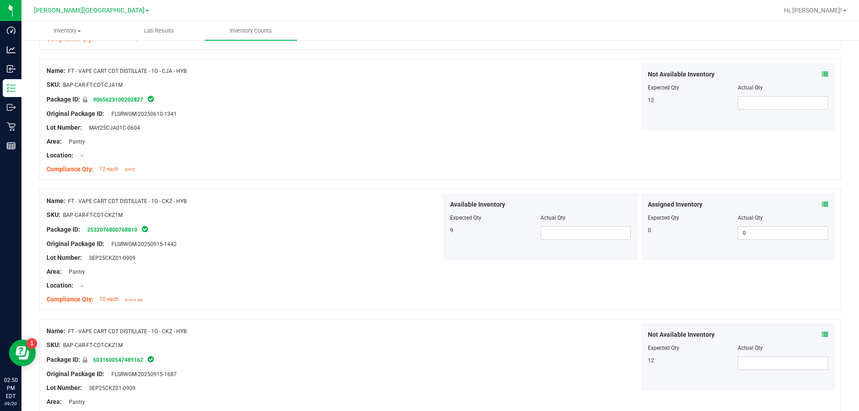
click at [429, 240] on div "Available Inventory Expected Qty Actual Qty 9" at bounding box center [540, 226] width 194 height 67
click at [429, 233] on span at bounding box center [585, 232] width 90 height 13
click at [429, 328] on div "Not Available Inventory Expected Qty Actual Qty 12" at bounding box center [638, 356] width 395 height 67
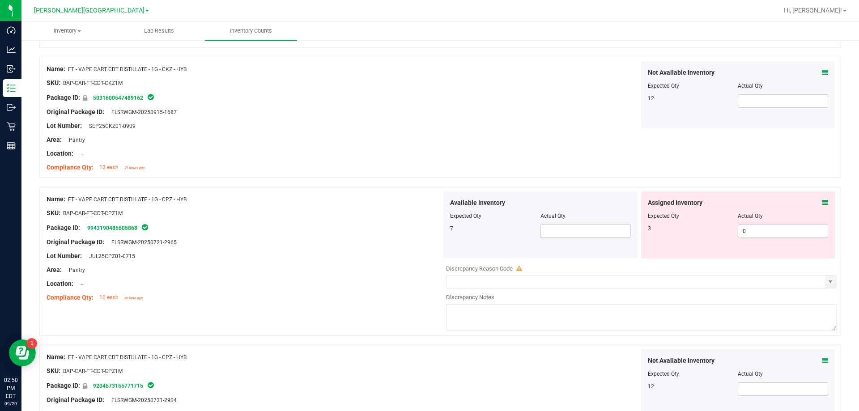
scroll to position [1252, 0]
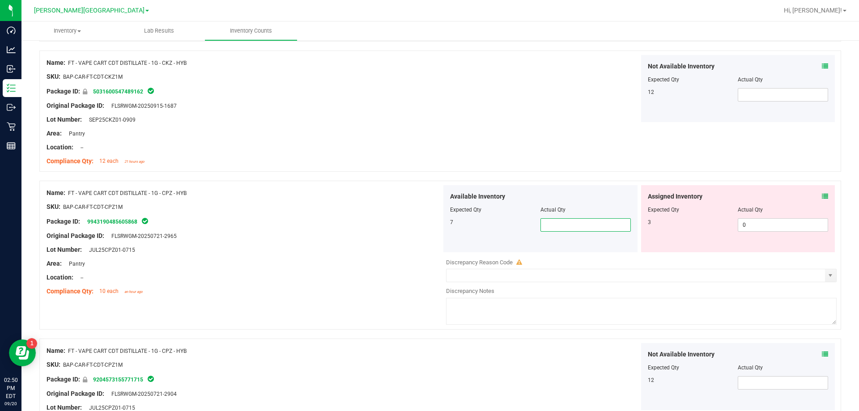
click at [429, 222] on span at bounding box center [585, 224] width 90 height 13
click at [305, 270] on div at bounding box center [244, 270] width 395 height 4
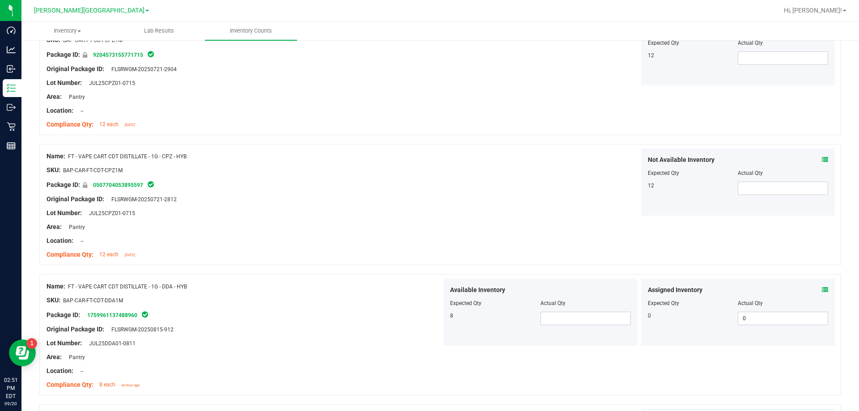
scroll to position [1655, 0]
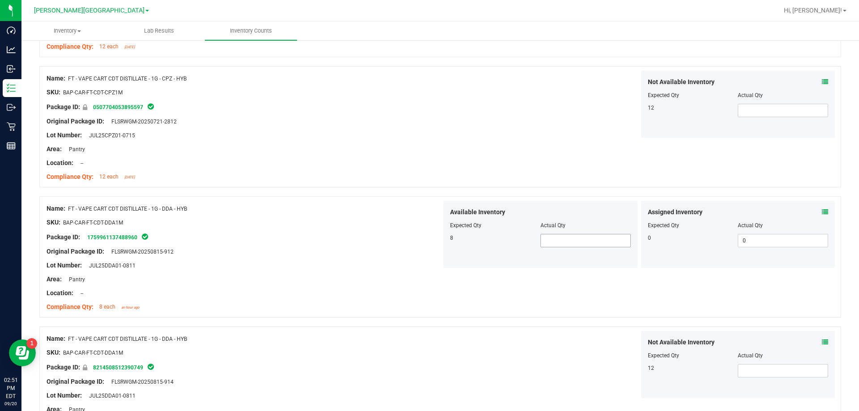
click at [429, 237] on span at bounding box center [585, 240] width 90 height 13
click at [429, 364] on div "Not Available Inventory Expected Qty Actual Qty 12" at bounding box center [638, 364] width 395 height 67
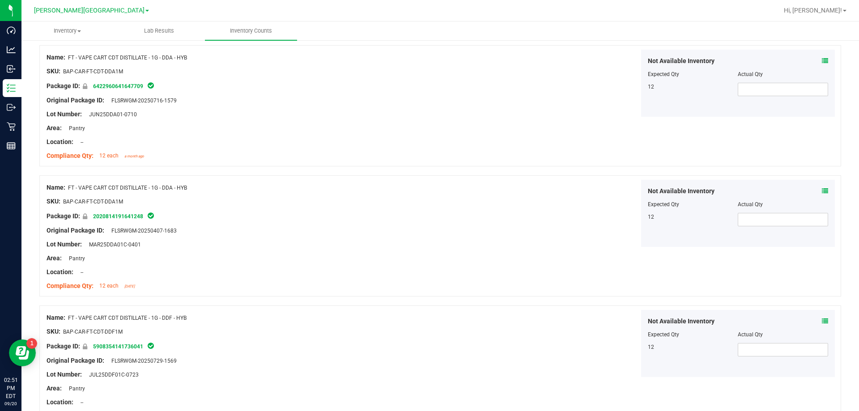
scroll to position [2381, 0]
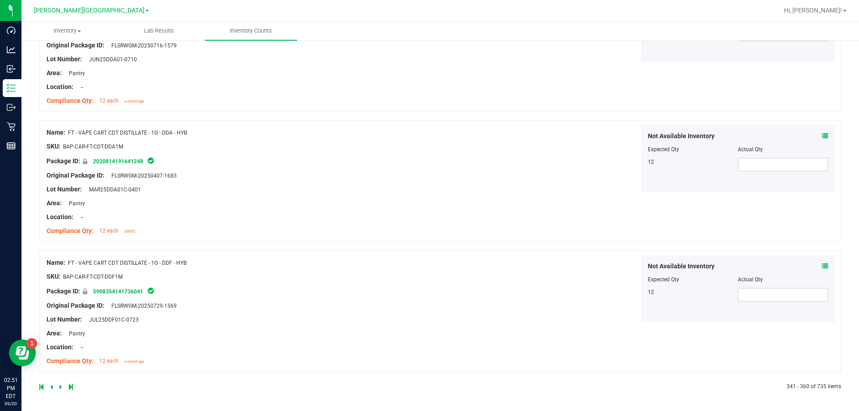
click at [60, 387] on icon at bounding box center [60, 386] width 3 height 5
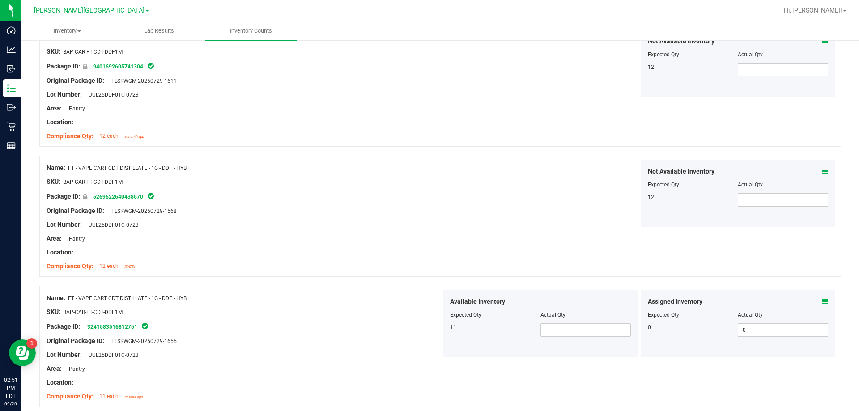
scroll to position [313, 0]
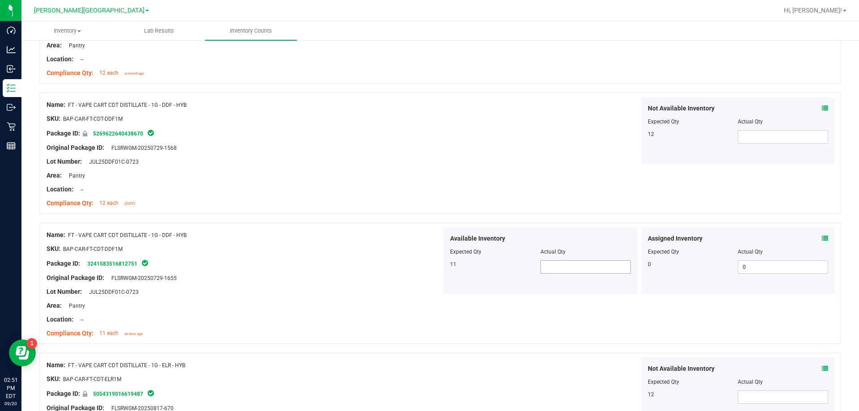
click at [429, 267] on span at bounding box center [585, 266] width 90 height 13
click at [429, 140] on div "Not Available Inventory Expected Qty Actual Qty 12" at bounding box center [638, 130] width 395 height 67
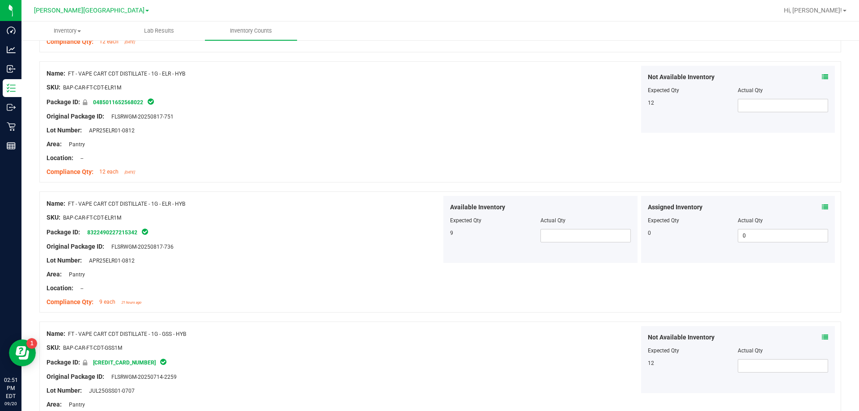
scroll to position [1208, 0]
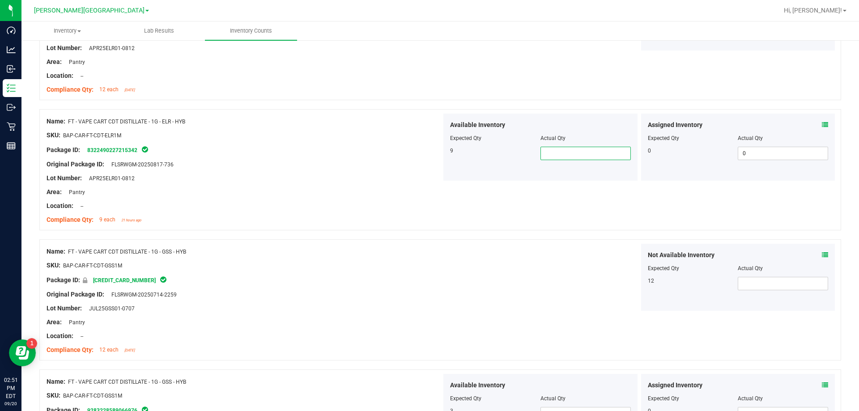
click at [429, 154] on span at bounding box center [585, 153] width 90 height 13
click at [429, 284] on div "Not Available Inventory Expected Qty Actual Qty 12" at bounding box center [638, 277] width 395 height 67
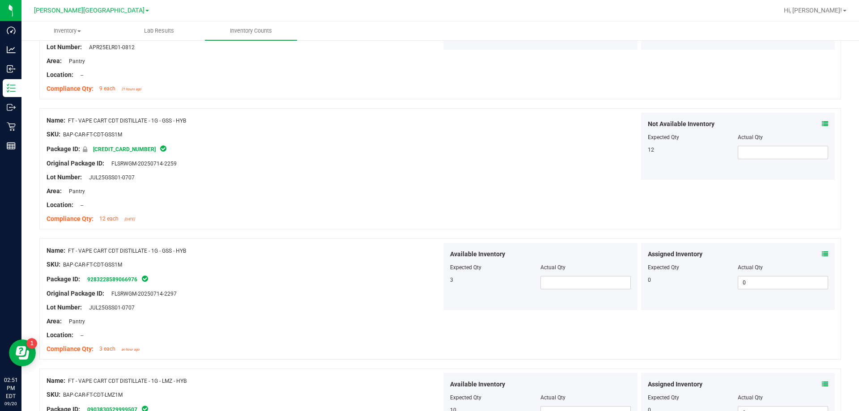
scroll to position [1386, 0]
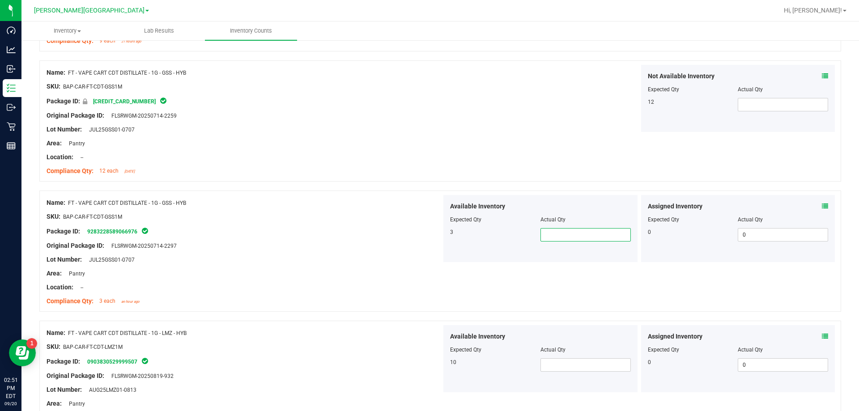
click at [429, 238] on span at bounding box center [585, 234] width 90 height 13
click at [429, 360] on span at bounding box center [585, 364] width 90 height 13
click at [409, 327] on div "Name: FT - VAPE CART CDT DISTILLATE - 1G - LMZ - HYB SKU: BAP-CAR-FT-CDT-LMZ1M …" at bounding box center [244, 382] width 395 height 114
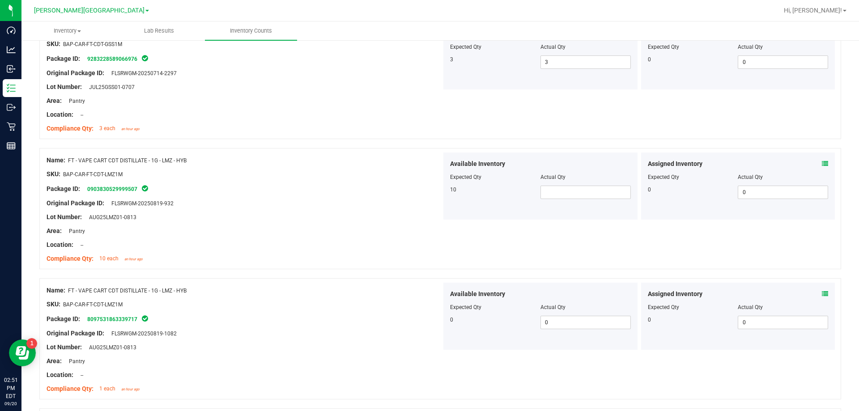
scroll to position [1565, 0]
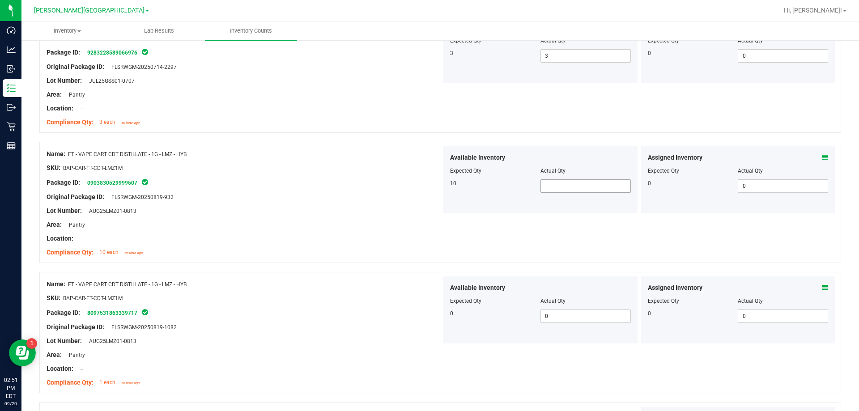
click at [429, 184] on span at bounding box center [585, 185] width 90 height 13
click at [352, 262] on div "Name: FT - VAPE CART CDT DISTILLATE - 1G - LMZ - HYB SKU: BAP-CAR-FT-CDT-LMZ1M …" at bounding box center [439, 202] width 801 height 121
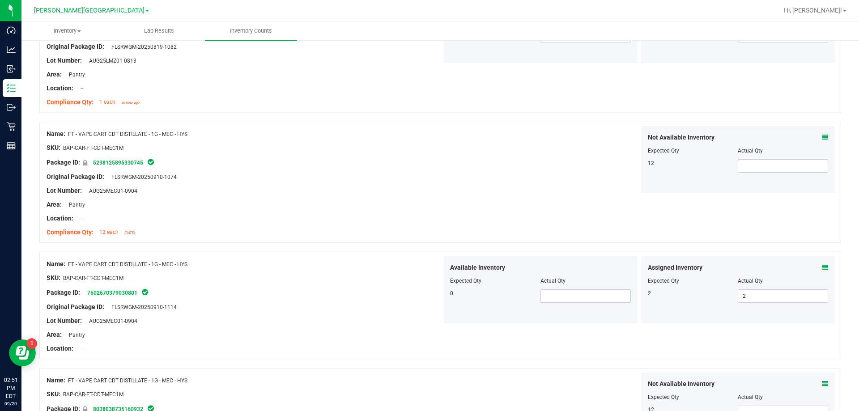
scroll to position [1923, 0]
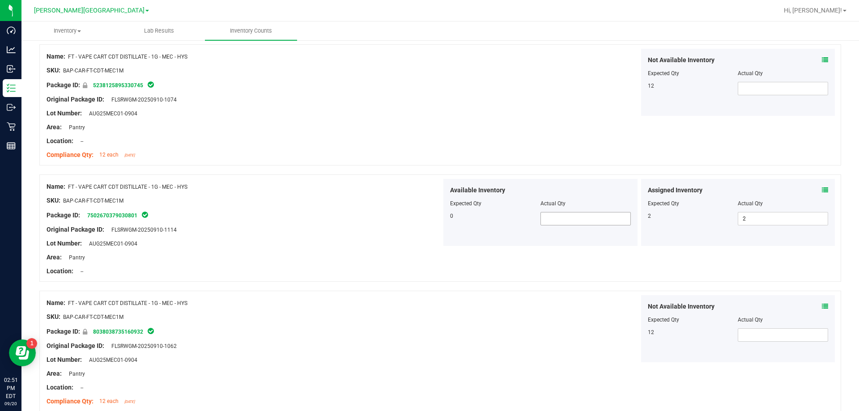
click at [429, 220] on span at bounding box center [585, 218] width 90 height 13
click at [429, 257] on div "Name: FT - VAPE CART CDT DISTILLATE - 1G - MEC - HYS SKU: BAP-CAR-FT-CDT-MEC1M …" at bounding box center [439, 227] width 801 height 107
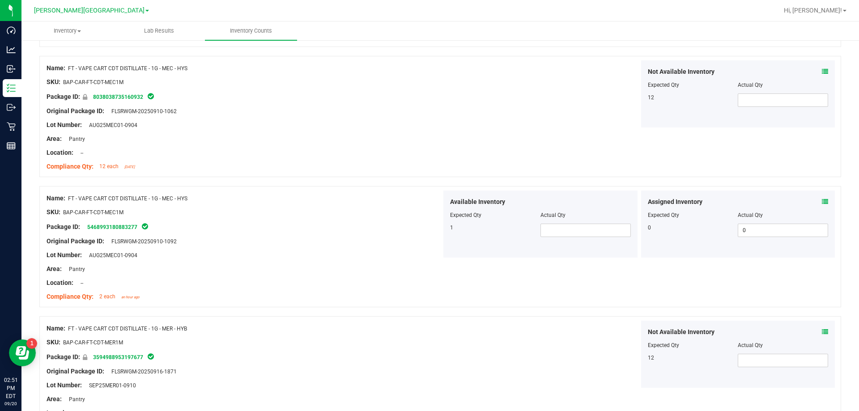
scroll to position [2236, 0]
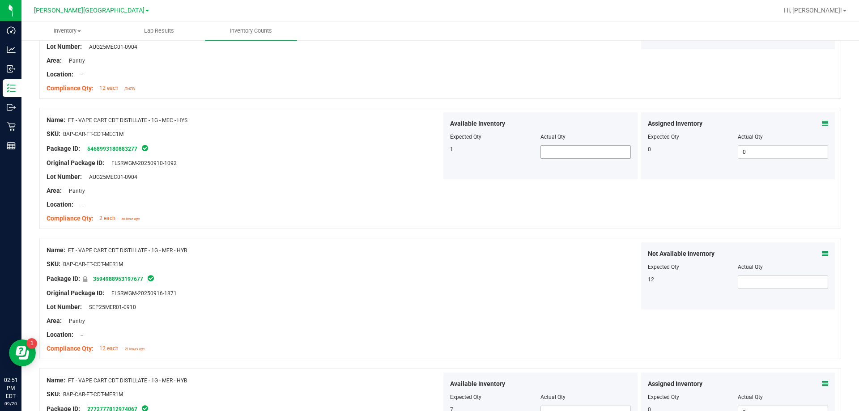
click at [429, 155] on span at bounding box center [585, 151] width 90 height 13
click at [429, 155] on input "text" at bounding box center [585, 152] width 89 height 13
click at [429, 118] on div "Assigned Inventory Expected Qty Actual Qty 0 0 0" at bounding box center [738, 145] width 194 height 67
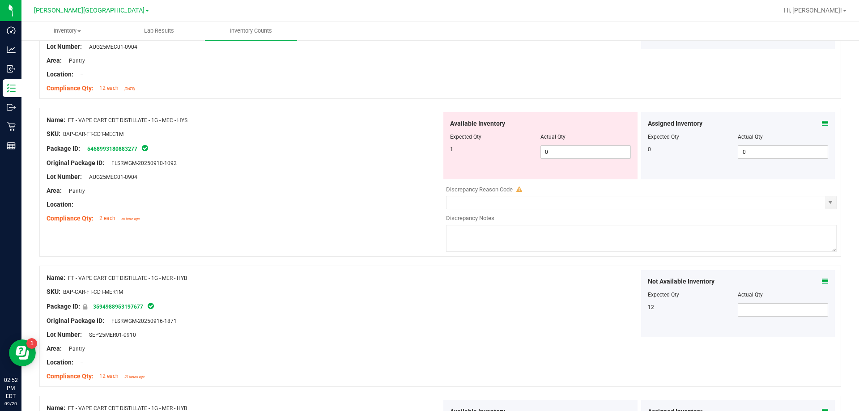
click at [429, 123] on icon at bounding box center [825, 123] width 6 height 6
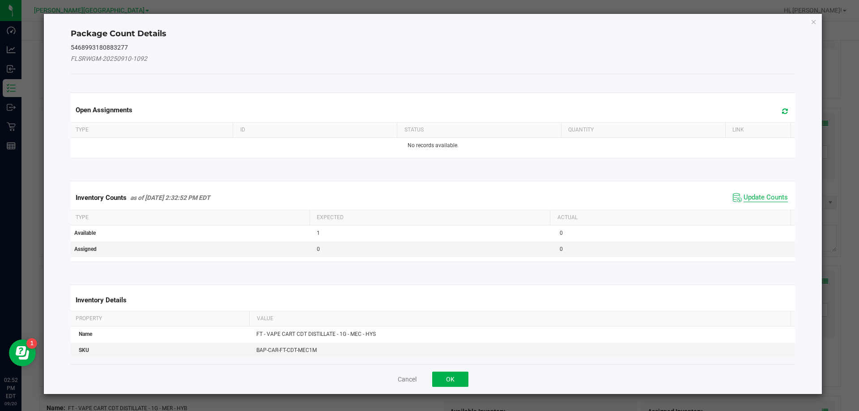
click at [429, 191] on span "Update Counts" at bounding box center [759, 197] width 59 height 13
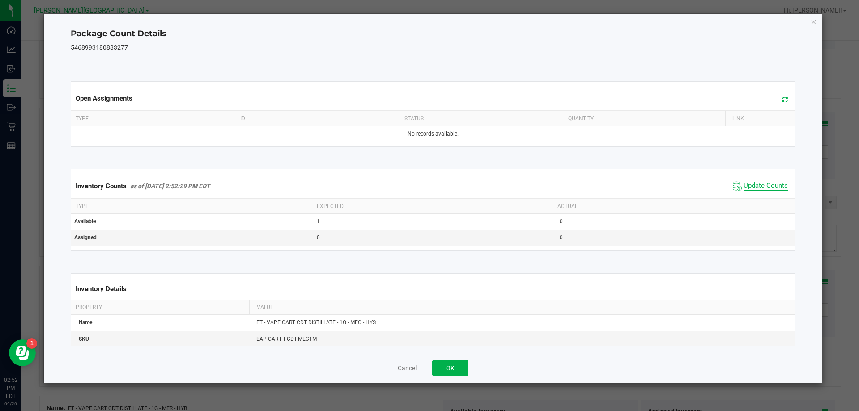
click at [429, 182] on span "Update Counts" at bounding box center [765, 186] width 44 height 9
click at [429, 366] on button "OK" at bounding box center [450, 367] width 36 height 15
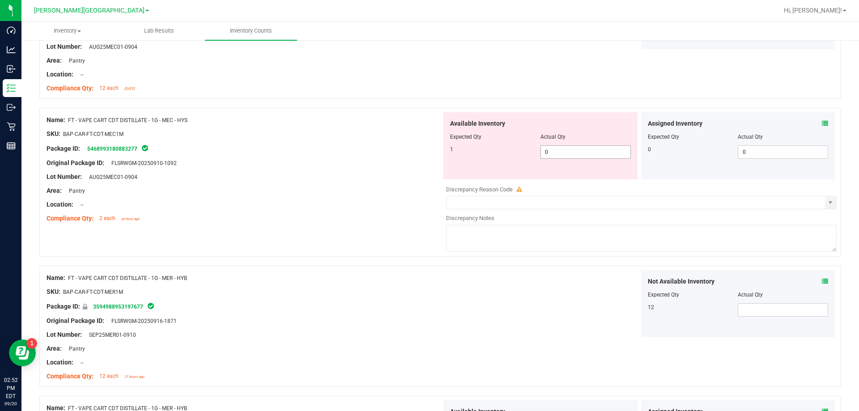
click at [429, 148] on span "0 0" at bounding box center [585, 151] width 90 height 13
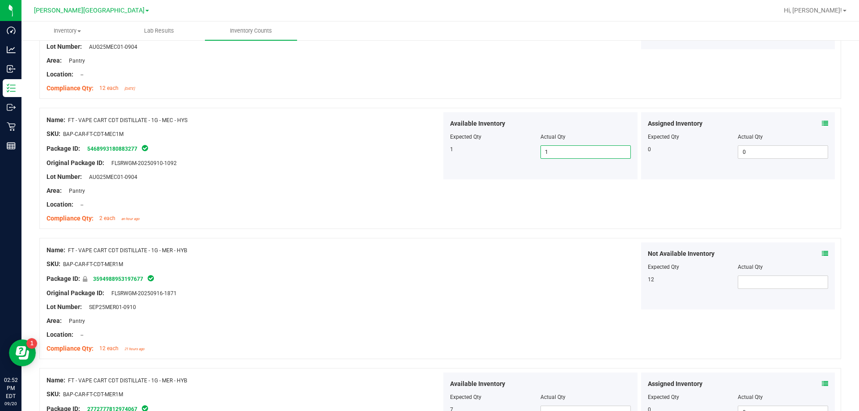
click at [384, 293] on div "Original Package ID: FLSRWGM-20250916-1871" at bounding box center [244, 292] width 395 height 9
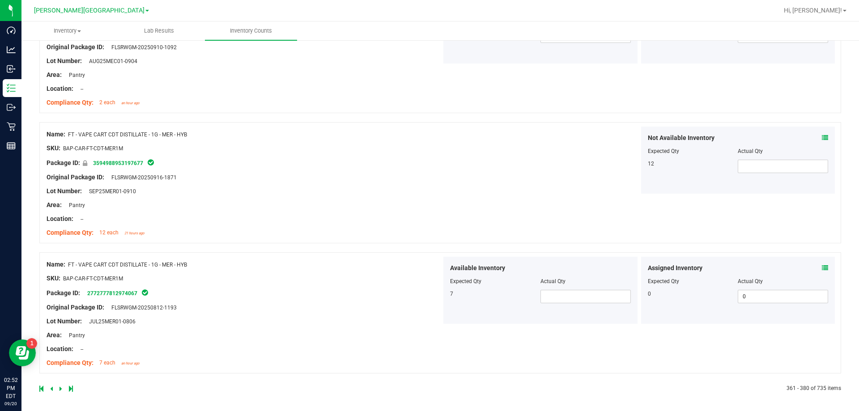
scroll to position [2354, 0]
click at [429, 297] on span at bounding box center [585, 294] width 90 height 13
click at [429, 150] on div "Not Available Inventory Expected Qty Actual Qty 12" at bounding box center [638, 158] width 395 height 67
click at [62, 388] on link at bounding box center [61, 387] width 4 height 6
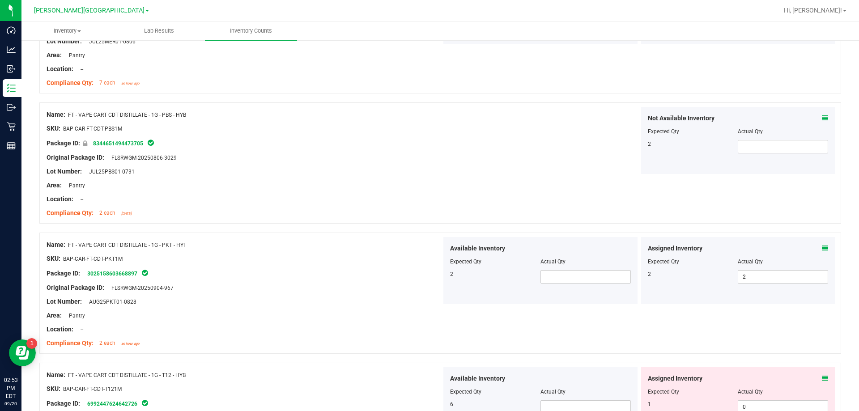
scroll to position [268, 0]
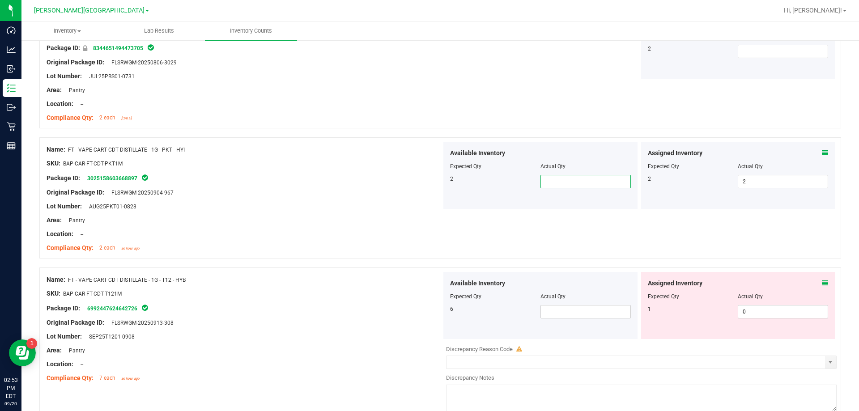
click at [429, 180] on span at bounding box center [585, 181] width 90 height 13
click at [429, 309] on div "Available Inventory Expected Qty Actual Qty 6" at bounding box center [540, 305] width 194 height 67
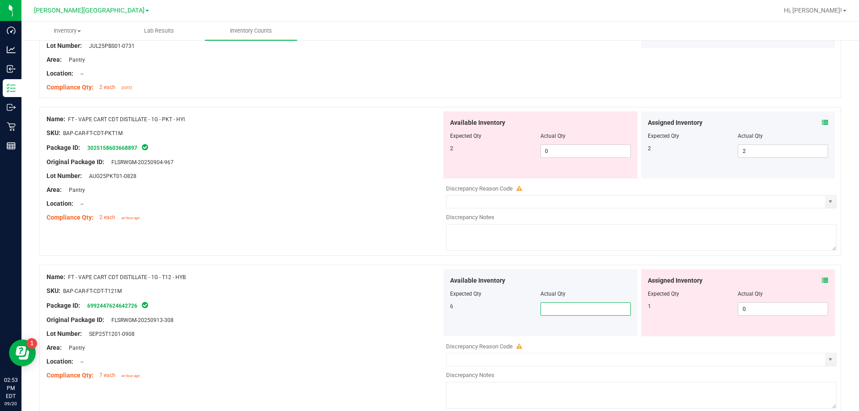
scroll to position [313, 0]
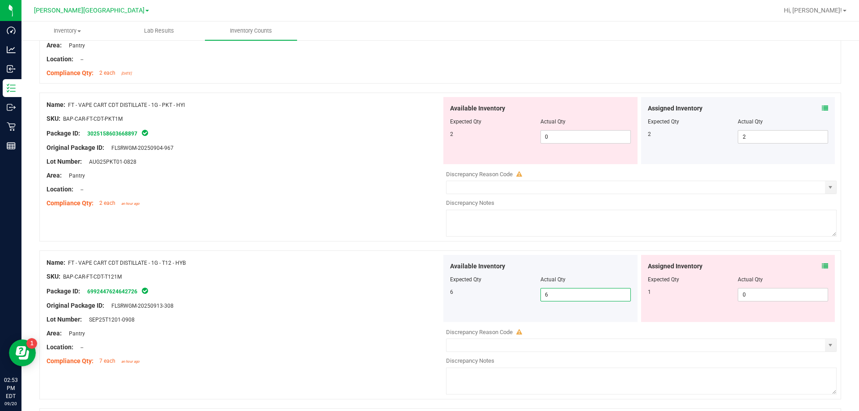
click at [357, 280] on div "SKU: BAP-CAR-FT-CDT-T121M" at bounding box center [244, 276] width 395 height 9
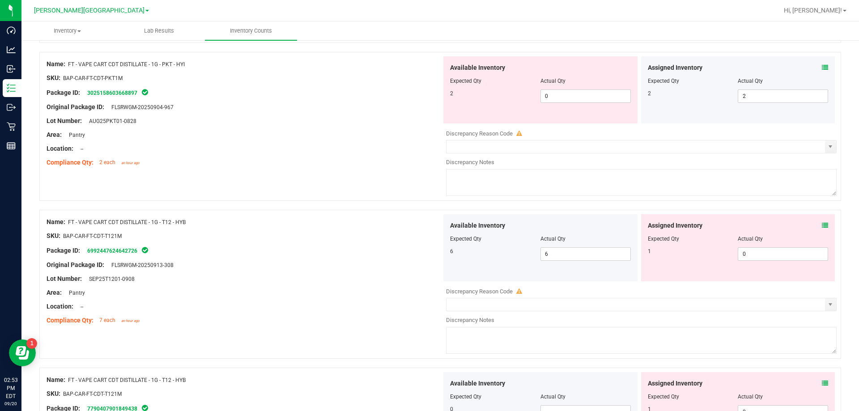
scroll to position [581, 0]
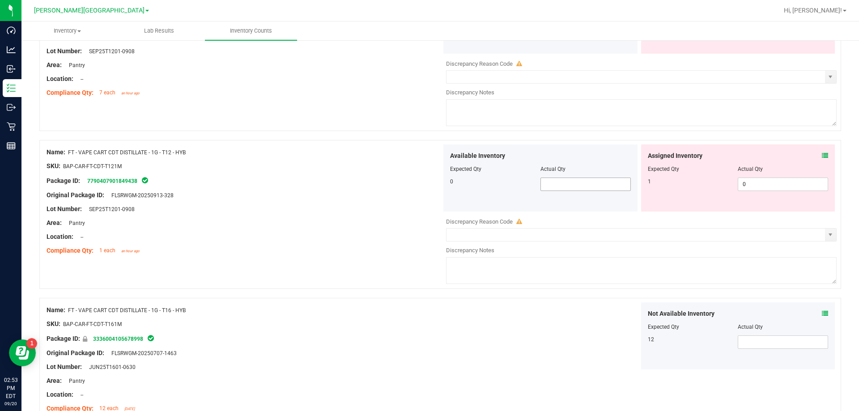
click at [429, 182] on span at bounding box center [585, 184] width 90 height 13
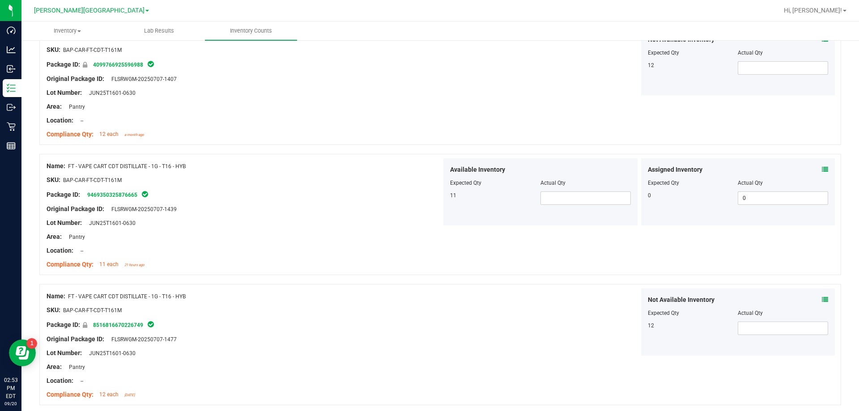
scroll to position [1118, 0]
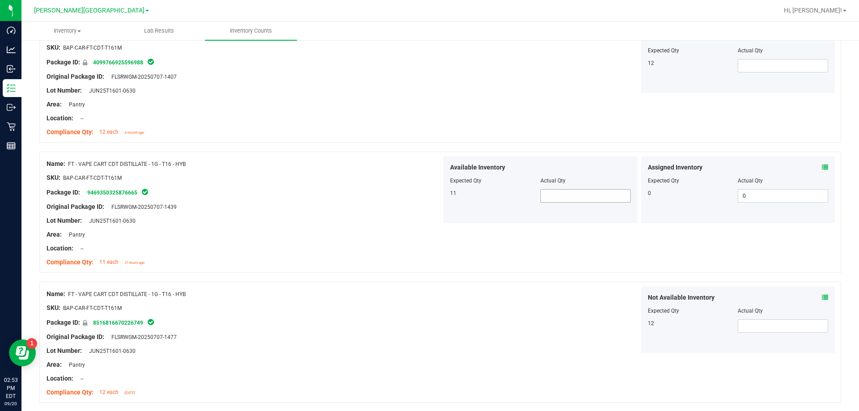
click at [429, 194] on span at bounding box center [585, 195] width 90 height 13
click at [429, 297] on div "Not Available Inventory Expected Qty Actual Qty 12" at bounding box center [638, 319] width 395 height 67
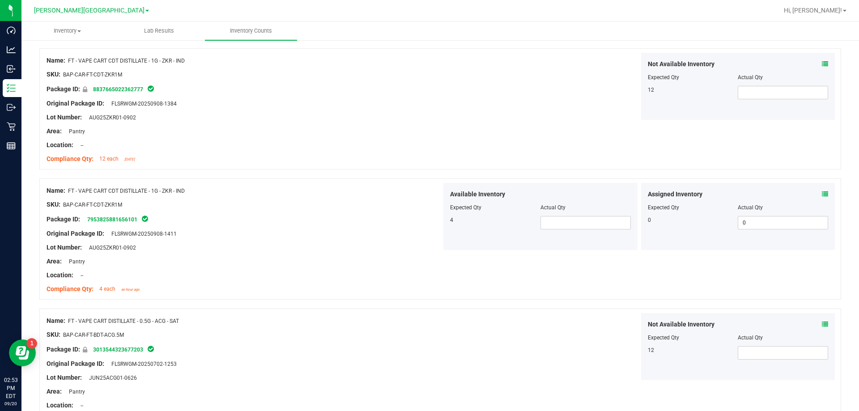
scroll to position [1878, 0]
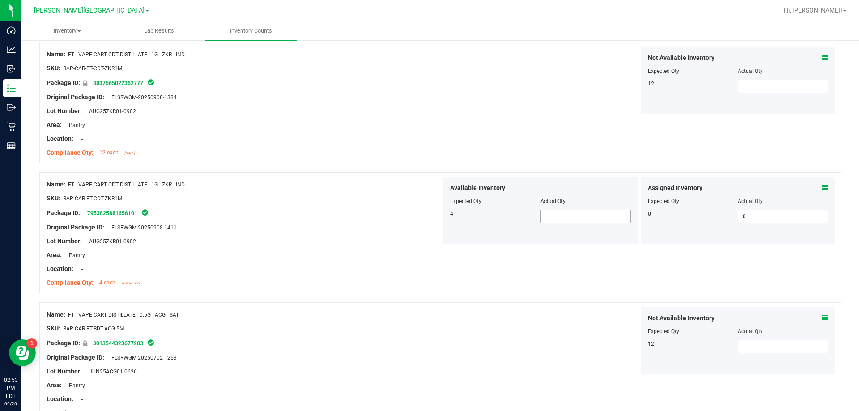
click at [429, 215] on span at bounding box center [585, 216] width 90 height 13
click at [429, 266] on div "Name: FT - VAPE CART CDT DISTILLATE - 1G - ZKR - IND SKU: BAP-CAR-FT-CDT-ZKR1M …" at bounding box center [439, 232] width 801 height 121
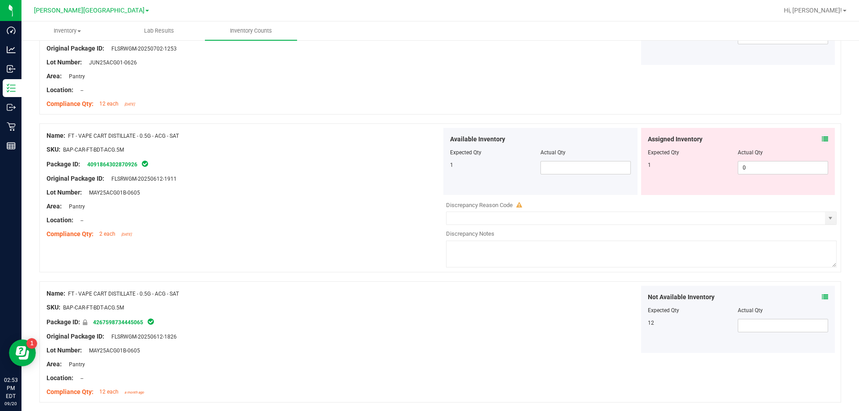
scroll to position [2191, 0]
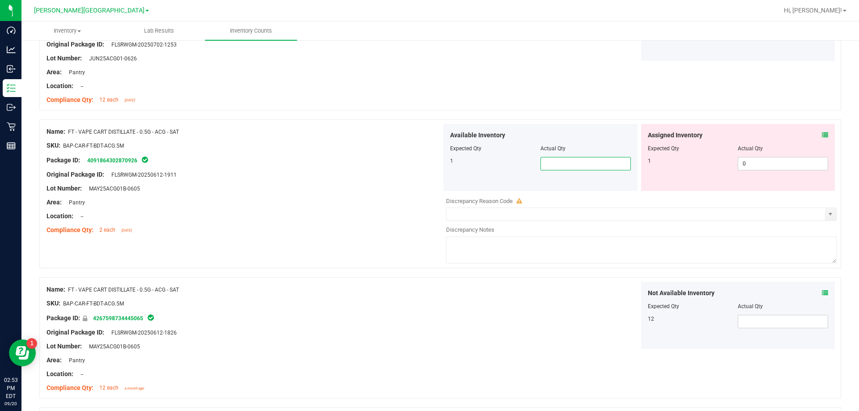
click at [429, 169] on span at bounding box center [585, 163] width 90 height 13
click at [429, 294] on div "Not Available Inventory Expected Qty Actual Qty 12" at bounding box center [638, 315] width 395 height 67
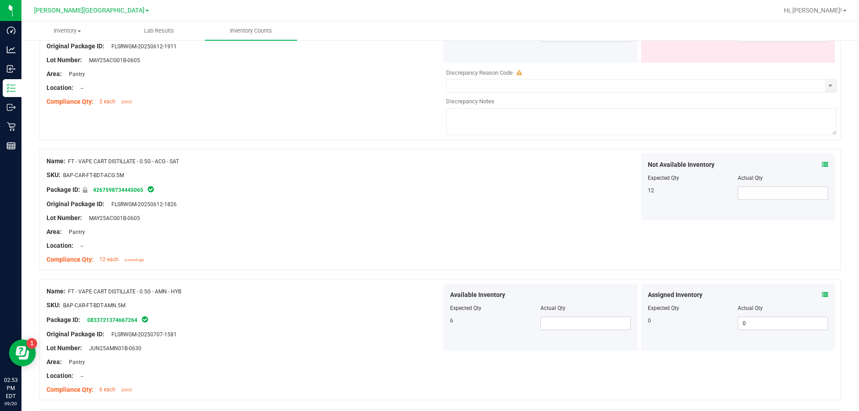
scroll to position [2460, 0]
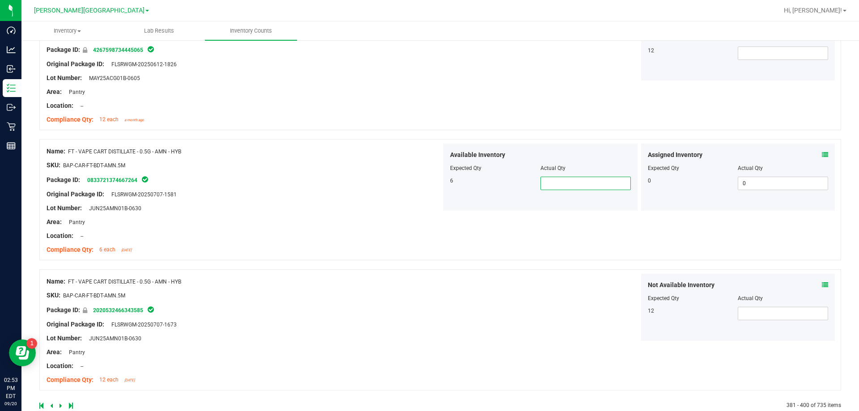
click at [429, 186] on span at bounding box center [585, 183] width 90 height 13
click at [429, 350] on div "Name: FT - VAPE CART DISTILLATE - 0.5G - AMN - HYB SKU: BAP-CAR-FT-BDT-AMN.5M P…" at bounding box center [439, 329] width 801 height 121
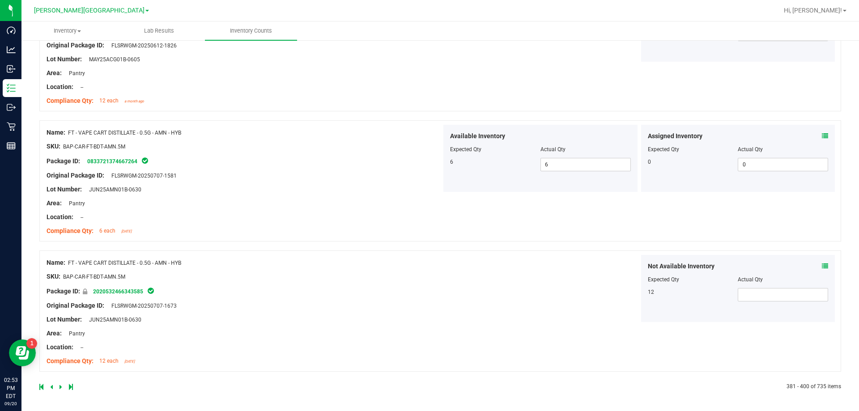
click at [61, 385] on icon at bounding box center [60, 386] width 3 height 5
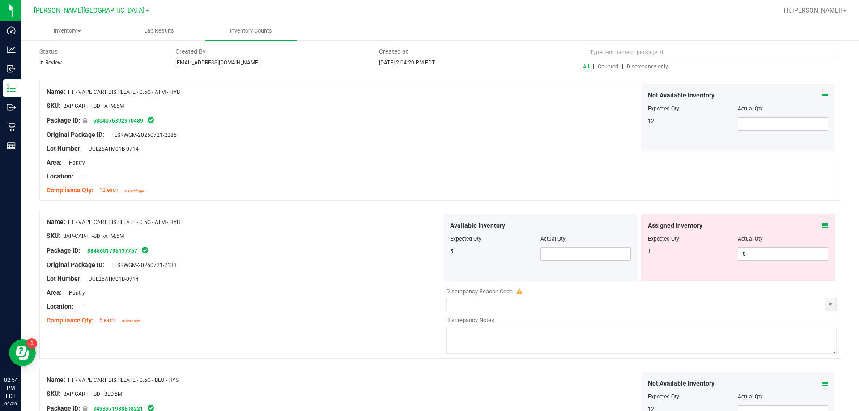
scroll to position [89, 0]
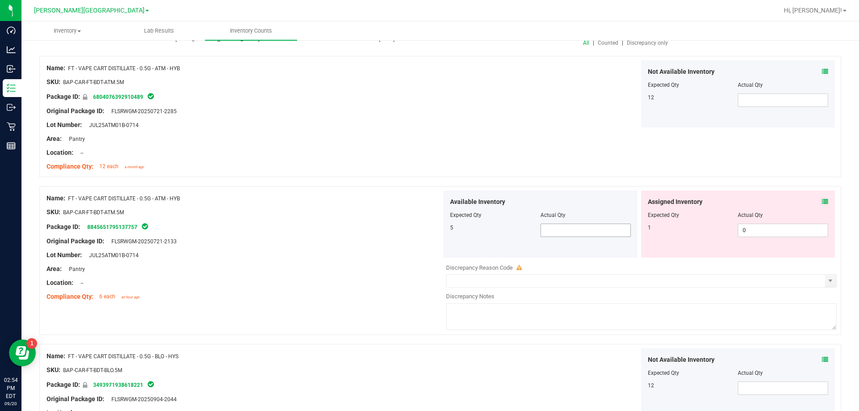
click at [429, 234] on span at bounding box center [585, 230] width 90 height 13
click at [429, 369] on div "Not Available Inventory Expected Qty Actual Qty 12" at bounding box center [638, 381] width 395 height 67
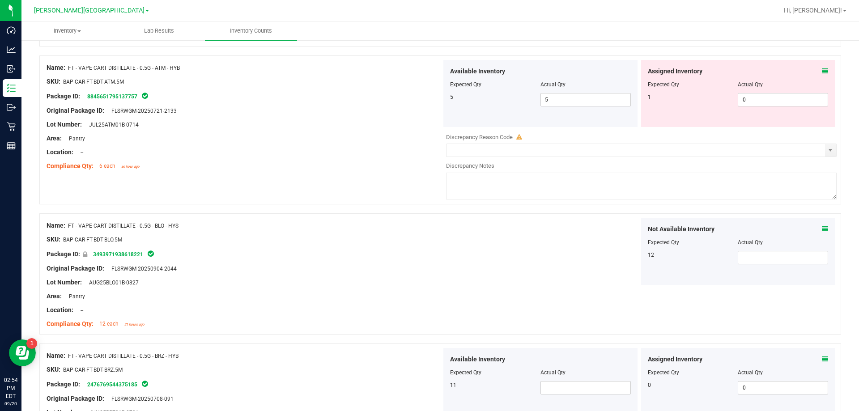
scroll to position [313, 0]
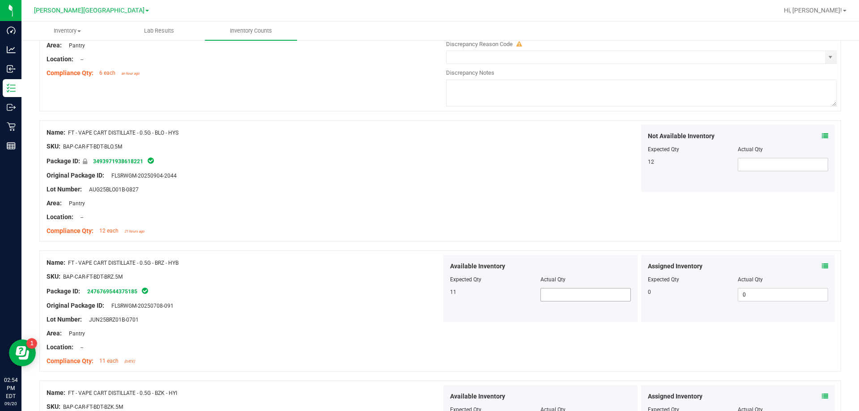
click at [429, 291] on span at bounding box center [585, 294] width 90 height 13
click at [421, 314] on div at bounding box center [244, 312] width 395 height 4
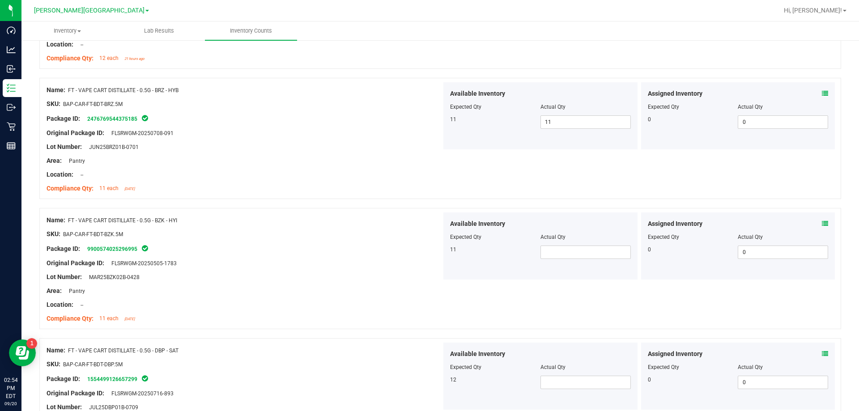
scroll to position [537, 0]
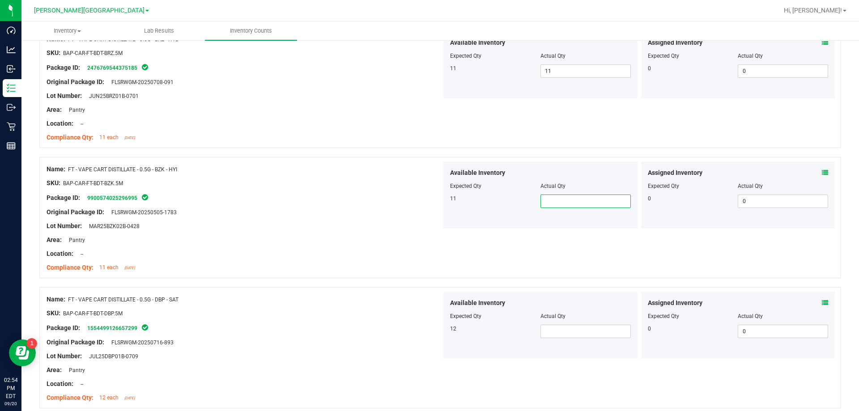
click at [429, 203] on span at bounding box center [585, 201] width 90 height 13
click at [429, 335] on span at bounding box center [585, 331] width 90 height 13
click at [367, 323] on div "Package ID: 1554499126657299" at bounding box center [244, 327] width 395 height 11
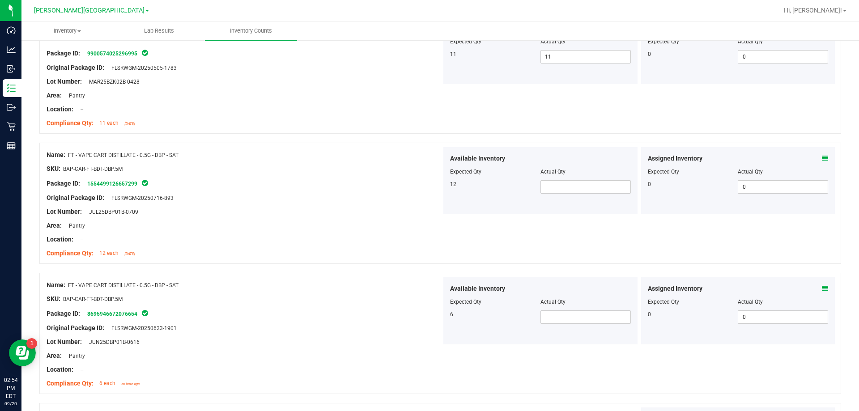
scroll to position [716, 0]
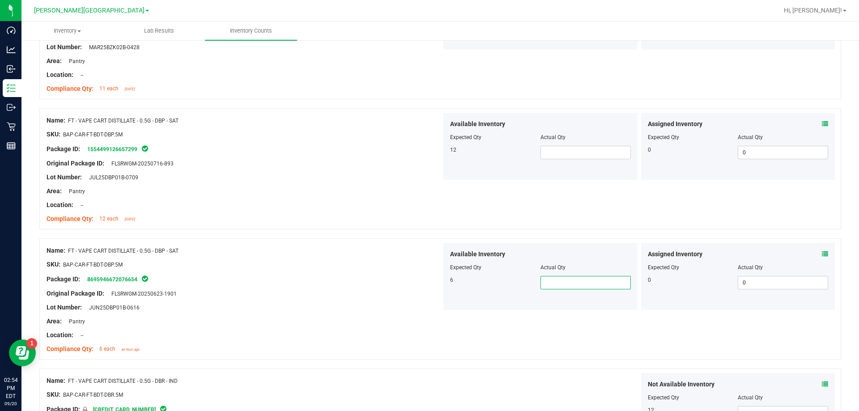
click at [429, 279] on span at bounding box center [585, 282] width 90 height 13
click at [387, 279] on div "Package ID: 8695946672076654" at bounding box center [244, 279] width 395 height 11
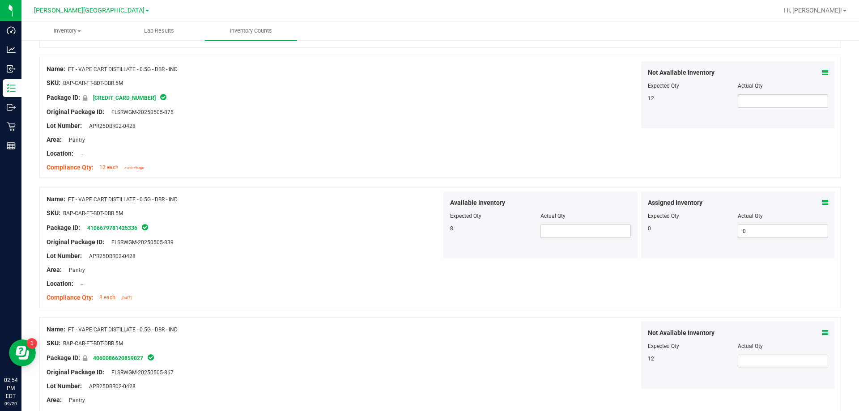
scroll to position [1029, 0]
click at [429, 225] on span at bounding box center [585, 229] width 90 height 13
click at [429, 339] on div "Not Available Inventory Expected Qty Actual Qty 12" at bounding box center [638, 353] width 395 height 67
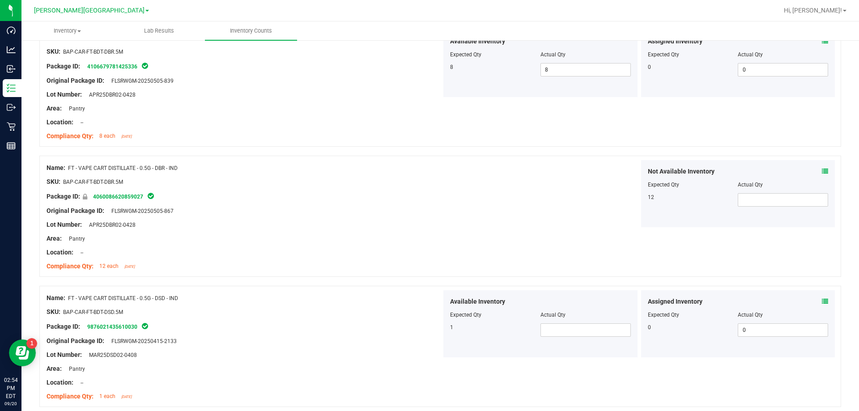
scroll to position [1208, 0]
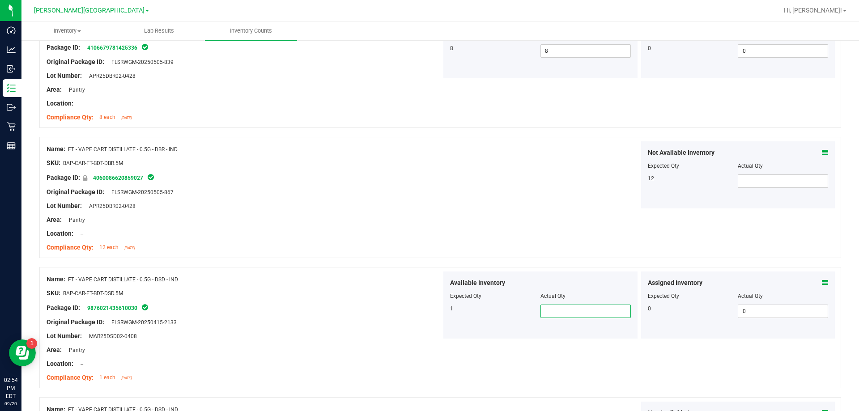
click at [429, 310] on span at bounding box center [585, 311] width 90 height 13
click at [420, 327] on div at bounding box center [244, 329] width 395 height 4
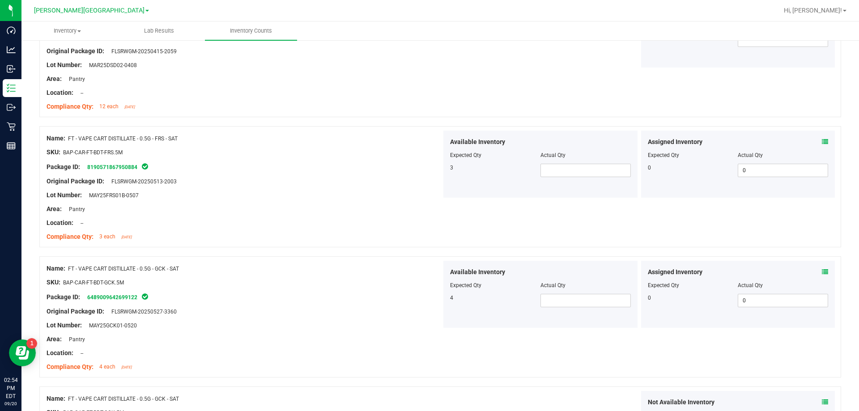
scroll to position [1610, 0]
click at [429, 163] on span at bounding box center [585, 168] width 90 height 13
click at [429, 297] on span at bounding box center [585, 298] width 90 height 13
click at [365, 265] on div "Name: FT - VAPE CART DISTILLATE - 0.5G - GCK - SAT" at bounding box center [244, 267] width 395 height 9
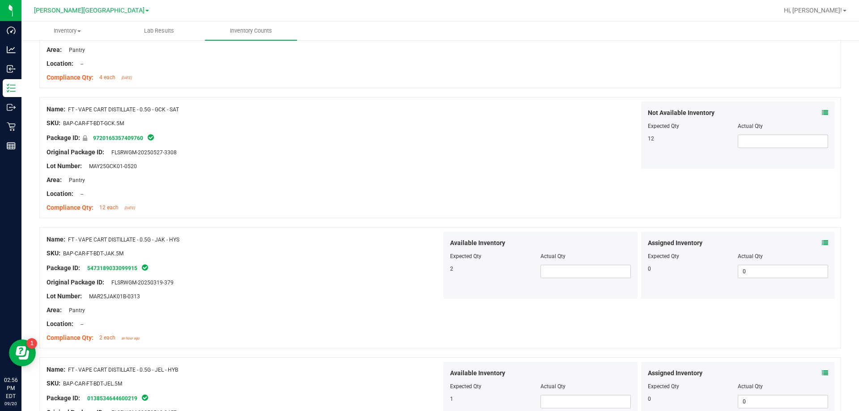
scroll to position [1968, 0]
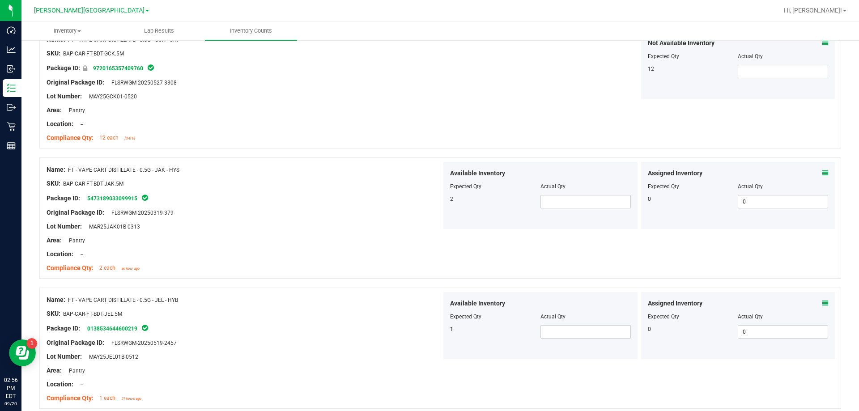
click at [429, 210] on div "Available Inventory Expected Qty Actual Qty 2" at bounding box center [540, 195] width 194 height 67
click at [429, 203] on span at bounding box center [585, 201] width 90 height 13
click at [429, 330] on span at bounding box center [585, 331] width 90 height 13
click at [390, 309] on div "SKU: BAP-CAR-FT-BDT-JEL.5M" at bounding box center [244, 313] width 395 height 9
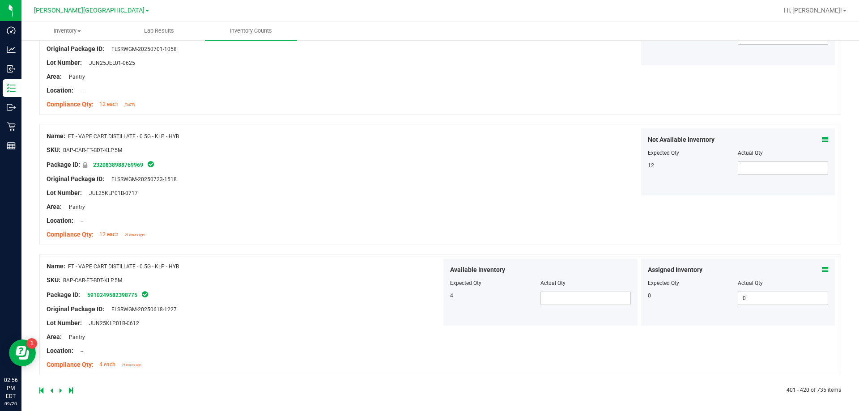
scroll to position [2395, 0]
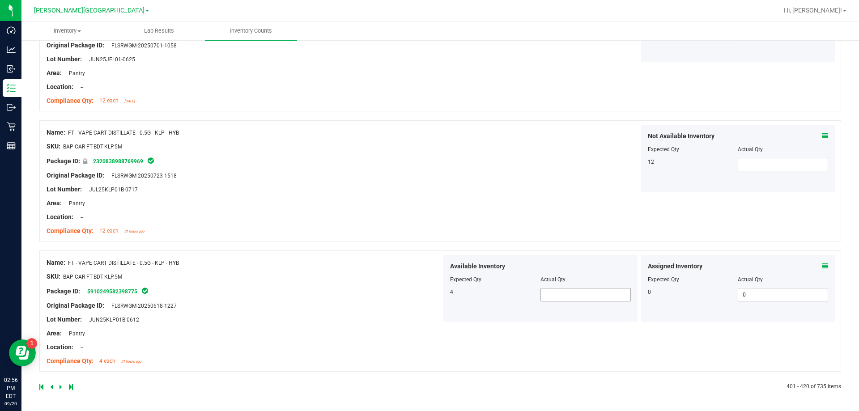
click at [429, 301] on span at bounding box center [585, 294] width 90 height 13
click at [429, 331] on div "Name: FT - VAPE CART DISTILLATE - 0.5G - KLP - HYB SKU: BAP-CAR-FT-BDT-KLP.5M P…" at bounding box center [439, 310] width 801 height 121
click at [60, 386] on icon at bounding box center [60, 386] width 3 height 5
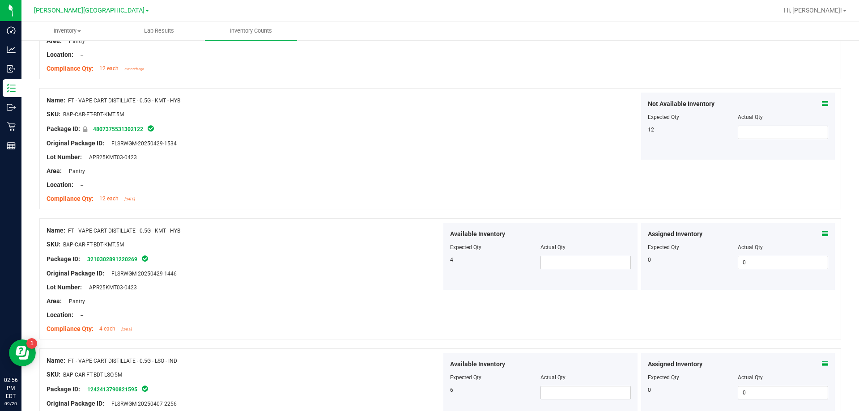
scroll to position [358, 0]
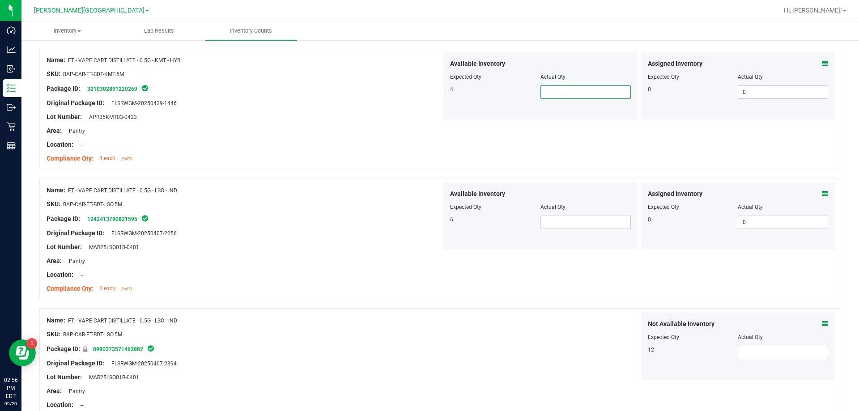
click at [429, 93] on span at bounding box center [585, 91] width 90 height 13
click at [429, 221] on span at bounding box center [585, 222] width 90 height 13
click at [429, 361] on div "Not Available Inventory Expected Qty Actual Qty 12" at bounding box center [638, 346] width 395 height 67
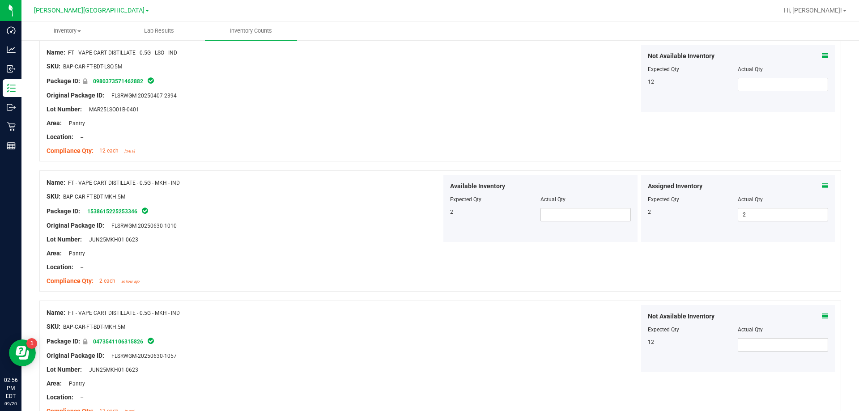
scroll to position [626, 0]
click at [429, 215] on span at bounding box center [585, 214] width 90 height 13
click at [429, 315] on div "Not Available Inventory Expected Qty Actual Qty 12" at bounding box center [638, 338] width 395 height 67
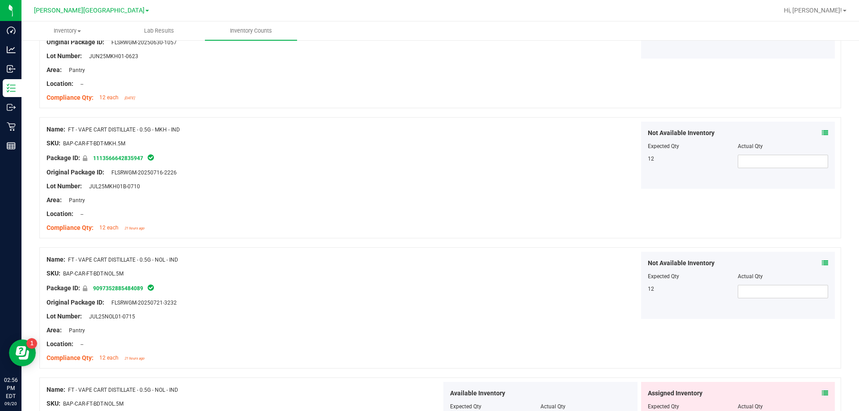
scroll to position [1252, 0]
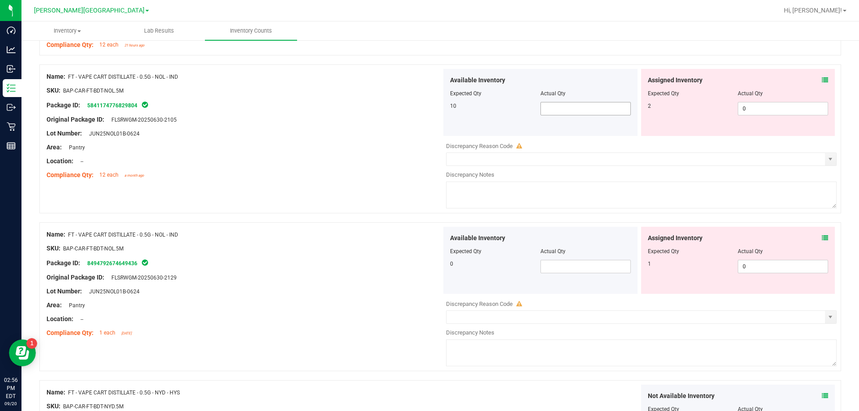
click at [429, 105] on span at bounding box center [585, 108] width 90 height 13
click at [429, 105] on input "text" at bounding box center [585, 108] width 89 height 13
click at [429, 258] on div at bounding box center [540, 257] width 181 height 4
click at [429, 269] on span at bounding box center [585, 266] width 90 height 13
click at [165, 276] on span "FLSRWGM-20250630-2129" at bounding box center [142, 278] width 70 height 6
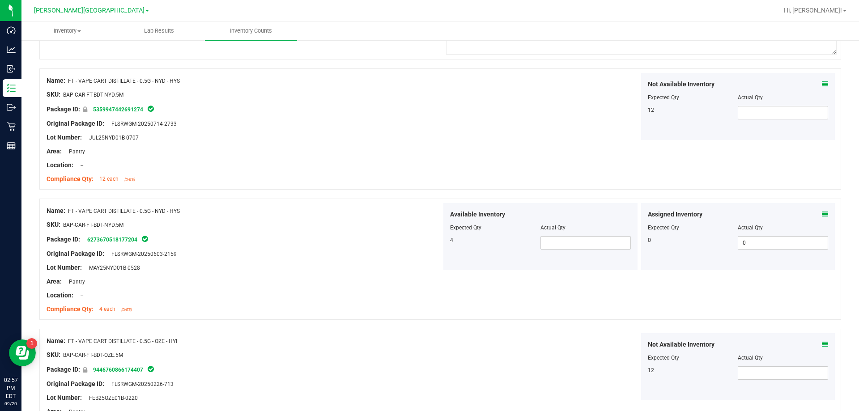
scroll to position [1565, 0]
click at [429, 233] on div at bounding box center [540, 232] width 181 height 4
click at [429, 246] on span at bounding box center [585, 241] width 90 height 13
click at [429, 247] on input "text" at bounding box center [585, 241] width 89 height 13
click at [429, 260] on div "Available Inventory Expected Qty Actual Qty 4 4 4" at bounding box center [540, 235] width 194 height 67
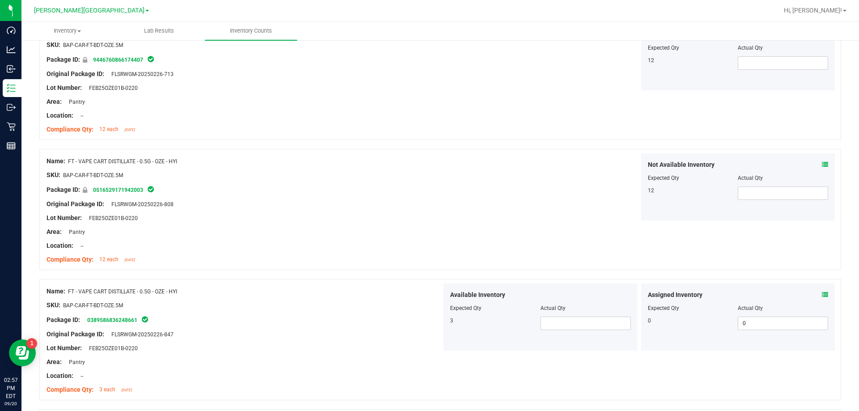
scroll to position [1923, 0]
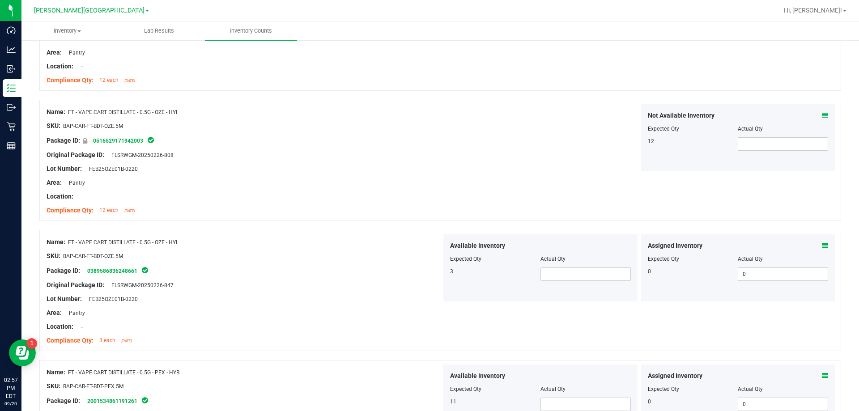
click at [429, 283] on div "Available Inventory Expected Qty Actual Qty 3" at bounding box center [540, 267] width 194 height 67
click at [429, 274] on span at bounding box center [585, 273] width 90 height 13
click at [429, 308] on div "Name: FT - VAPE CART DISTILLATE - 0.5G - OZE - HYI SKU: BAP-CAR-FT-BDT-OZE.5M P…" at bounding box center [439, 290] width 801 height 121
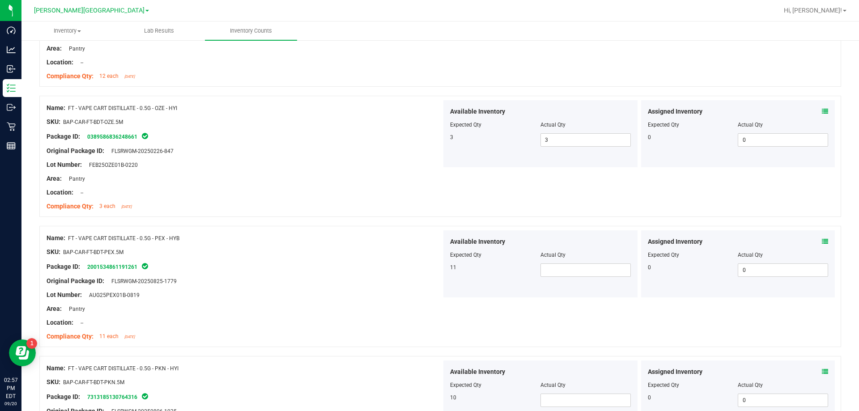
scroll to position [2191, 0]
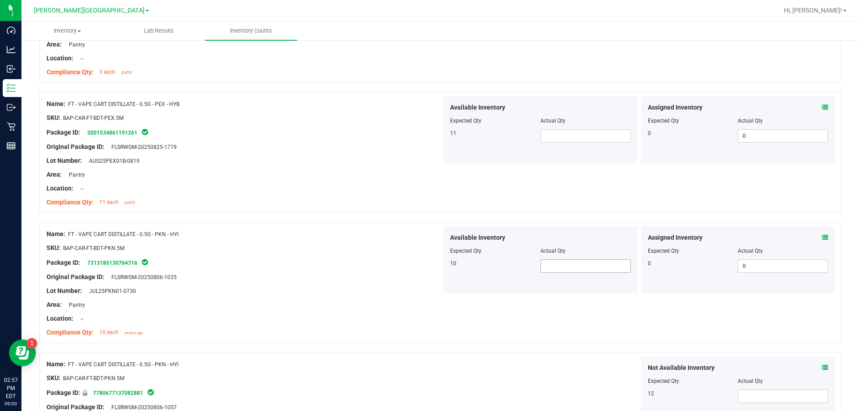
click at [429, 262] on span at bounding box center [585, 265] width 90 height 13
click at [429, 132] on span at bounding box center [585, 135] width 90 height 13
click at [322, 208] on div "Name: FT - VAPE CART DISTILLATE - 0.5G - PEX - HYB SKU: BAP-CAR-FT-BDT-PEX.5M P…" at bounding box center [244, 153] width 395 height 114
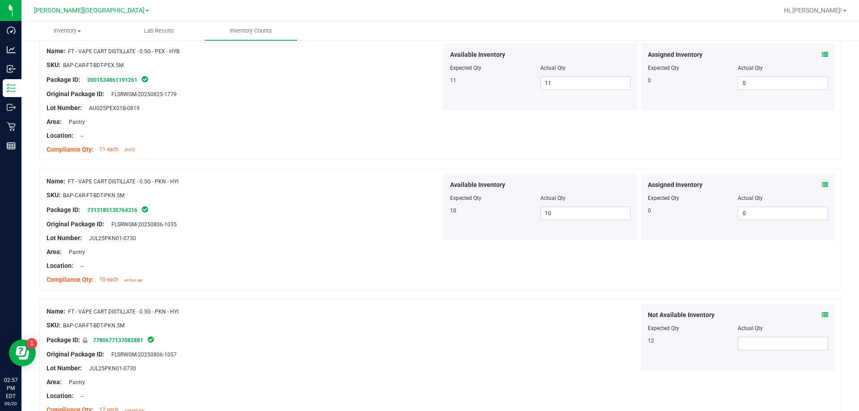
scroll to position [2423, 0]
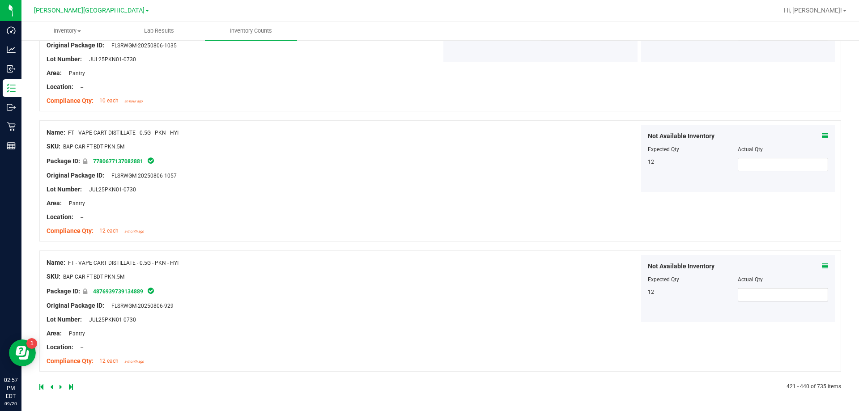
click at [61, 388] on icon at bounding box center [60, 386] width 3 height 5
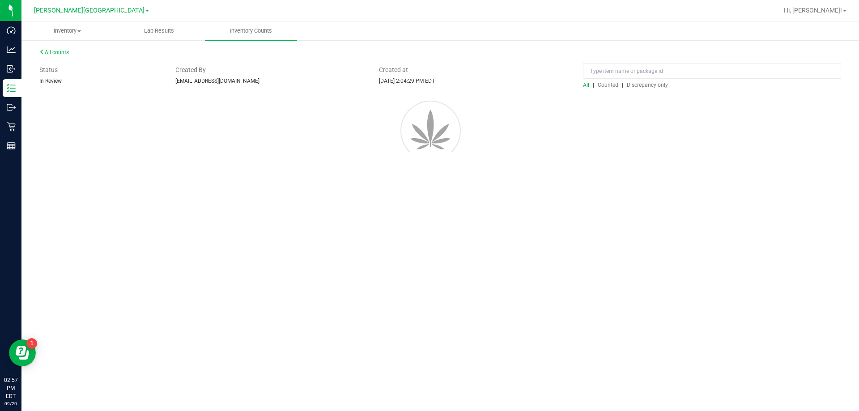
scroll to position [0, 0]
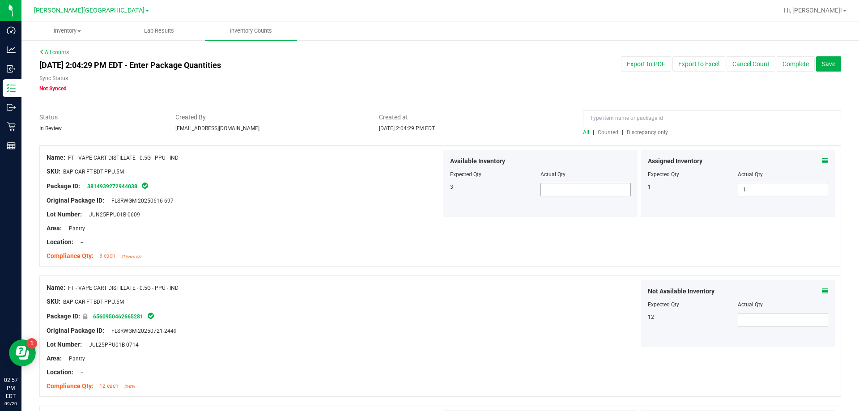
click at [429, 190] on span at bounding box center [585, 189] width 90 height 13
drag, startPoint x: 565, startPoint y: 316, endPoint x: 569, endPoint y: 309, distance: 8.4
click at [429, 316] on div "Not Available Inventory Expected Qty Actual Qty 12" at bounding box center [638, 313] width 395 height 67
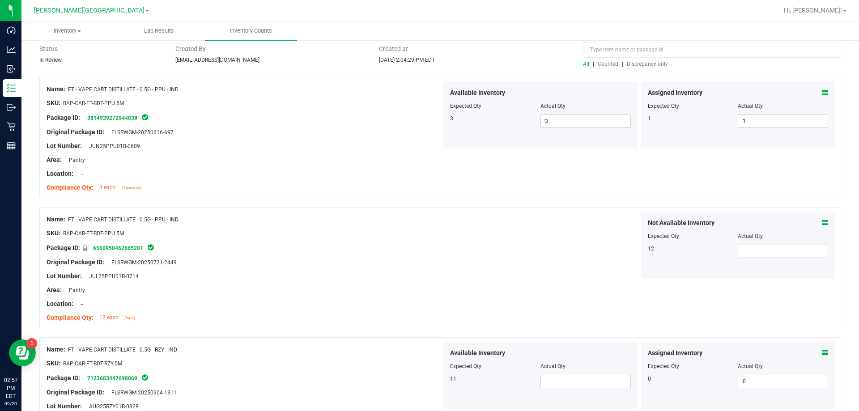
scroll to position [179, 0]
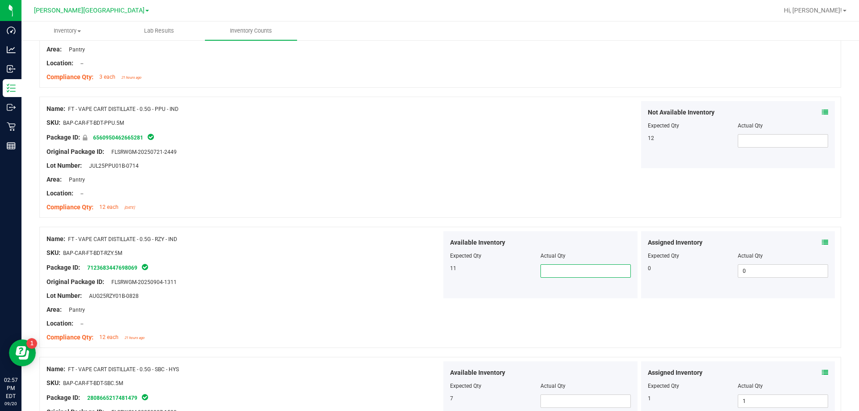
click at [429, 272] on span at bounding box center [585, 270] width 90 height 13
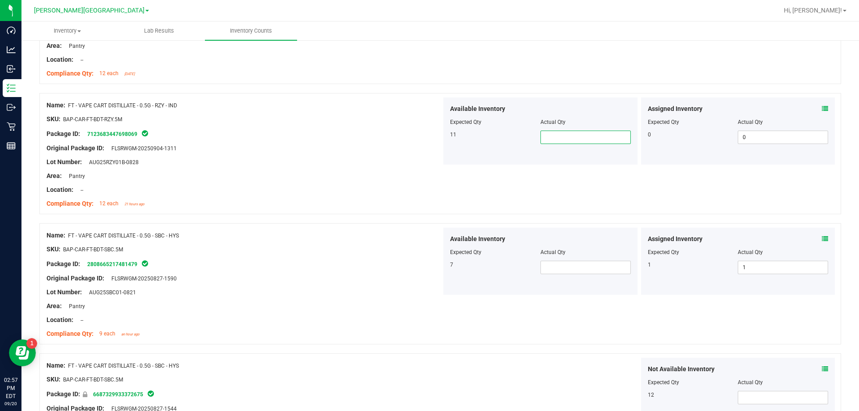
scroll to position [313, 0]
click at [243, 139] on div at bounding box center [244, 141] width 395 height 4
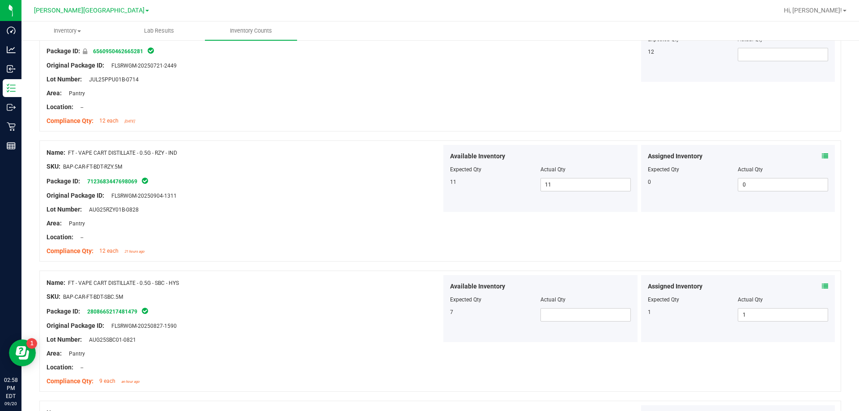
scroll to position [268, 0]
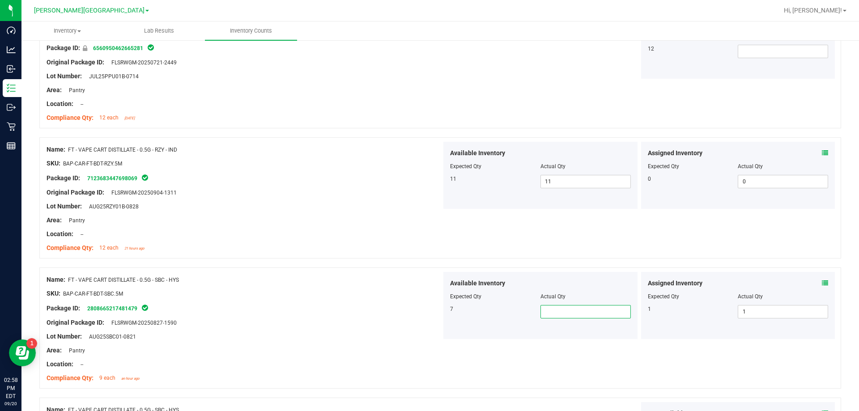
click at [429, 308] on span at bounding box center [585, 311] width 90 height 13
drag, startPoint x: 397, startPoint y: 281, endPoint x: 406, endPoint y: 274, distance: 11.8
click at [396, 281] on div "Name: FT - VAPE CART DISTILLATE - 0.5G - SBC - HYS" at bounding box center [244, 279] width 395 height 9
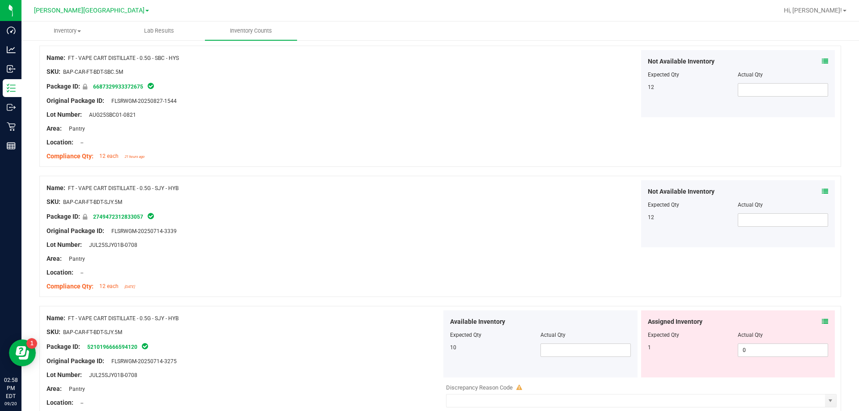
scroll to position [626, 0]
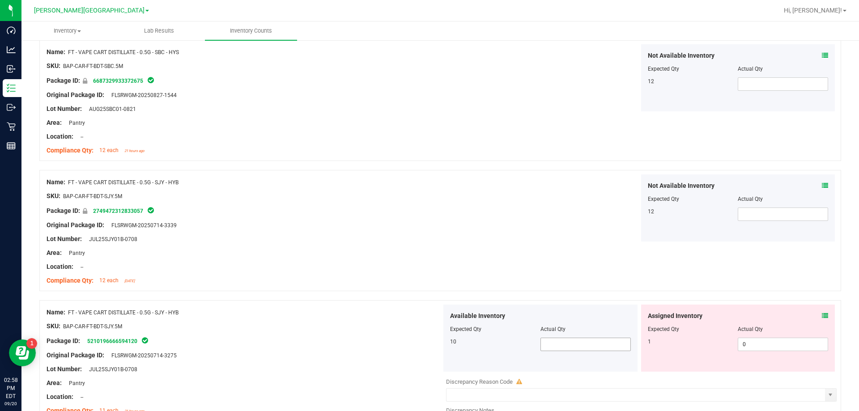
click at [429, 343] on span at bounding box center [585, 344] width 90 height 13
click at [429, 140] on div "Name: FT - VAPE CART DISTILLATE - 0.5G - SBC - HYS SKU: BAP-CAR-FT-BDT-SBC.5M P…" at bounding box center [439, 100] width 801 height 121
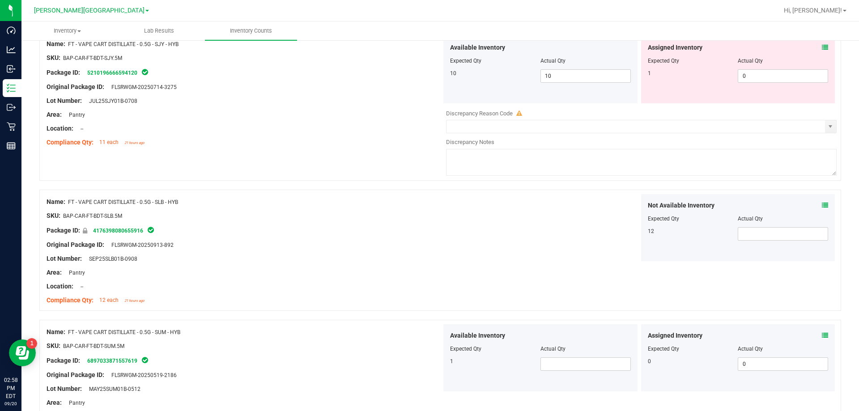
scroll to position [1118, 0]
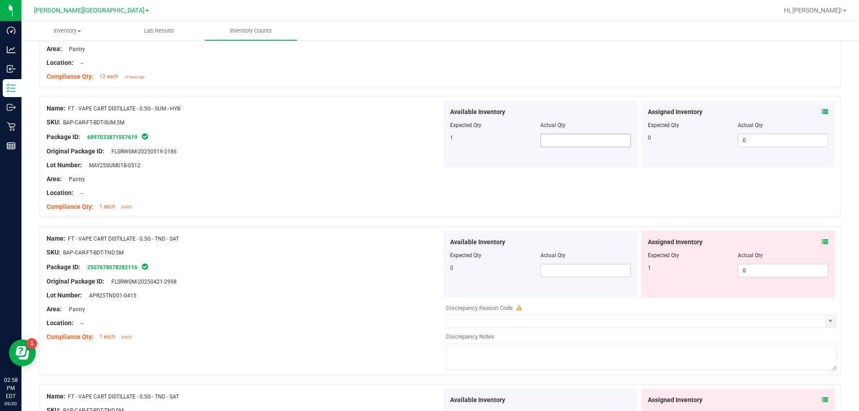
click at [429, 129] on div "Actual Qty" at bounding box center [585, 125] width 90 height 8
click at [429, 140] on span at bounding box center [585, 140] width 90 height 13
click at [429, 273] on span at bounding box center [585, 270] width 90 height 13
click at [316, 257] on div at bounding box center [244, 259] width 395 height 4
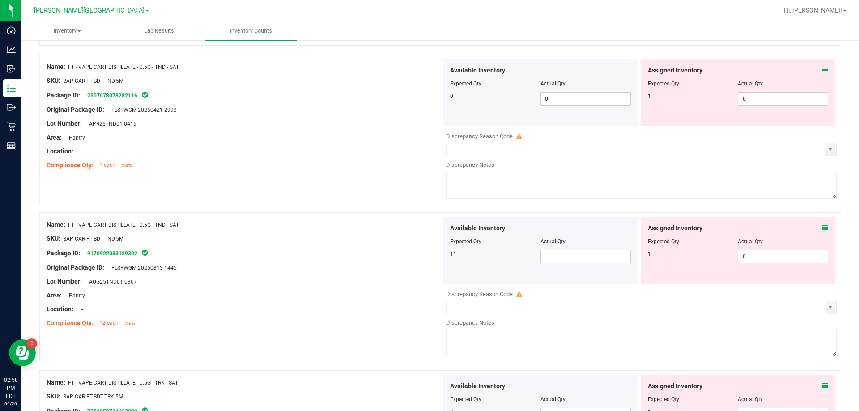
scroll to position [1342, 0]
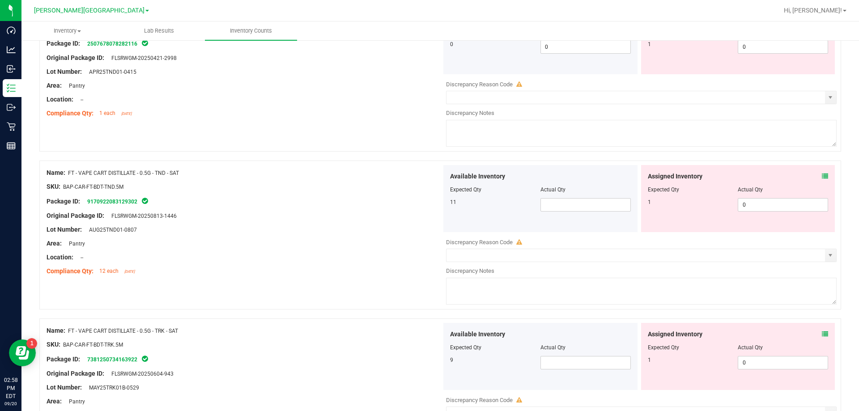
click at [429, 216] on div "Available Inventory Expected Qty Actual Qty 11" at bounding box center [540, 198] width 194 height 67
click at [429, 202] on span at bounding box center [585, 204] width 90 height 13
click at [347, 345] on div "SKU: BAP-CAR-FT-BDT-TRK.5M" at bounding box center [244, 344] width 395 height 9
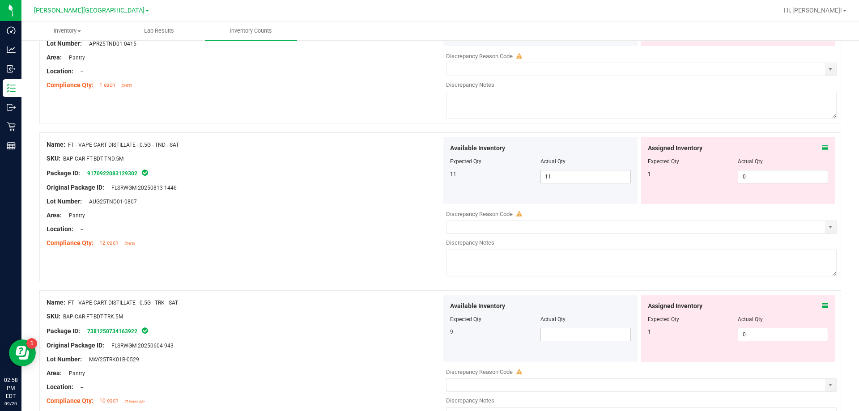
scroll to position [1431, 0]
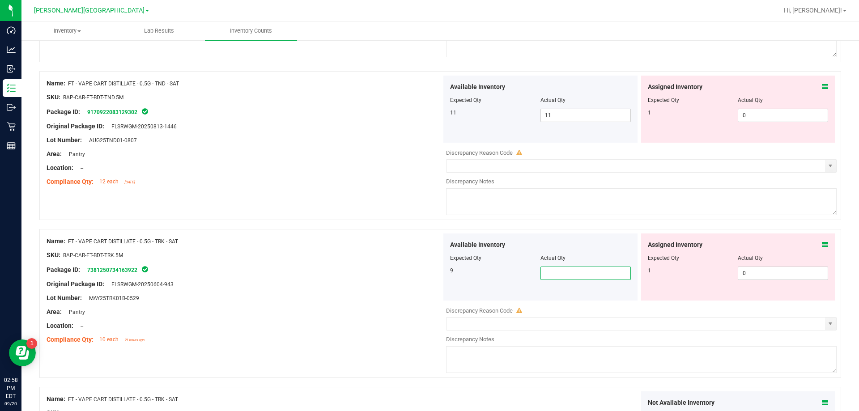
click at [429, 270] on span at bounding box center [585, 273] width 90 height 13
click at [391, 307] on div "Area: Pantry" at bounding box center [244, 311] width 395 height 9
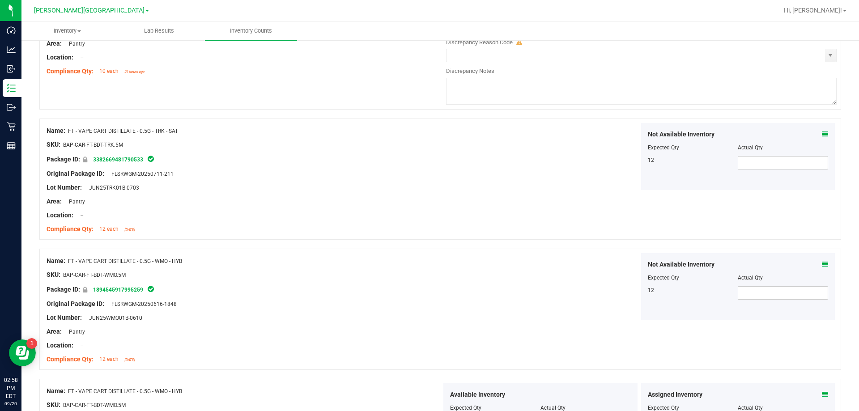
scroll to position [2012, 0]
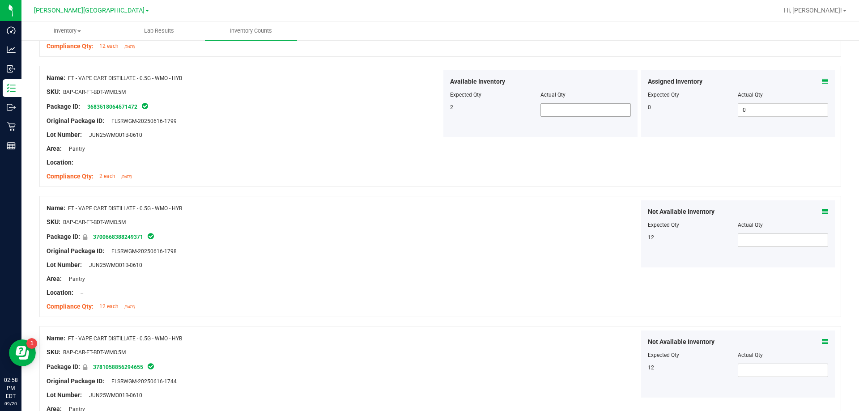
click at [429, 114] on span at bounding box center [585, 109] width 90 height 13
click at [407, 248] on div "Original Package ID: FLSRWGM-20250616-1798" at bounding box center [244, 250] width 395 height 9
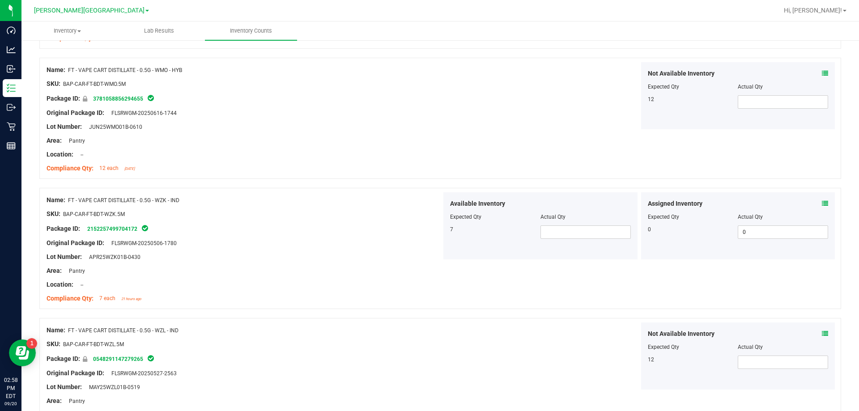
scroll to position [2415, 0]
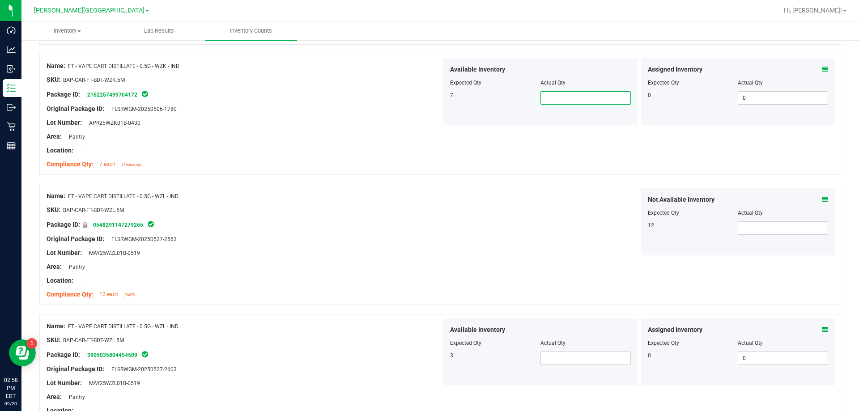
click at [429, 102] on span at bounding box center [585, 97] width 90 height 13
click at [429, 199] on div "Not Available Inventory Expected Qty Actual Qty 12" at bounding box center [638, 221] width 395 height 67
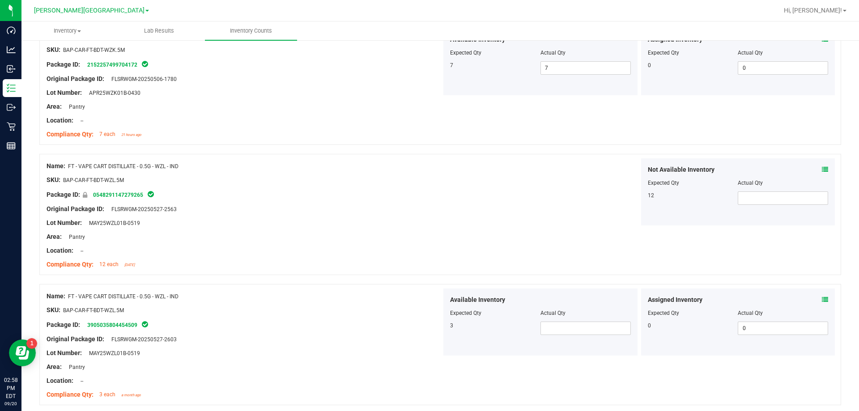
scroll to position [2479, 0]
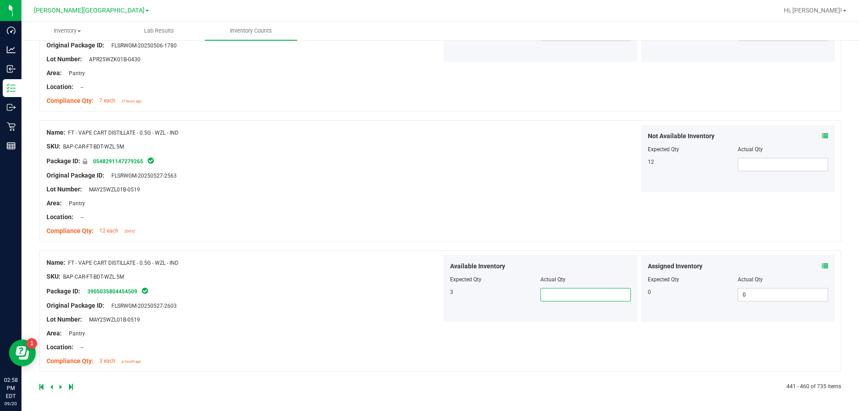
click at [429, 294] on span at bounding box center [585, 294] width 90 height 13
click at [429, 329] on div "Name: FT - VAPE CART DISTILLATE - 0.5G - WZL - IND SKU: BAP-CAR-FT-BDT-WZL.5M P…" at bounding box center [439, 310] width 801 height 121
click at [63, 389] on div at bounding box center [239, 387] width 401 height 8
click at [62, 386] on link at bounding box center [61, 387] width 4 height 6
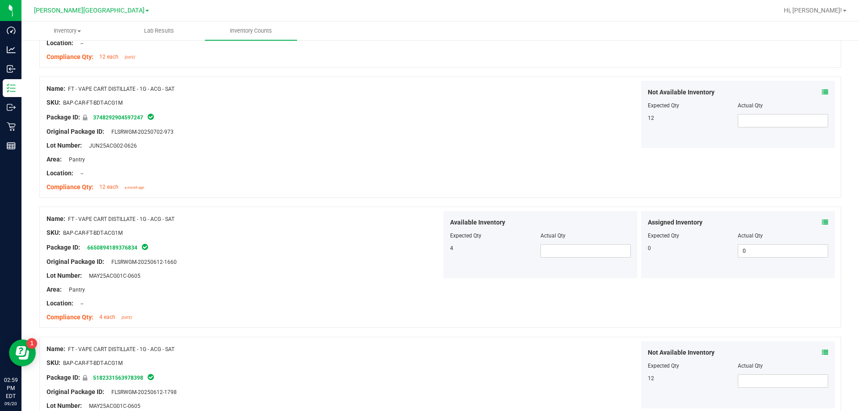
scroll to position [358, 0]
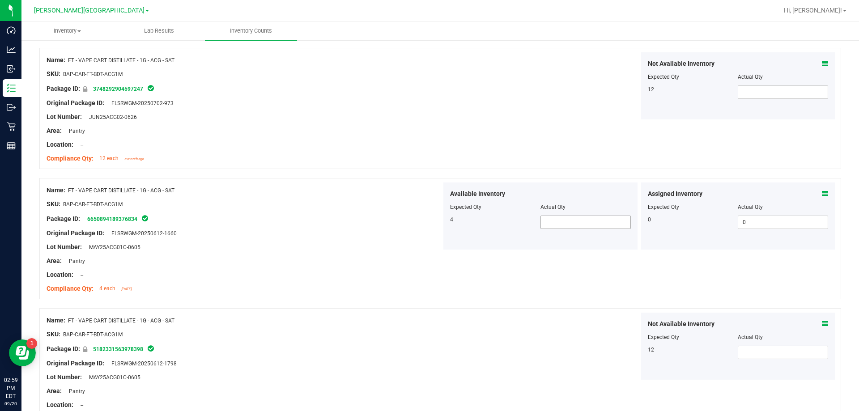
click at [429, 222] on span at bounding box center [585, 222] width 90 height 13
click at [337, 288] on div "Compliance Qty: 4 each [DATE]" at bounding box center [244, 288] width 395 height 9
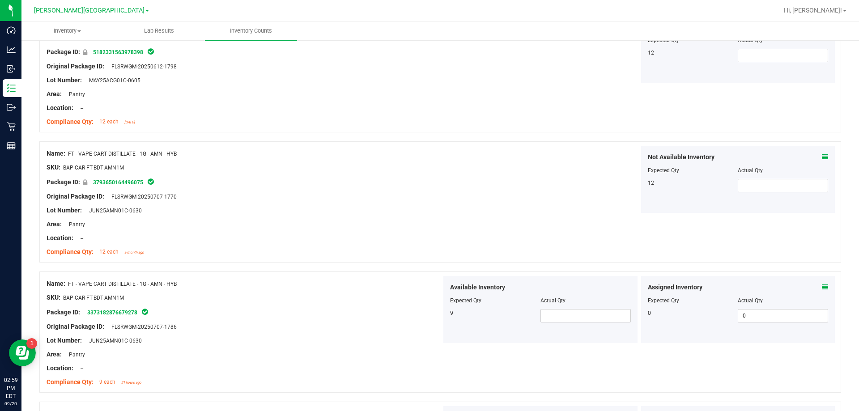
scroll to position [716, 0]
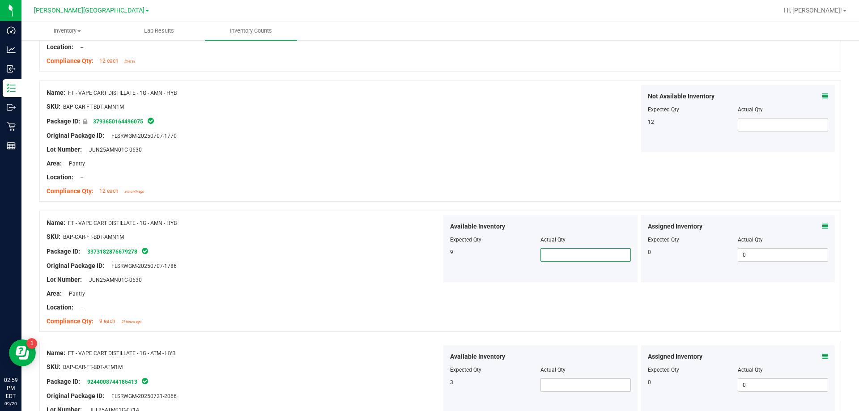
click at [429, 253] on span at bounding box center [585, 254] width 90 height 13
click at [429, 389] on span at bounding box center [585, 384] width 90 height 13
click at [322, 331] on div "Name: FT - VAPE CART DISTILLATE - 1G - AMN - HYB SKU: BAP-CAR-FT-BDT-AMN1M Pack…" at bounding box center [439, 271] width 801 height 121
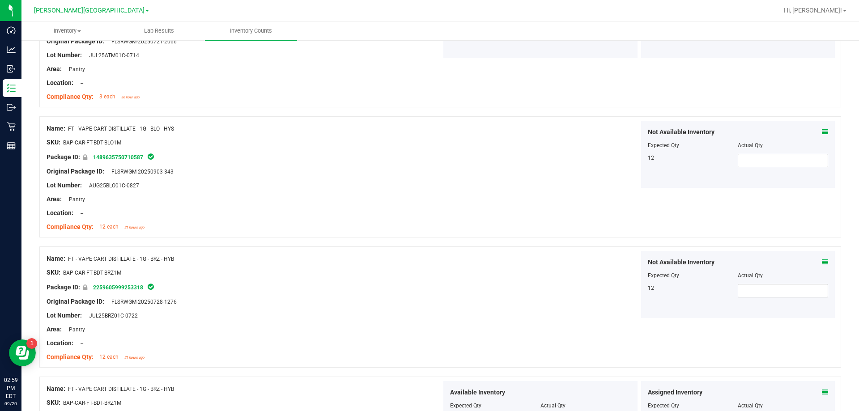
scroll to position [1208, 0]
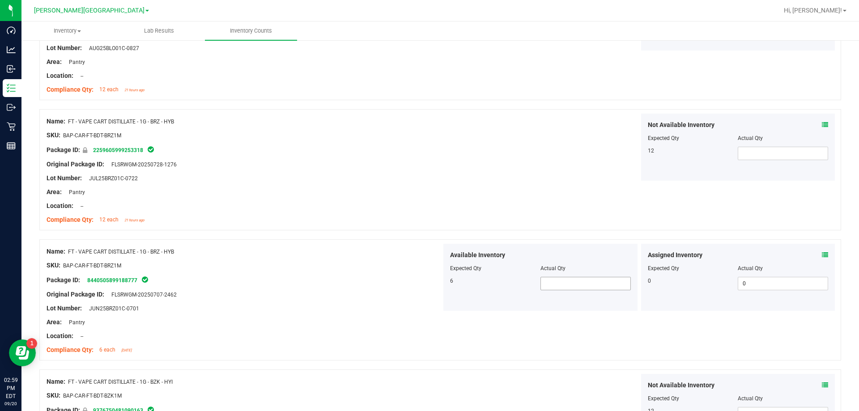
click at [429, 285] on span at bounding box center [585, 283] width 90 height 13
click at [429, 280] on input "text" at bounding box center [585, 283] width 89 height 13
click at [355, 217] on div "Compliance Qty: 12 each 21 hours ago" at bounding box center [244, 219] width 395 height 9
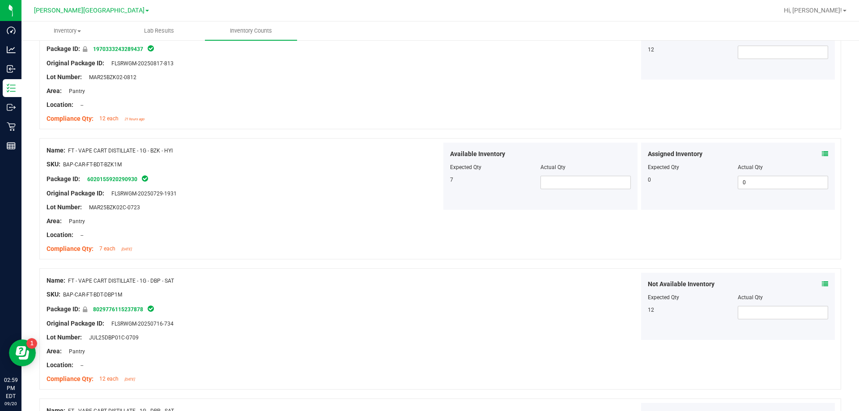
scroll to position [1699, 0]
click at [429, 184] on span at bounding box center [585, 181] width 90 height 13
click at [334, 365] on div "Location: --" at bounding box center [244, 364] width 395 height 9
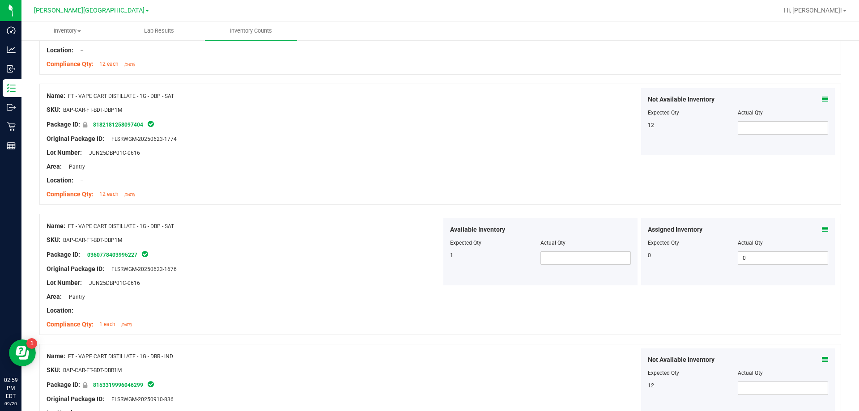
scroll to position [2147, 0]
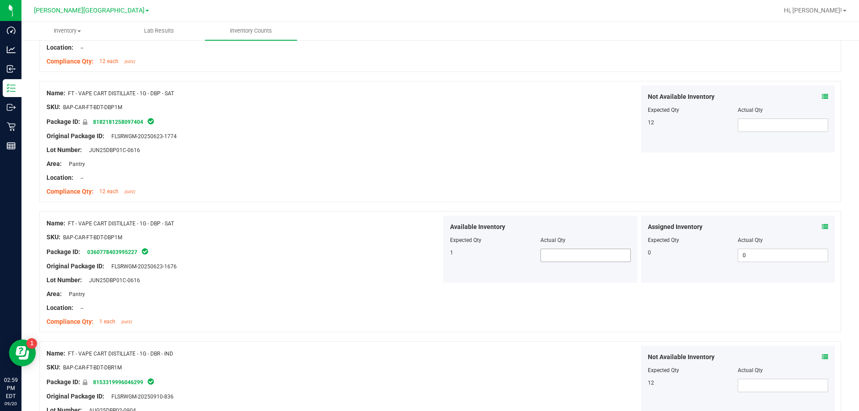
click at [429, 257] on span at bounding box center [585, 255] width 90 height 13
click at [429, 315] on div "Name: FT - VAPE CART DISTILLATE - 1G - DBP - SAT SKU: BAP-CAR-FT-BDT-DBP1M Pack…" at bounding box center [439, 271] width 801 height 121
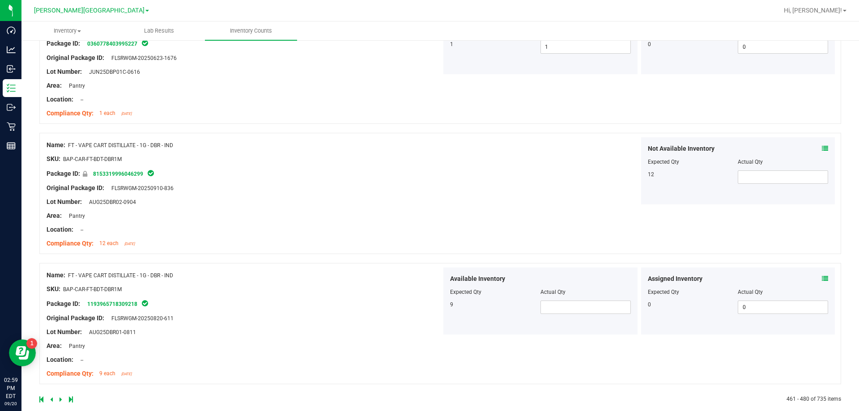
scroll to position [2368, 0]
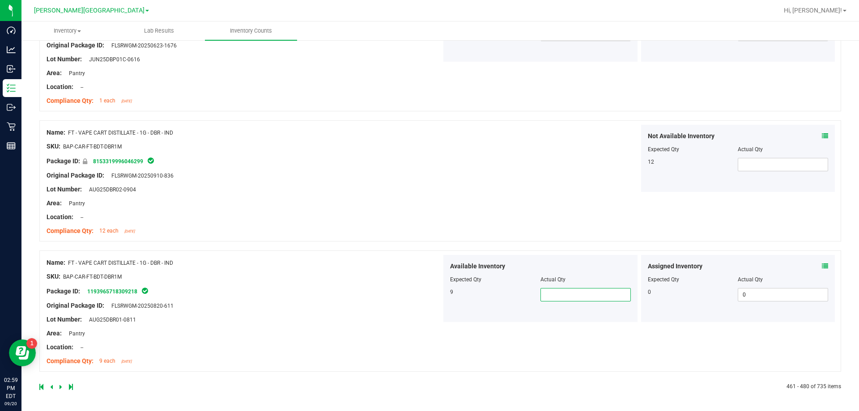
click at [429, 290] on span at bounding box center [585, 294] width 90 height 13
click at [383, 277] on div "SKU: BAP-CAR-FT-BDT-DBR1M" at bounding box center [244, 276] width 395 height 9
click at [60, 387] on icon at bounding box center [60, 386] width 3 height 5
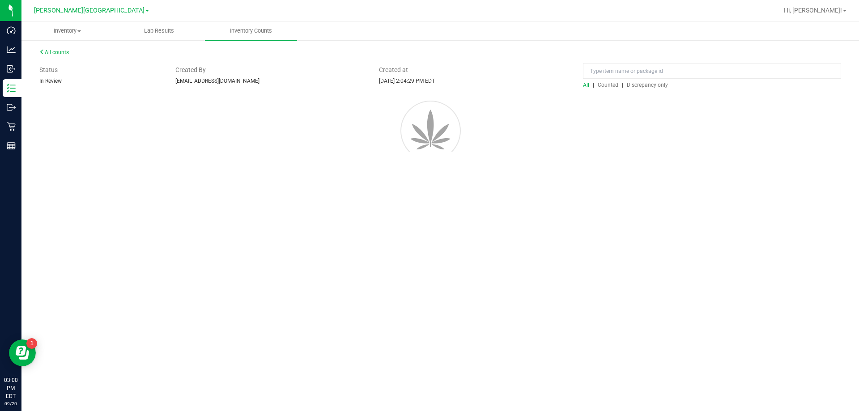
scroll to position [0, 0]
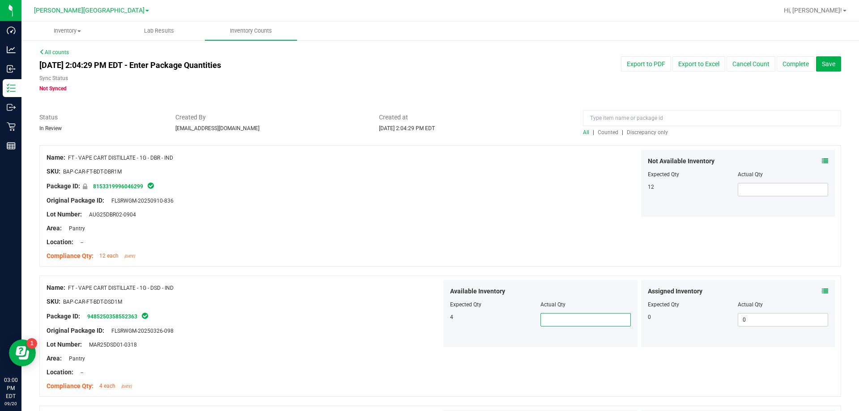
click at [429, 320] on span at bounding box center [585, 319] width 90 height 13
click at [429, 175] on div "Not Available Inventory Expected Qty Actual Qty 12" at bounding box center [638, 183] width 395 height 67
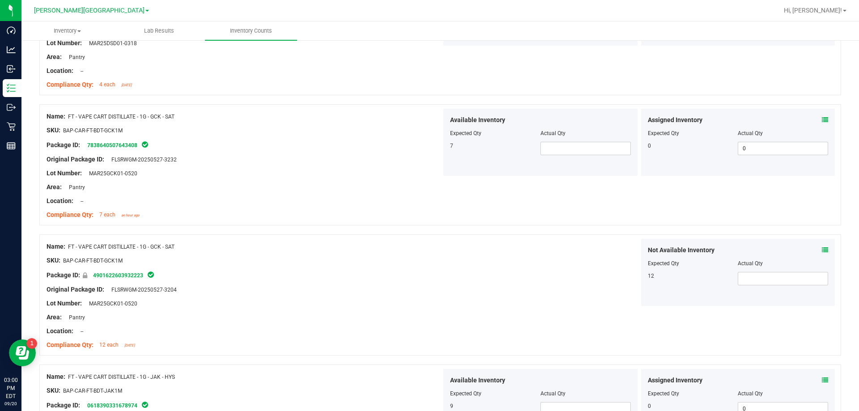
scroll to position [313, 0]
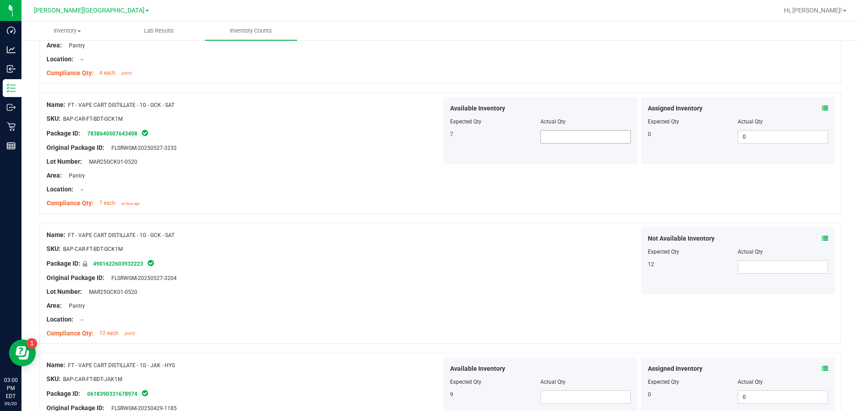
click at [429, 137] on span at bounding box center [585, 136] width 90 height 13
click at [429, 263] on div "Not Available Inventory Expected Qty Actual Qty 12" at bounding box center [638, 260] width 395 height 67
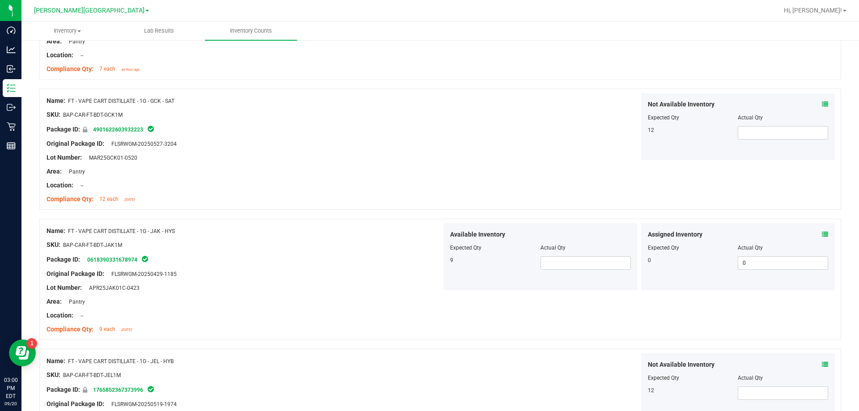
click at [429, 272] on div "Available Inventory Expected Qty Actual Qty 9" at bounding box center [540, 256] width 194 height 67
click at [429, 266] on span at bounding box center [585, 262] width 90 height 13
click at [373, 306] on div at bounding box center [244, 308] width 395 height 4
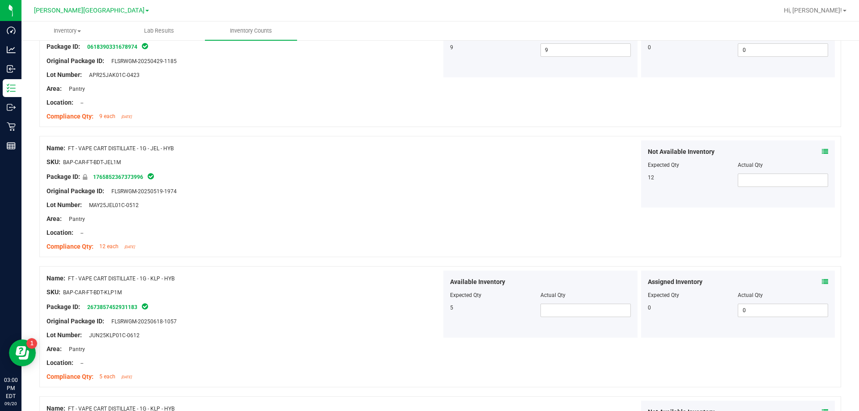
scroll to position [671, 0]
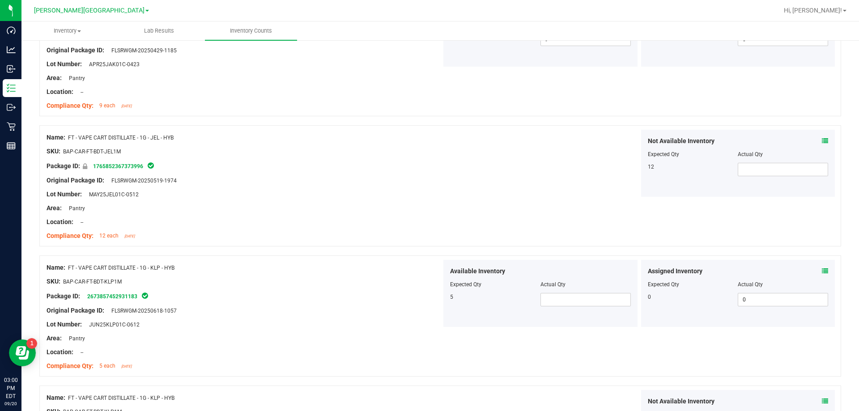
click at [429, 291] on div at bounding box center [540, 290] width 181 height 4
click at [429, 300] on span at bounding box center [585, 299] width 90 height 13
click at [414, 315] on div at bounding box center [244, 317] width 395 height 4
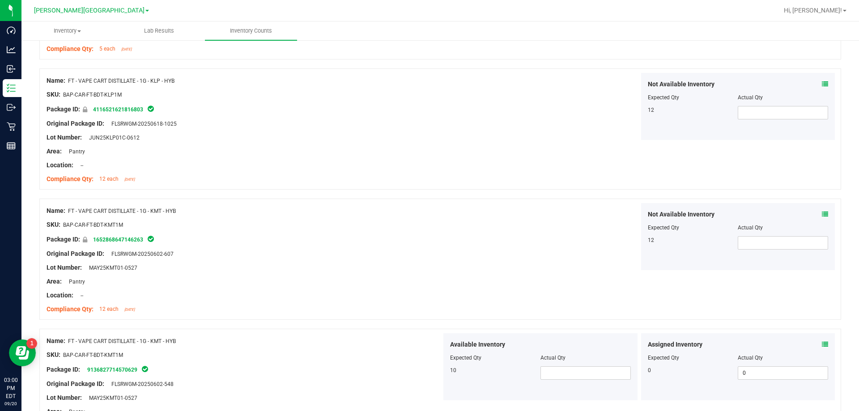
scroll to position [1118, 0]
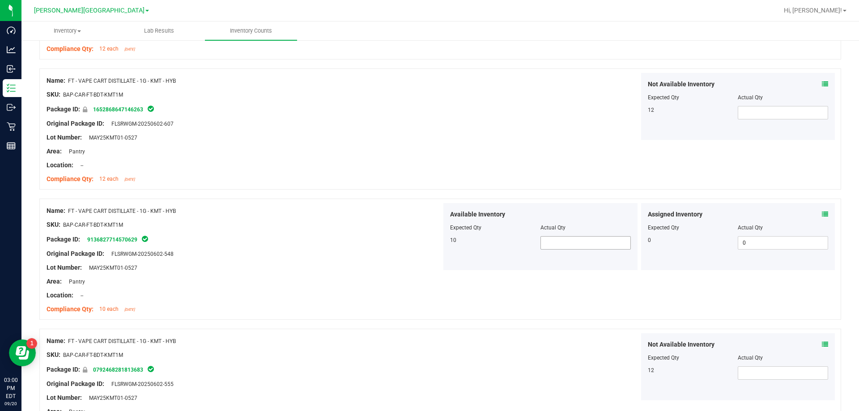
click at [429, 236] on div "Available Inventory Expected Qty Actual Qty 10" at bounding box center [540, 236] width 194 height 67
click at [429, 239] on span at bounding box center [585, 242] width 90 height 13
click at [425, 305] on div "Compliance Qty: 10 each [DATE]" at bounding box center [244, 309] width 395 height 9
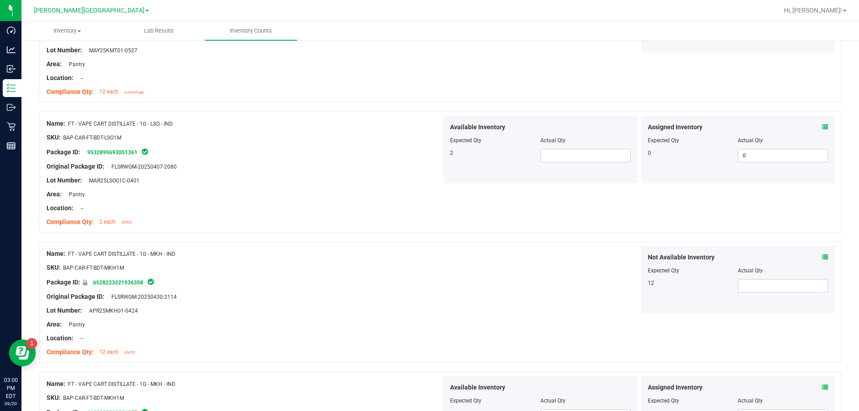
scroll to position [1476, 0]
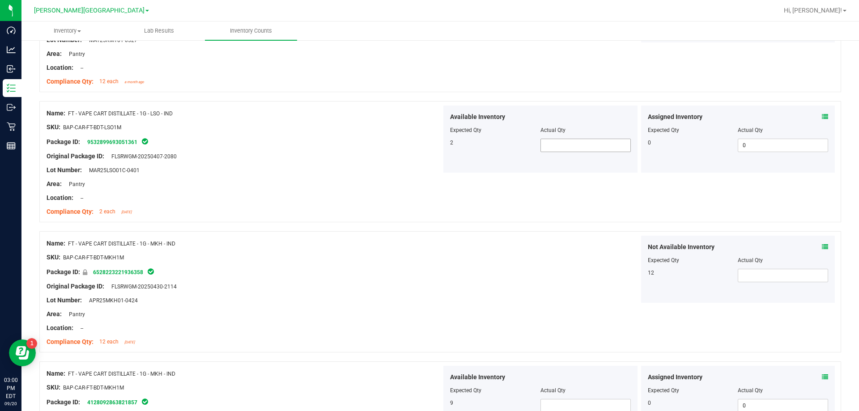
click at [429, 146] on span at bounding box center [585, 145] width 90 height 13
click at [429, 262] on div "Not Available Inventory Expected Qty Actual Qty 12" at bounding box center [638, 269] width 395 height 67
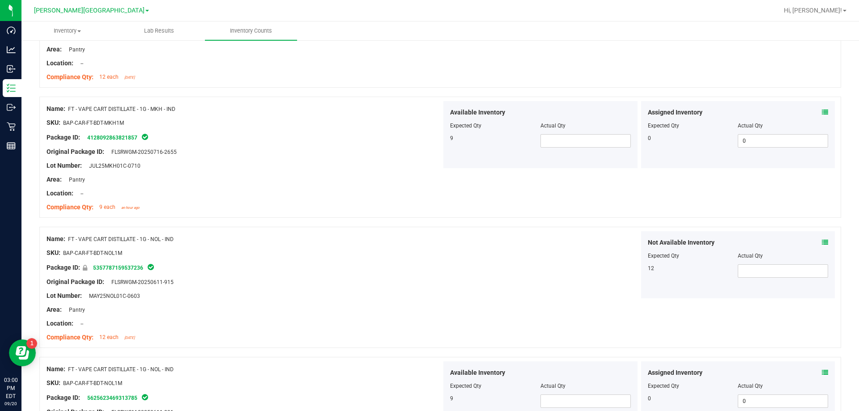
scroll to position [1744, 0]
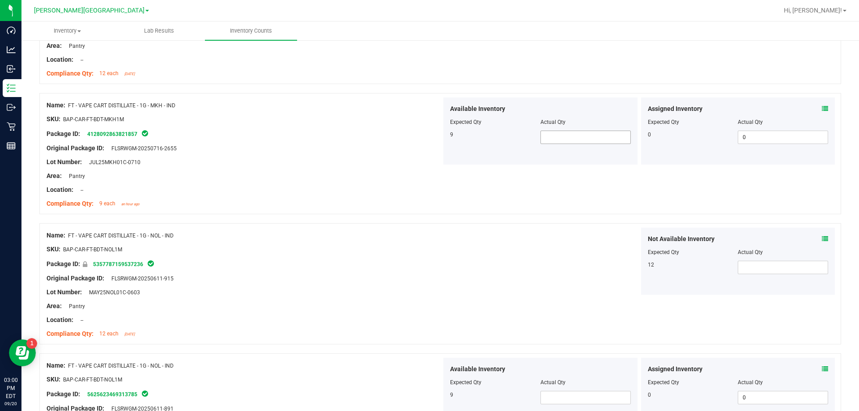
click at [429, 134] on span at bounding box center [585, 137] width 90 height 13
click at [429, 398] on span at bounding box center [585, 397] width 90 height 13
click at [381, 301] on div "Area: Pantry" at bounding box center [244, 305] width 395 height 9
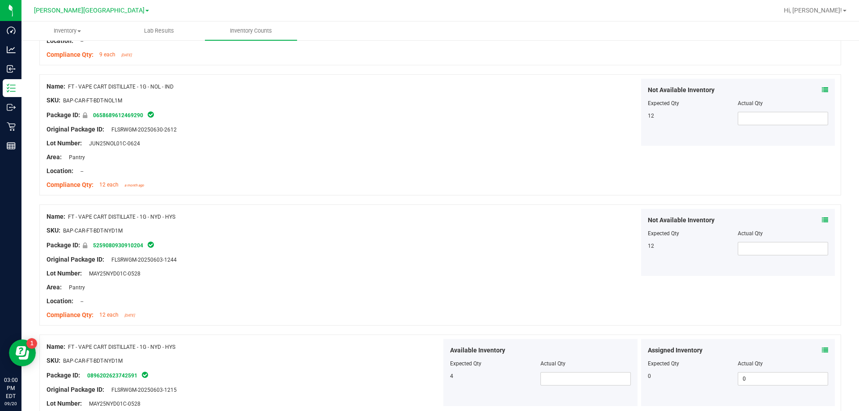
scroll to position [2281, 0]
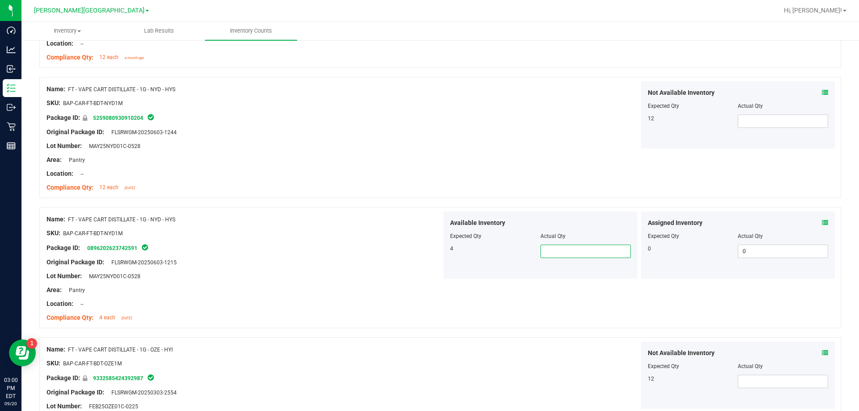
click at [429, 254] on span at bounding box center [585, 251] width 90 height 13
click at [429, 300] on div "Name: FT - VAPE CART DISTILLATE - 1G - NYD - HYS SKU: BAP-CAR-FT-BDT-NYD1M Pack…" at bounding box center [439, 267] width 801 height 121
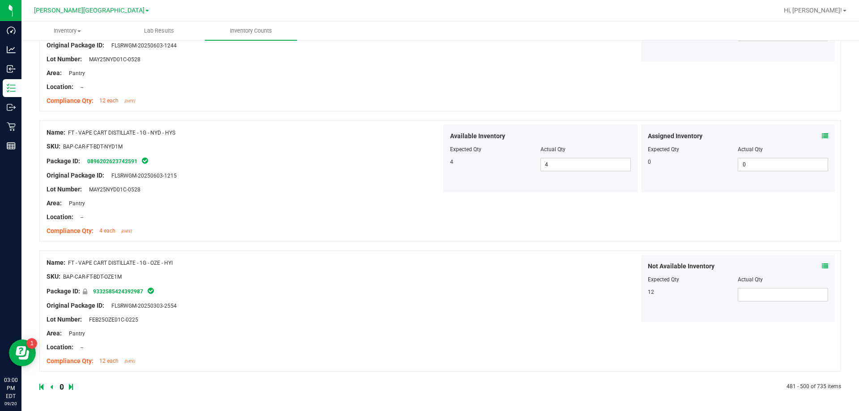
click at [59, 386] on icon at bounding box center [60, 386] width 3 height 5
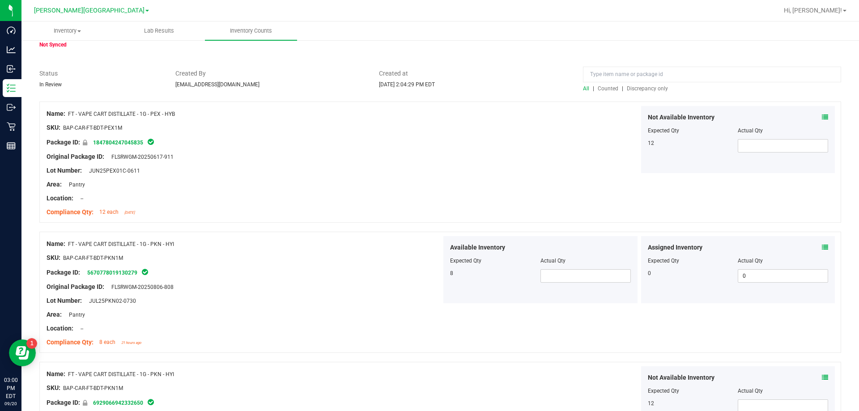
scroll to position [134, 0]
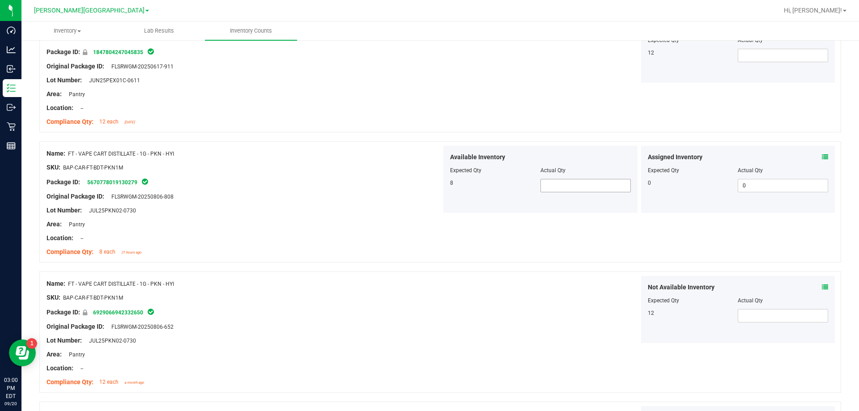
click at [429, 185] on span at bounding box center [585, 185] width 90 height 13
click at [429, 263] on div at bounding box center [439, 267] width 801 height 9
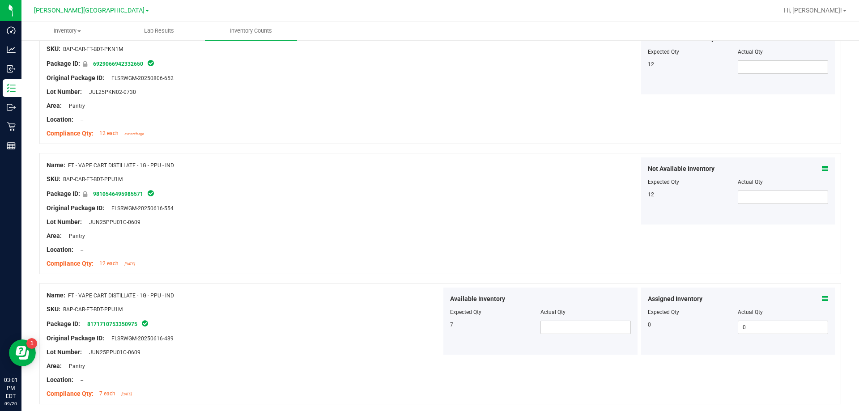
scroll to position [402, 0]
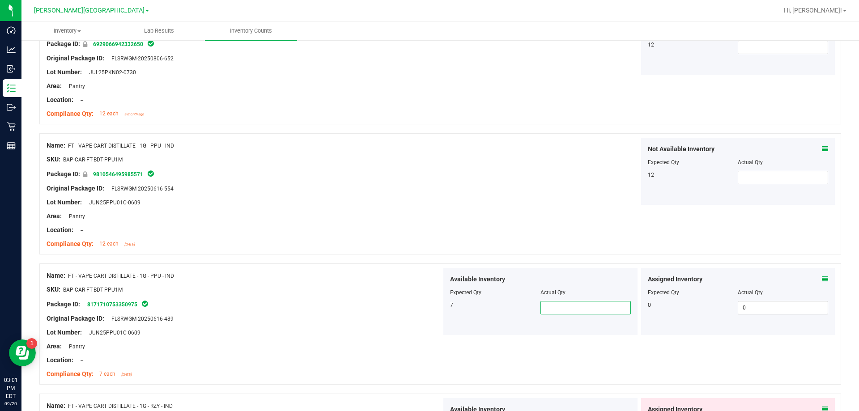
click at [429, 312] on span at bounding box center [585, 307] width 90 height 13
click at [169, 251] on div "Name: FT - VAPE CART DISTILLATE - 1G - PPU - IND SKU: BAP-CAR-FT-BDT-PPU1M Pack…" at bounding box center [244, 195] width 395 height 114
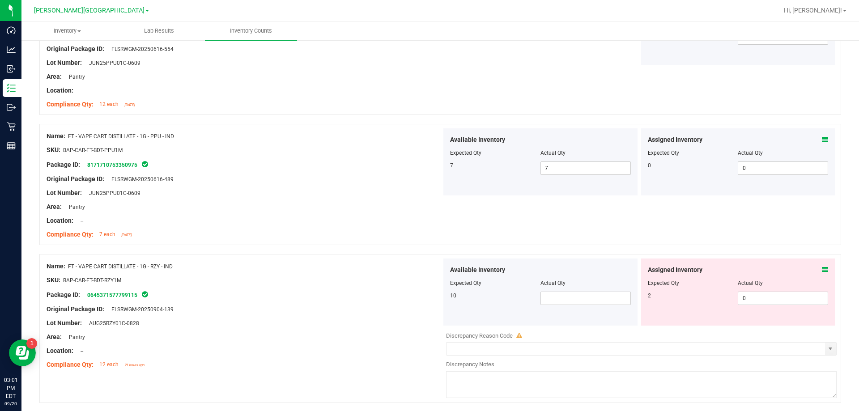
scroll to position [581, 0]
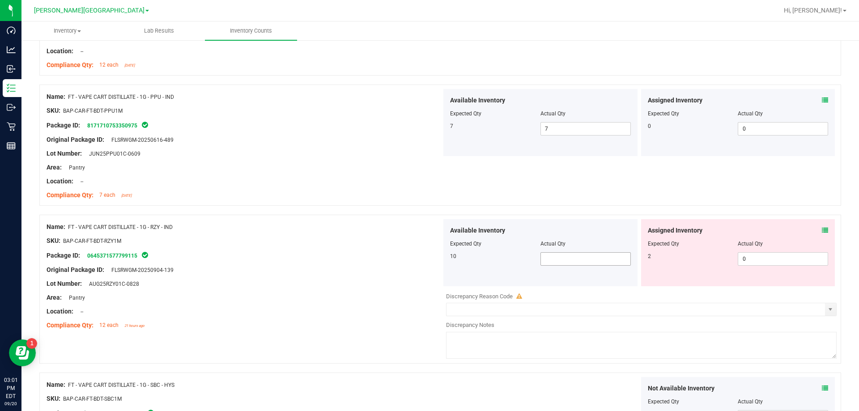
click at [429, 262] on span at bounding box center [585, 258] width 90 height 13
click at [301, 250] on div "Package ID: 0645371577799115" at bounding box center [244, 255] width 395 height 11
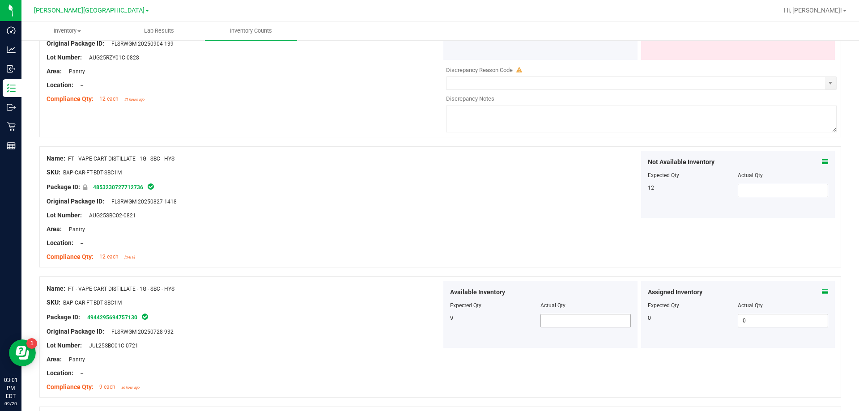
scroll to position [850, 0]
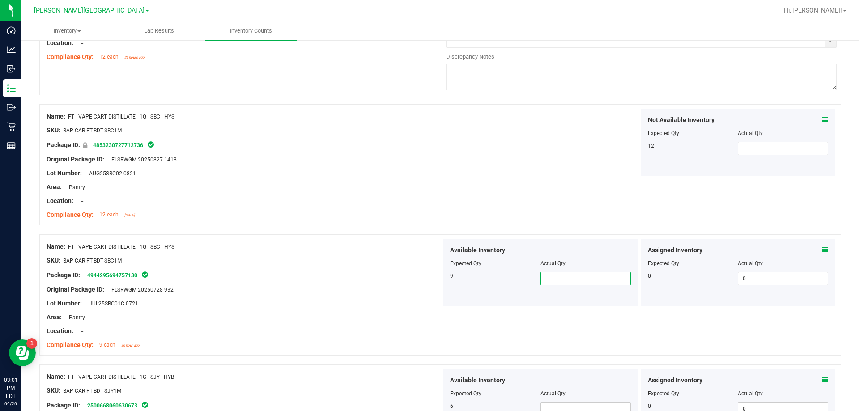
click at [429, 276] on span at bounding box center [585, 278] width 90 height 13
click at [429, 276] on input "text" at bounding box center [585, 278] width 89 height 13
click at [429, 404] on span at bounding box center [585, 408] width 90 height 13
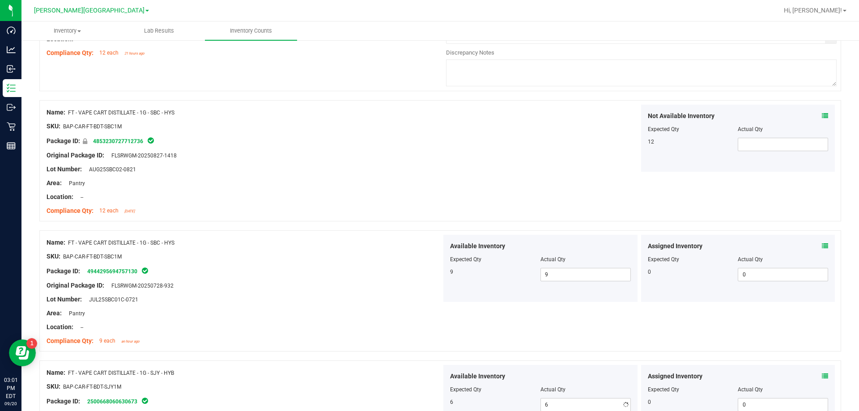
drag, startPoint x: 264, startPoint y: 336, endPoint x: 288, endPoint y: 317, distance: 30.2
click at [266, 334] on ng-container "Compliance Qty: 9 each an hour ago" at bounding box center [244, 339] width 395 height 14
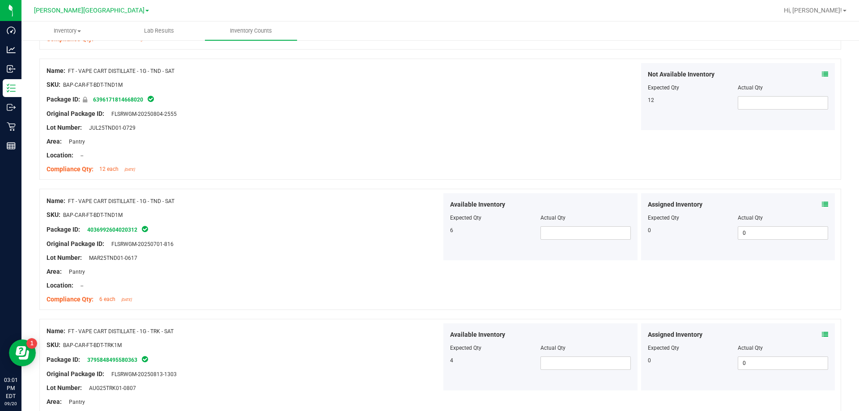
scroll to position [1480, 0]
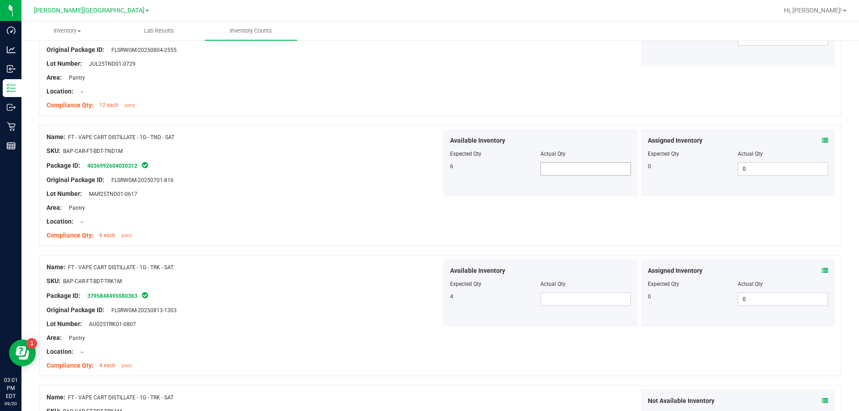
click at [429, 173] on span at bounding box center [585, 168] width 90 height 13
click at [429, 168] on input "text" at bounding box center [585, 169] width 89 height 13
click at [429, 291] on div at bounding box center [540, 290] width 181 height 4
click at [429, 297] on span at bounding box center [585, 298] width 90 height 13
click at [400, 309] on div "Original Package ID: FLSRWGM-20250813-1303" at bounding box center [244, 309] width 395 height 9
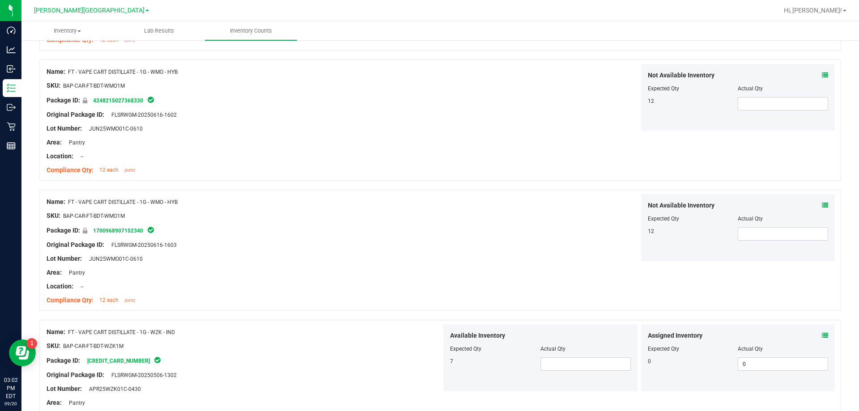
scroll to position [2330, 0]
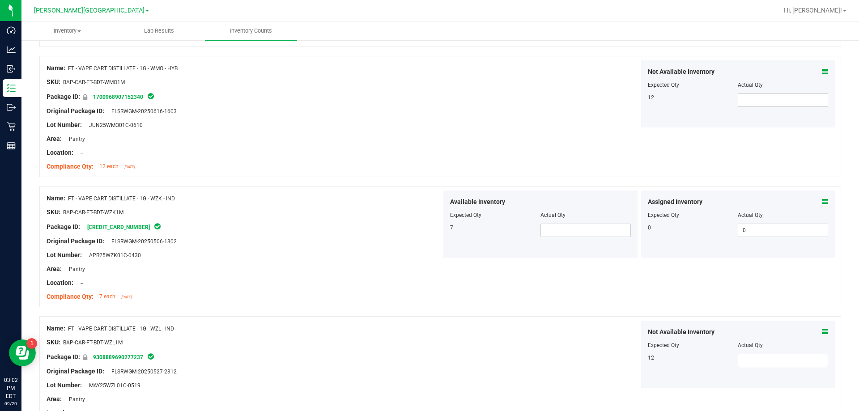
click at [244, 254] on div "Lot Number: APR25WZK01C-0430" at bounding box center [244, 254] width 395 height 9
click at [429, 227] on span at bounding box center [585, 230] width 90 height 13
click at [429, 320] on div "Name: FT - VAPE CART DISTILLATE - 1G - WZL - IND SKU: BAP-CAR-FT-BDT-WZL1M Pack…" at bounding box center [439, 376] width 801 height 121
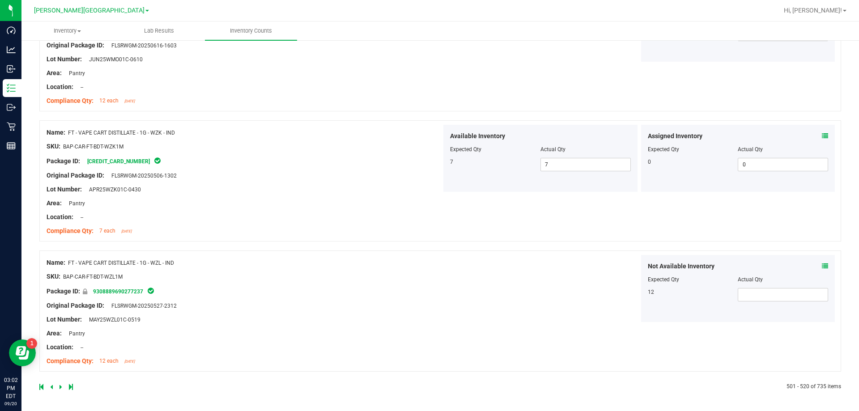
click at [60, 388] on icon at bounding box center [60, 386] width 3 height 5
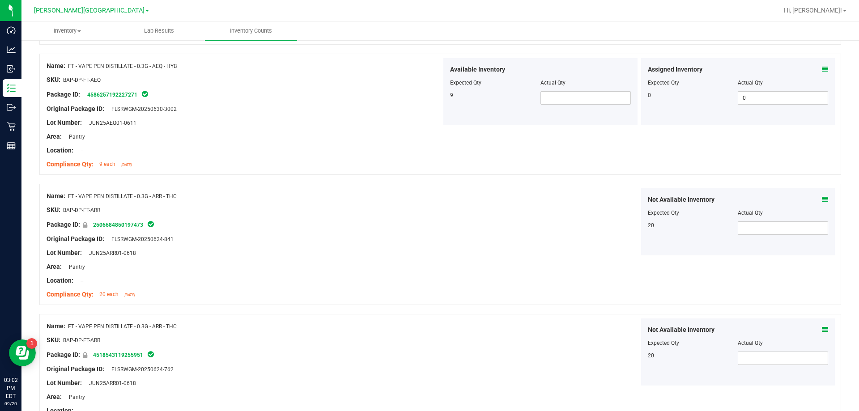
scroll to position [358, 0]
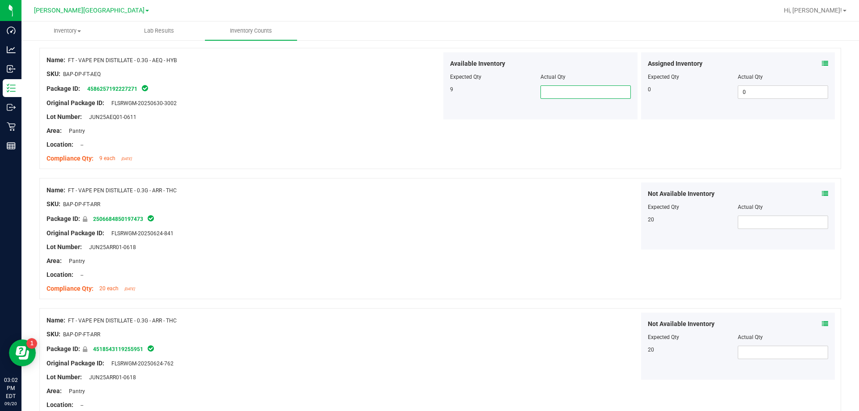
click at [429, 94] on span at bounding box center [585, 91] width 90 height 13
click at [429, 179] on div "Name: FT - VAPE PEN DISTILLATE - 0.3G - ARR - THC SKU: BAP-DP-FT-ARR Package ID…" at bounding box center [439, 238] width 801 height 121
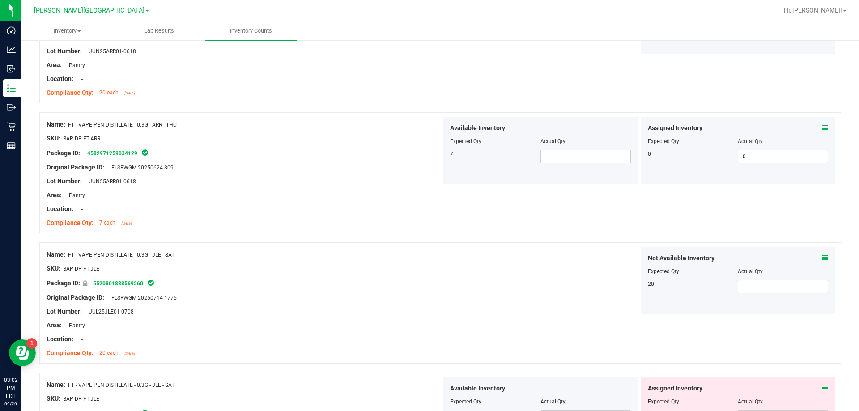
scroll to position [626, 0]
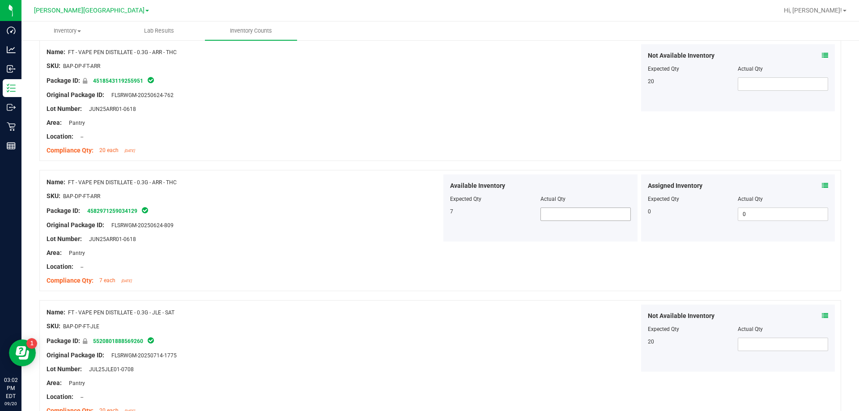
click at [429, 218] on span at bounding box center [585, 214] width 90 height 13
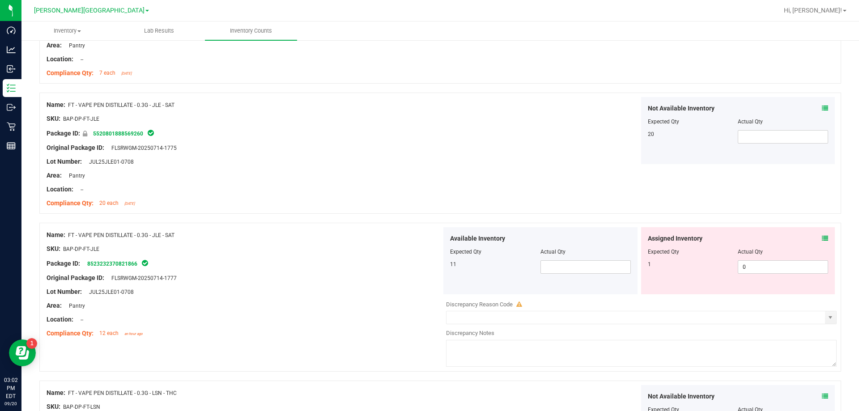
scroll to position [850, 0]
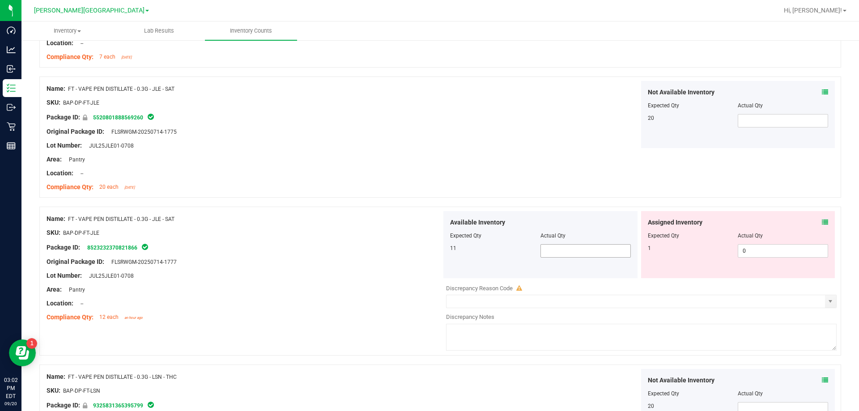
click at [429, 254] on span at bounding box center [585, 250] width 90 height 13
click at [212, 314] on div "Compliance Qty: 12 each an hour ago" at bounding box center [244, 317] width 395 height 9
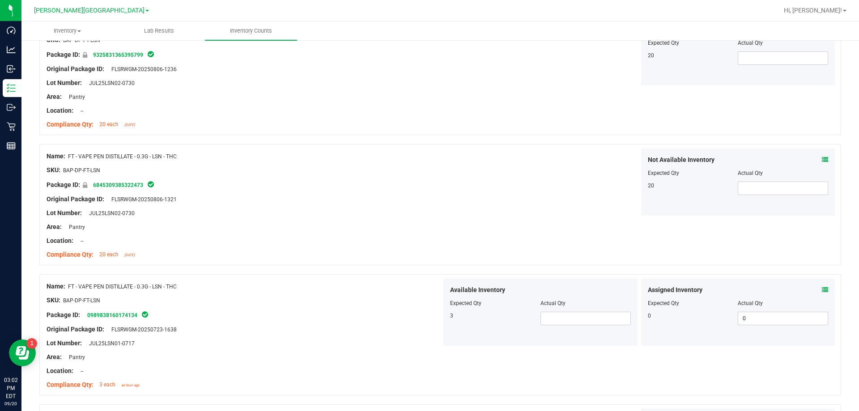
scroll to position [1208, 0]
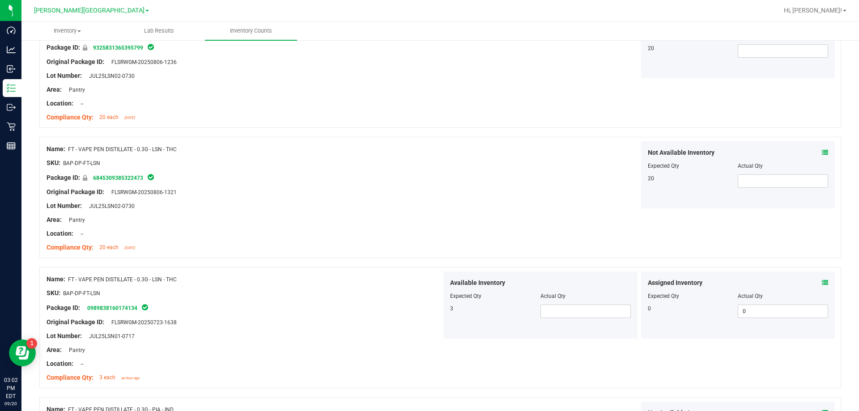
click at [429, 298] on span "Actual Qty" at bounding box center [552, 296] width 25 height 6
click at [429, 309] on span at bounding box center [585, 311] width 90 height 13
click at [429, 364] on div "Name: FT - VAPE PEN DISTILLATE - 0.3G - LSN - THC SKU: BAP-DP-FT-LSN Package ID…" at bounding box center [439, 327] width 801 height 121
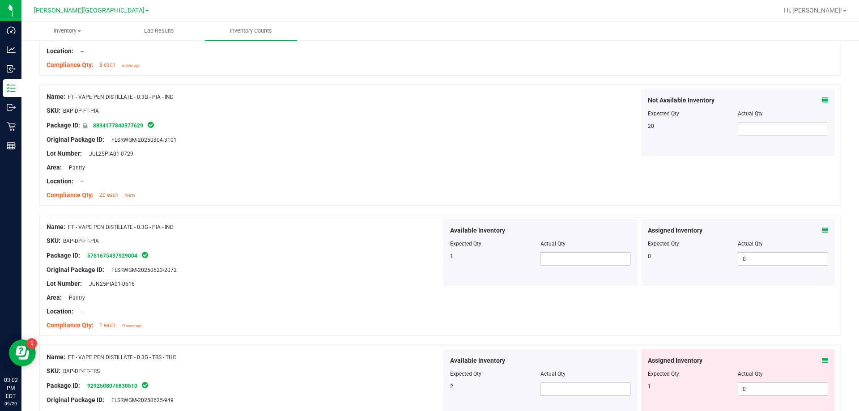
scroll to position [1521, 0]
click at [429, 257] on span at bounding box center [585, 258] width 90 height 13
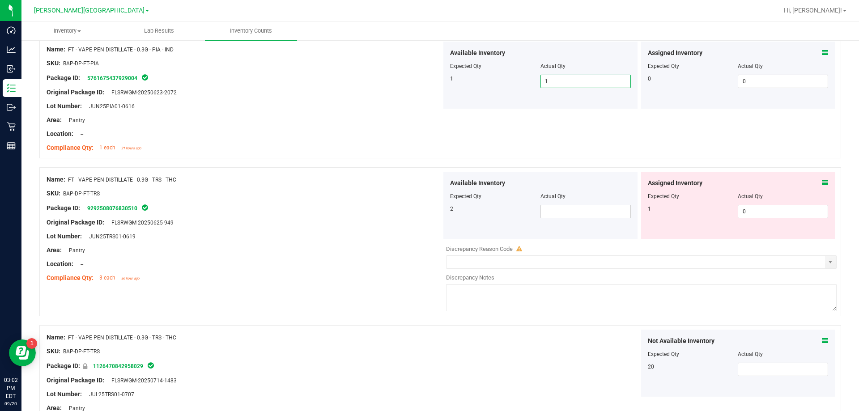
scroll to position [1699, 0]
click at [429, 210] on span at bounding box center [585, 209] width 90 height 13
click at [429, 330] on div "Not Available Inventory Expected Qty Actual Qty 20" at bounding box center [638, 361] width 395 height 67
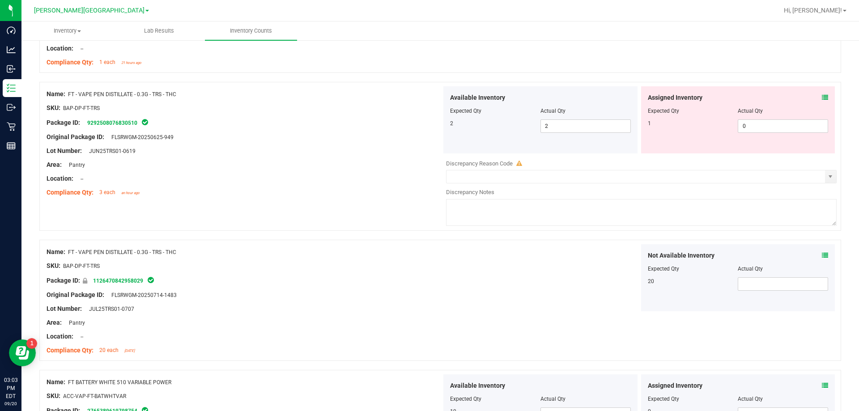
scroll to position [1878, 0]
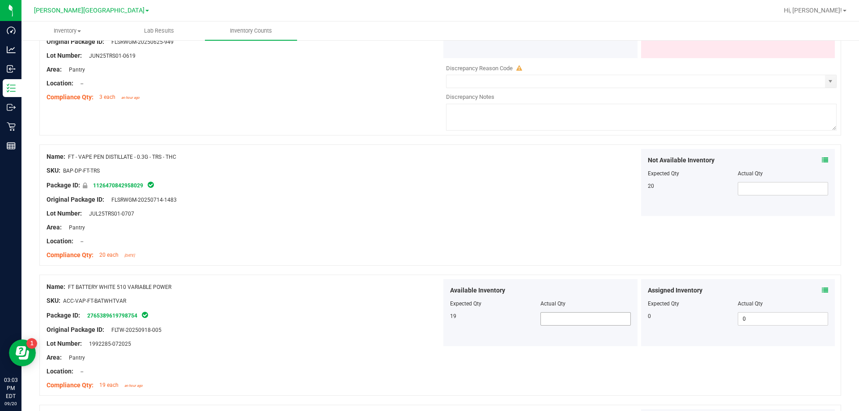
click at [429, 314] on span at bounding box center [585, 318] width 90 height 13
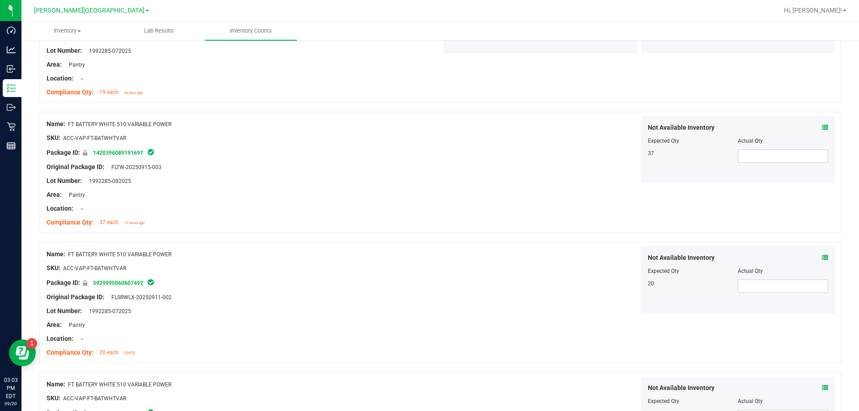
click at [429, 293] on div "Not Available Inventory Expected Qty Actual Qty 20" at bounding box center [638, 279] width 395 height 67
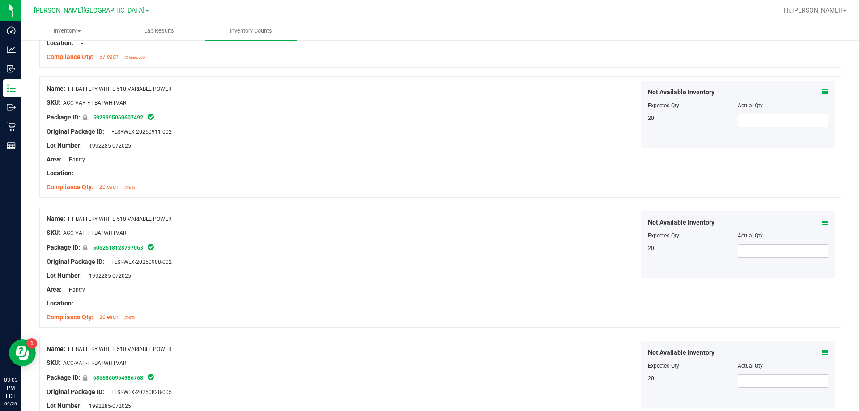
scroll to position [2423, 0]
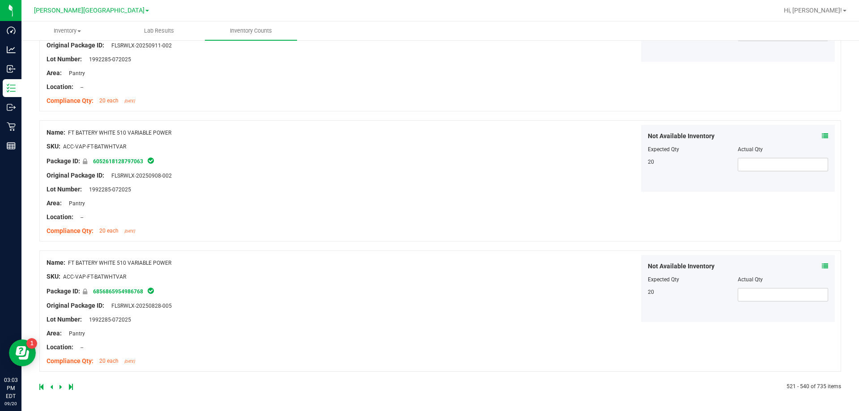
click at [59, 388] on icon at bounding box center [60, 386] width 3 height 5
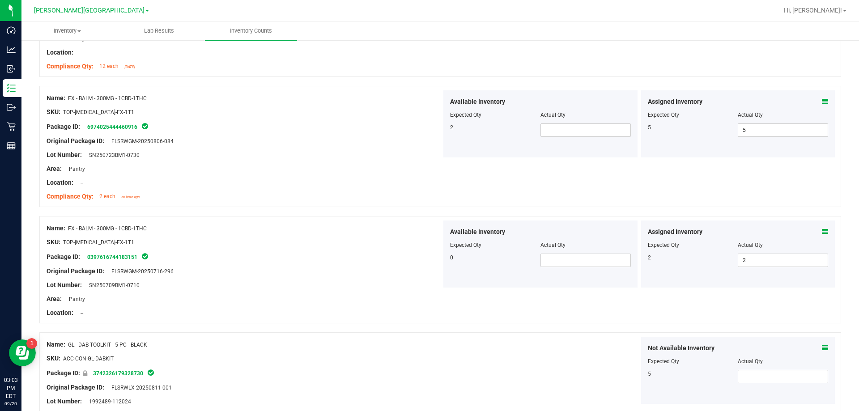
scroll to position [313, 0]
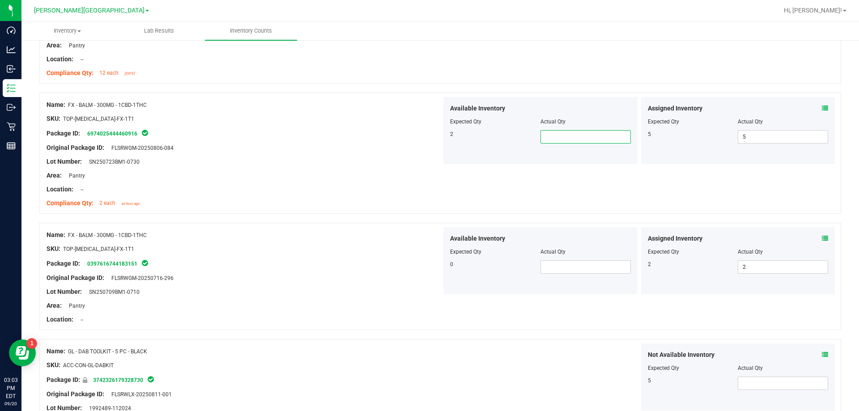
click at [429, 137] on span at bounding box center [585, 136] width 90 height 13
click at [429, 264] on span at bounding box center [585, 266] width 90 height 13
click at [245, 314] on div "Name: FX - BALM - 300MG - 1CBD-1THC SKU: TOP-[MEDICAL_DATA]-FX-1T1 Package ID: …" at bounding box center [244, 277] width 395 height 100
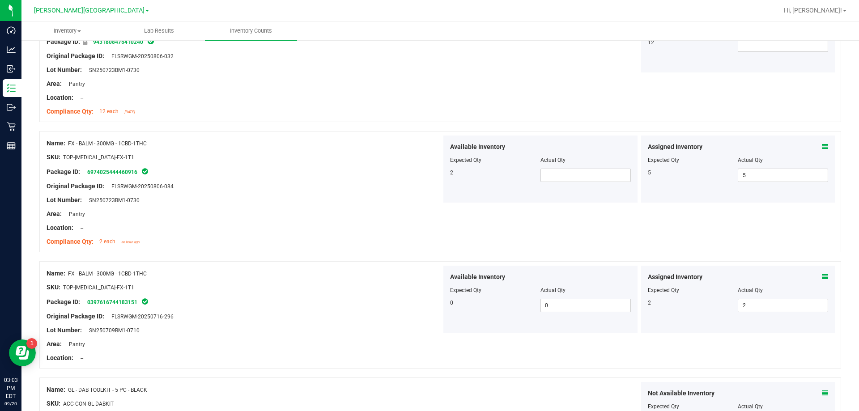
scroll to position [268, 0]
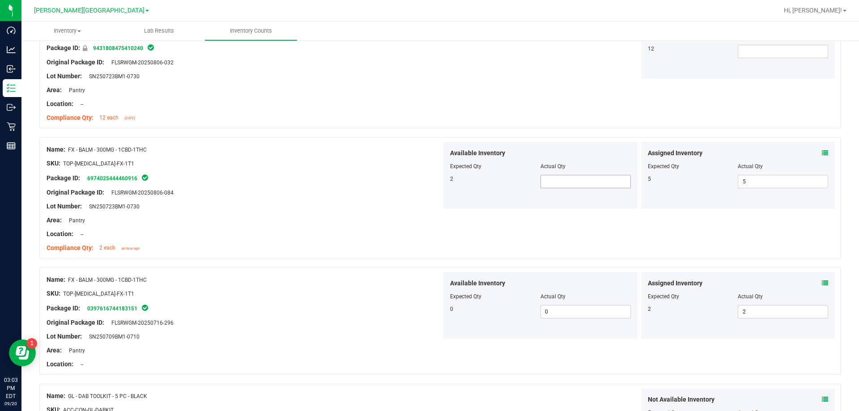
click at [429, 179] on span at bounding box center [585, 181] width 90 height 13
click at [398, 233] on div "Location: --" at bounding box center [244, 233] width 395 height 9
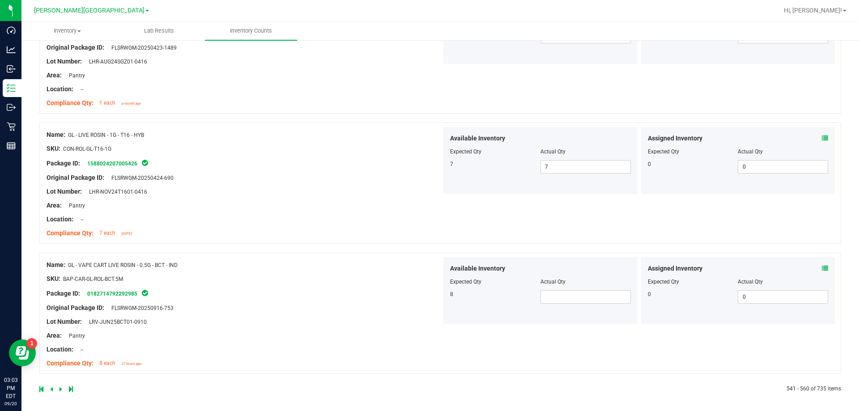
scroll to position [2381, 0]
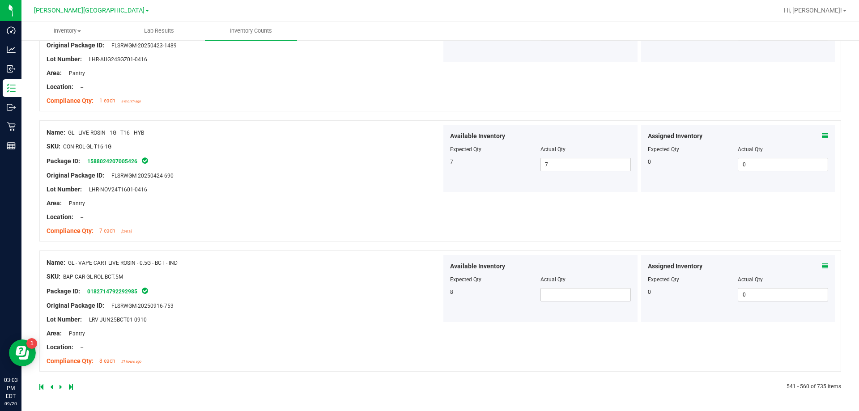
click at [429, 287] on div at bounding box center [540, 286] width 181 height 4
click at [429, 304] on div "Available Inventory Expected Qty Actual Qty 8" at bounding box center [540, 288] width 194 height 67
click at [429, 292] on span at bounding box center [585, 294] width 90 height 13
click at [60, 386] on icon at bounding box center [60, 386] width 3 height 5
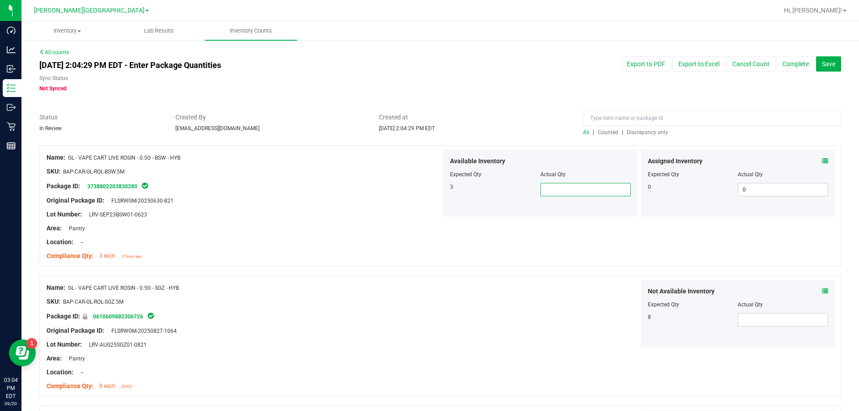
click at [429, 191] on span at bounding box center [585, 189] width 90 height 13
click at [429, 297] on div "Not Available Inventory Expected Qty Actual Qty 8" at bounding box center [638, 313] width 395 height 67
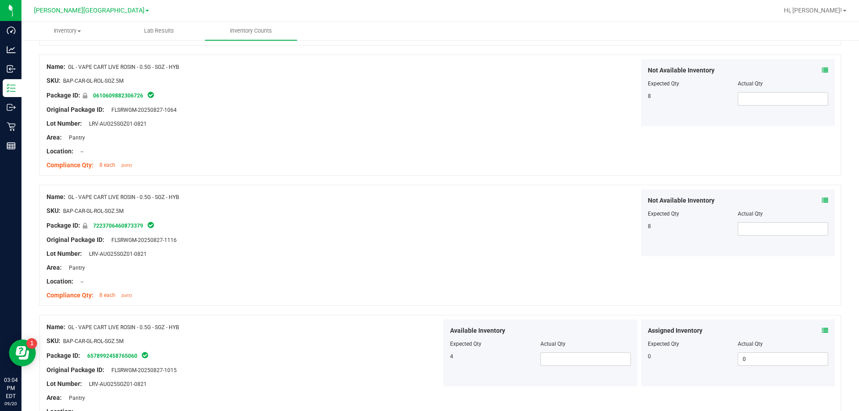
scroll to position [268, 0]
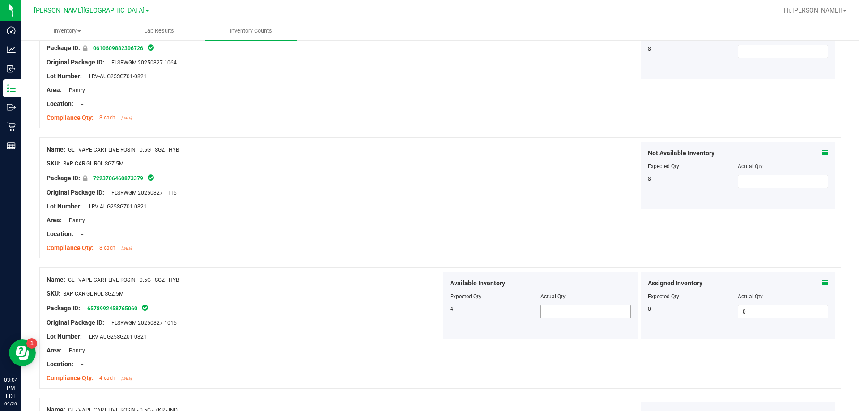
click at [429, 311] on span at bounding box center [585, 311] width 90 height 13
click at [429, 342] on div "Name: GL - VAPE CART LIVE ROSIN - 0.5G - SGZ - HYB SKU: BAP-CAR-GL-ROL-SGZ.5M P…" at bounding box center [439, 327] width 801 height 121
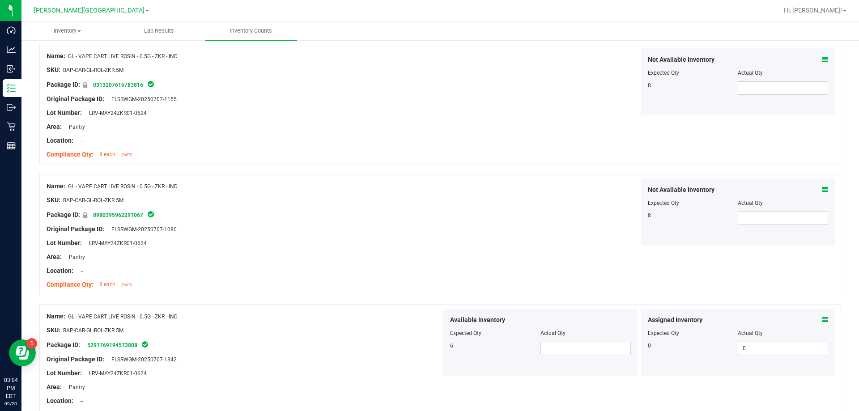
scroll to position [716, 0]
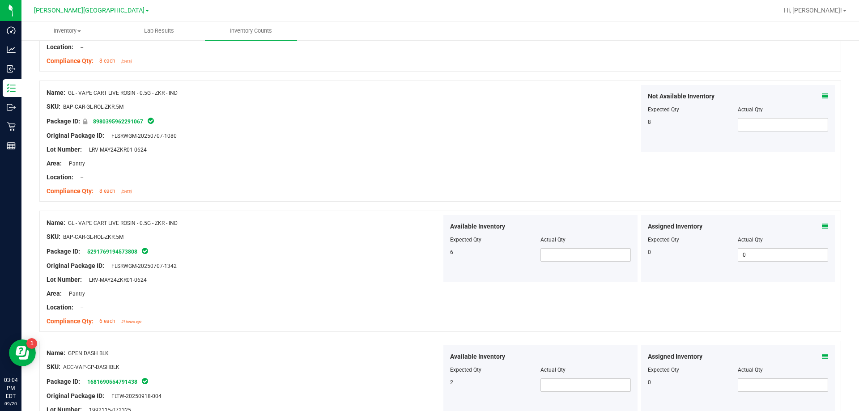
click at [429, 246] on div at bounding box center [540, 246] width 181 height 4
click at [429, 250] on span at bounding box center [585, 254] width 90 height 13
click at [368, 281] on div "Lot Number: LRV-MAY24ZKR01-0624" at bounding box center [244, 279] width 395 height 9
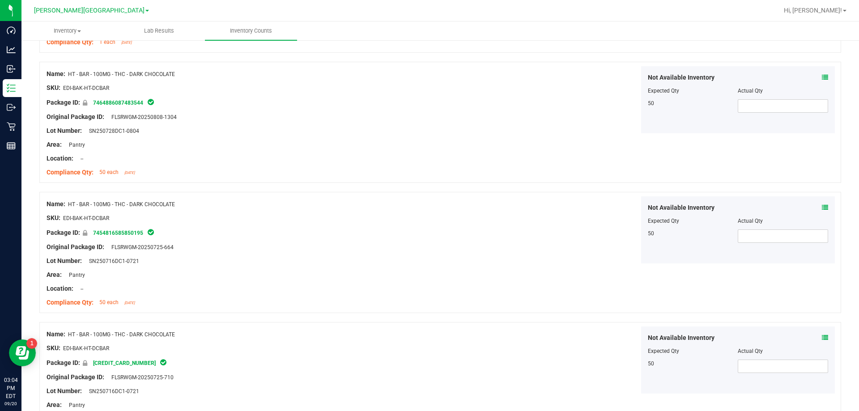
scroll to position [2368, 0]
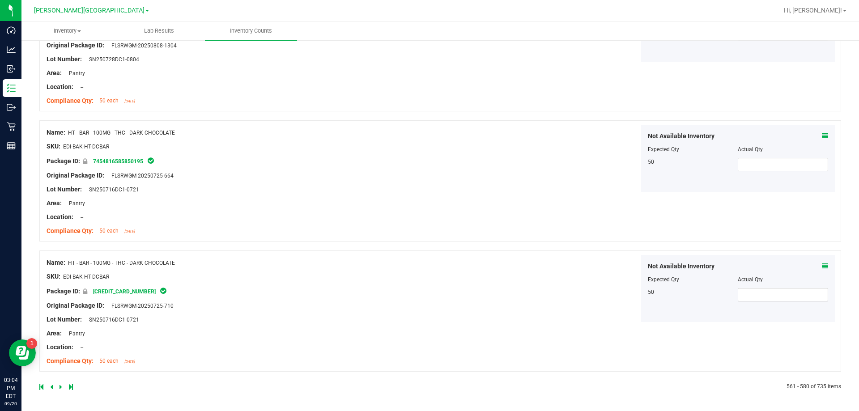
click at [59, 384] on div at bounding box center [239, 387] width 401 height 8
click at [59, 387] on icon at bounding box center [60, 386] width 3 height 5
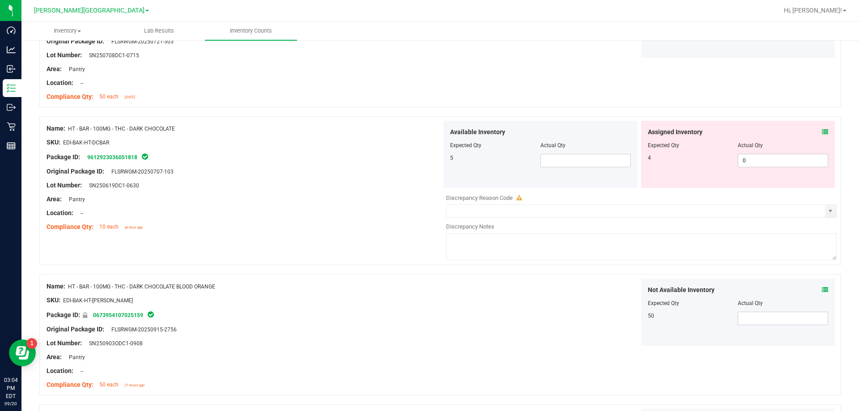
scroll to position [313, 0]
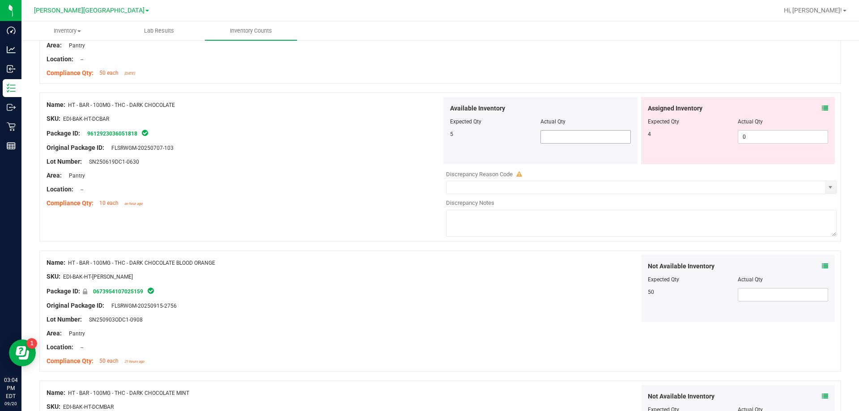
click at [429, 136] on span at bounding box center [585, 136] width 90 height 13
click at [429, 266] on div "Not Available Inventory Expected Qty Actual Qty 50" at bounding box center [638, 288] width 395 height 67
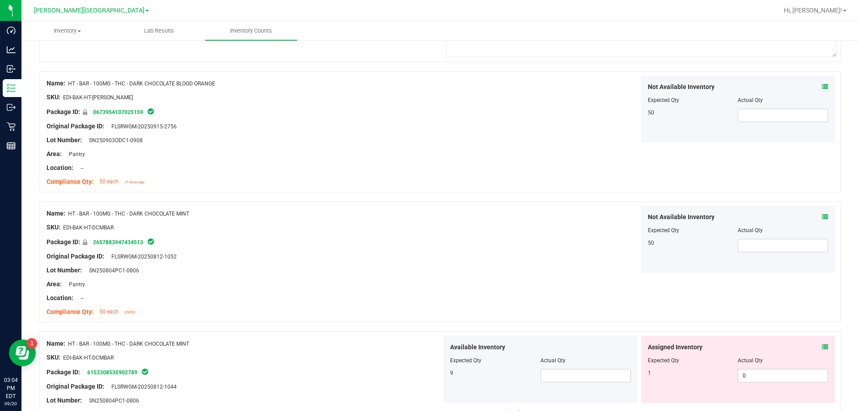
scroll to position [671, 0]
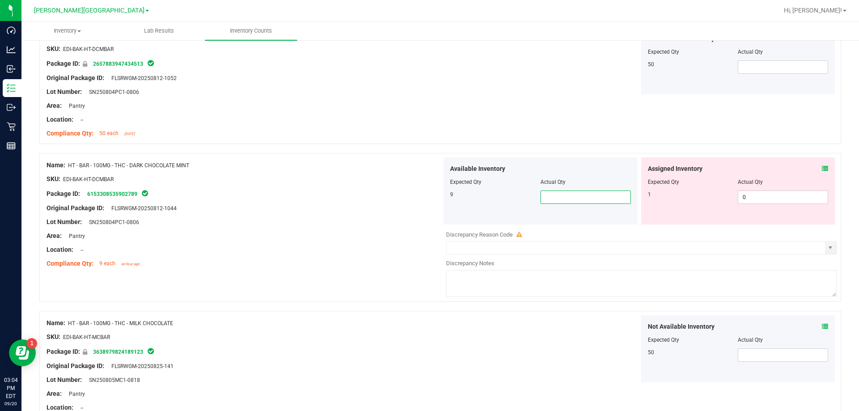
click at [429, 197] on span at bounding box center [585, 197] width 90 height 13
click at [429, 320] on div "Not Available Inventory Expected Qty Actual Qty 50" at bounding box center [638, 348] width 395 height 67
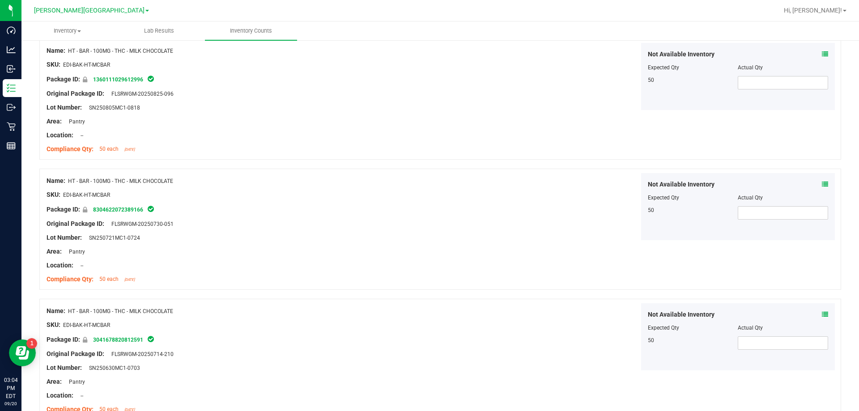
scroll to position [1342, 0]
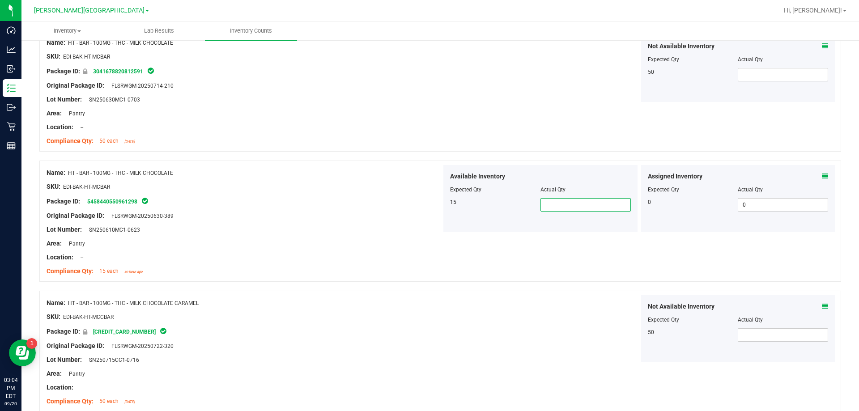
click at [429, 204] on span at bounding box center [585, 204] width 90 height 13
click at [429, 280] on div "Name: HT - BAR - 100MG - THC - MILK CHOCOLATE SKU: EDI-BAK-HT-MCBAR Package ID:…" at bounding box center [439, 221] width 801 height 121
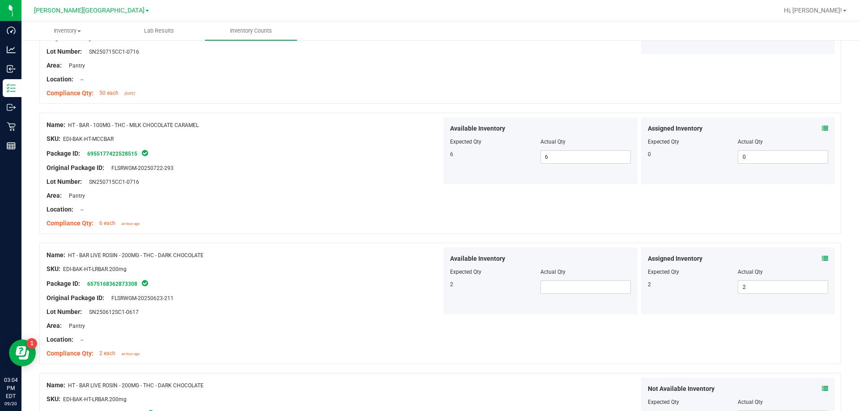
scroll to position [1655, 0]
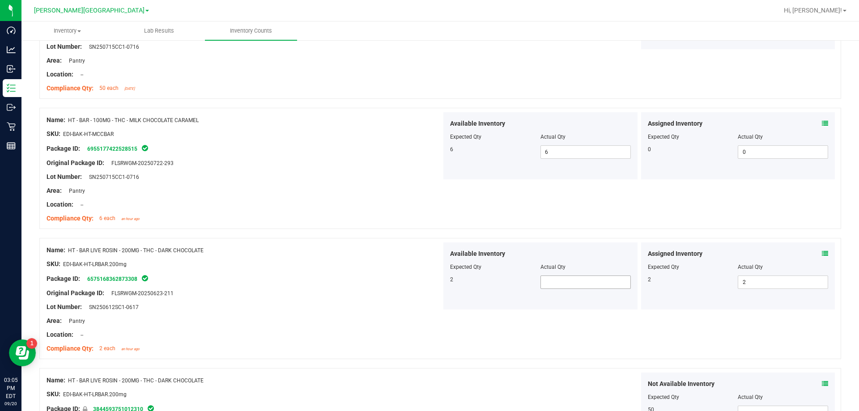
click at [429, 284] on span at bounding box center [585, 281] width 90 height 13
click at [416, 272] on div at bounding box center [244, 271] width 395 height 4
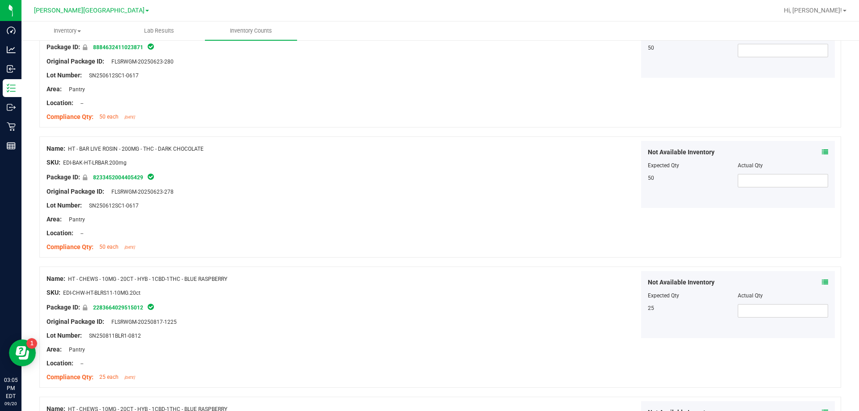
scroll to position [2415, 0]
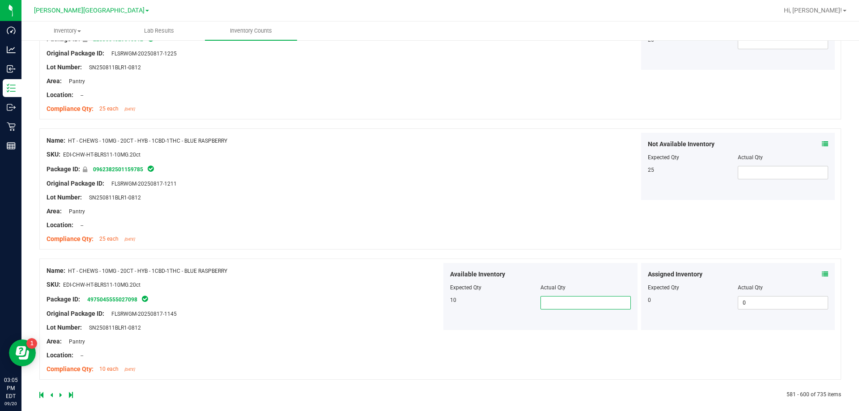
click at [429, 306] on span at bounding box center [585, 302] width 90 height 13
click at [396, 316] on div "Name: HT - CHEWS - 10MG - 20CT - HYB - 1CBD-1THC - BLUE RASPBERRY SKU: EDI-CHW-…" at bounding box center [244, 320] width 395 height 114
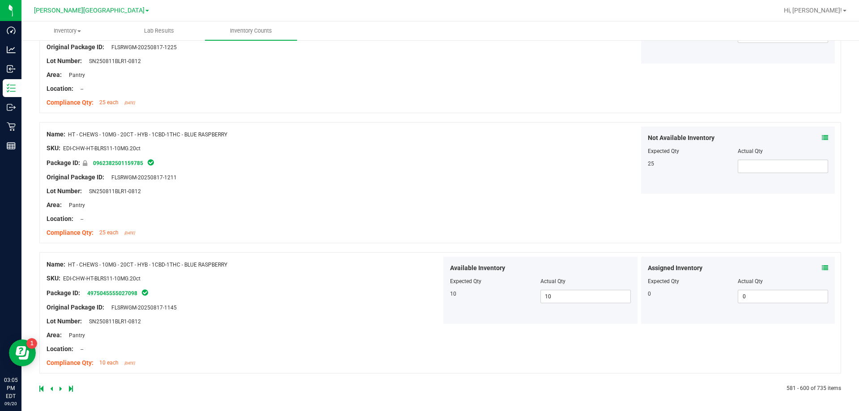
scroll to position [2423, 0]
click at [59, 388] on icon at bounding box center [60, 386] width 3 height 5
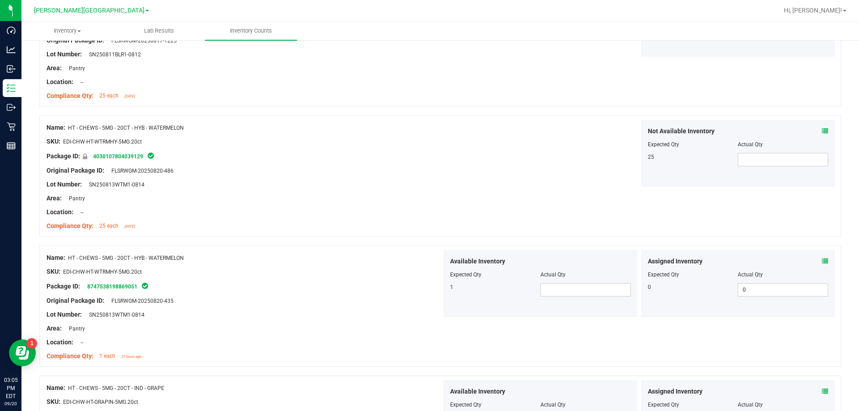
scroll to position [313, 0]
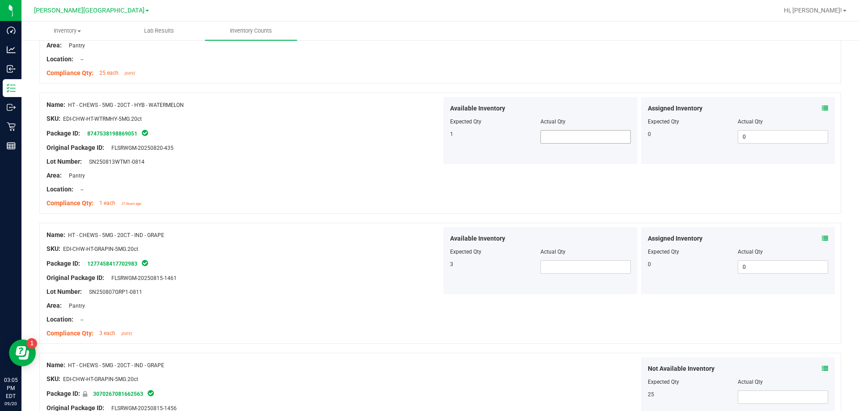
click at [429, 143] on span at bounding box center [585, 136] width 90 height 13
click at [429, 272] on span at bounding box center [585, 266] width 90 height 13
click at [347, 251] on div "SKU: EDI-CHW-HT-GRAPIN-5MG.20ct" at bounding box center [244, 248] width 395 height 9
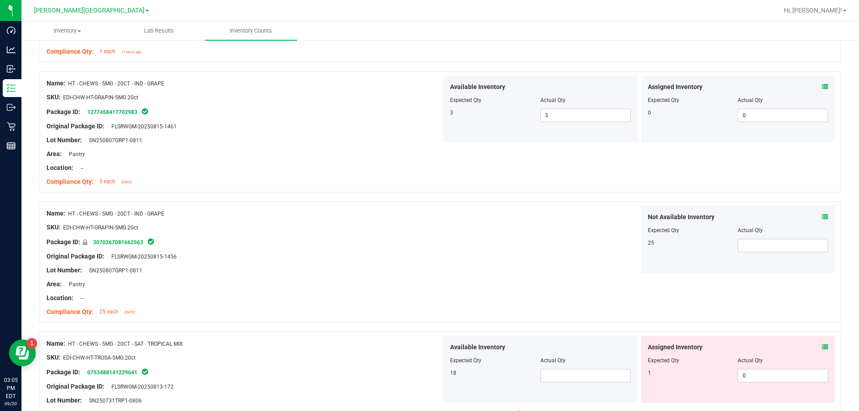
scroll to position [537, 0]
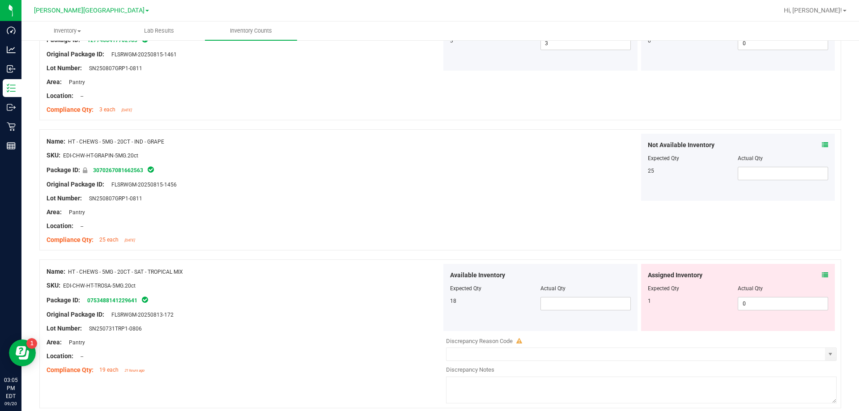
click at [429, 292] on div at bounding box center [540, 294] width 181 height 4
click at [429, 299] on span at bounding box center [585, 303] width 90 height 13
click at [302, 262] on div "Name: HT - CHEWS - 5MG - 20CT - SAT - TROPICAL MIX SKU: EDI-CHW-HT-TROSA-5MG.20…" at bounding box center [439, 333] width 801 height 149
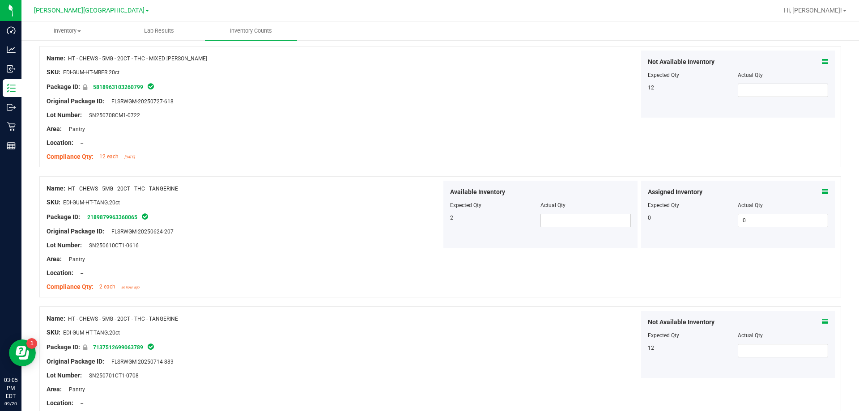
scroll to position [1431, 0]
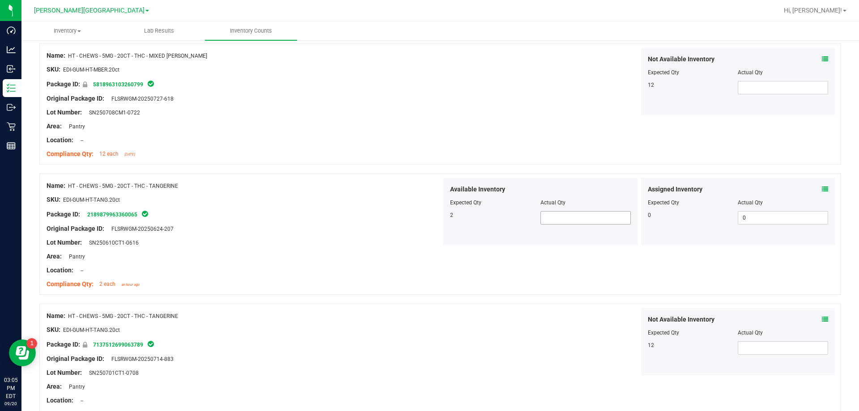
click at [429, 214] on span at bounding box center [585, 217] width 90 height 13
click at [429, 186] on icon at bounding box center [825, 189] width 6 height 6
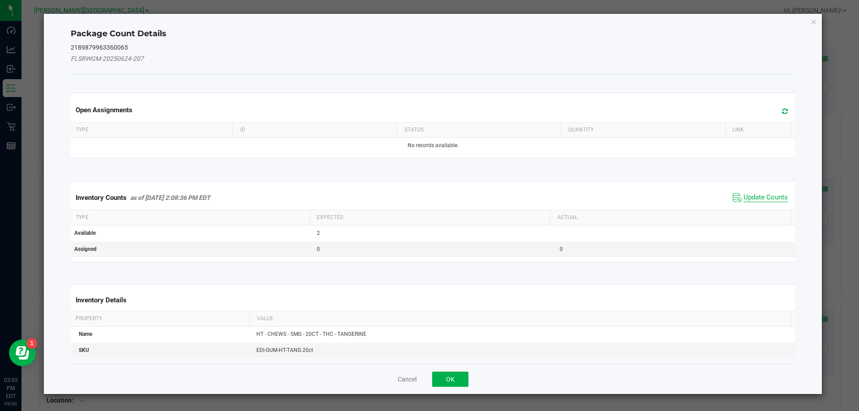
click at [429, 197] on span "Update Counts" at bounding box center [765, 197] width 44 height 9
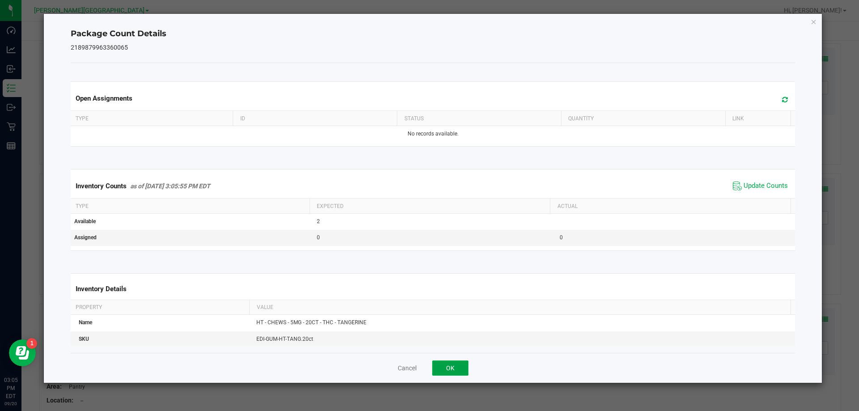
click at [429, 372] on button "OK" at bounding box center [450, 367] width 36 height 15
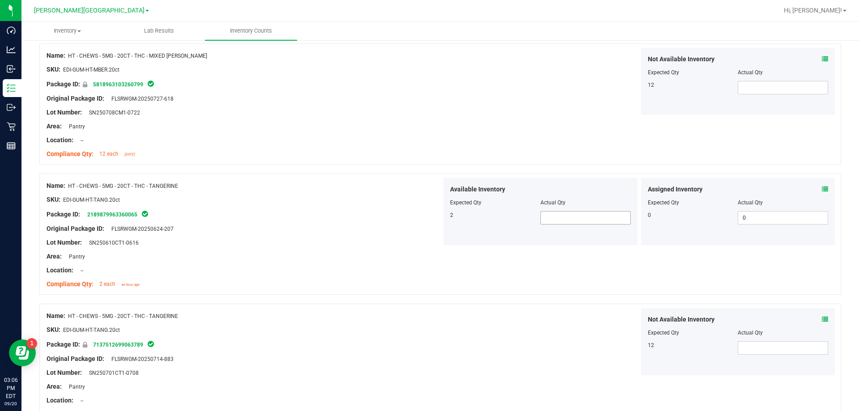
click at [429, 213] on span at bounding box center [585, 217] width 90 height 13
click at [429, 298] on div at bounding box center [439, 299] width 801 height 9
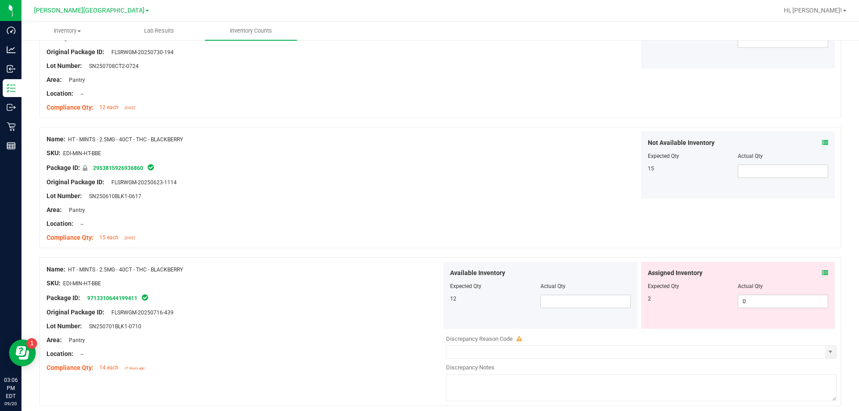
scroll to position [2281, 0]
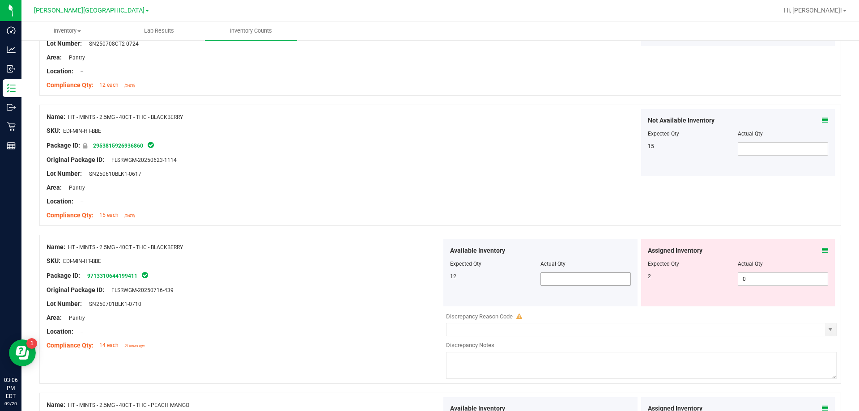
click at [429, 275] on span at bounding box center [585, 278] width 90 height 13
click at [392, 272] on div "Package ID: 9713310644199411" at bounding box center [244, 275] width 395 height 11
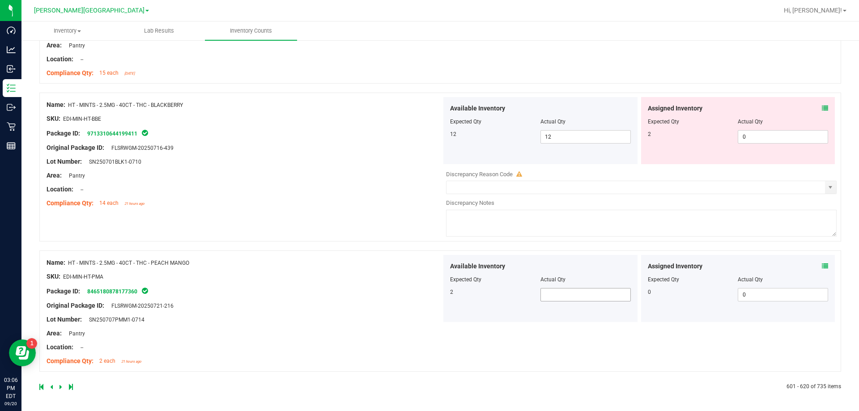
click at [429, 291] on span at bounding box center [585, 294] width 90 height 13
click at [321, 327] on div "Name: HT - MINTS - 2.5MG - 40CT - THC - PEACH MANGO SKU: EDI-MIN-HT-PMA Package…" at bounding box center [244, 312] width 395 height 114
click at [58, 386] on div at bounding box center [239, 387] width 401 height 8
click at [60, 387] on icon at bounding box center [60, 386] width 3 height 5
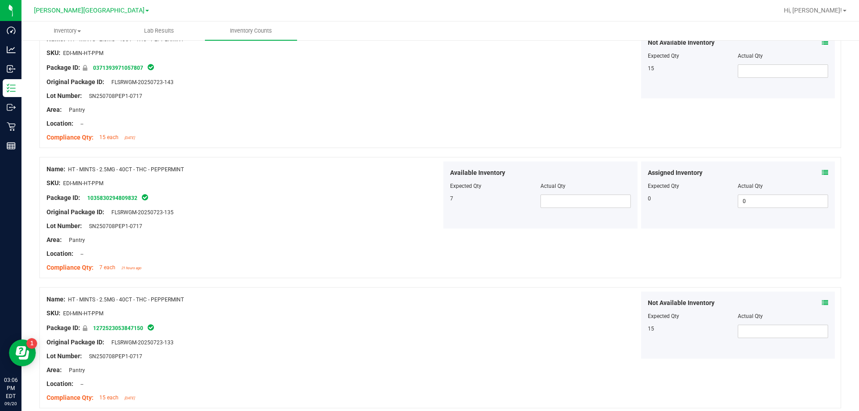
scroll to position [313, 0]
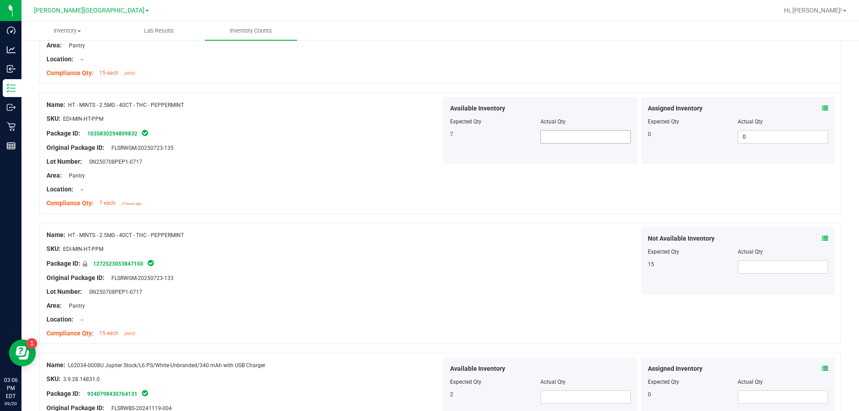
click at [429, 140] on span at bounding box center [585, 136] width 90 height 13
click at [429, 220] on div at bounding box center [439, 218] width 801 height 9
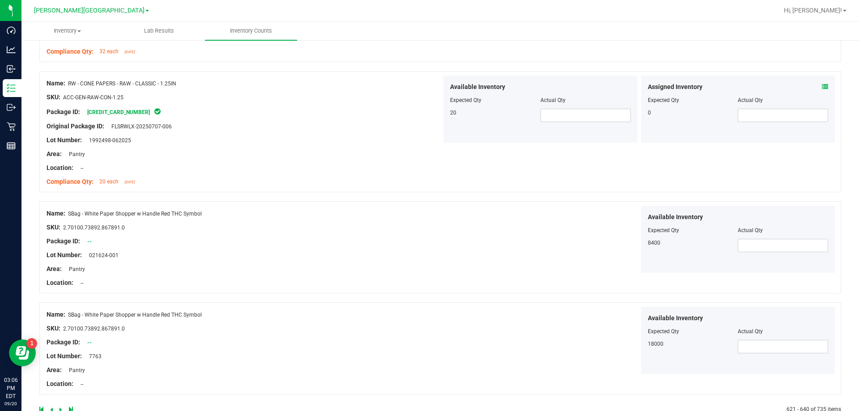
scroll to position [2251, 0]
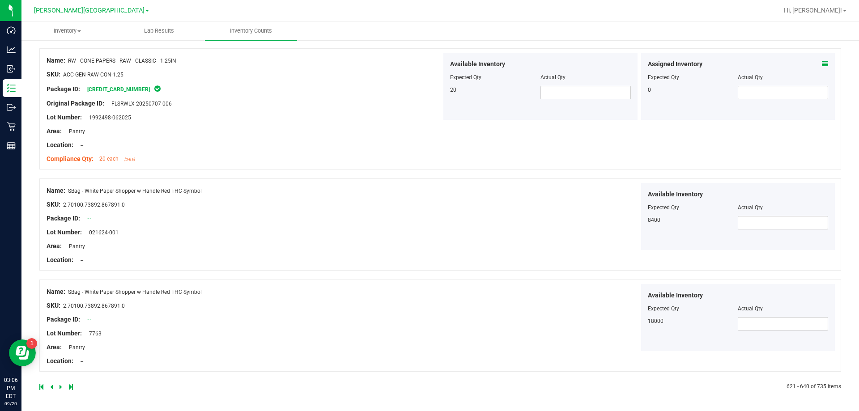
click at [60, 386] on icon at bounding box center [60, 386] width 3 height 5
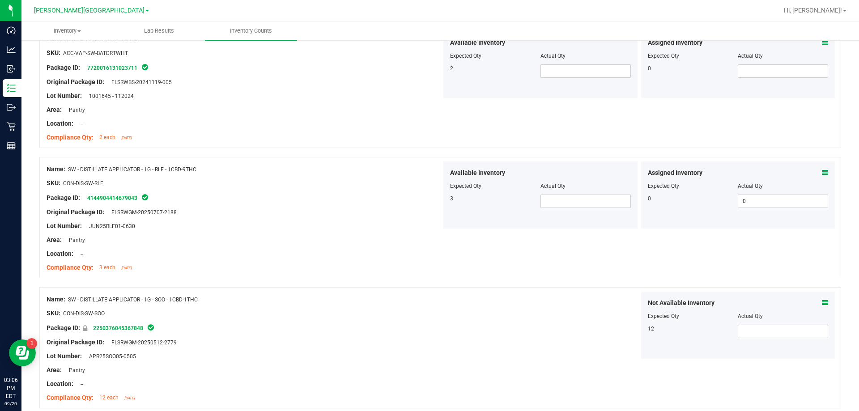
scroll to position [224, 0]
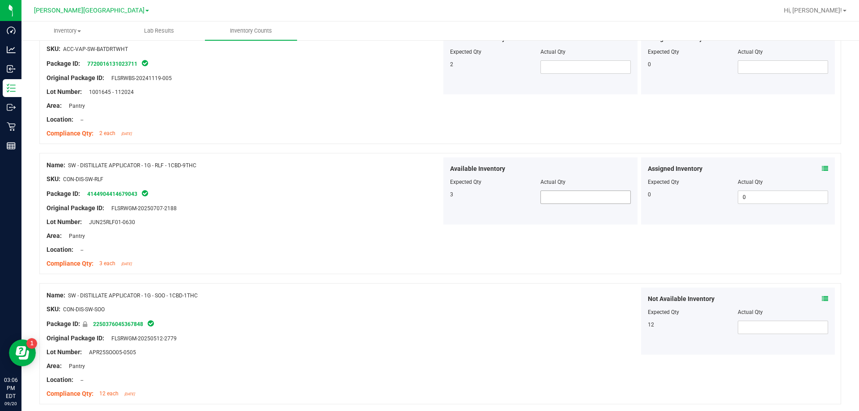
click at [429, 197] on span at bounding box center [585, 197] width 90 height 13
click at [422, 260] on div "Compliance Qty: 3 each [DATE]" at bounding box center [244, 263] width 395 height 9
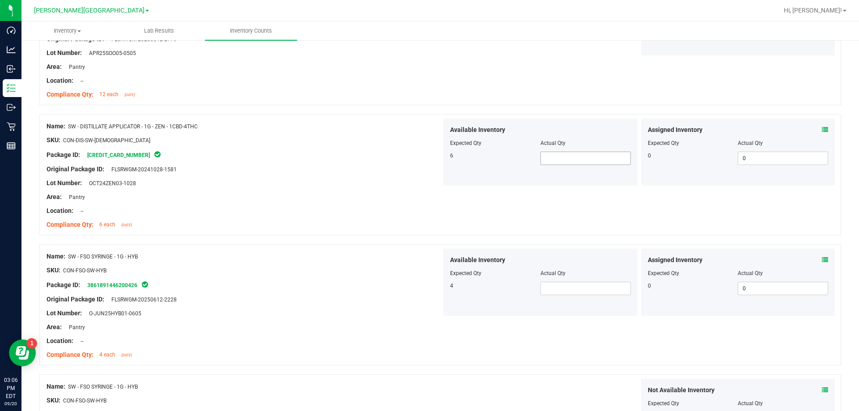
scroll to position [537, 0]
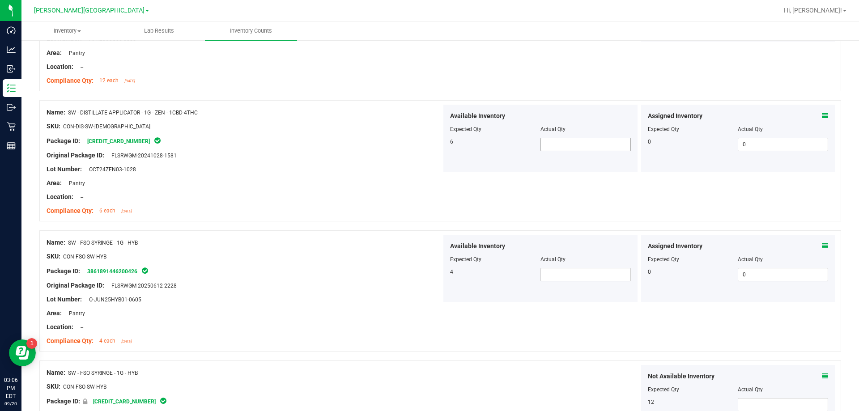
click at [429, 150] on span at bounding box center [585, 144] width 90 height 13
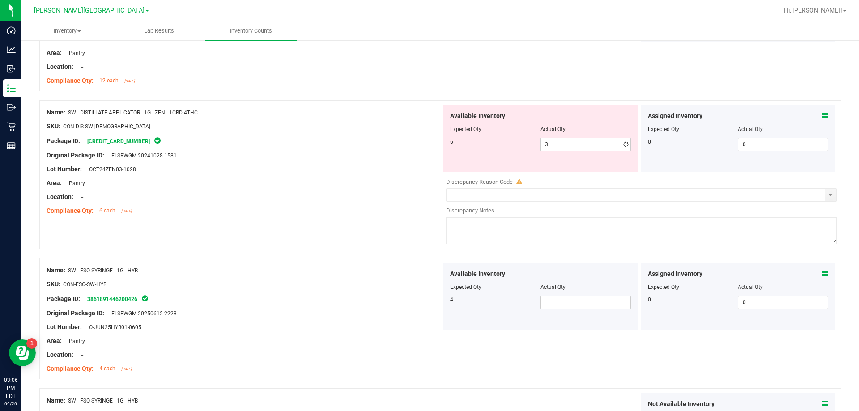
click at [372, 151] on div "Original Package ID: FLSRWGM-20241028-1581" at bounding box center [244, 155] width 395 height 9
click at [429, 146] on span "3 3" at bounding box center [585, 144] width 90 height 13
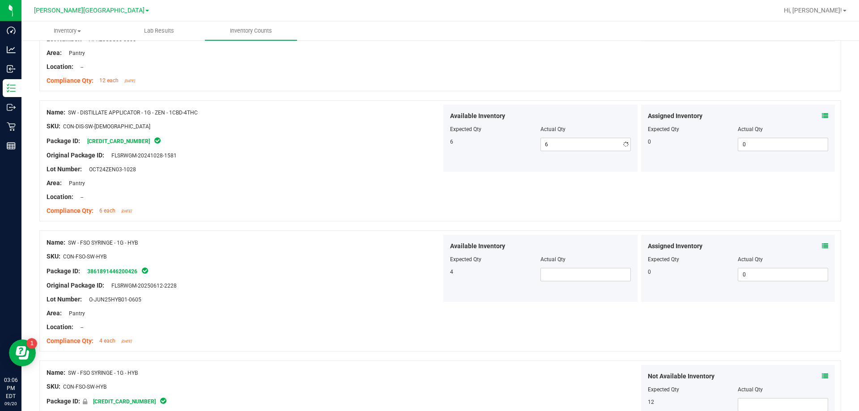
click at [373, 203] on div at bounding box center [244, 204] width 395 height 4
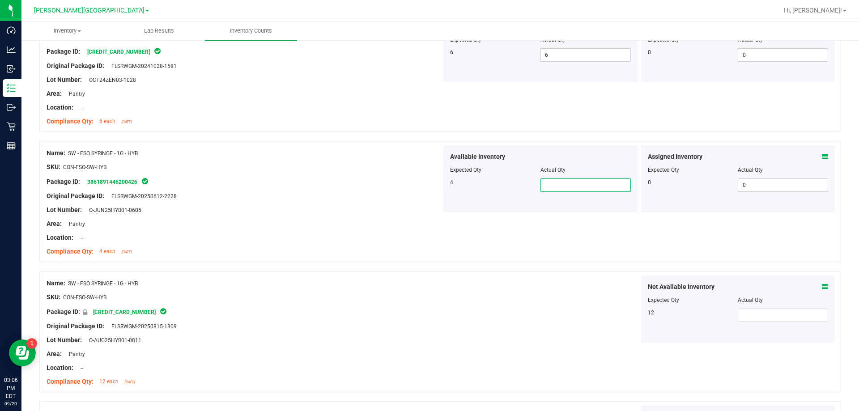
click at [429, 185] on span at bounding box center [585, 184] width 90 height 13
click at [356, 195] on div "Original Package ID: FLSRWGM-20250612-2228" at bounding box center [244, 195] width 395 height 9
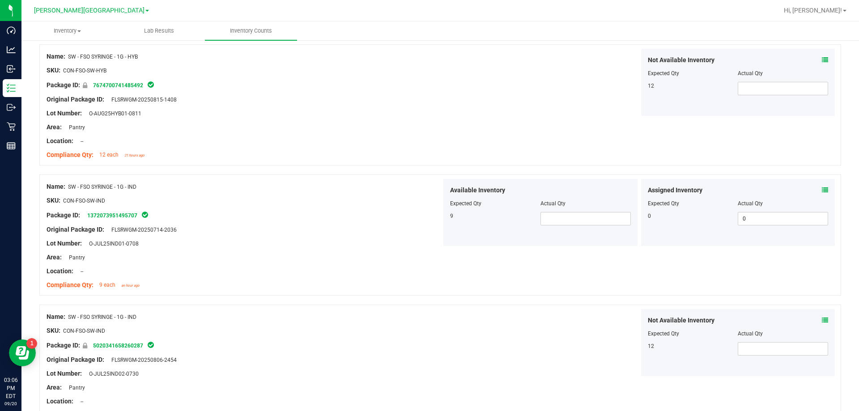
scroll to position [984, 0]
click at [429, 221] on span at bounding box center [585, 217] width 90 height 13
click at [386, 218] on div "Package ID: 1372073951495707" at bounding box center [244, 214] width 395 height 11
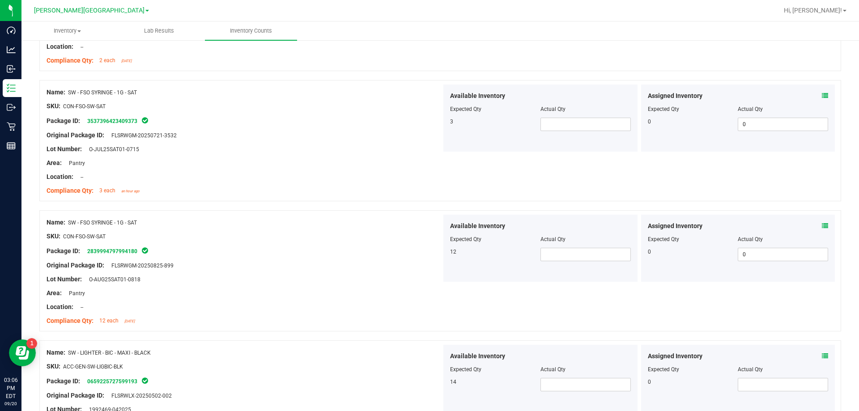
scroll to position [1744, 0]
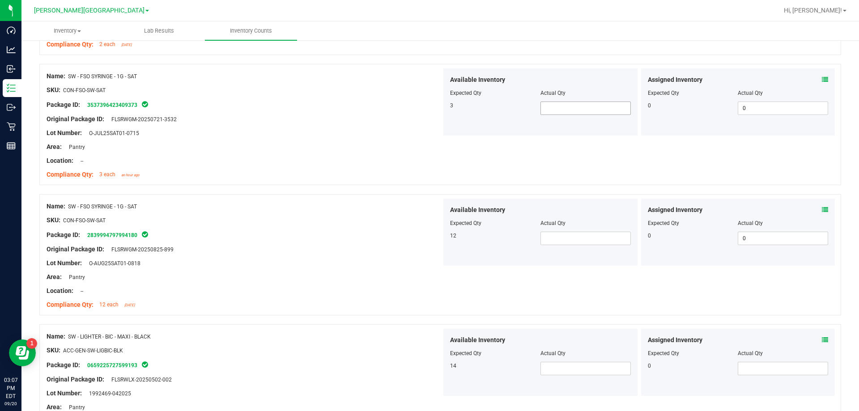
click at [429, 102] on span at bounding box center [585, 108] width 90 height 13
click at [354, 203] on div "Name: SW - FSO SYRINGE - 1G - SAT" at bounding box center [244, 206] width 395 height 9
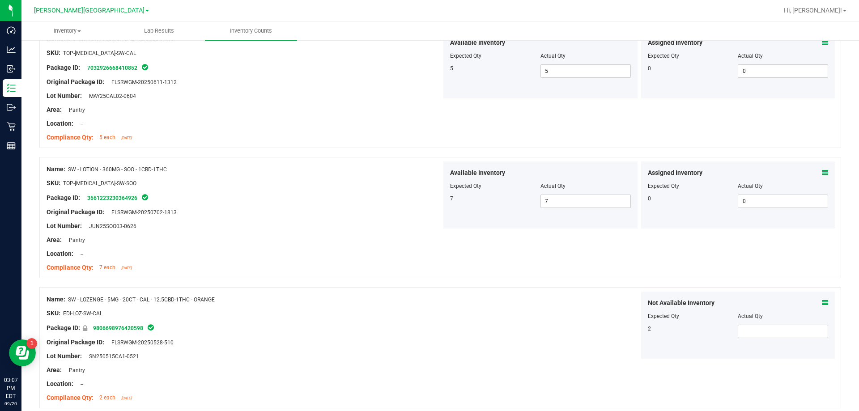
scroll to position [2339, 0]
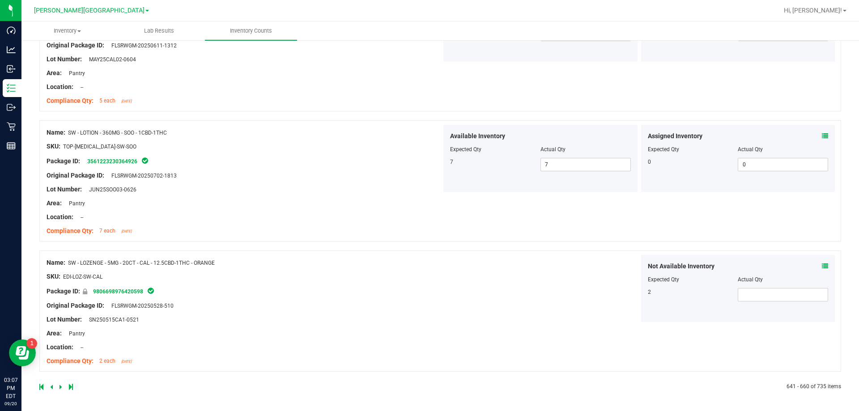
click at [59, 386] on icon at bounding box center [60, 386] width 3 height 5
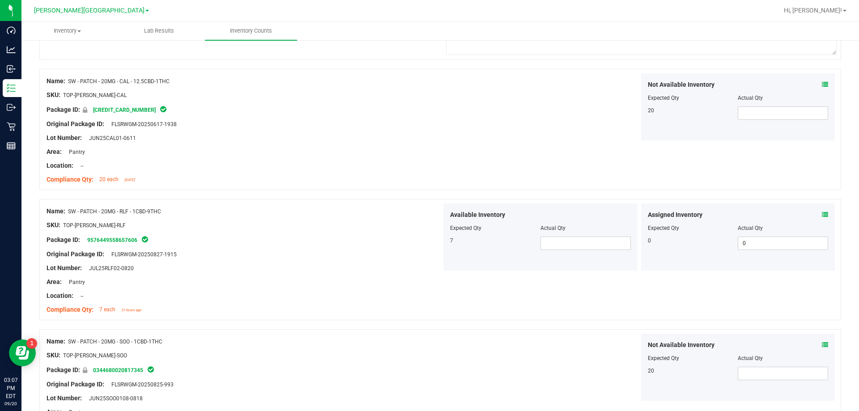
scroll to position [805, 0]
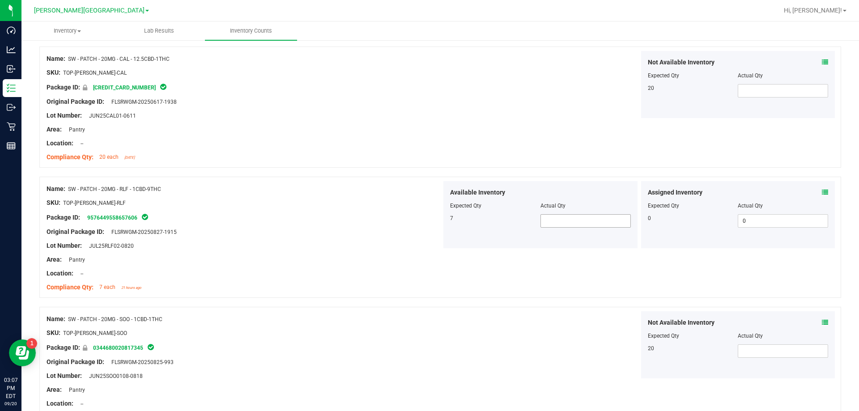
click at [429, 222] on span at bounding box center [585, 220] width 90 height 13
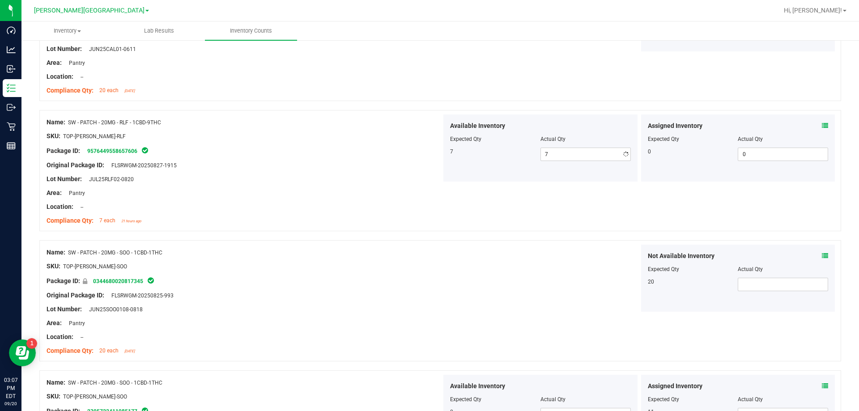
drag, startPoint x: 416, startPoint y: 316, endPoint x: 417, endPoint y: 321, distance: 4.6
click at [417, 321] on div "Name: SW - PATCH - 20MG - SOO - 1CBD-1THC SKU: TOP-[PERSON_NAME]-SOO Package ID…" at bounding box center [244, 302] width 395 height 114
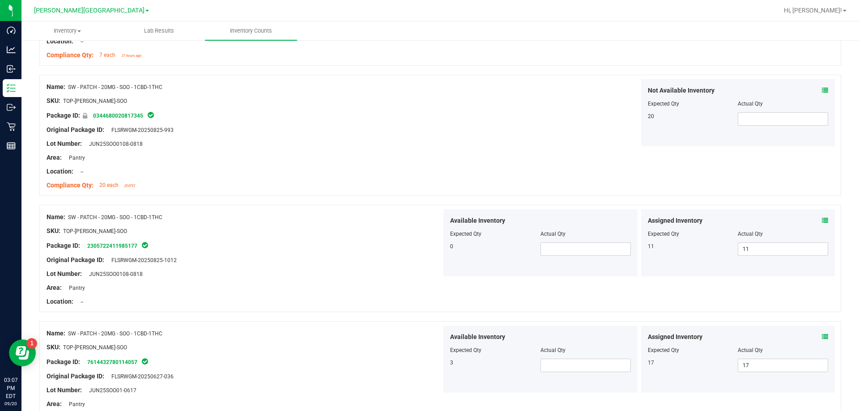
scroll to position [1073, 0]
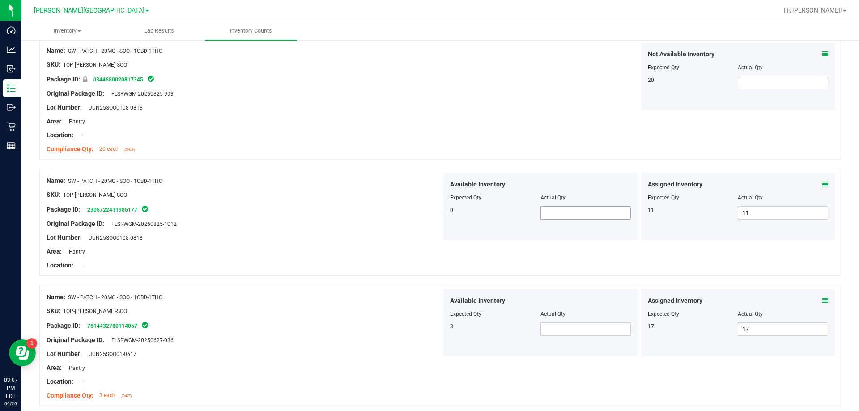
click at [429, 219] on span at bounding box center [585, 212] width 90 height 13
click at [429, 327] on span at bounding box center [585, 328] width 90 height 13
click at [341, 317] on div at bounding box center [244, 318] width 395 height 4
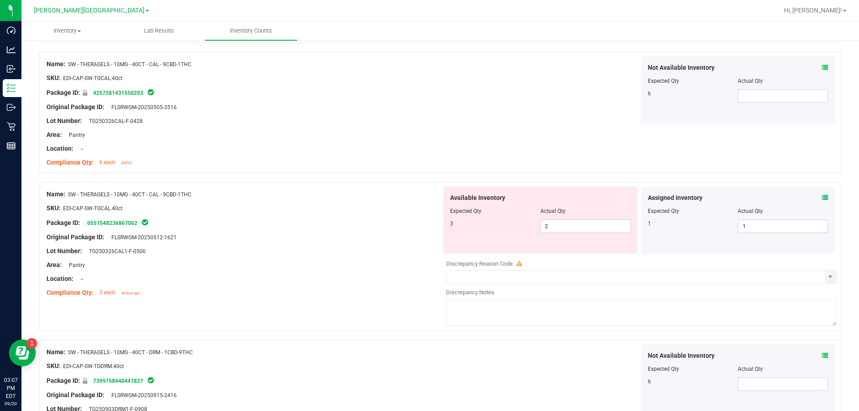
scroll to position [1744, 0]
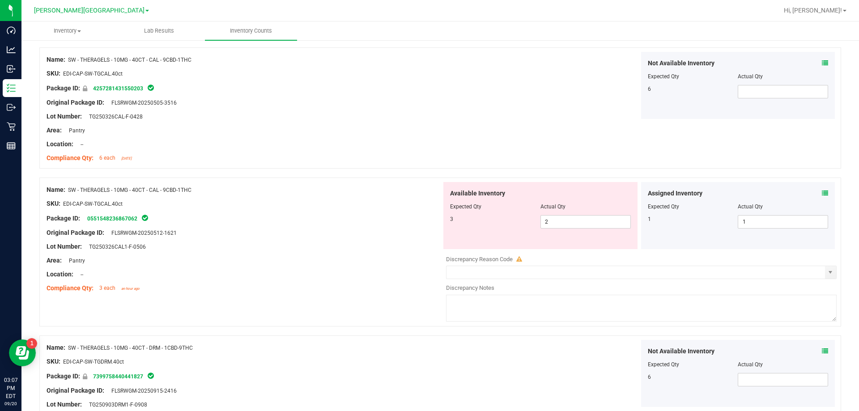
click at [386, 230] on div "Original Package ID: FLSRWGM-20250512-1621" at bounding box center [244, 232] width 395 height 9
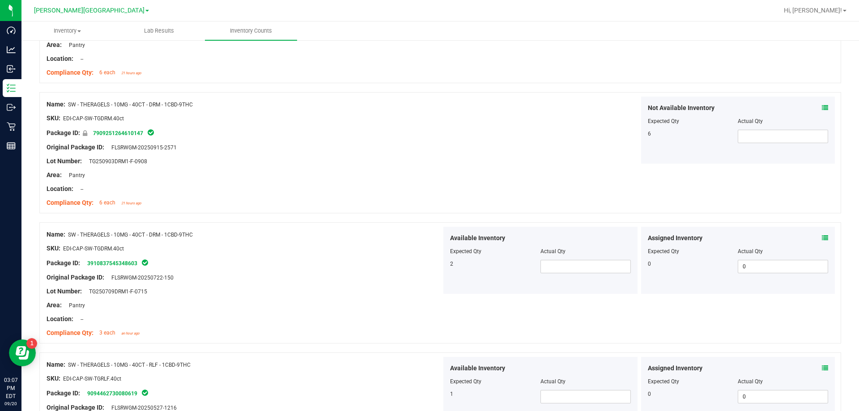
scroll to position [2191, 0]
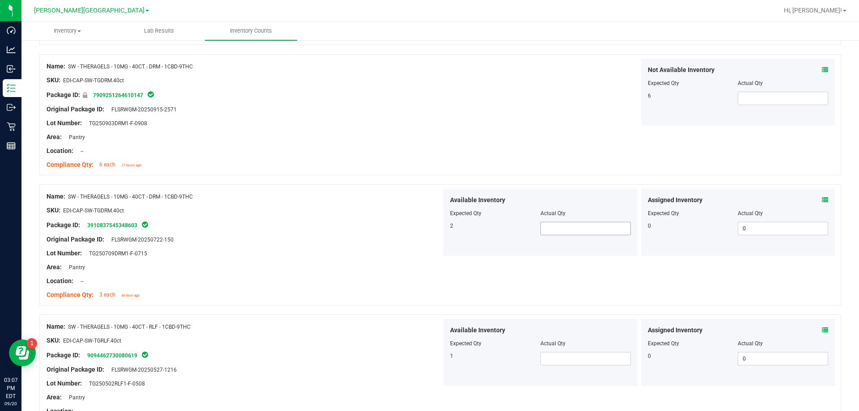
click at [429, 235] on span at bounding box center [585, 228] width 90 height 13
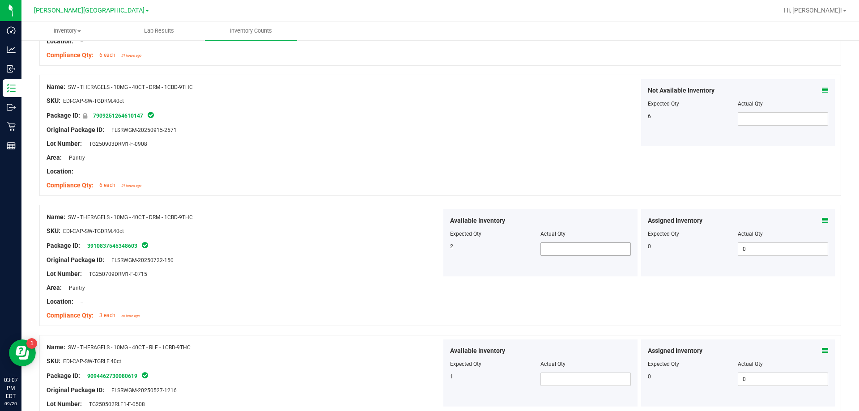
scroll to position [2120, 0]
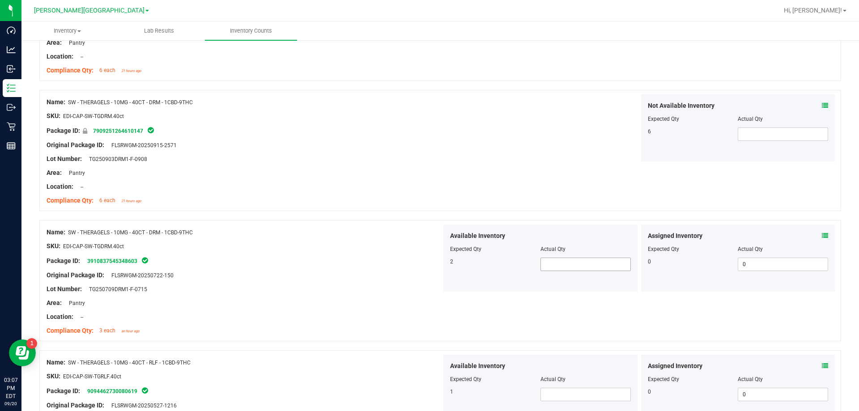
click at [429, 267] on span at bounding box center [585, 264] width 90 height 13
click at [429, 168] on div "Name: SW - THERAGELS - 10MG - 40CT - DRM - 1CBD-9THC SKU: EDI-CAP-SW-TGDRM.40ct…" at bounding box center [439, 150] width 801 height 121
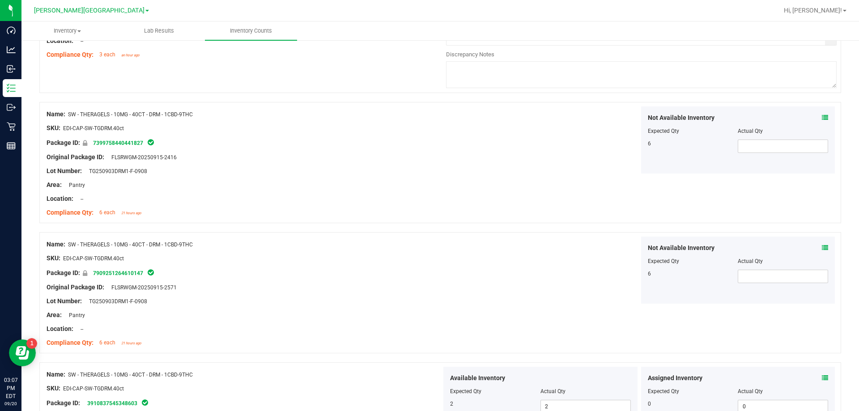
scroll to position [1852, 0]
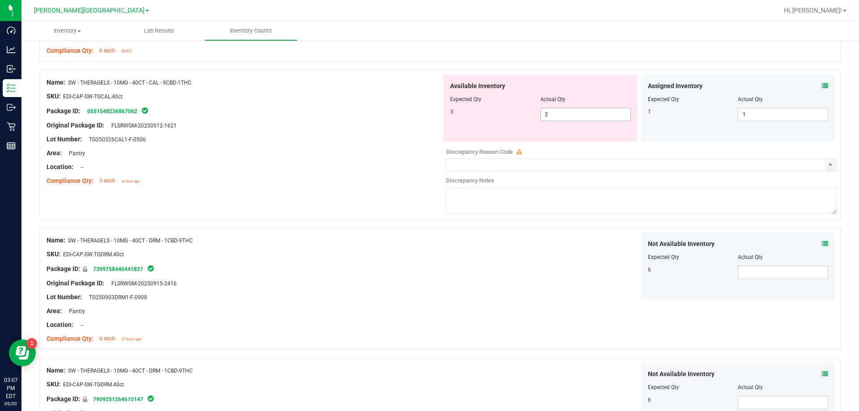
click at [429, 111] on span "2 2" at bounding box center [585, 114] width 90 height 13
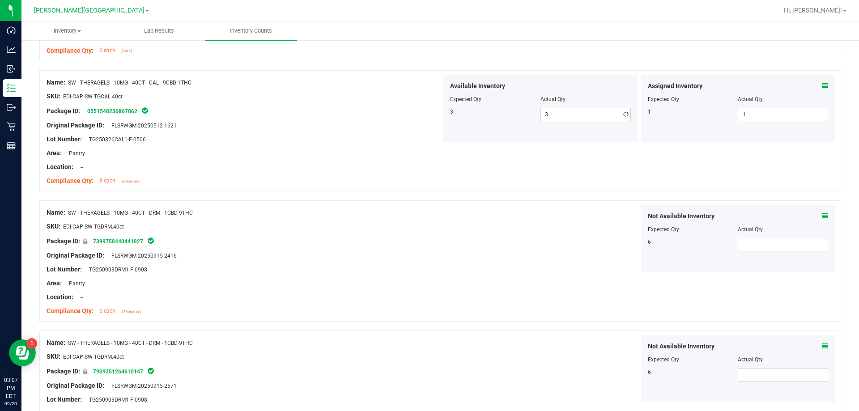
click at [194, 144] on div at bounding box center [244, 146] width 395 height 4
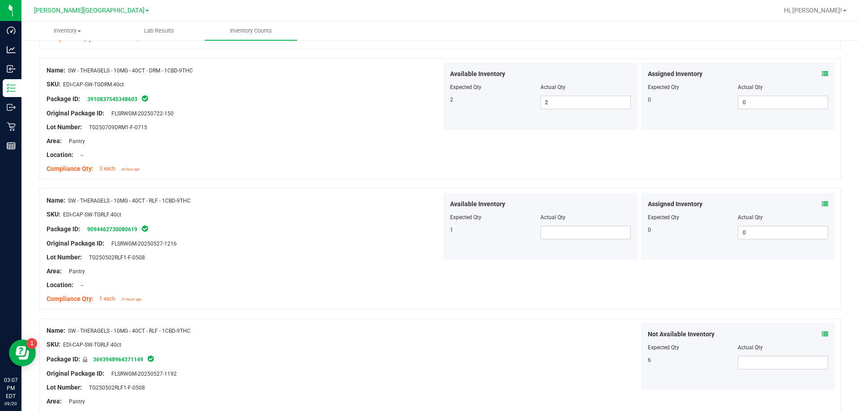
scroll to position [2322, 0]
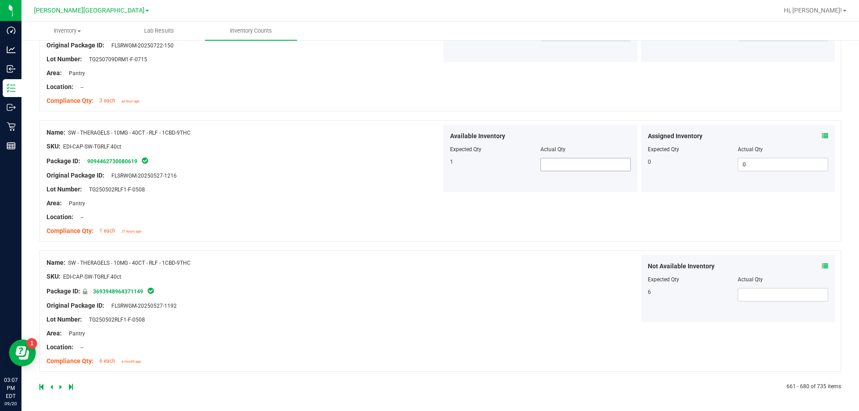
click at [429, 164] on span at bounding box center [585, 164] width 90 height 13
click at [360, 158] on div "Package ID: 9094462730080619" at bounding box center [244, 161] width 395 height 11
click at [62, 385] on link at bounding box center [61, 387] width 4 height 6
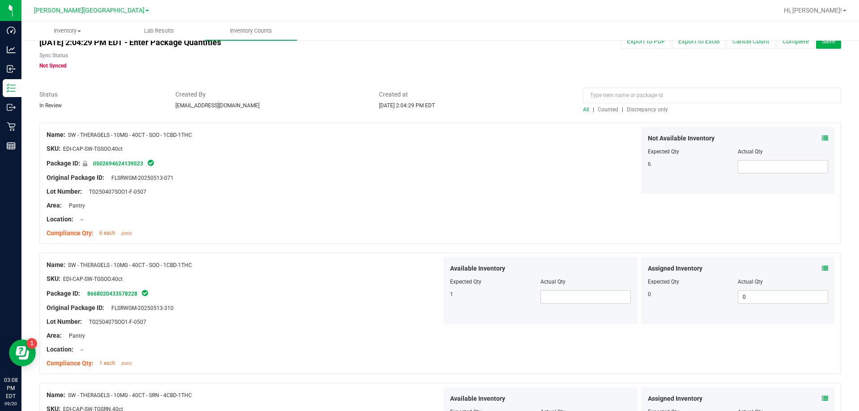
scroll to position [89, 0]
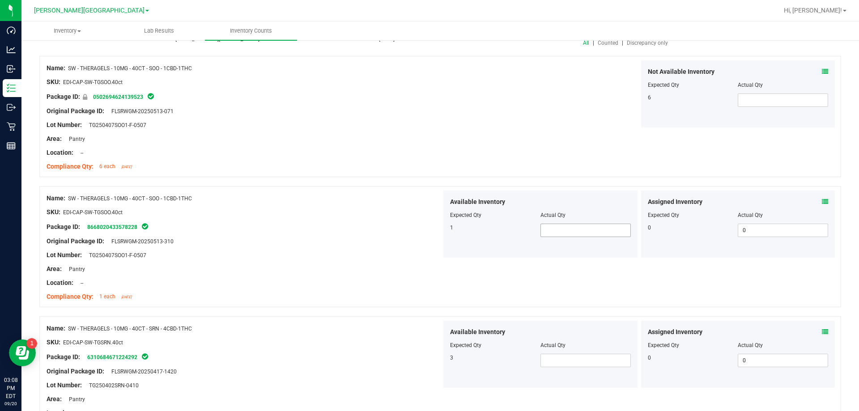
click at [429, 228] on span at bounding box center [585, 230] width 90 height 13
click at [408, 339] on div "SKU: EDI-CAP-SW-TGSRN.40ct" at bounding box center [244, 342] width 395 height 9
click at [429, 356] on span at bounding box center [585, 360] width 90 height 13
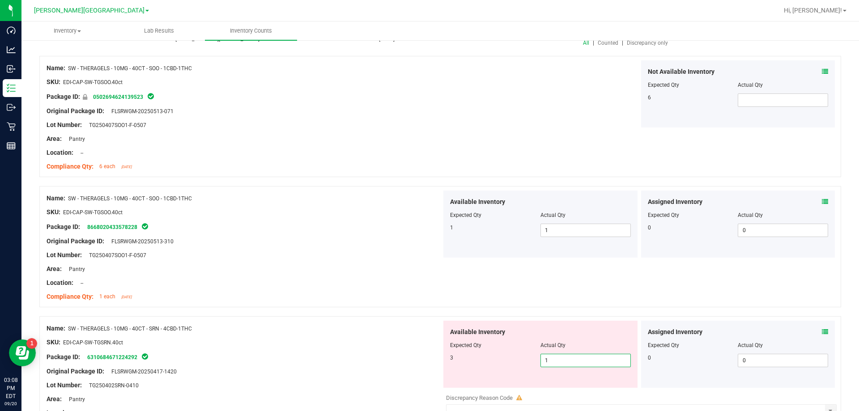
click at [422, 347] on div at bounding box center [244, 349] width 395 height 4
click at [429, 357] on span "1 1" at bounding box center [585, 360] width 90 height 13
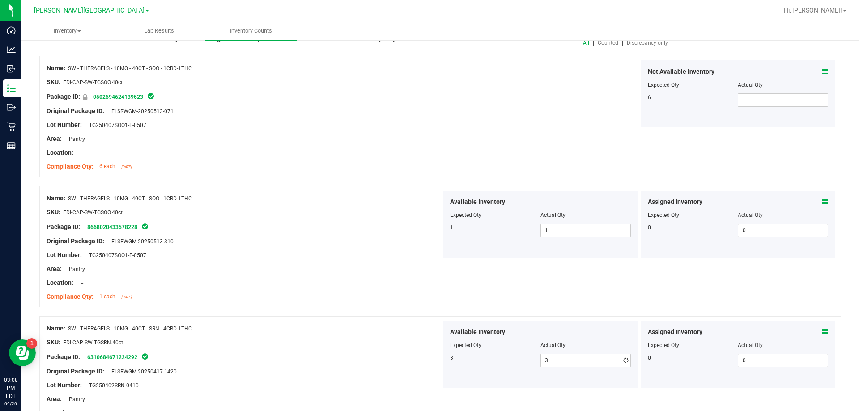
click at [339, 343] on div "SKU: EDI-CAP-SW-TGSRN.40ct" at bounding box center [244, 342] width 395 height 9
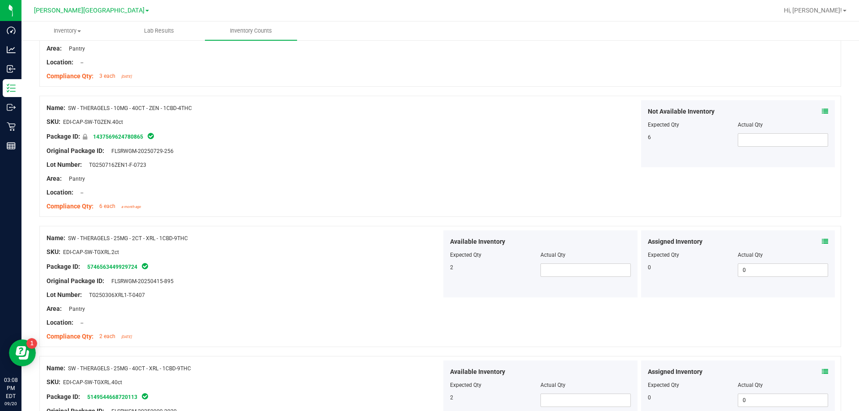
scroll to position [492, 0]
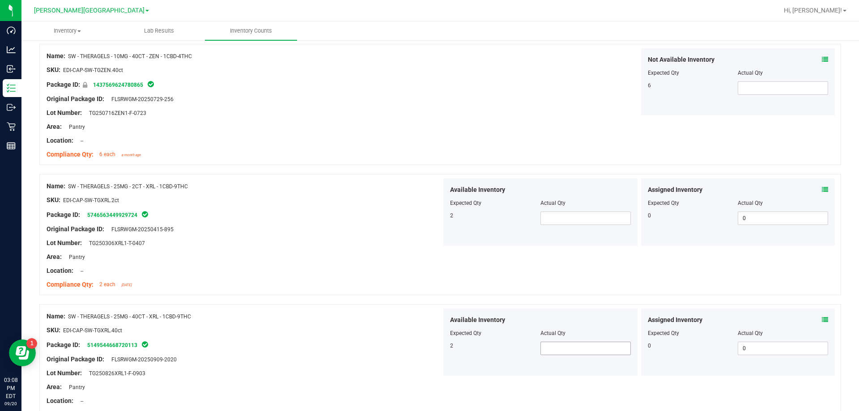
click at [429, 344] on span at bounding box center [585, 348] width 90 height 13
click at [386, 331] on div "SKU: EDI-CAP-SW-TGXRL.40ct" at bounding box center [244, 330] width 395 height 9
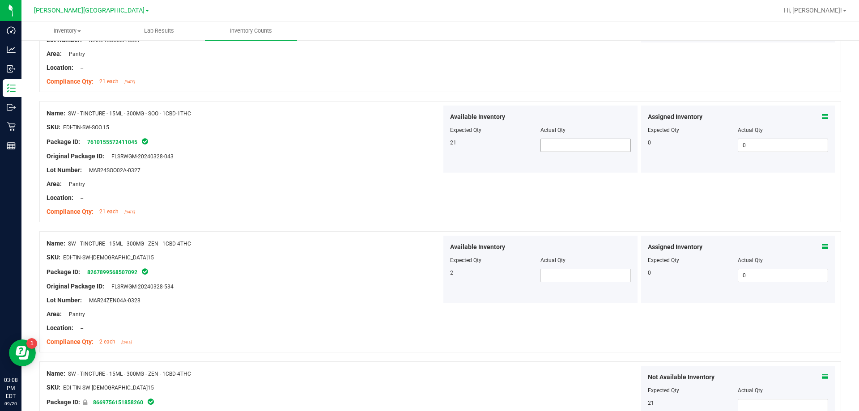
click at [429, 145] on span at bounding box center [585, 145] width 90 height 13
click at [429, 280] on span at bounding box center [585, 275] width 90 height 13
click at [429, 334] on div "Name: SW - TINCTURE - 15ML - 300MG - ZEN - 1CBD-4THC SKU: EDI-TIN-SW-[DEMOGRAPH…" at bounding box center [439, 291] width 801 height 121
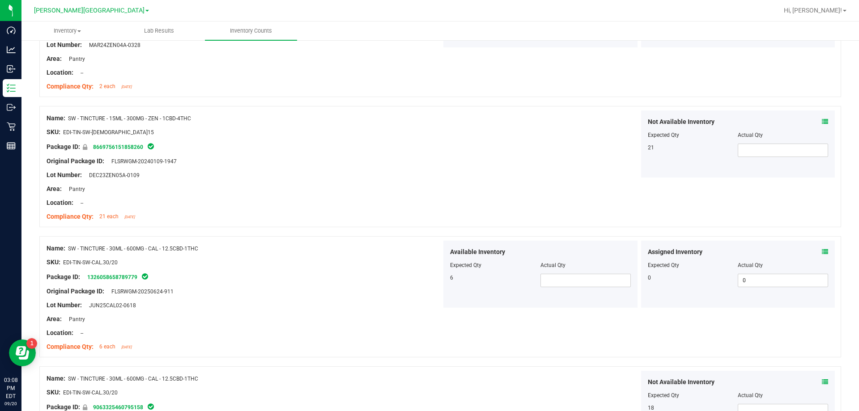
scroll to position [1744, 0]
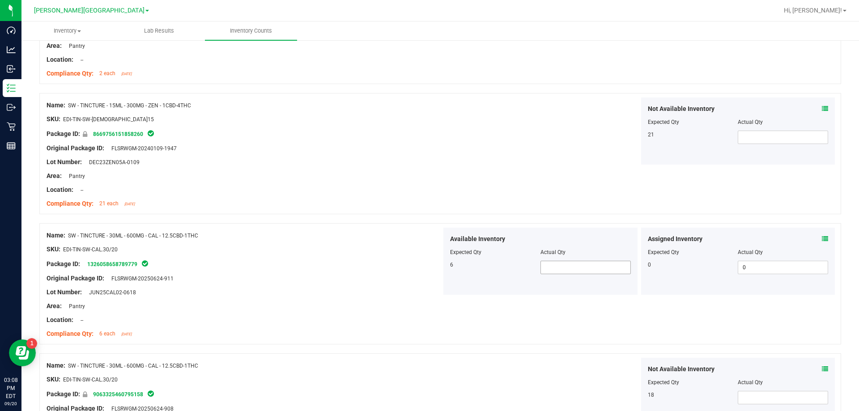
click at [429, 267] on span at bounding box center [585, 267] width 90 height 13
click at [429, 370] on div "Not Available Inventory Expected Qty Actual Qty 18" at bounding box center [638, 391] width 395 height 67
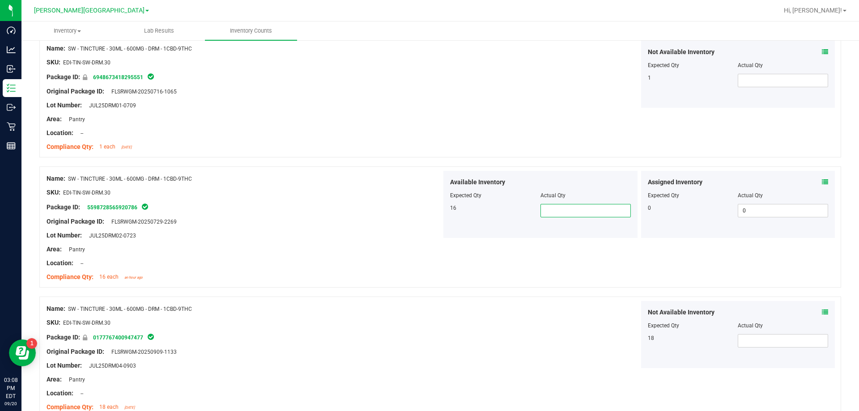
click at [429, 216] on span at bounding box center [585, 210] width 90 height 13
click at [429, 283] on div "Name: SW - TINCTURE - 30ML - 600MG - DRM - 1CBD-9THC SKU: EDI-TIN-SW-DRM.30 Pac…" at bounding box center [439, 226] width 801 height 121
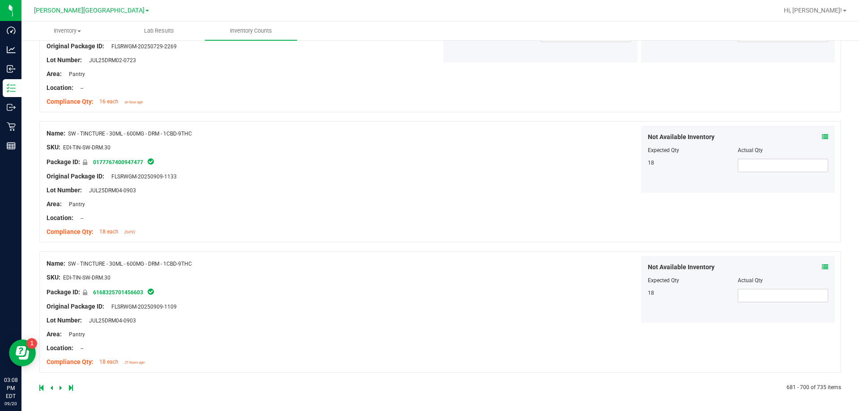
scroll to position [2368, 0]
click at [60, 387] on icon at bounding box center [60, 386] width 3 height 5
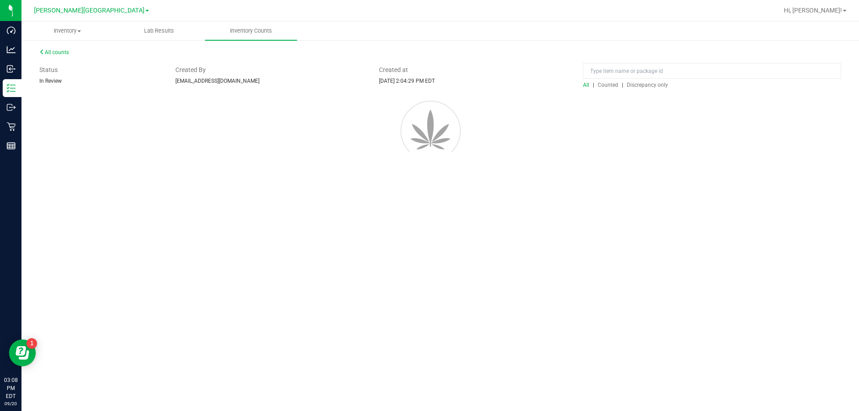
scroll to position [0, 0]
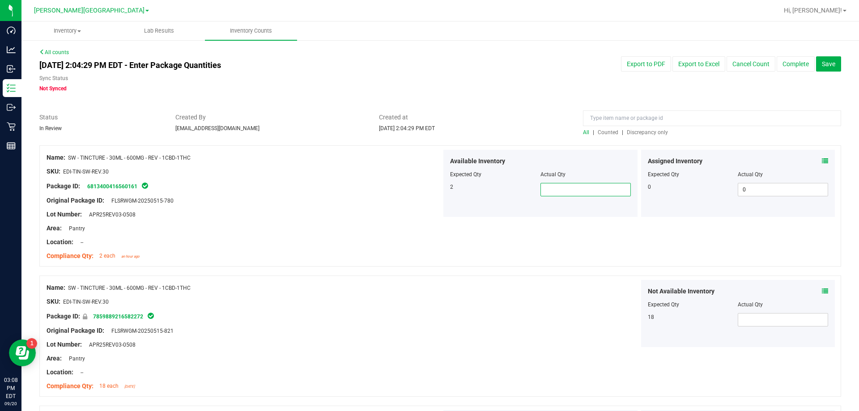
click at [429, 187] on span at bounding box center [585, 189] width 90 height 13
click at [429, 300] on div "Not Available Inventory Expected Qty Actual Qty 18" at bounding box center [638, 313] width 395 height 67
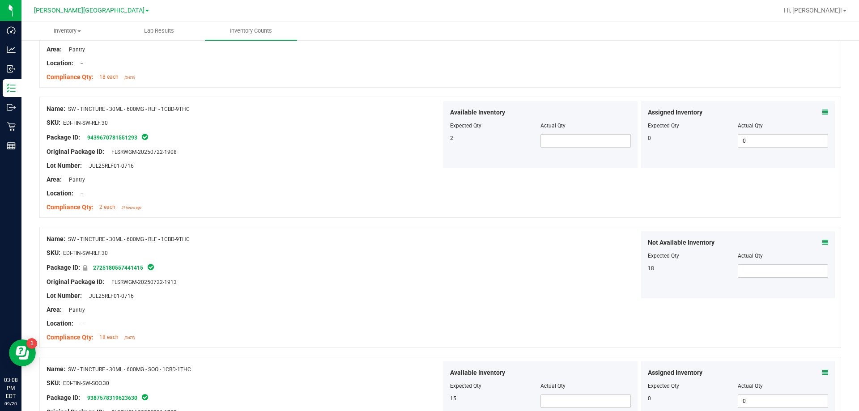
scroll to position [313, 0]
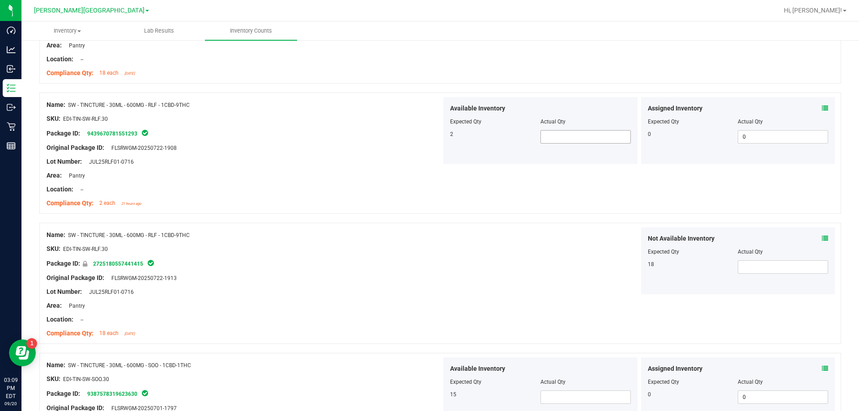
click at [429, 130] on span at bounding box center [585, 136] width 90 height 13
click at [429, 144] on div "Available Inventory Expected Qty Actual Qty 2" at bounding box center [540, 130] width 194 height 67
click at [429, 139] on span at bounding box center [585, 136] width 90 height 13
click at [429, 251] on div "Not Available Inventory Expected Qty Actual Qty 18" at bounding box center [638, 260] width 395 height 67
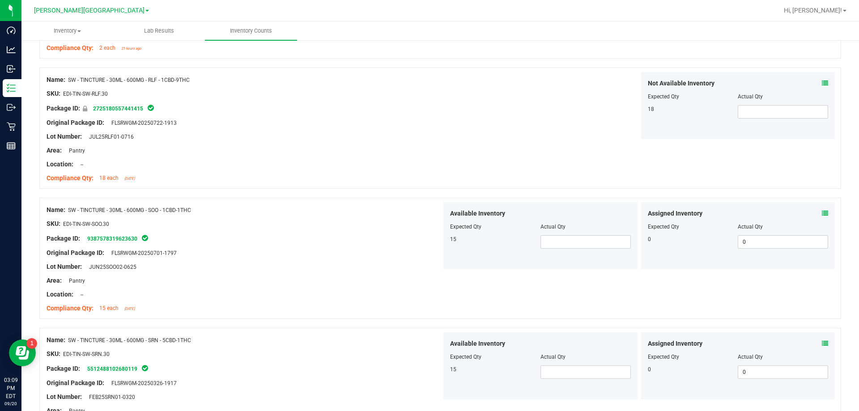
scroll to position [492, 0]
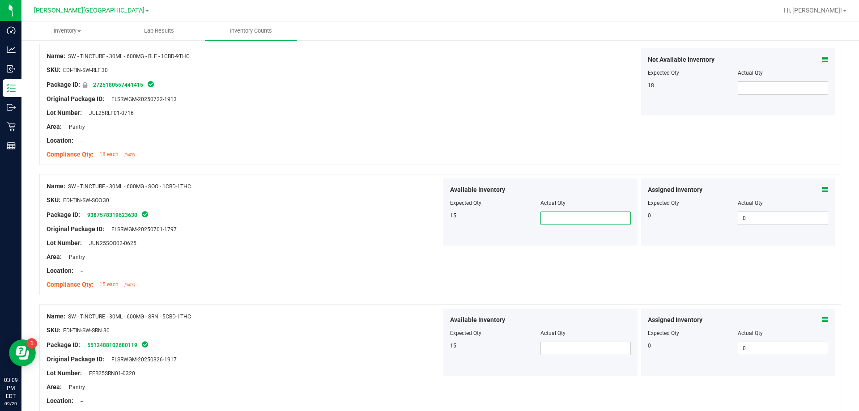
click at [429, 216] on span at bounding box center [585, 218] width 90 height 13
click at [429, 344] on span at bounding box center [585, 348] width 90 height 13
click at [427, 290] on div "Name: SW - TINCTURE - 30ML - 600MG - SOO - 1CBD-1THC SKU: EDI-TIN-SW-SOO.30 Pac…" at bounding box center [244, 235] width 395 height 114
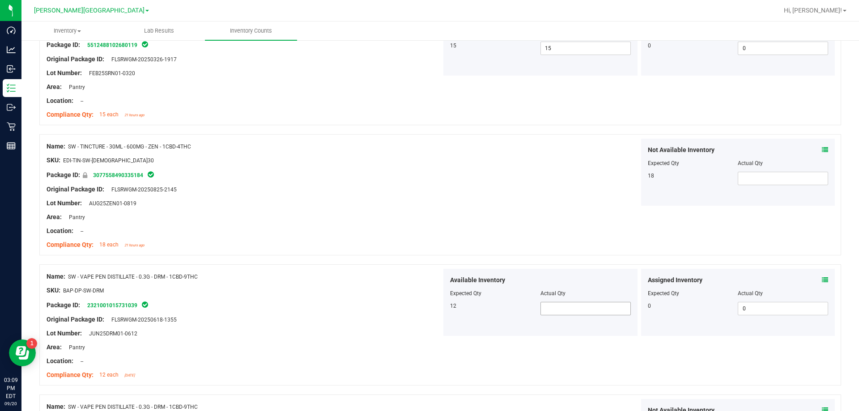
scroll to position [805, 0]
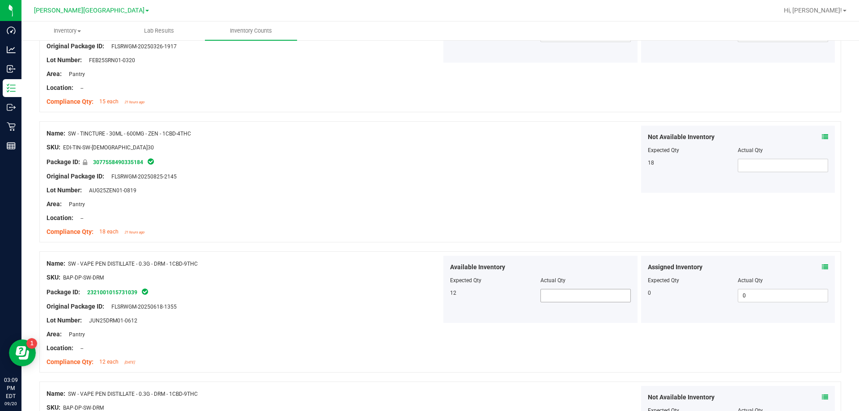
click at [429, 297] on span at bounding box center [585, 295] width 90 height 13
click at [319, 305] on div "Original Package ID: FLSRWGM-20250618-1355" at bounding box center [244, 306] width 395 height 9
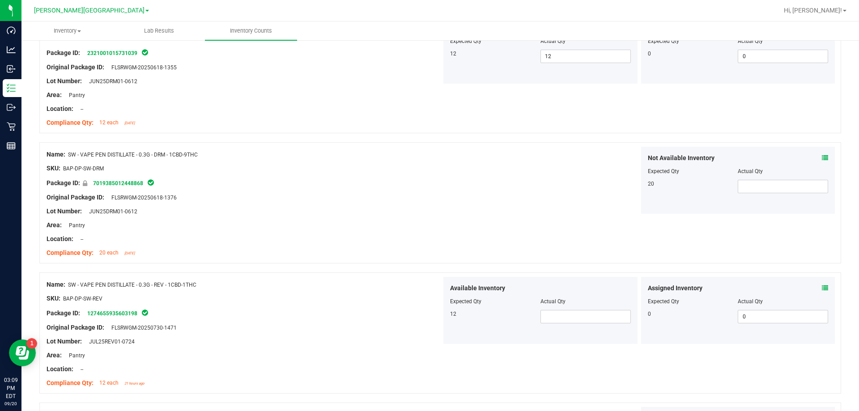
scroll to position [1073, 0]
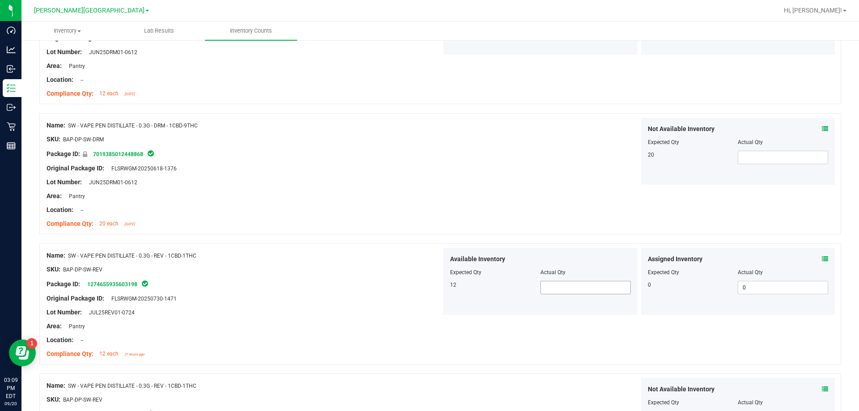
drag, startPoint x: 564, startPoint y: 280, endPoint x: 562, endPoint y: 286, distance: 6.8
click at [429, 284] on div "Available Inventory Expected Qty Actual Qty 12" at bounding box center [540, 281] width 194 height 67
click at [429, 286] on span at bounding box center [585, 287] width 90 height 13
click at [429, 305] on div "Available Inventory Expected Qty Actual Qty 12 12 12" at bounding box center [540, 281] width 194 height 67
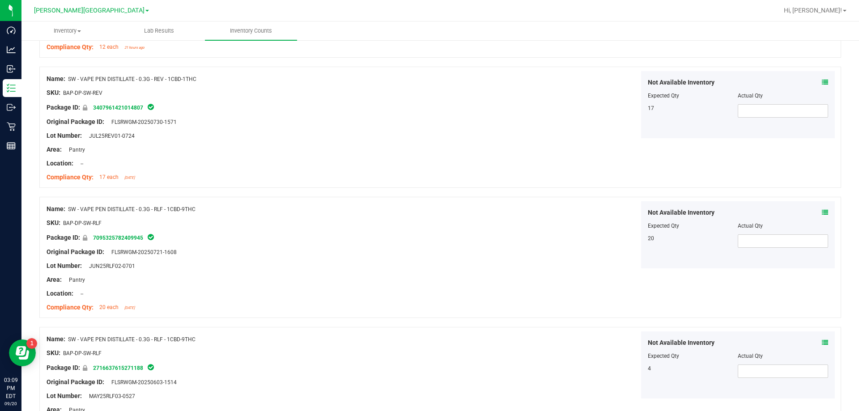
scroll to position [1610, 0]
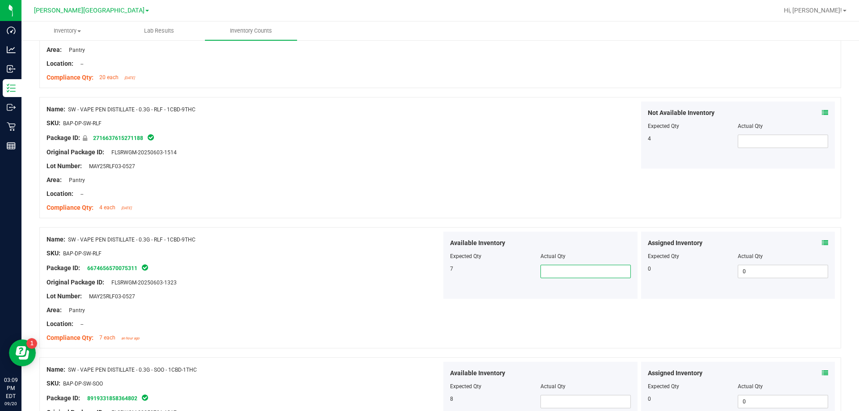
click at [429, 272] on span at bounding box center [585, 271] width 90 height 13
click at [429, 401] on span at bounding box center [585, 401] width 90 height 13
click at [389, 362] on div "Name: SW - VAPE PEN DISTILLATE - 0.3G - SOO - 1CBD-1THC SKU: BAP-DP-SW-SOO Pack…" at bounding box center [244, 419] width 395 height 114
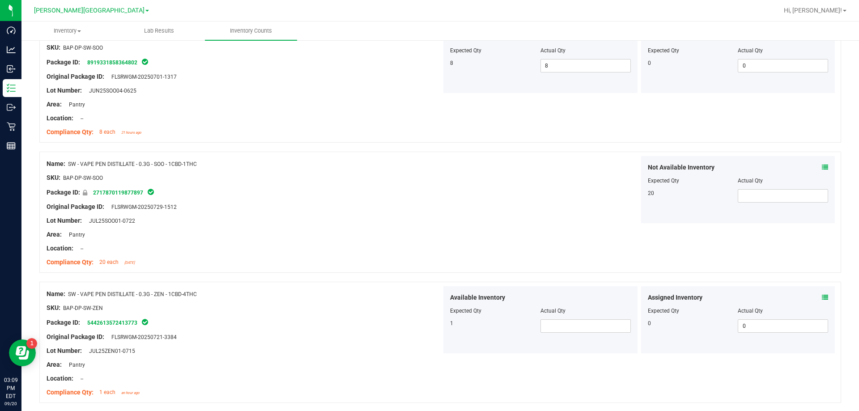
scroll to position [2057, 0]
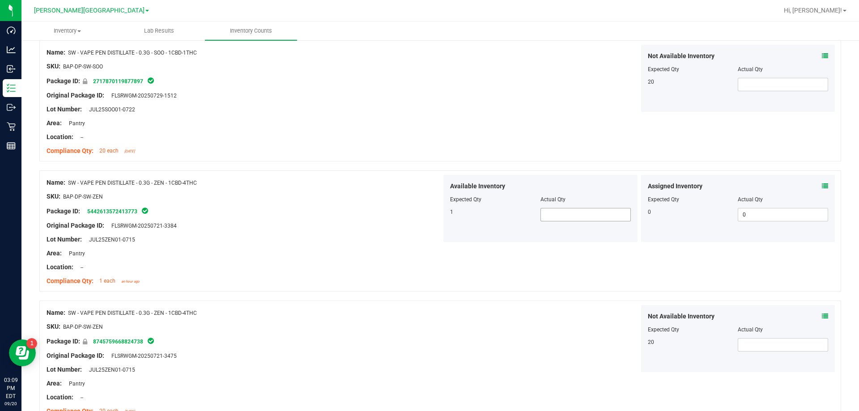
click at [429, 217] on span at bounding box center [585, 214] width 90 height 13
drag, startPoint x: 514, startPoint y: 245, endPoint x: 515, endPoint y: 250, distance: 5.0
click at [429, 248] on div "Name: SW - VAPE PEN DISTILLATE - 0.3G - ZEN - 1CBD-4THC SKU: BAP-DP-SW-ZEN Pack…" at bounding box center [439, 230] width 801 height 121
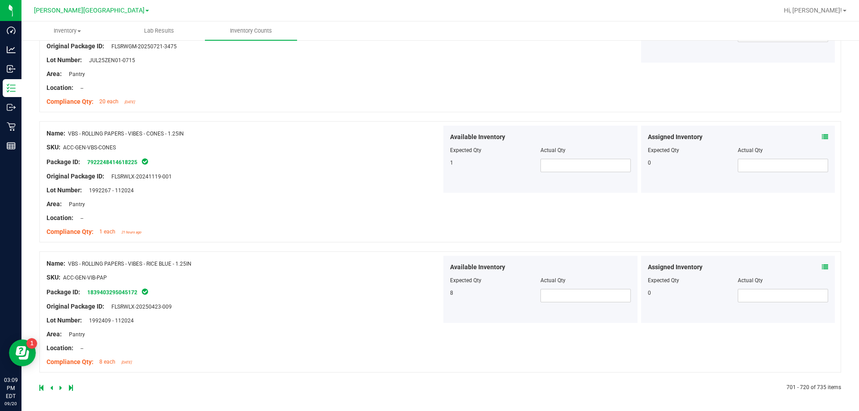
scroll to position [2368, 0]
click at [62, 389] on link at bounding box center [61, 387] width 4 height 6
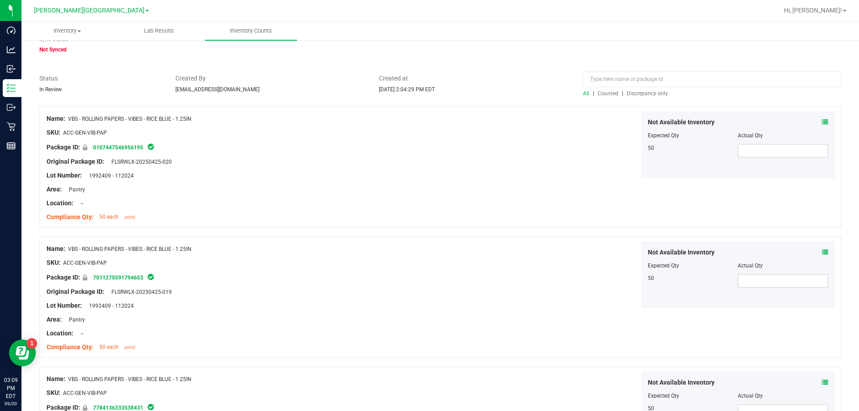
scroll to position [0, 0]
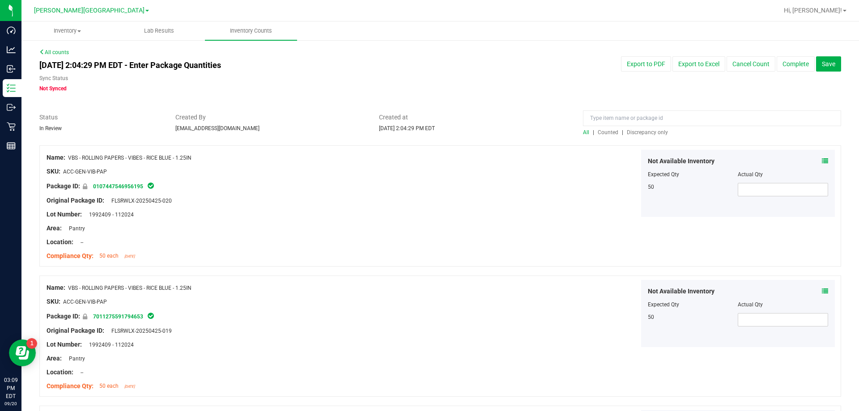
click at [429, 135] on span "Discrepancy only" at bounding box center [647, 132] width 41 height 6
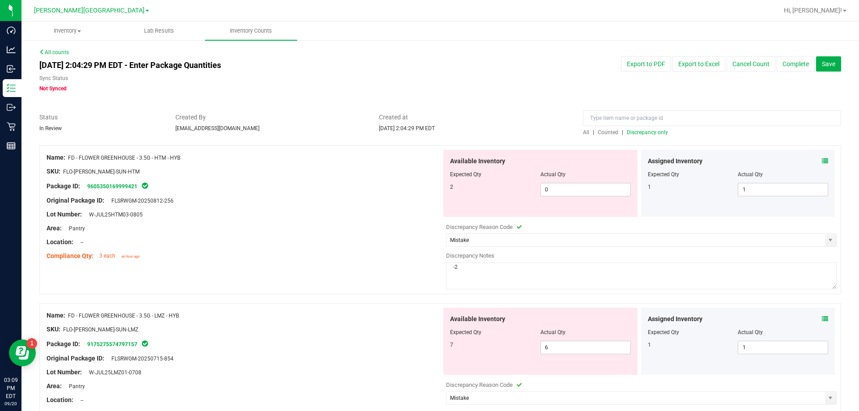
click at [822, 323] on span at bounding box center [825, 318] width 6 height 9
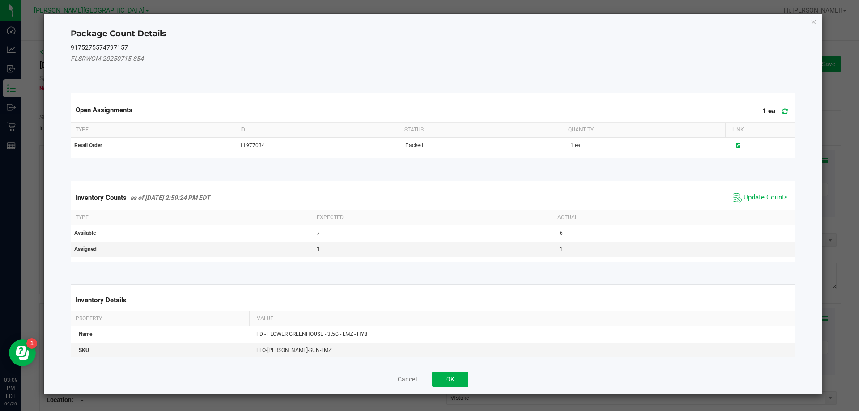
click at [760, 192] on span "Update Counts" at bounding box center [759, 197] width 59 height 13
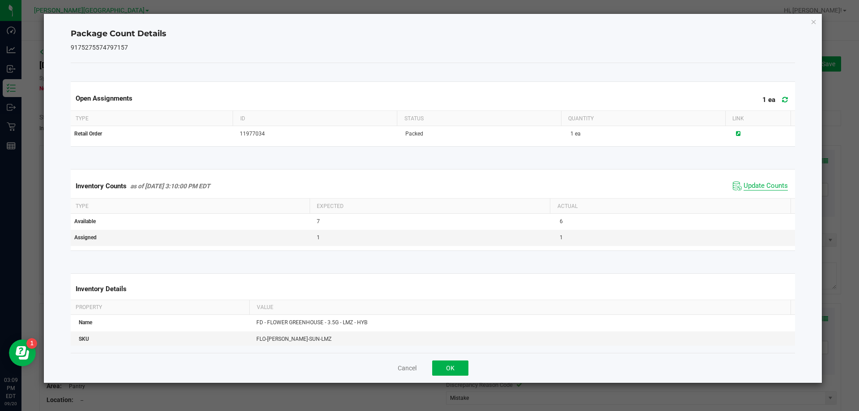
click at [759, 183] on span "Update Counts" at bounding box center [765, 186] width 44 height 9
click at [443, 366] on button "OK" at bounding box center [450, 367] width 36 height 15
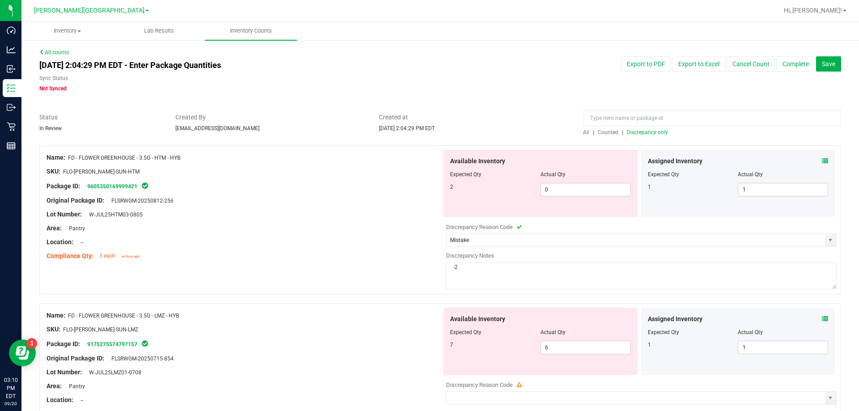
click at [413, 284] on div "Name: FD - FLOWER GREENHOUSE - 3.5G - HTM - HYB SKU: FLO-BUD-FD-SUN-HTM Package…" at bounding box center [439, 219] width 801 height 149
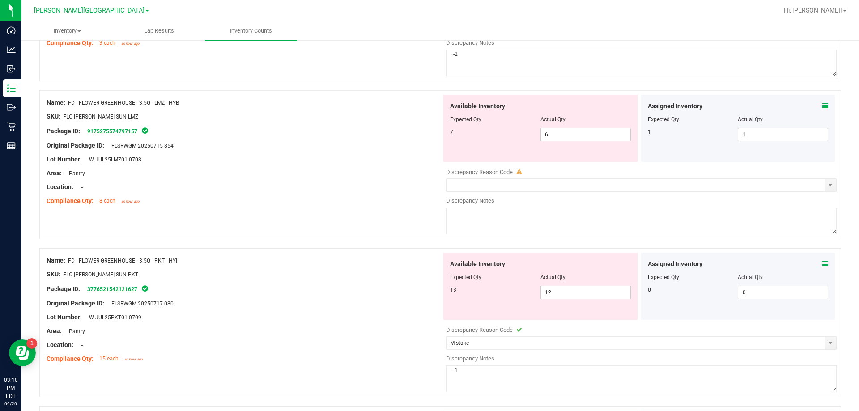
scroll to position [224, 0]
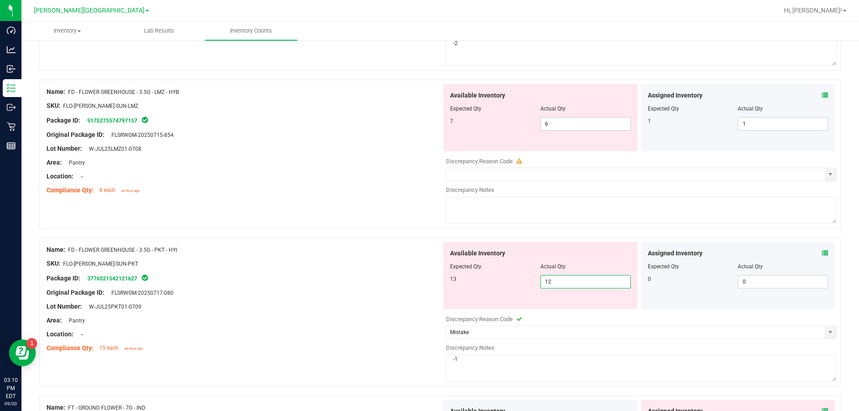
click at [569, 280] on span "12 12" at bounding box center [585, 281] width 90 height 13
click at [822, 250] on icon at bounding box center [825, 253] width 6 height 6
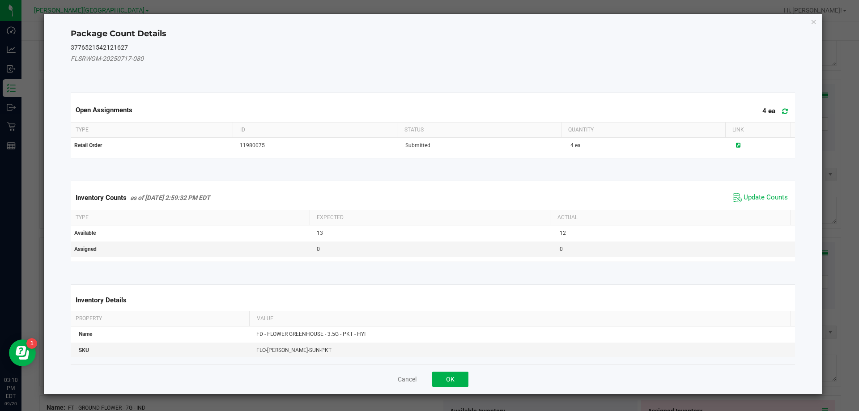
click at [818, 251] on div "Package Count Details 3776521542121627 FLSRWGM-20250717-080 Open Assignments 4 …" at bounding box center [433, 204] width 778 height 380
click at [767, 196] on span "Update Counts" at bounding box center [765, 197] width 44 height 9
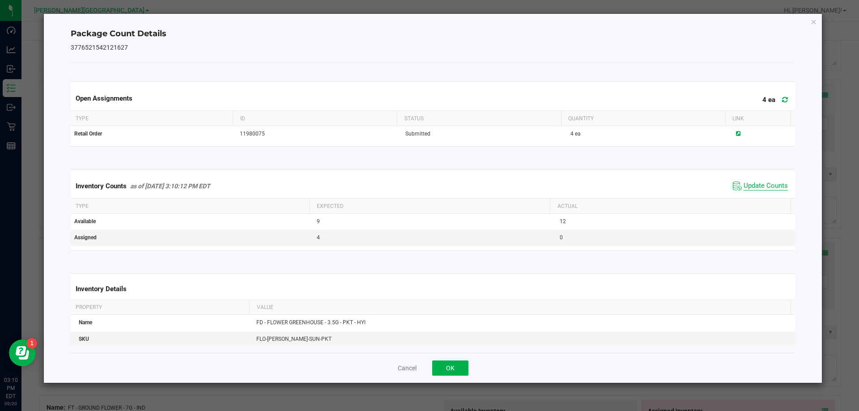
click at [763, 186] on span "Update Counts" at bounding box center [765, 186] width 44 height 9
click at [444, 364] on button "OK" at bounding box center [450, 367] width 36 height 15
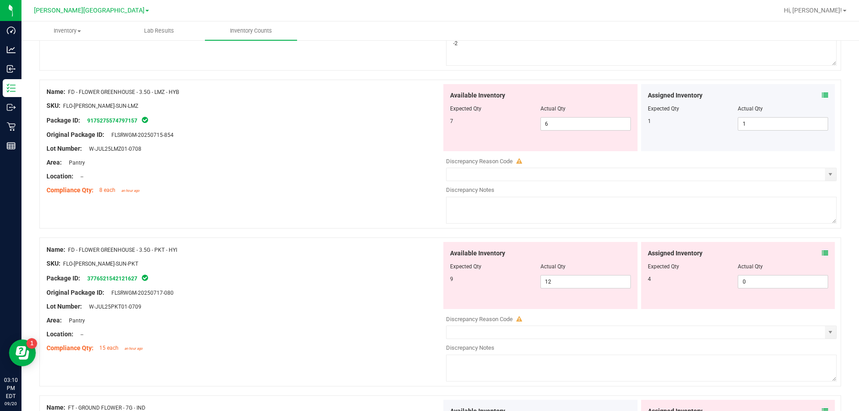
click at [302, 298] on div at bounding box center [244, 299] width 395 height 4
click at [571, 284] on span "12 12" at bounding box center [585, 281] width 90 height 13
click at [571, 284] on input "12" at bounding box center [585, 281] width 89 height 13
type input "9"
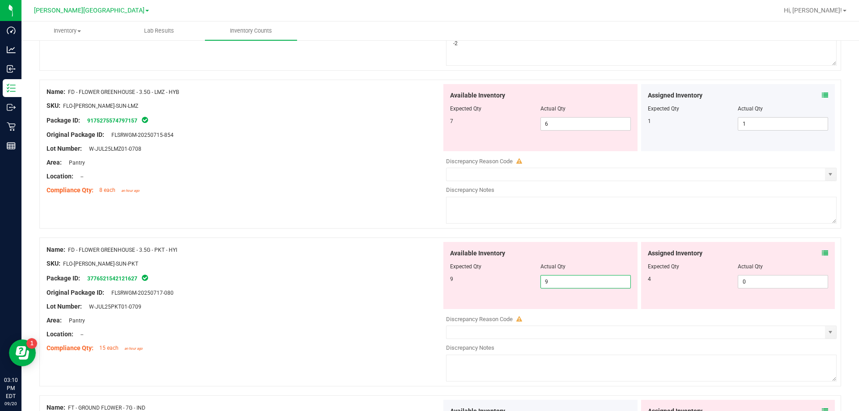
drag, startPoint x: 280, startPoint y: 262, endPoint x: 291, endPoint y: 258, distance: 11.9
click at [280, 262] on div "SKU: FLO-BUD-FD-SUN-PKT" at bounding box center [244, 263] width 395 height 9
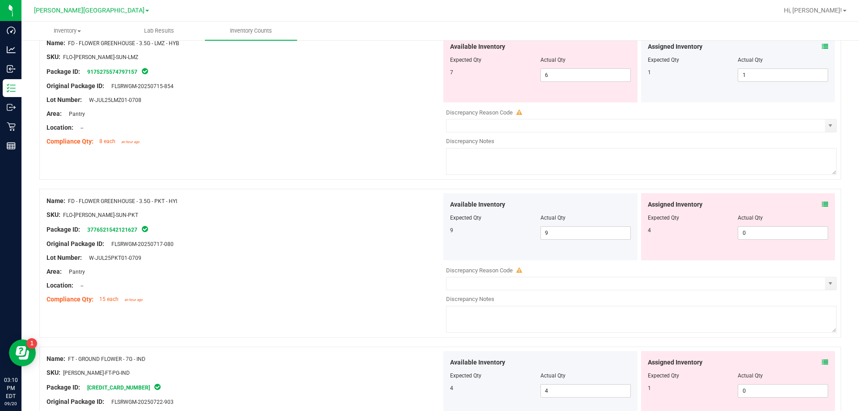
scroll to position [313, 0]
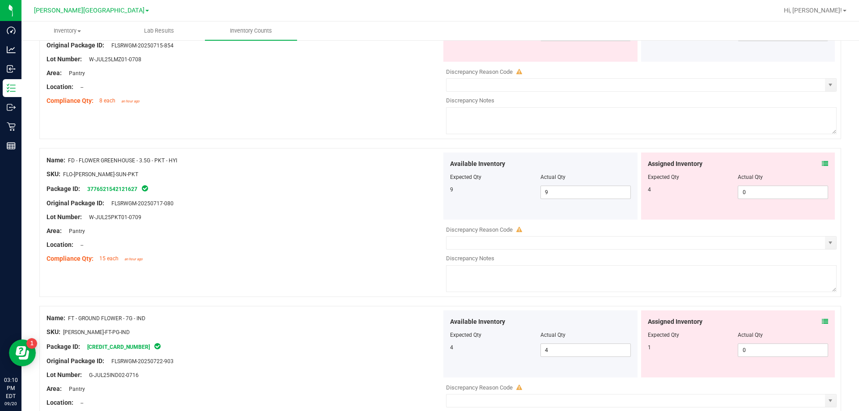
click at [822, 165] on icon at bounding box center [825, 164] width 6 height 6
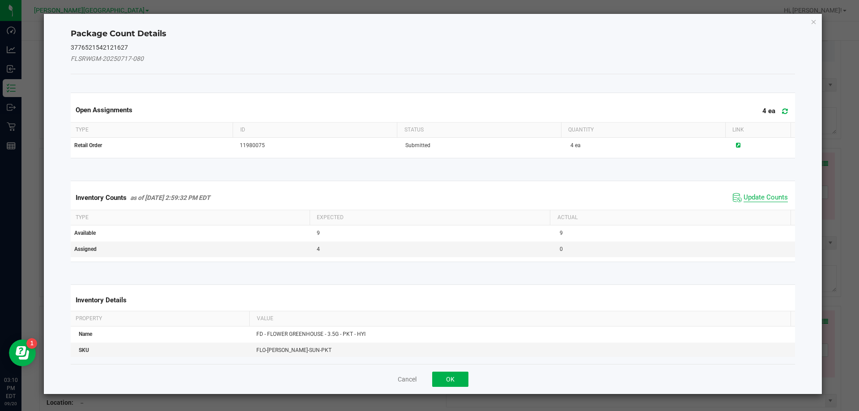
click at [773, 201] on span "Update Counts" at bounding box center [765, 197] width 44 height 9
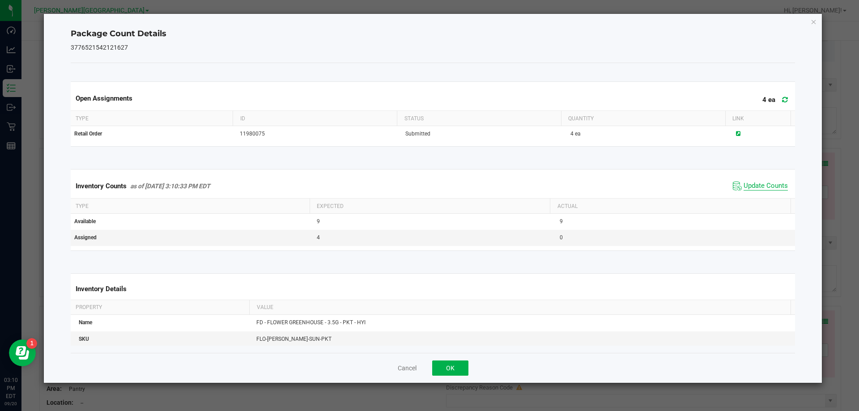
click at [772, 191] on span "Update Counts" at bounding box center [765, 186] width 44 height 9
click at [772, 191] on span "Update Counts" at bounding box center [761, 185] width 57 height 13
click at [447, 367] on button "OK" at bounding box center [450, 367] width 36 height 15
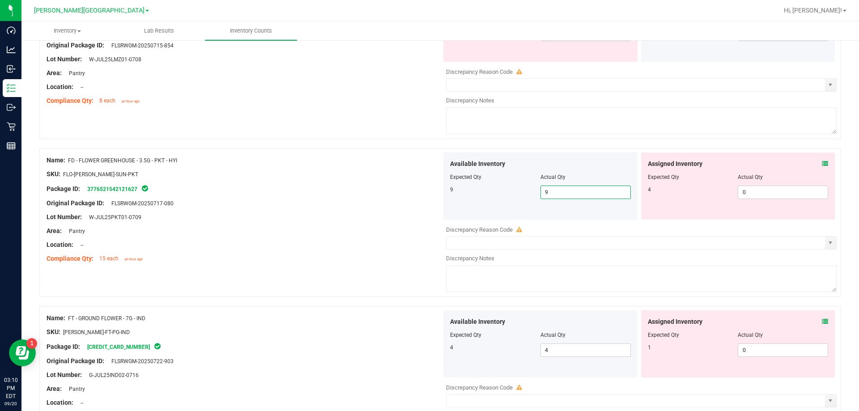
click at [559, 193] on span "9 9" at bounding box center [585, 192] width 90 height 13
click at [559, 193] on input "9" at bounding box center [585, 192] width 89 height 13
type input "8"
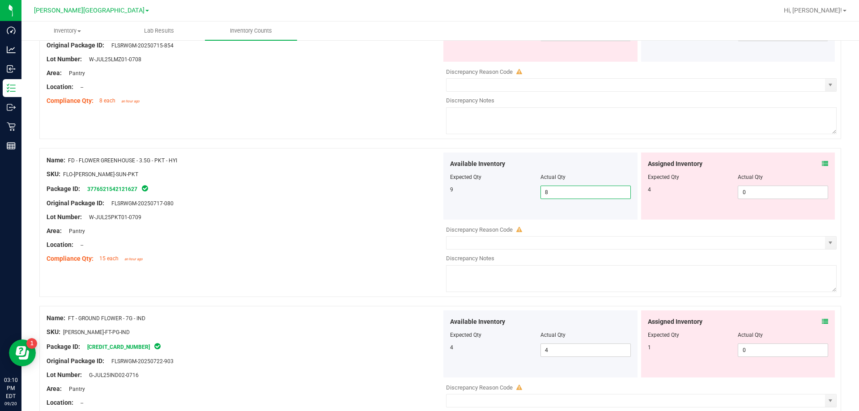
click at [324, 248] on div "Location: --" at bounding box center [244, 244] width 395 height 9
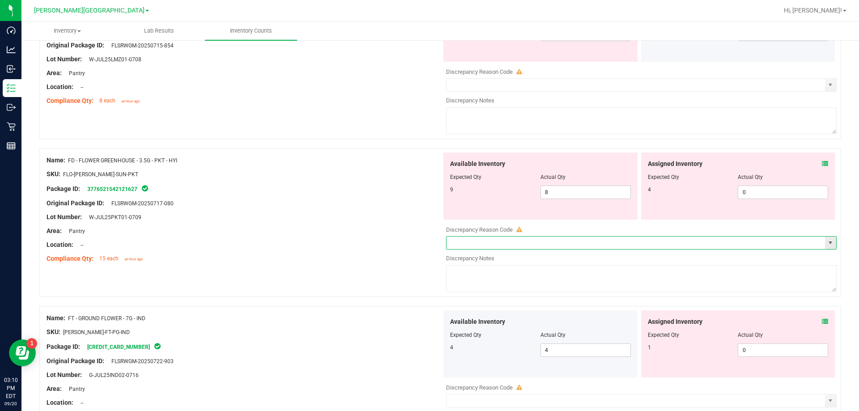
click at [563, 241] on input "text" at bounding box center [635, 243] width 378 height 13
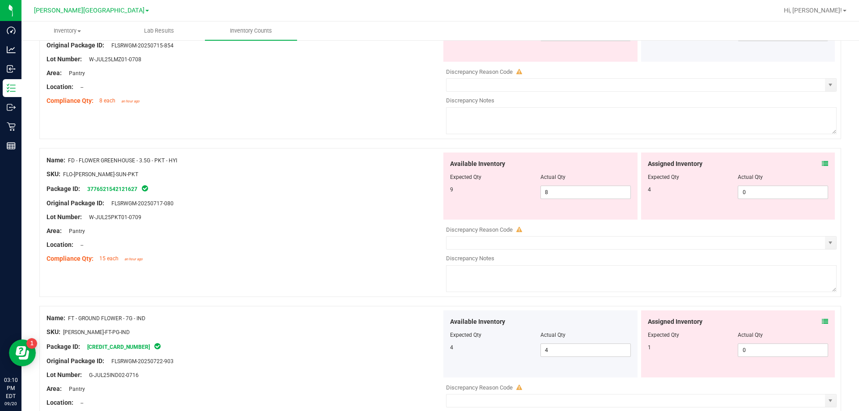
click at [482, 273] on textarea at bounding box center [641, 278] width 390 height 27
type textarea "-1"
click at [256, 186] on div "Package ID: 3776521542121627" at bounding box center [244, 188] width 395 height 11
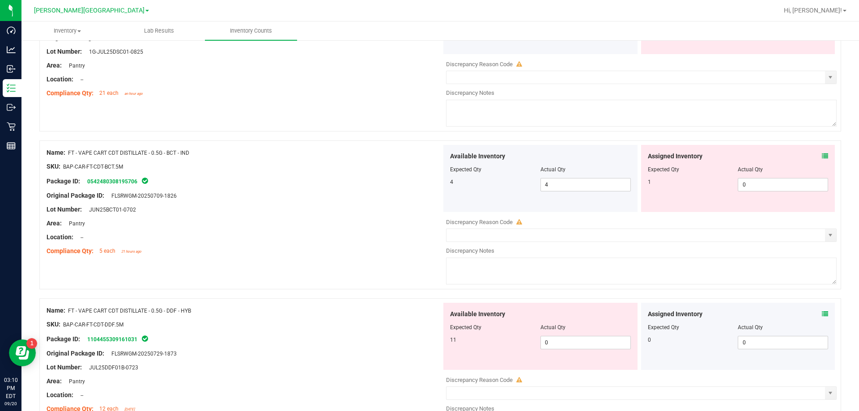
scroll to position [1029, 0]
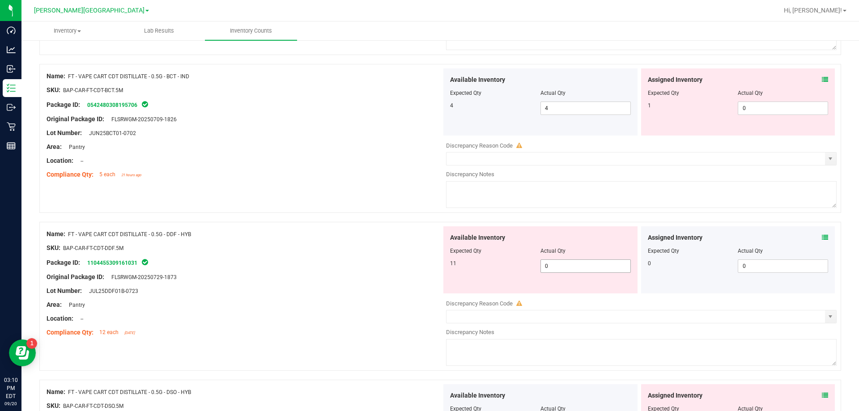
click at [553, 267] on span "0 0" at bounding box center [585, 265] width 90 height 13
click at [553, 267] on input "0" at bounding box center [585, 266] width 89 height 13
type input "11"
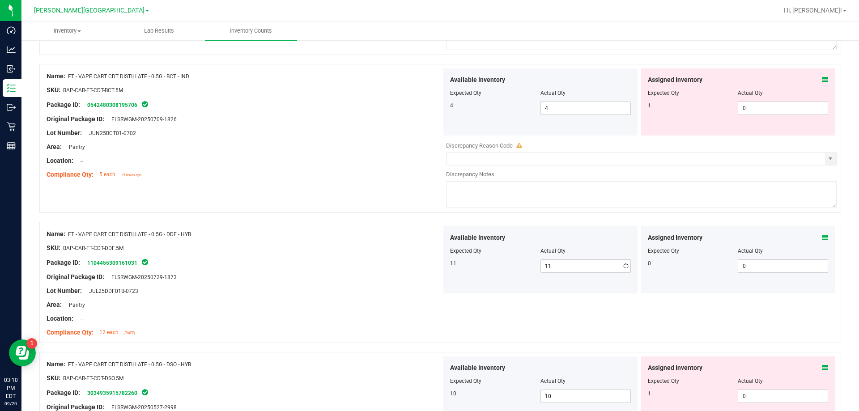
click at [268, 311] on div at bounding box center [244, 311] width 395 height 4
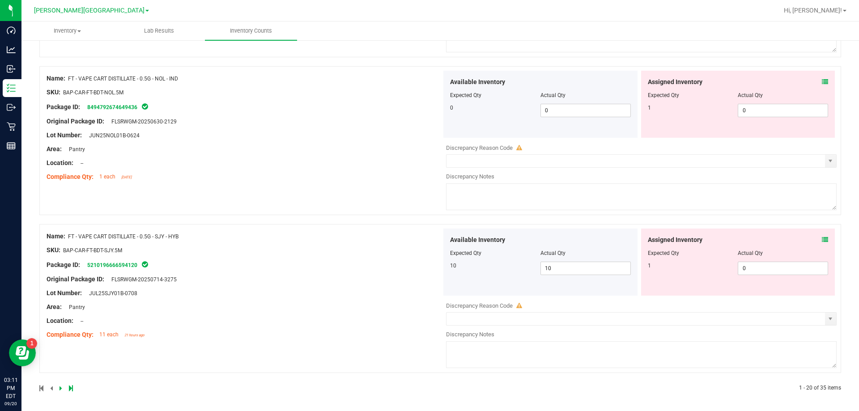
scroll to position [2894, 0]
click at [60, 385] on icon at bounding box center [60, 386] width 3 height 5
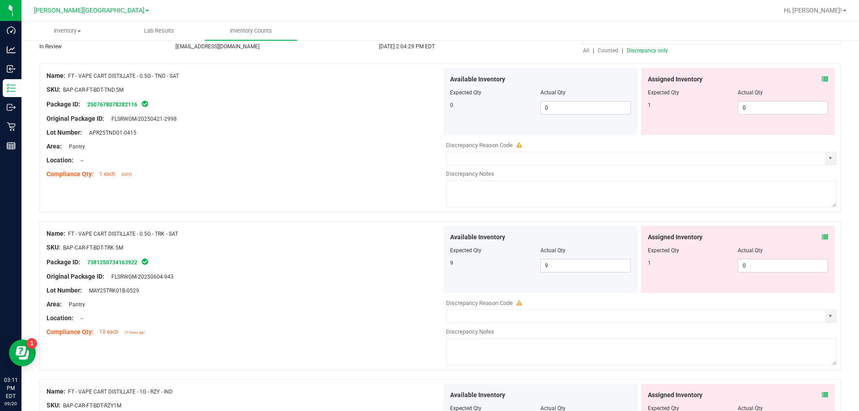
scroll to position [0, 0]
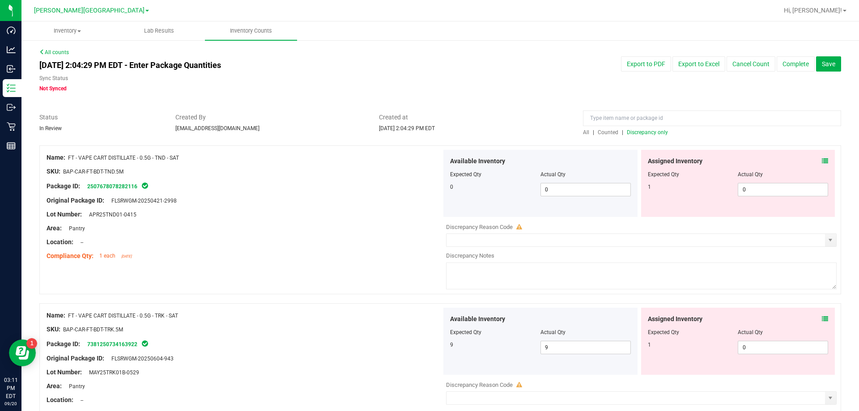
click at [627, 135] on span "Discrepancy only" at bounding box center [647, 132] width 41 height 6
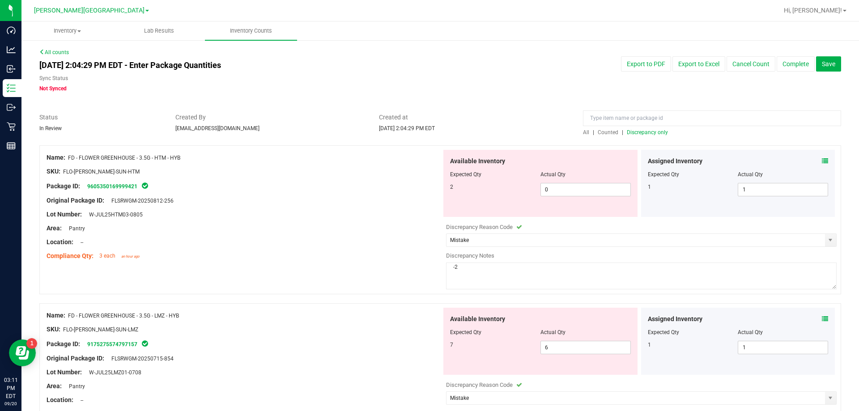
click at [396, 197] on div "Original Package ID: FLSRWGM-20250812-256" at bounding box center [244, 200] width 395 height 9
